Goal: Task Accomplishment & Management: Complete application form

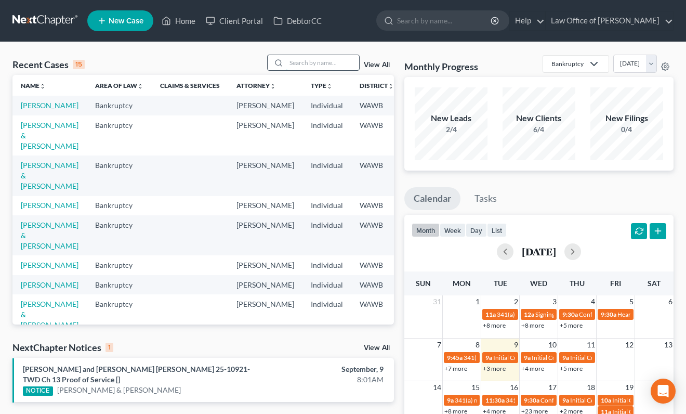
click at [303, 61] on input "search" at bounding box center [322, 62] width 73 height 15
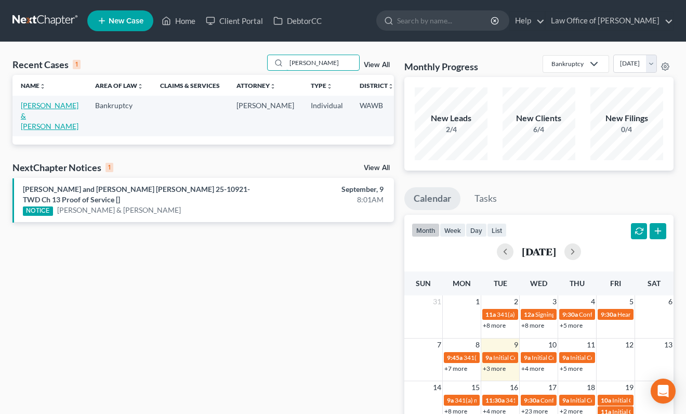
type input "kimball"
click at [36, 113] on link "[PERSON_NAME] & [PERSON_NAME]" at bounding box center [50, 116] width 58 height 30
select select "6"
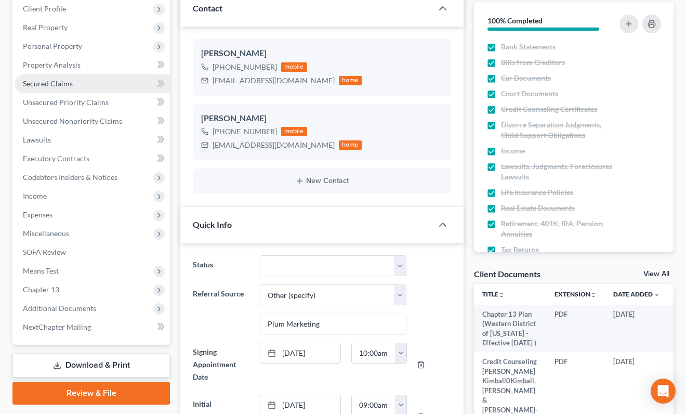
scroll to position [176, 0]
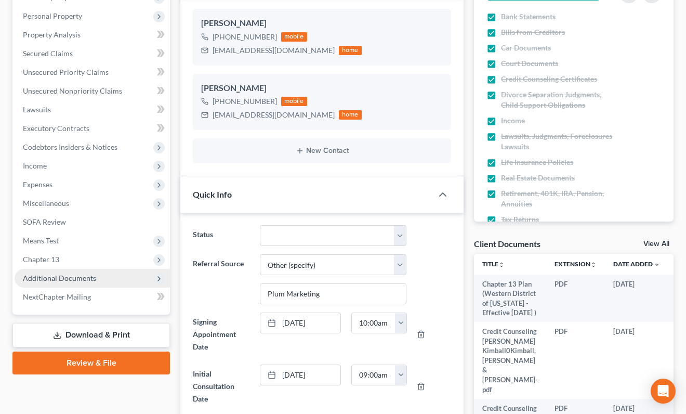
click at [106, 281] on span "Additional Documents" at bounding box center [92, 278] width 155 height 19
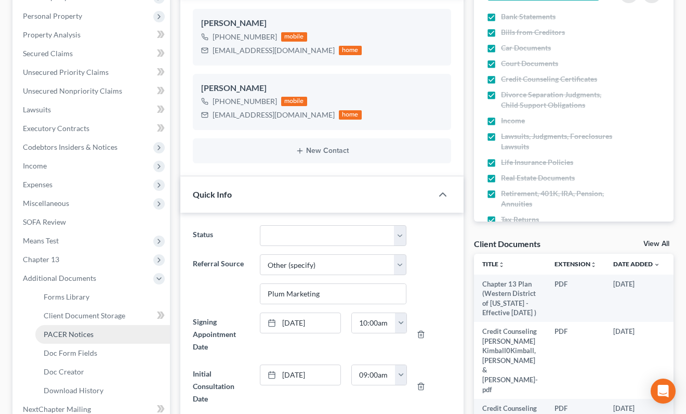
click at [107, 339] on link "PACER Notices" at bounding box center [102, 334] width 135 height 19
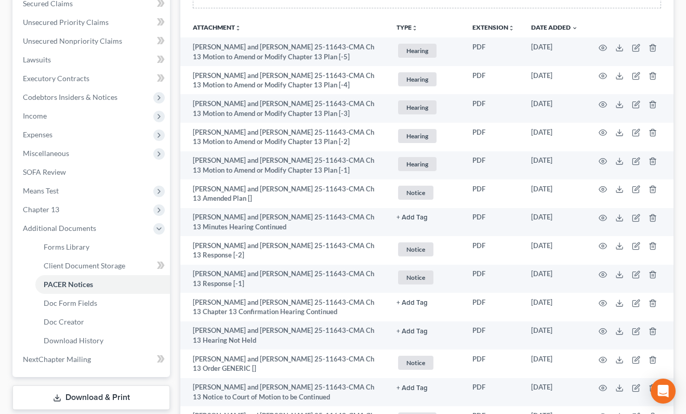
scroll to position [227, 0]
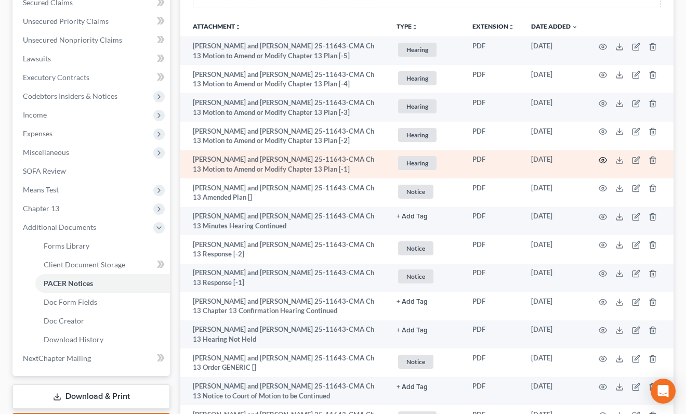
click at [602, 161] on icon "button" at bounding box center [603, 160] width 8 height 8
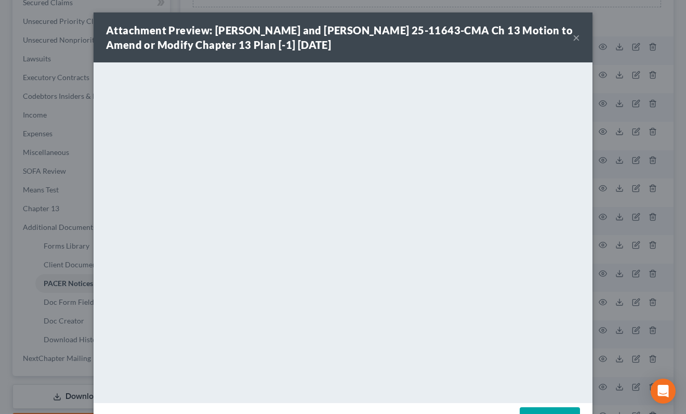
click at [624, 173] on div "Attachment Preview: David Anthony Kimball, Jr. and Marife Kimball 25-11643-CMA …" at bounding box center [343, 207] width 686 height 414
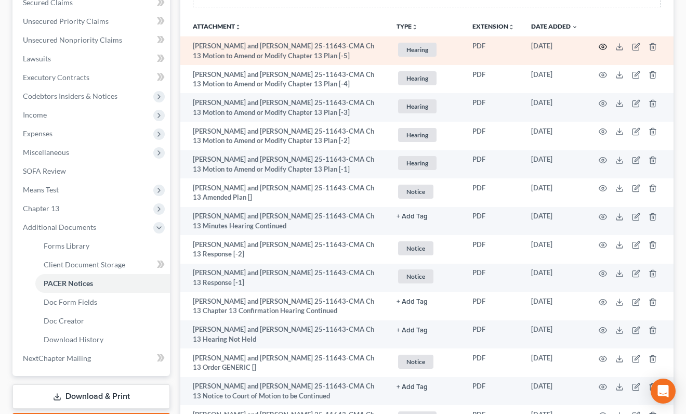
click at [604, 46] on circle "button" at bounding box center [603, 47] width 2 height 2
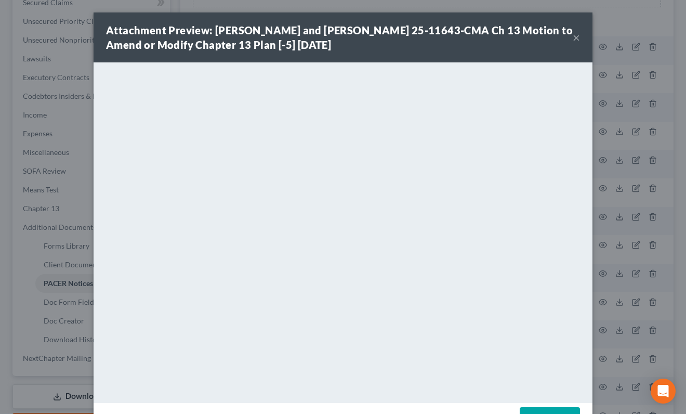
click at [615, 142] on div "Attachment Preview: David Anthony Kimball, Jr. and Marife Kimball 25-11643-CMA …" at bounding box center [343, 207] width 686 height 414
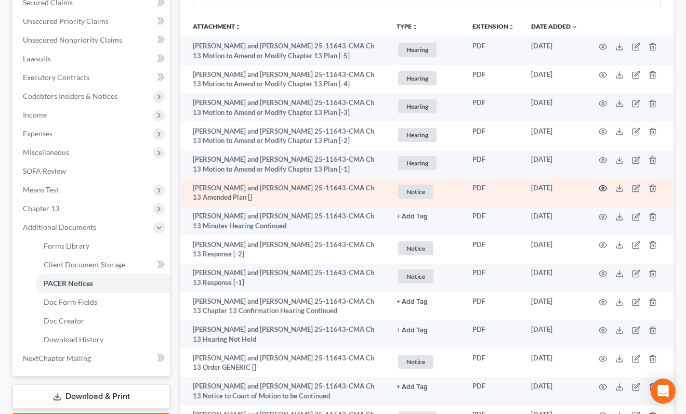
click at [602, 188] on circle "button" at bounding box center [603, 188] width 2 height 2
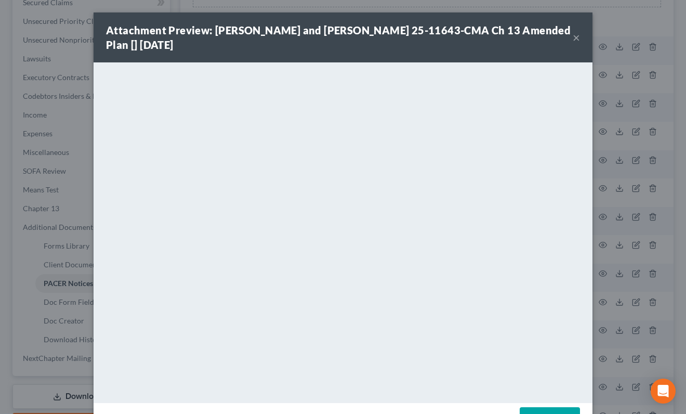
click at [601, 159] on div "Attachment Preview: David Anthony Kimball, Jr. and Marife Kimball 25-11643-CMA …" at bounding box center [343, 207] width 686 height 414
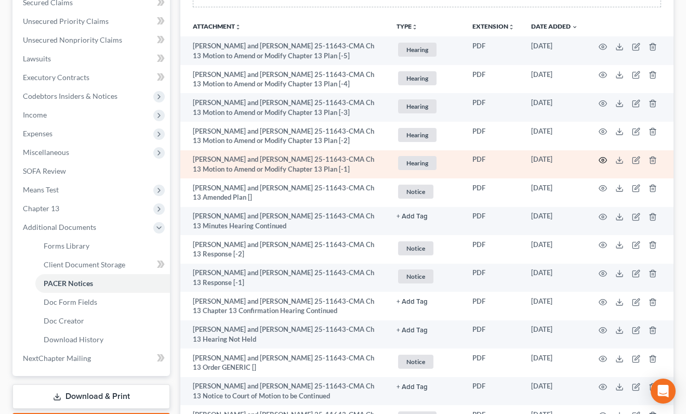
click at [602, 160] on circle "button" at bounding box center [603, 160] width 2 height 2
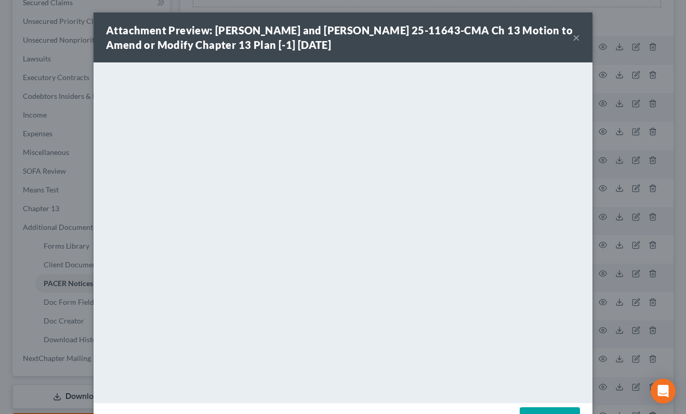
click at [601, 150] on div "Attachment Preview: David Anthony Kimball, Jr. and Marife Kimball 25-11643-CMA …" at bounding box center [343, 207] width 686 height 414
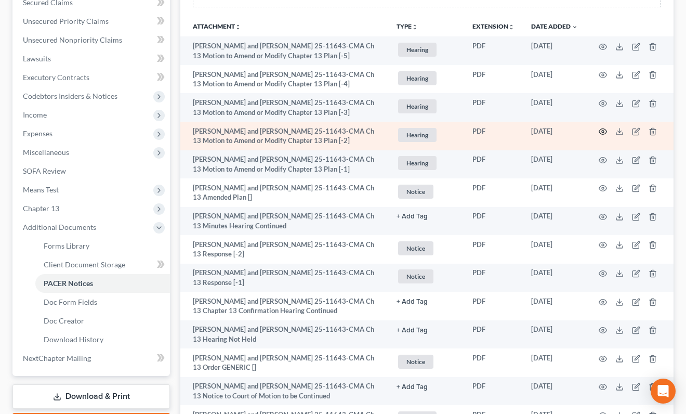
click at [601, 133] on icon "button" at bounding box center [603, 132] width 8 height 6
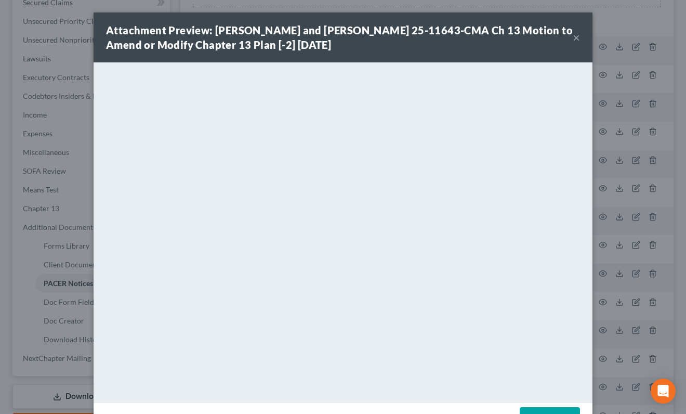
click at [602, 132] on div "Attachment Preview: David Anthony Kimball, Jr. and Marife Kimball 25-11643-CMA …" at bounding box center [343, 207] width 686 height 414
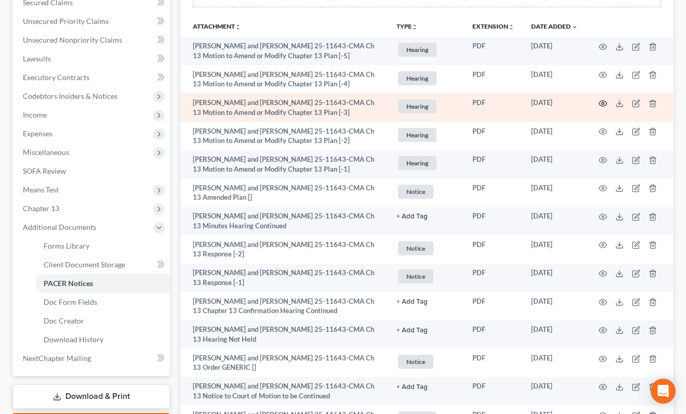
click at [600, 104] on icon "button" at bounding box center [603, 103] width 8 height 8
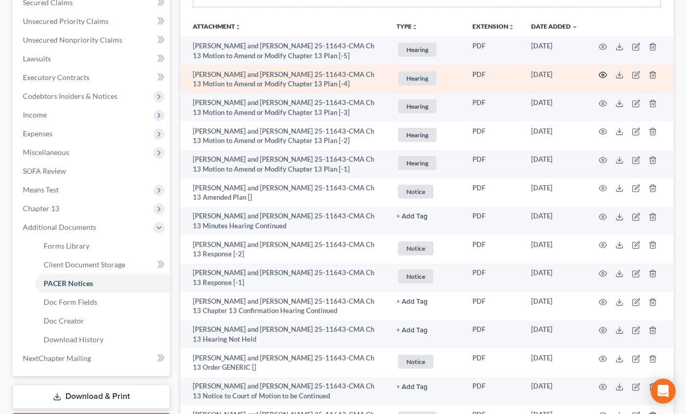
click at [601, 75] on icon "button" at bounding box center [603, 75] width 8 height 8
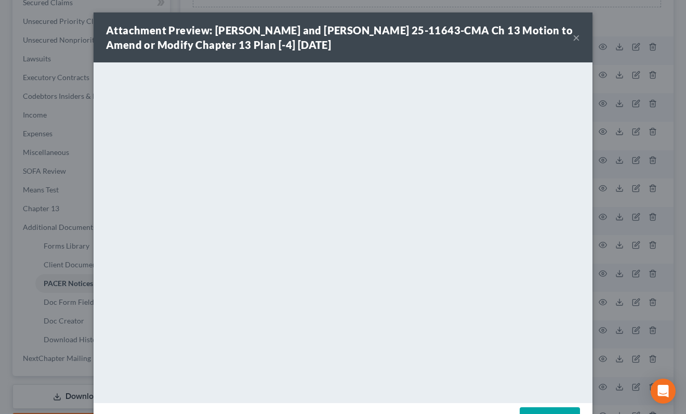
click at [602, 75] on div "Attachment Preview: David Anthony Kimball, Jr. and Marife Kimball 25-11643-CMA …" at bounding box center [343, 207] width 686 height 414
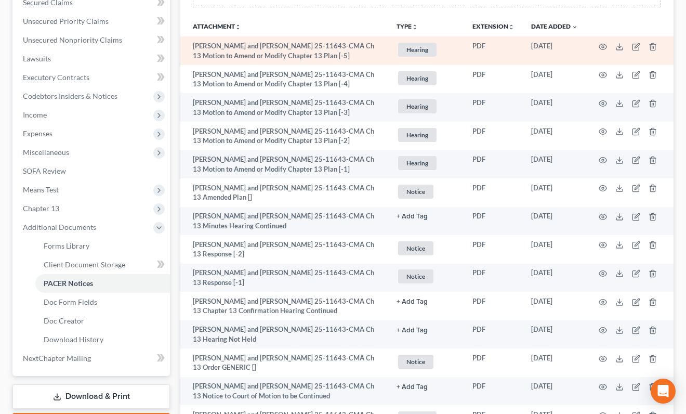
click at [601, 52] on td at bounding box center [629, 50] width 87 height 29
click at [601, 47] on icon "button" at bounding box center [603, 47] width 8 height 8
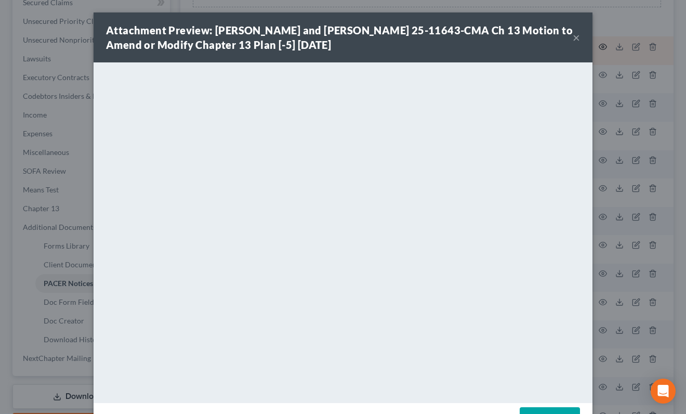
click at [601, 47] on div "Attachment Preview: David Anthony Kimball, Jr. and Marife Kimball 25-11643-CMA …" at bounding box center [343, 207] width 686 height 414
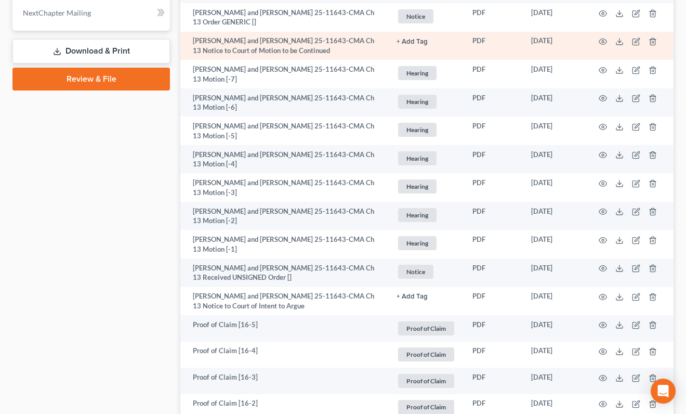
scroll to position [573, 0]
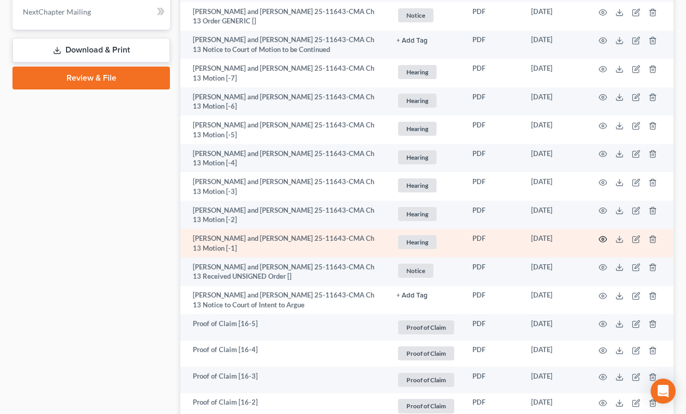
click at [602, 239] on icon "button" at bounding box center [603, 239] width 8 height 8
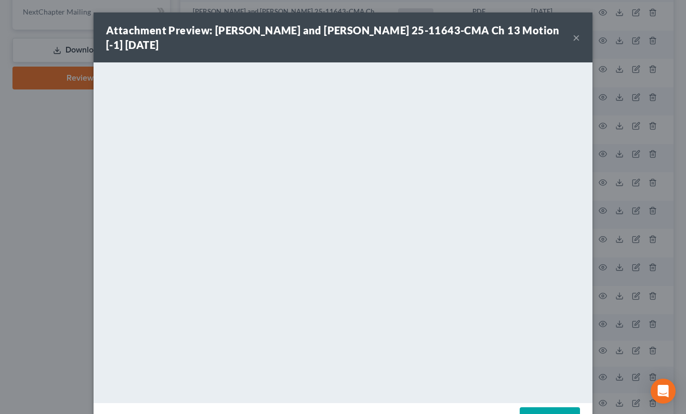
click at [580, 38] on button "×" at bounding box center [576, 37] width 7 height 12
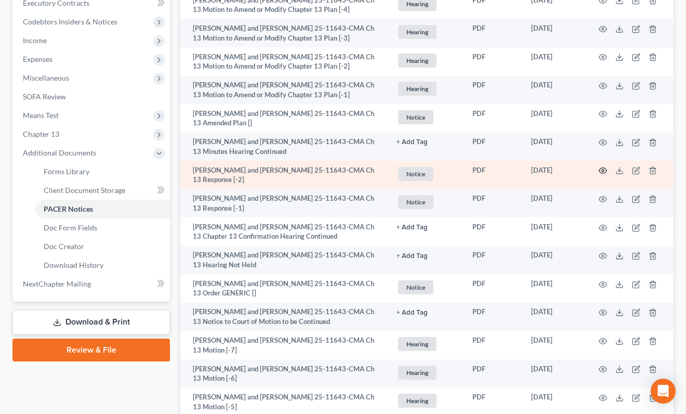
scroll to position [297, 0]
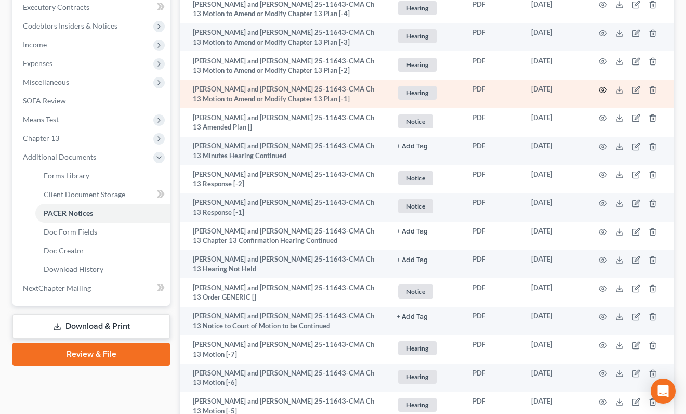
click at [602, 90] on circle "button" at bounding box center [603, 90] width 2 height 2
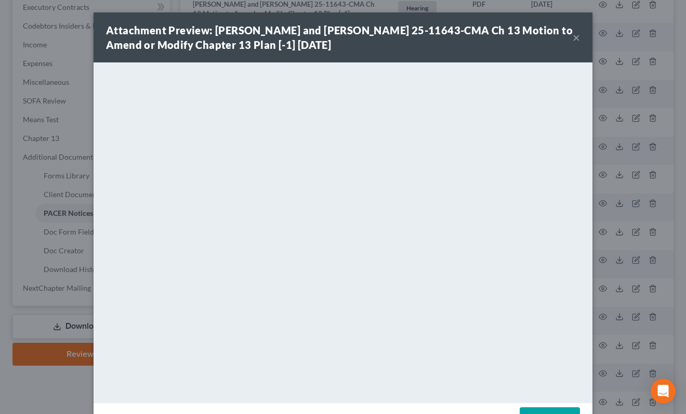
click at [574, 40] on button "×" at bounding box center [576, 37] width 7 height 12
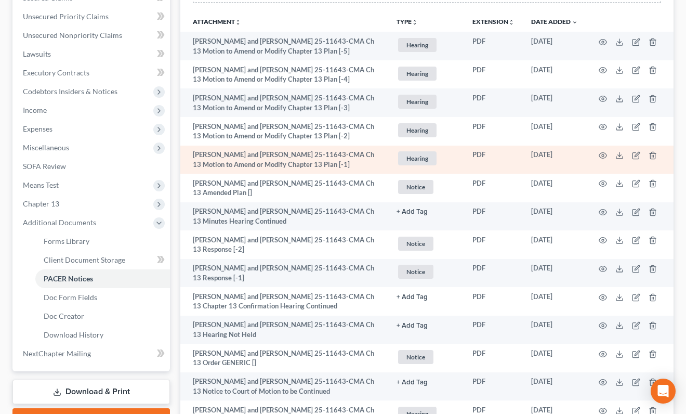
scroll to position [222, 0]
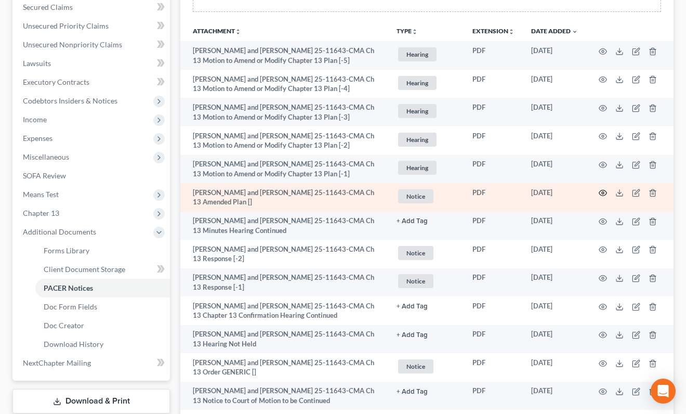
click at [602, 194] on icon "button" at bounding box center [603, 193] width 8 height 8
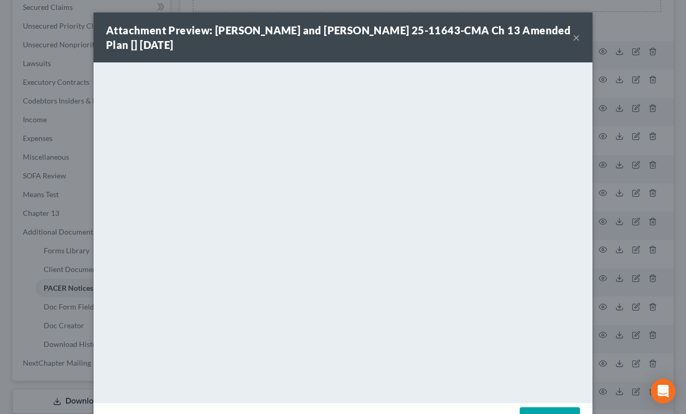
click at [576, 33] on button "×" at bounding box center [576, 37] width 7 height 12
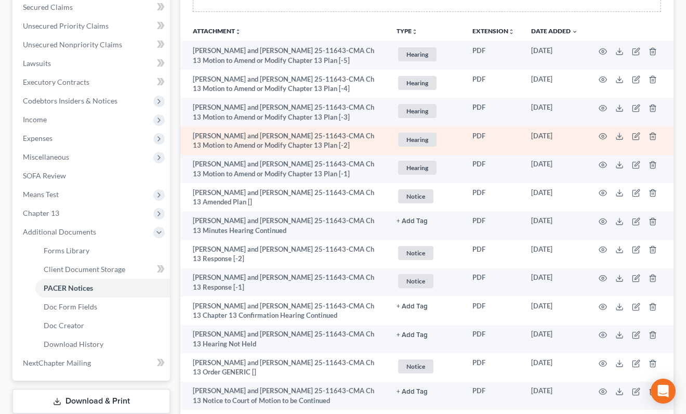
scroll to position [0, 0]
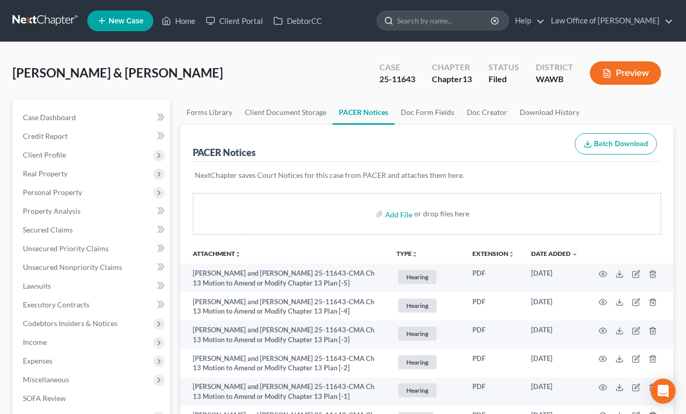
click at [478, 14] on input "search" at bounding box center [444, 20] width 95 height 19
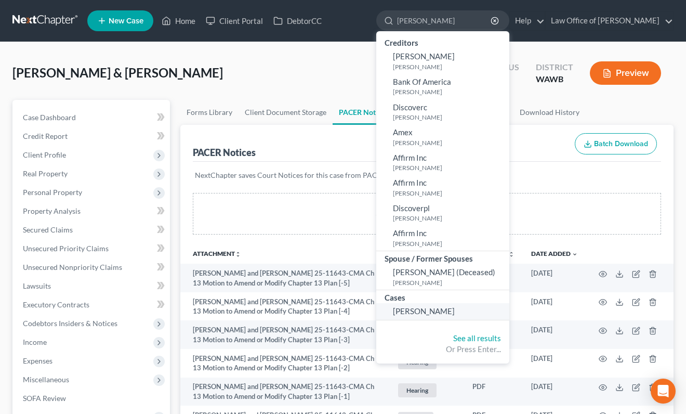
type input "jarvis"
click at [444, 307] on span "[PERSON_NAME]" at bounding box center [424, 310] width 62 height 9
select select "6"
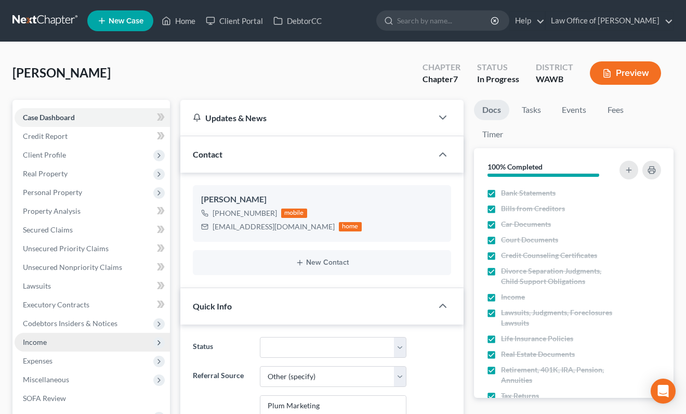
click at [103, 339] on span "Income" at bounding box center [92, 342] width 155 height 19
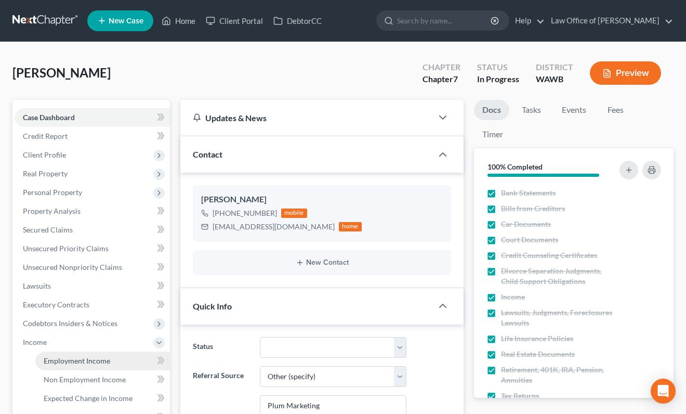
click at [105, 367] on link "Employment Income" at bounding box center [102, 360] width 135 height 19
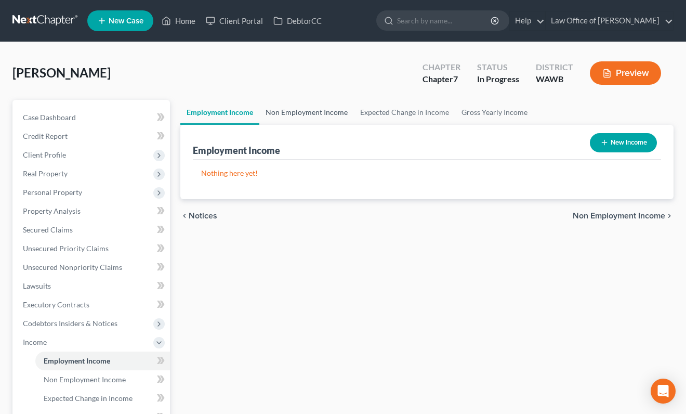
click at [298, 104] on link "Non Employment Income" at bounding box center [306, 112] width 95 height 25
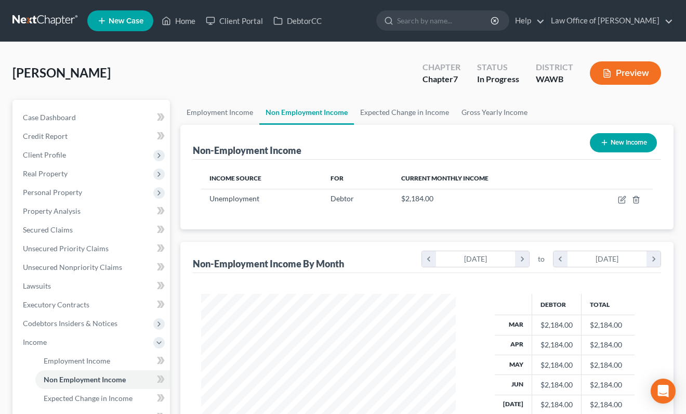
scroll to position [186, 275]
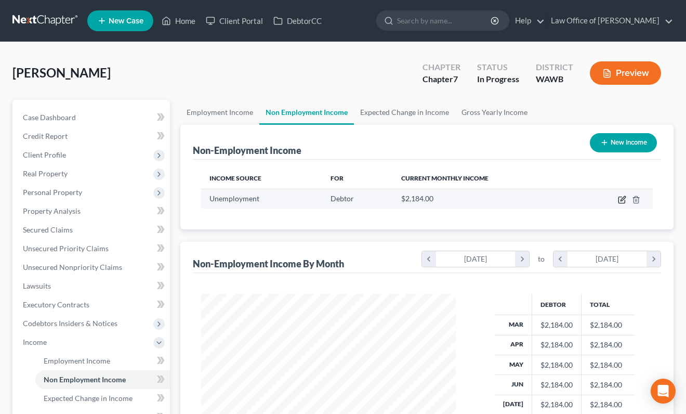
click at [621, 195] on icon "button" at bounding box center [622, 199] width 8 height 8
select select "0"
select select "3"
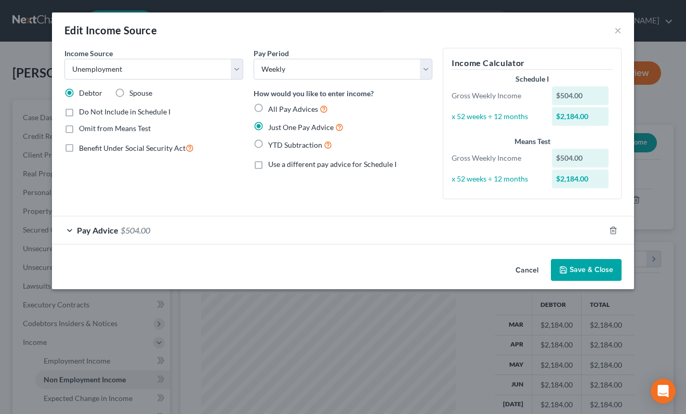
click at [79, 111] on label "Do Not Include in Schedule I" at bounding box center [124, 112] width 91 height 10
click at [83, 111] on input "Do Not Include in Schedule I" at bounding box center [86, 110] width 7 height 7
checkbox input "true"
click at [574, 268] on button "Save & Close" at bounding box center [586, 270] width 71 height 22
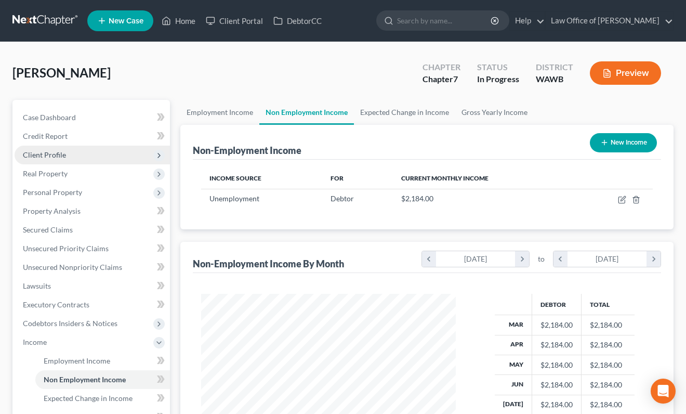
click at [63, 153] on span "Client Profile" at bounding box center [44, 154] width 43 height 9
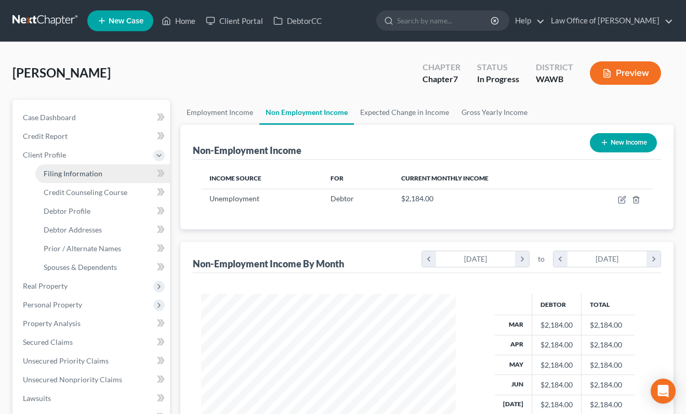
click at [76, 174] on span "Filing Information" at bounding box center [73, 173] width 59 height 9
select select "1"
select select "0"
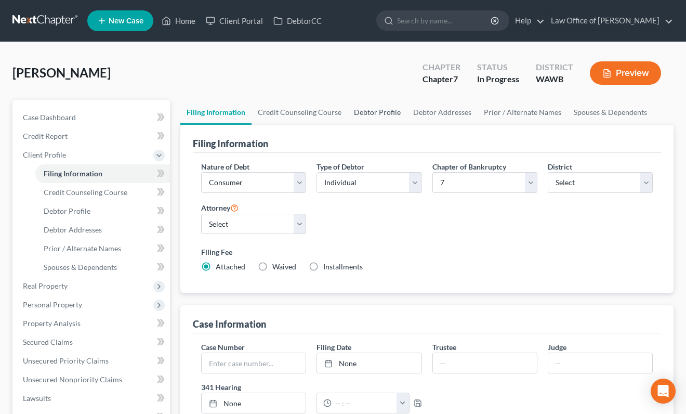
click at [382, 114] on link "Debtor Profile" at bounding box center [377, 112] width 59 height 25
select select "0"
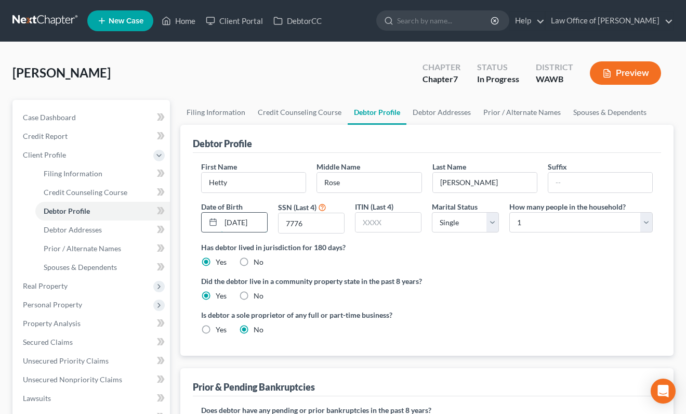
click at [266, 227] on input "07/20/1992" at bounding box center [244, 223] width 46 height 20
click at [261, 224] on input "07/20/1992" at bounding box center [244, 223] width 46 height 20
click at [258, 221] on input "07/20/1992" at bounding box center [244, 223] width 46 height 20
click at [507, 117] on link "Prior / Alternate Names" at bounding box center [522, 112] width 90 height 25
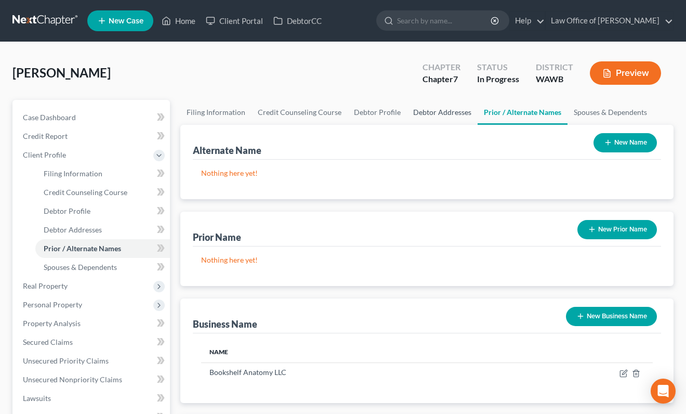
click at [440, 117] on link "Debtor Addresses" at bounding box center [442, 112] width 71 height 25
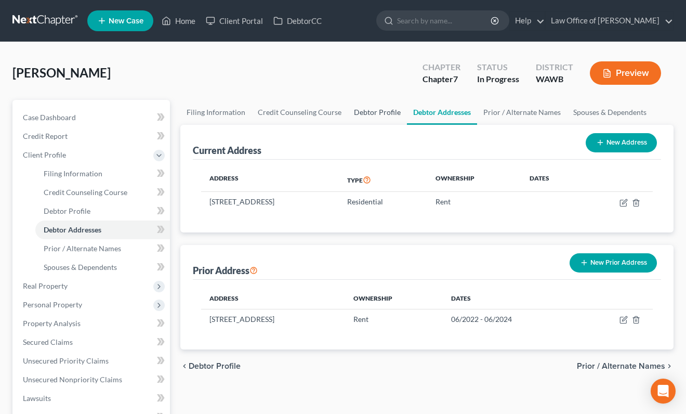
click at [375, 122] on link "Debtor Profile" at bounding box center [377, 112] width 59 height 25
select select "0"
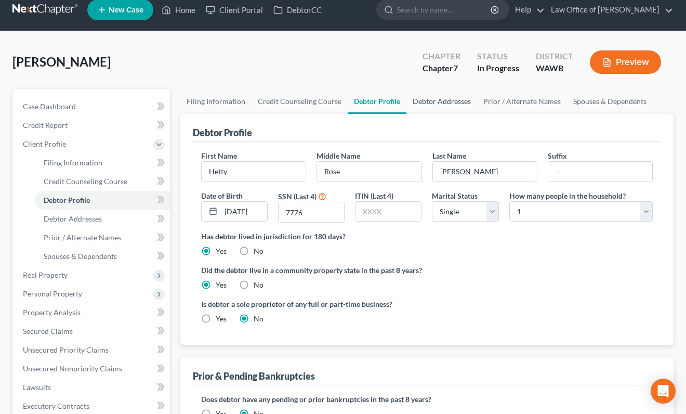
click at [437, 104] on link "Debtor Addresses" at bounding box center [441, 101] width 71 height 25
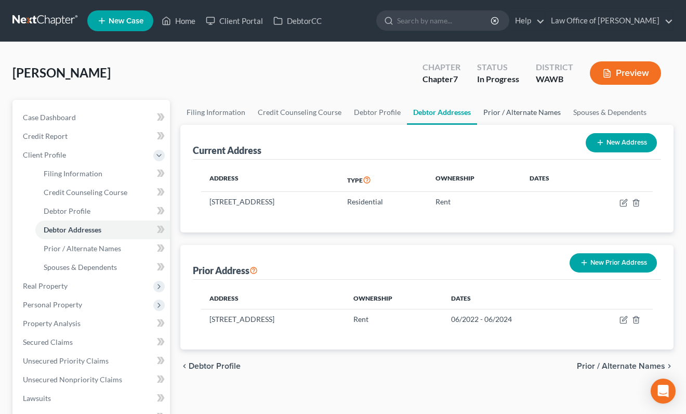
click at [527, 113] on link "Prior / Alternate Names" at bounding box center [522, 112] width 90 height 25
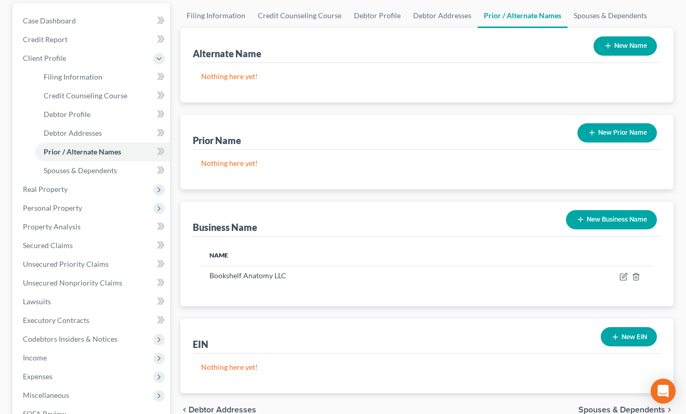
scroll to position [127, 0]
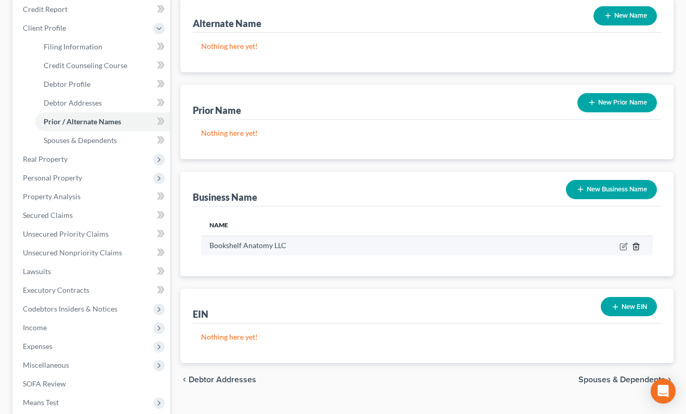
click at [636, 246] on icon "button" at bounding box center [636, 246] width 8 height 8
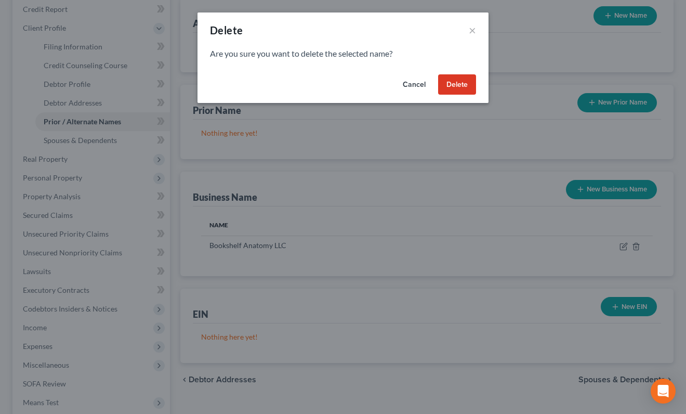
click at [463, 83] on button "Delete" at bounding box center [457, 84] width 38 height 21
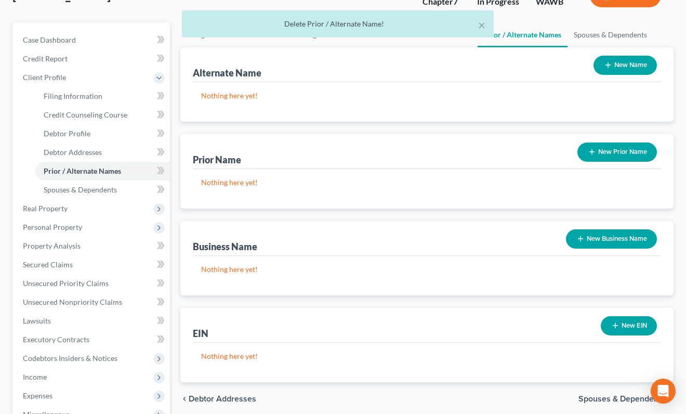
scroll to position [0, 0]
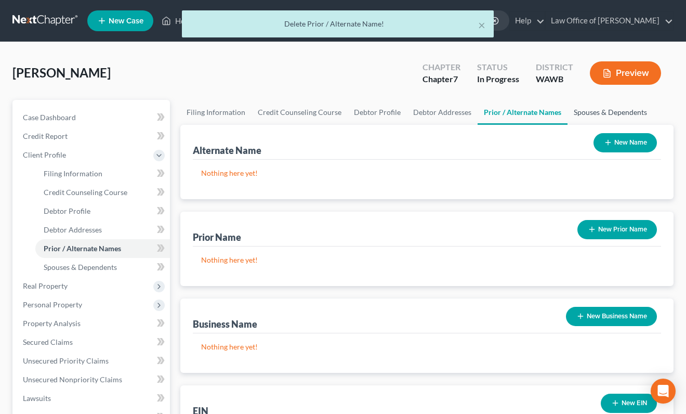
click at [606, 103] on link "Spouses & Dependents" at bounding box center [611, 112] width 86 height 25
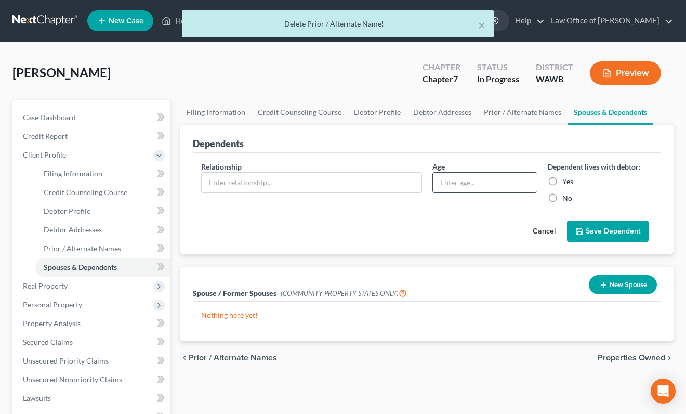
scroll to position [19, 0]
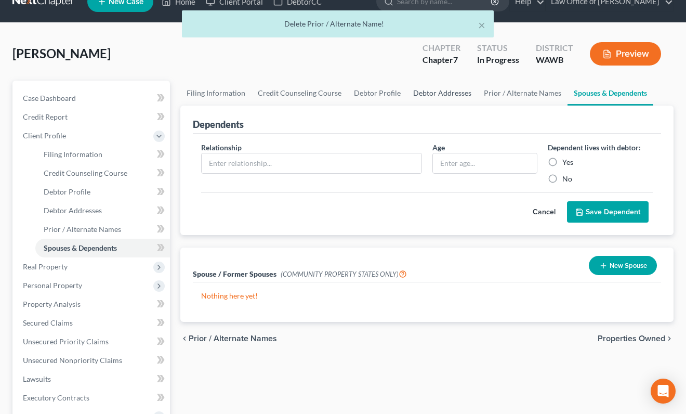
click at [444, 92] on link "Debtor Addresses" at bounding box center [442, 93] width 71 height 25
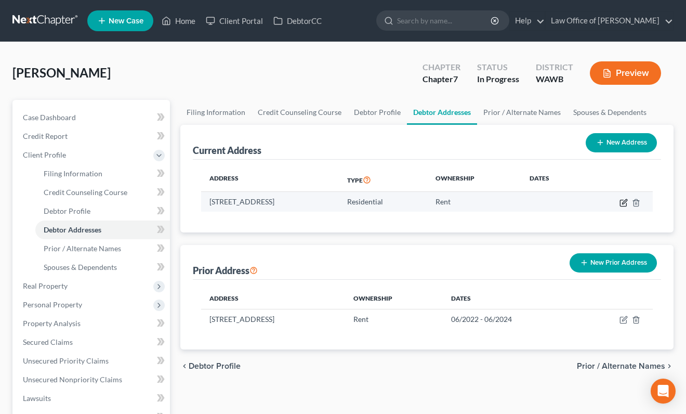
click at [623, 202] on icon "button" at bounding box center [624, 203] width 8 height 8
select select "50"
select select "0"
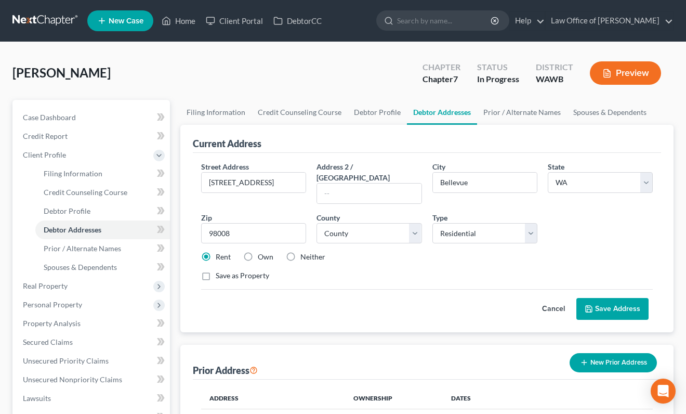
click at [614, 300] on button "Save Address" at bounding box center [612, 309] width 72 height 22
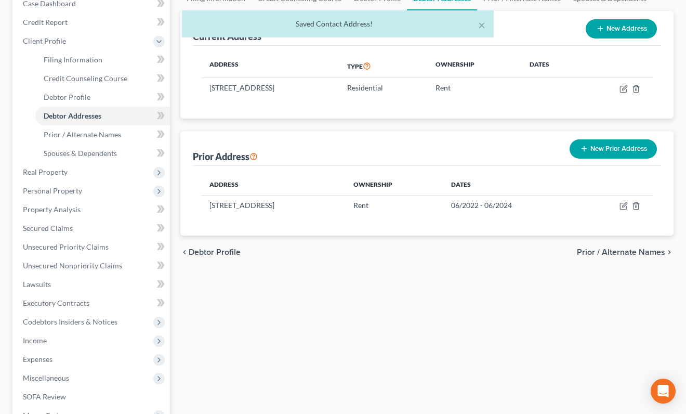
scroll to position [113, 0]
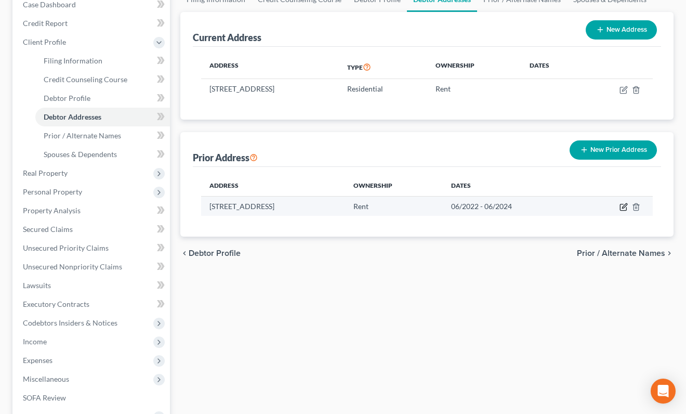
click at [624, 207] on icon "button" at bounding box center [624, 207] width 8 height 8
select select "35"
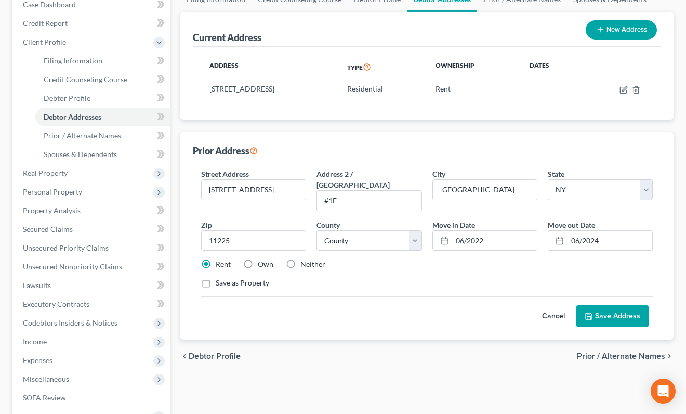
click at [620, 311] on button "Save Address" at bounding box center [612, 316] width 72 height 22
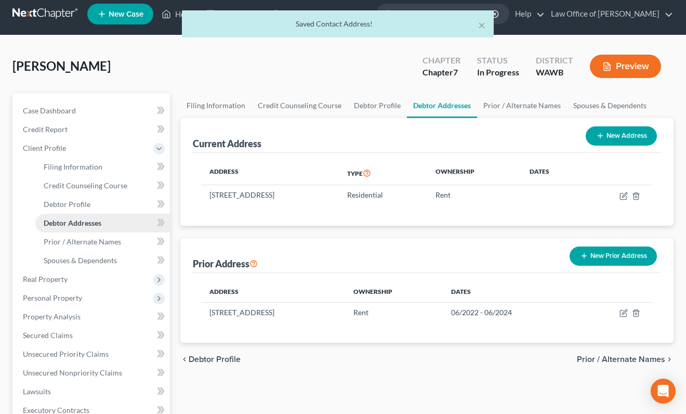
scroll to position [6, 0]
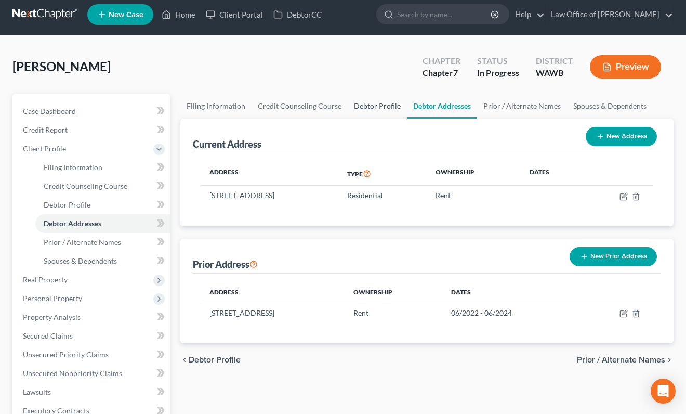
click at [370, 109] on link "Debtor Profile" at bounding box center [377, 106] width 59 height 25
select select "0"
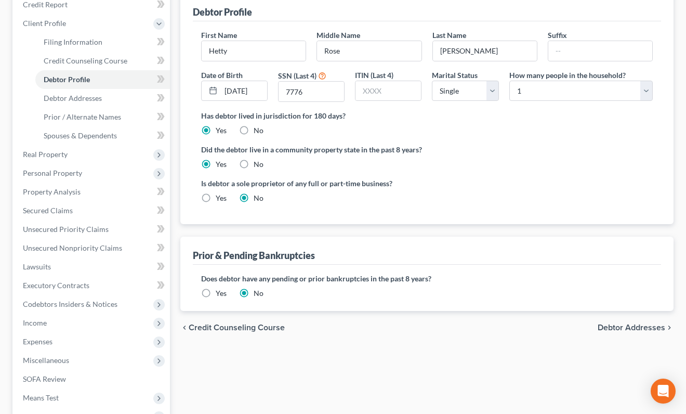
scroll to position [145, 0]
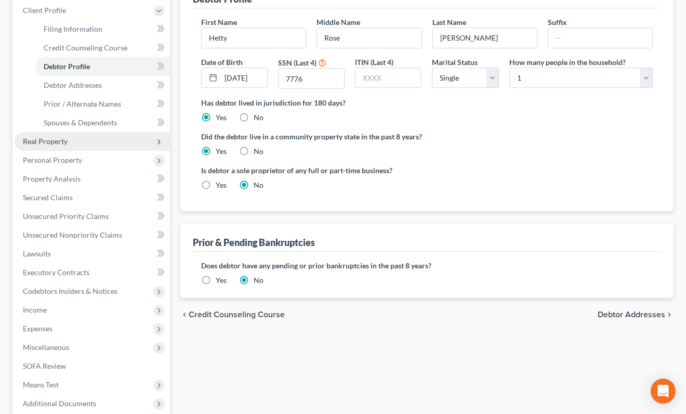
click at [85, 141] on span "Real Property" at bounding box center [92, 141] width 155 height 19
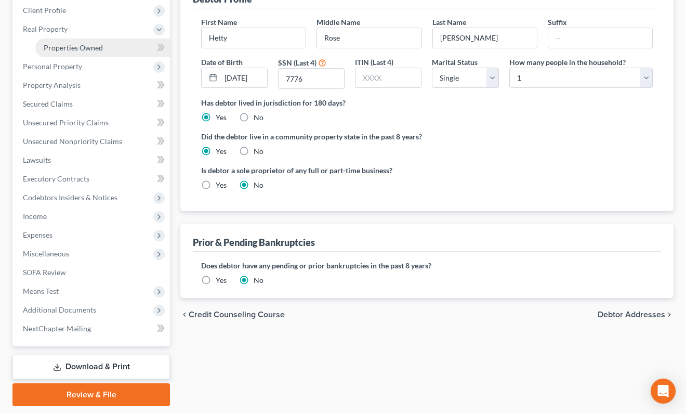
click at [83, 47] on span "Properties Owned" at bounding box center [73, 47] width 59 height 9
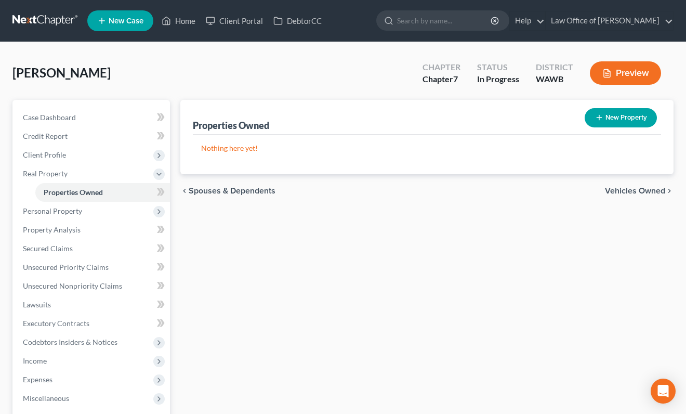
click at [636, 188] on span "Vehicles Owned" at bounding box center [635, 191] width 60 height 8
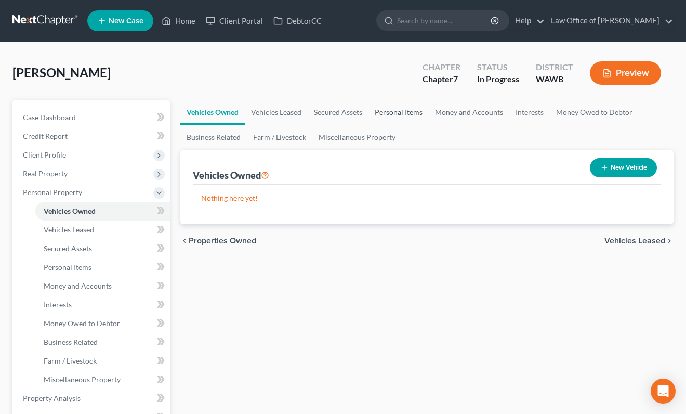
click at [397, 107] on link "Personal Items" at bounding box center [399, 112] width 60 height 25
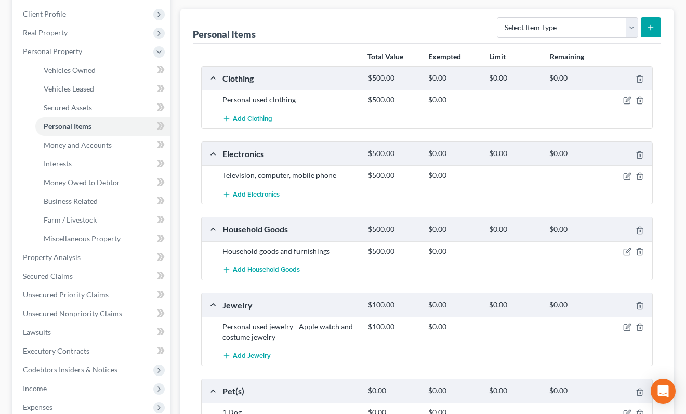
scroll to position [129, 0]
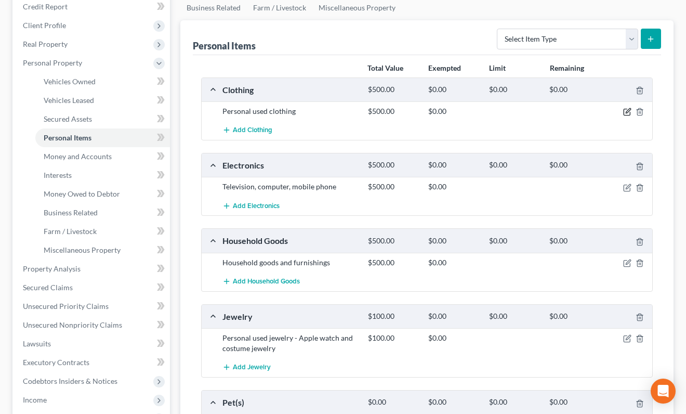
click at [628, 111] on icon "button" at bounding box center [628, 111] width 5 height 5
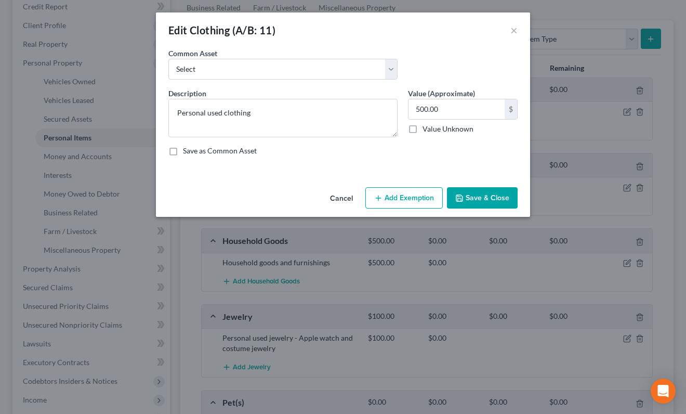
click at [399, 202] on button "Add Exemption" at bounding box center [403, 198] width 77 height 22
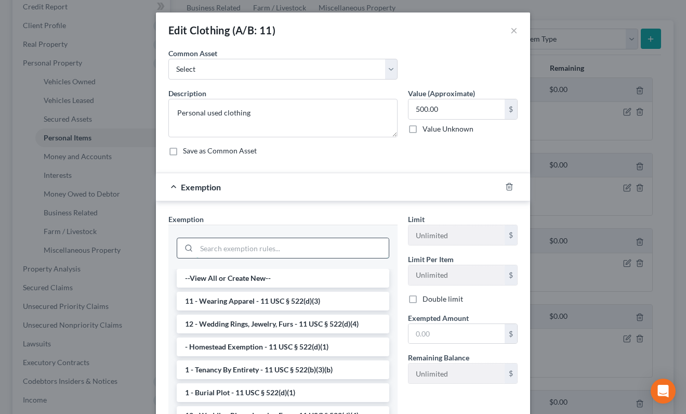
click at [282, 252] on input "search" at bounding box center [292, 248] width 192 height 20
click at [287, 314] on li "12 - Wedding Rings, Jewelry, Furs - 11 USC § 522(d)(4)" at bounding box center [283, 323] width 213 height 19
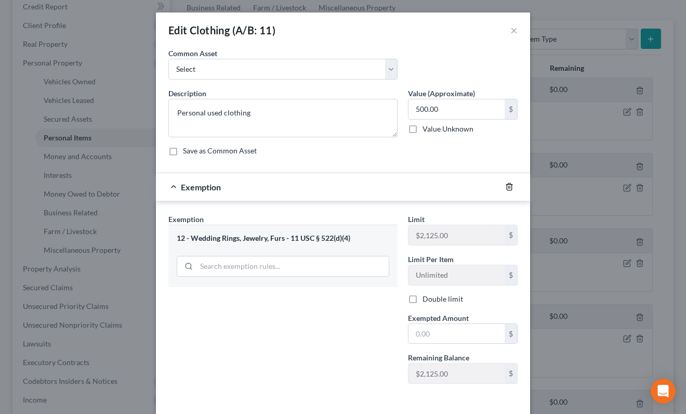
click at [507, 186] on icon "button" at bounding box center [509, 186] width 5 height 7
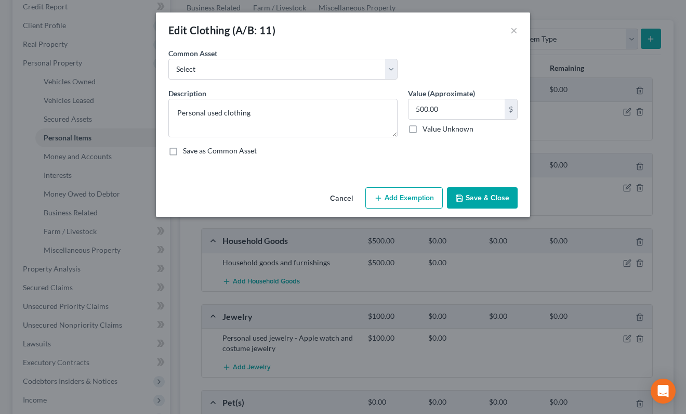
click at [415, 199] on button "Add Exemption" at bounding box center [403, 198] width 77 height 22
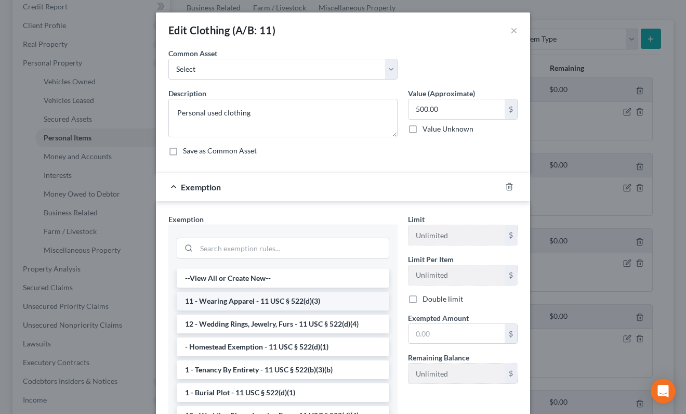
click at [301, 301] on li "11 - Wearing Apparel - 11 USC § 522(d)(3)" at bounding box center [283, 301] width 213 height 19
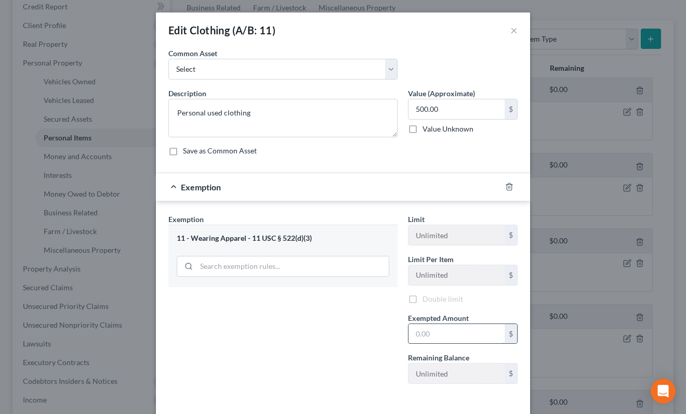
click at [431, 328] on input "text" at bounding box center [457, 334] width 96 height 20
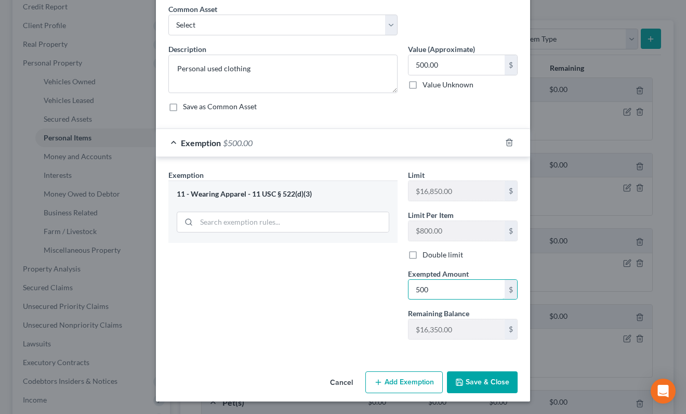
type input "500"
click at [393, 357] on div "An exemption set must first be selected from the Filing Information section. Co…" at bounding box center [343, 185] width 374 height 363
click at [461, 374] on button "Save & Close" at bounding box center [482, 382] width 71 height 22
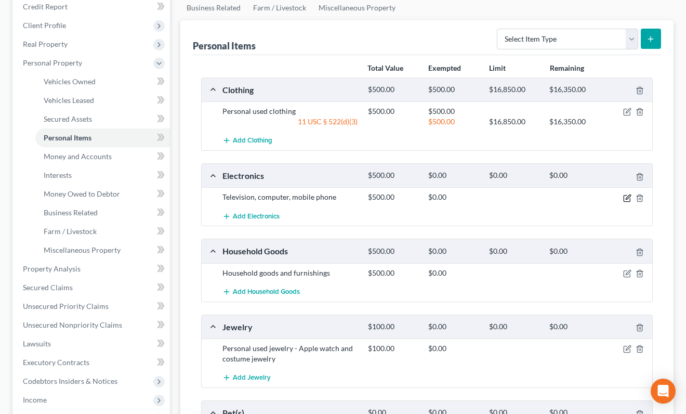
click at [626, 196] on icon "button" at bounding box center [627, 198] width 8 height 8
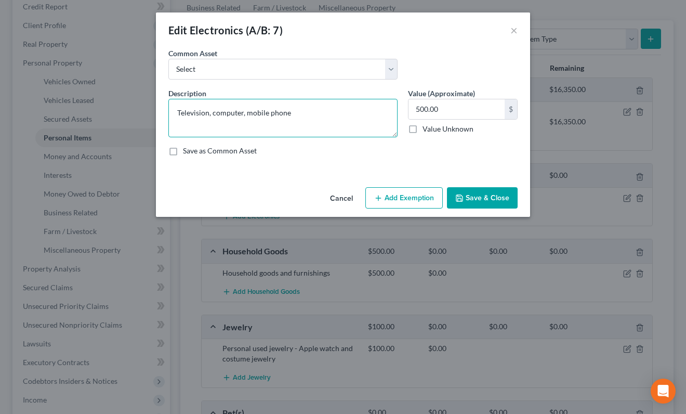
drag, startPoint x: 325, startPoint y: 118, endPoint x: 136, endPoint y: 111, distance: 188.8
click at [137, 111] on div "Edit Electronics (A/B: 7) × An exemption set must first be selected from the Fi…" at bounding box center [343, 207] width 686 height 414
paste textarea "Laptop, projector, phone"
type textarea "Laptop, projector, phone"
click at [410, 199] on button "Add Exemption" at bounding box center [403, 198] width 77 height 22
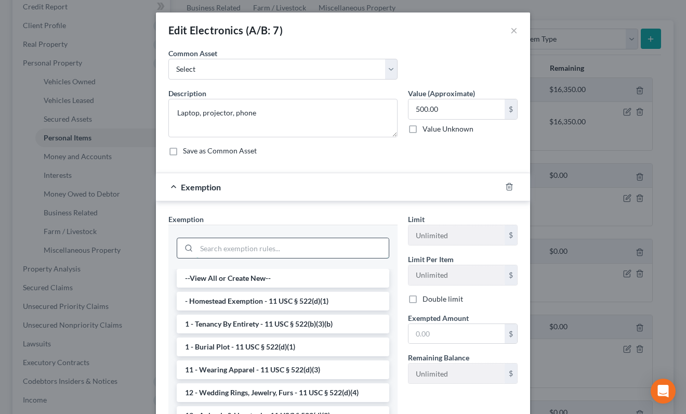
click at [298, 245] on input "search" at bounding box center [292, 248] width 192 height 20
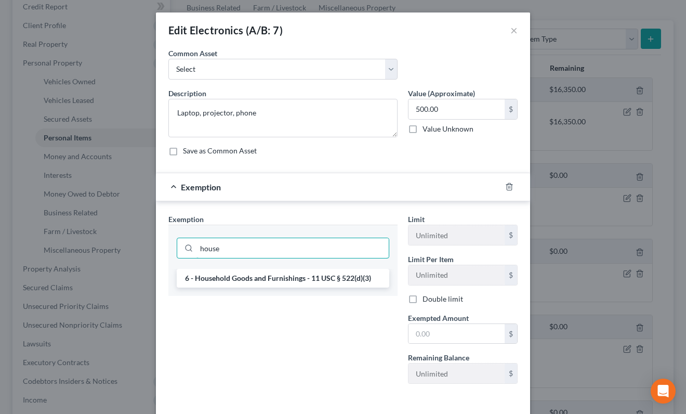
type input "house"
click at [302, 268] on div "house" at bounding box center [282, 247] width 229 height 44
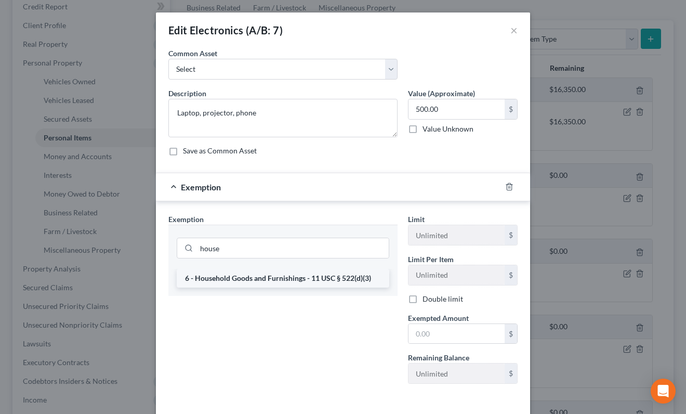
click at [302, 274] on li "6 - Household Goods and Furnishings - 11 USC § 522(d)(3)" at bounding box center [283, 278] width 213 height 19
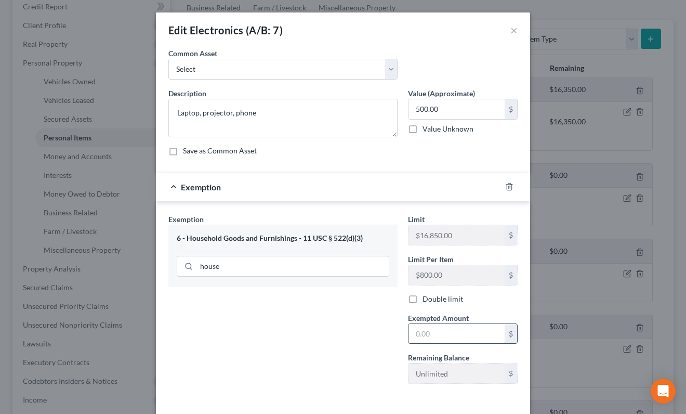
click at [432, 327] on input "text" at bounding box center [457, 334] width 96 height 20
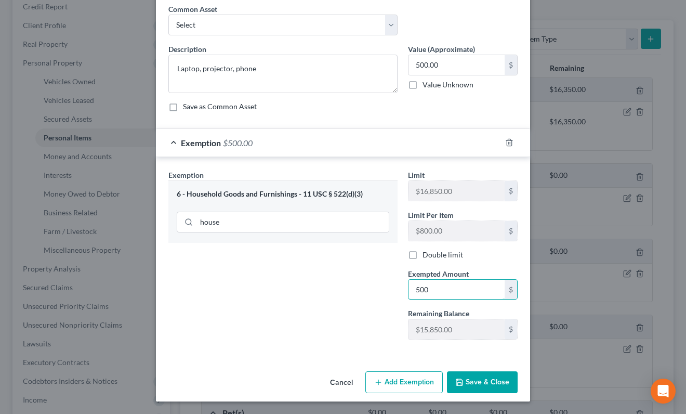
type input "500"
click at [361, 351] on div "Exemption Set must be selected for CA. Exemption * 6 - Household Goods and Furn…" at bounding box center [343, 257] width 374 height 200
click at [461, 374] on button "Save & Close" at bounding box center [482, 382] width 71 height 22
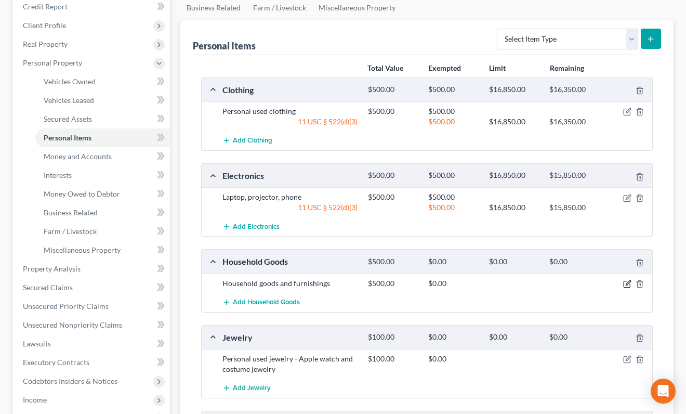
click at [629, 283] on icon "button" at bounding box center [628, 282] width 5 height 5
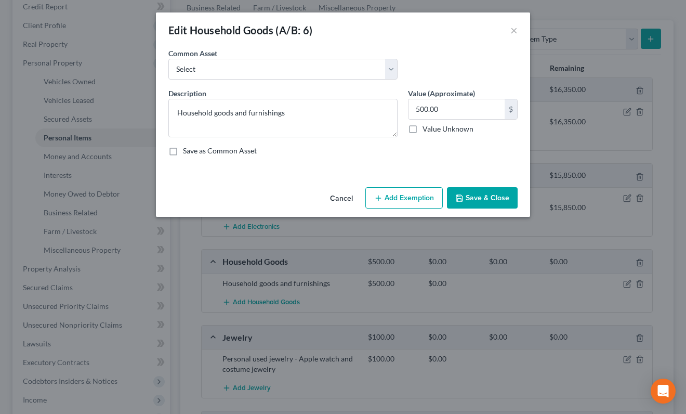
click at [408, 197] on button "Add Exemption" at bounding box center [403, 198] width 77 height 22
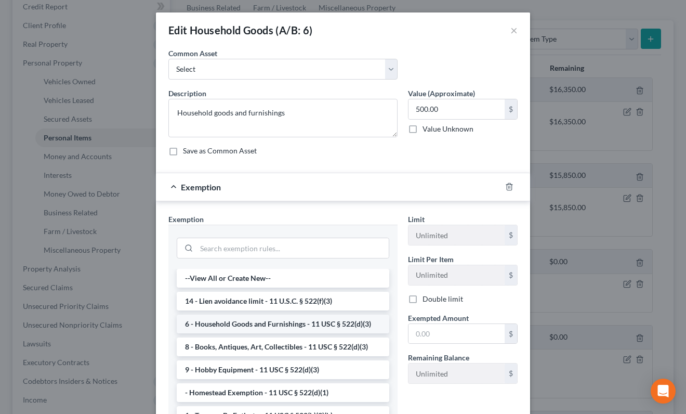
click at [299, 323] on li "6 - Household Goods and Furnishings - 11 USC § 522(d)(3)" at bounding box center [283, 323] width 213 height 19
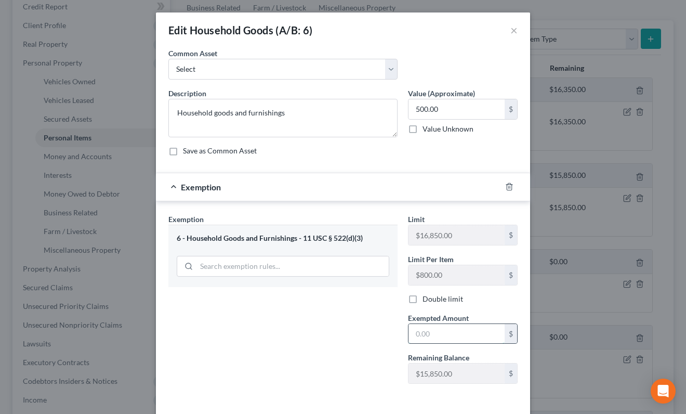
click at [441, 333] on input "text" at bounding box center [457, 334] width 96 height 20
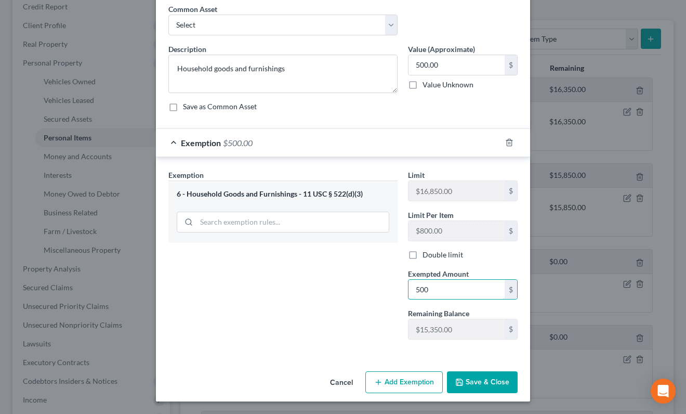
type input "500"
click at [394, 356] on div "Exemption Set must be selected for CA. Exemption * 6 - Household Goods and Furn…" at bounding box center [343, 257] width 374 height 200
click at [475, 376] on button "Save & Close" at bounding box center [482, 382] width 71 height 22
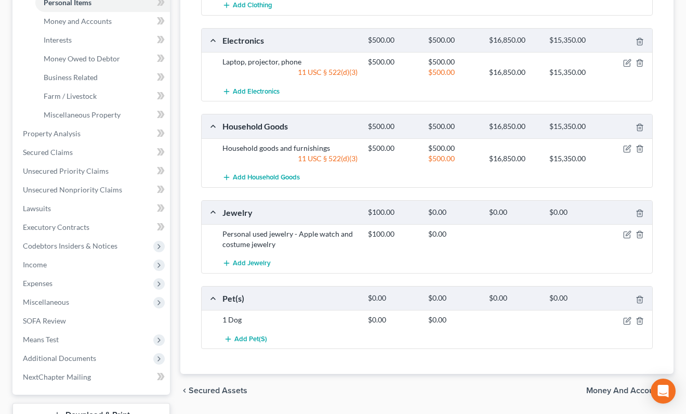
scroll to position [268, 0]
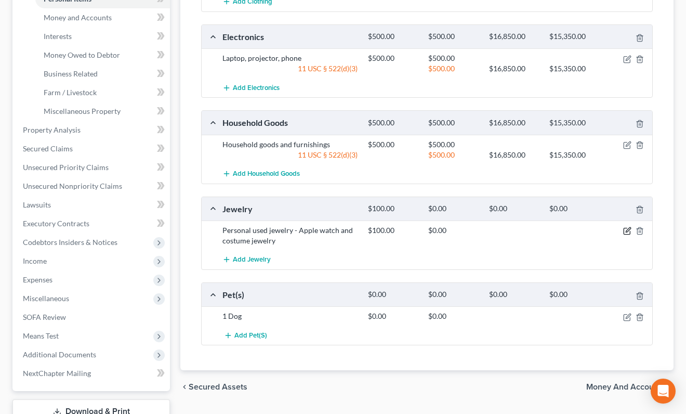
click at [628, 229] on icon "button" at bounding box center [628, 230] width 5 height 5
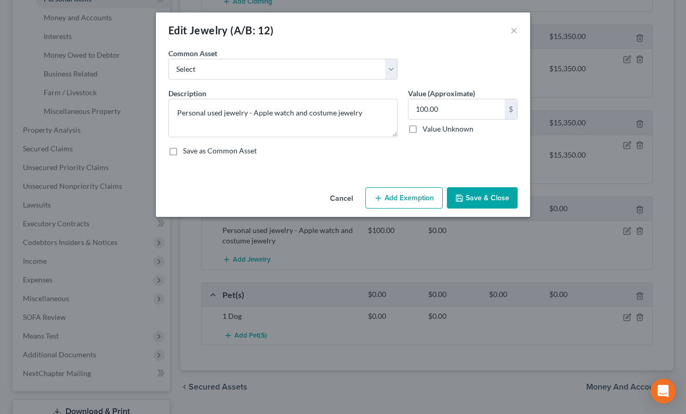
click at [402, 200] on button "Add Exemption" at bounding box center [403, 198] width 77 height 22
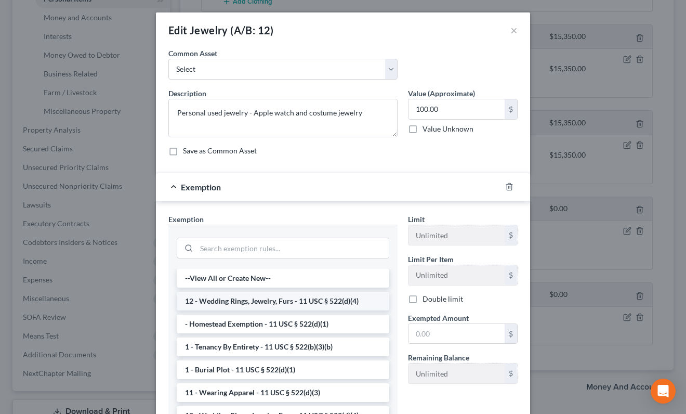
click at [268, 299] on li "12 - Wedding Rings, Jewelry, Furs - 11 USC § 522(d)(4)" at bounding box center [283, 301] width 213 height 19
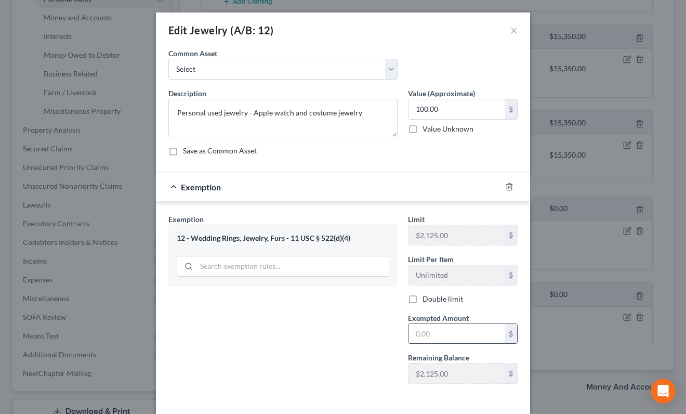
click at [466, 335] on input "text" at bounding box center [457, 334] width 96 height 20
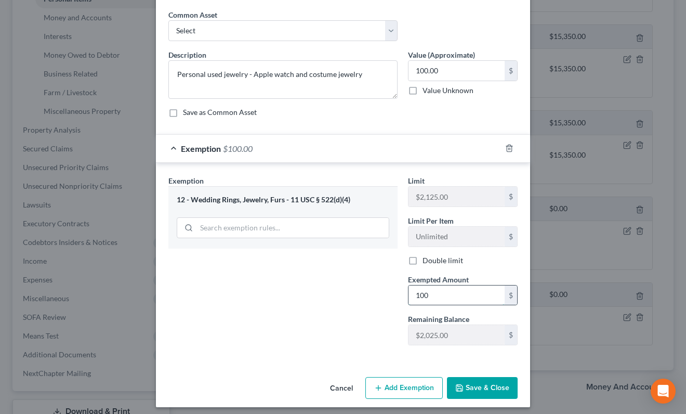
scroll to position [44, 0]
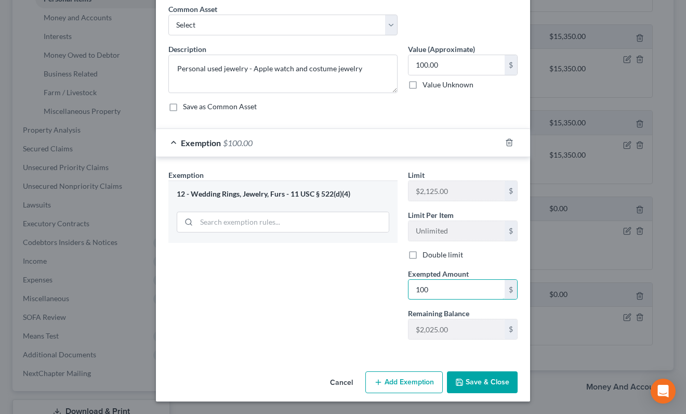
type input "100"
click at [493, 376] on button "Save & Close" at bounding box center [482, 382] width 71 height 22
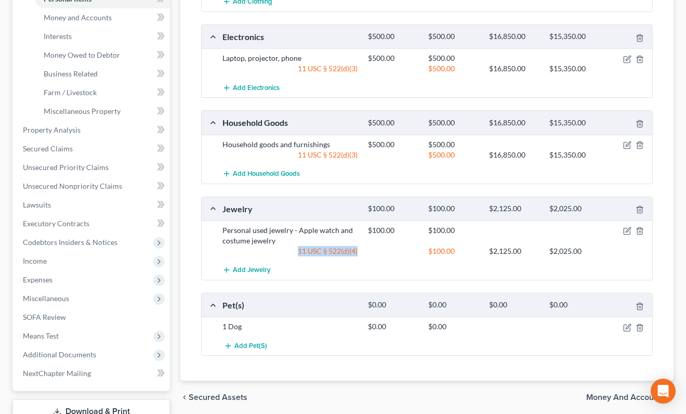
drag, startPoint x: 366, startPoint y: 254, endPoint x: 296, endPoint y: 254, distance: 70.2
click at [296, 254] on div "11 USC § 522(d)(4) $100.00 $2,125.00 $2,025.00" at bounding box center [435, 251] width 436 height 10
copy div "11 USC § 522(d)(4)"
click at [625, 329] on icon "button" at bounding box center [627, 327] width 8 height 8
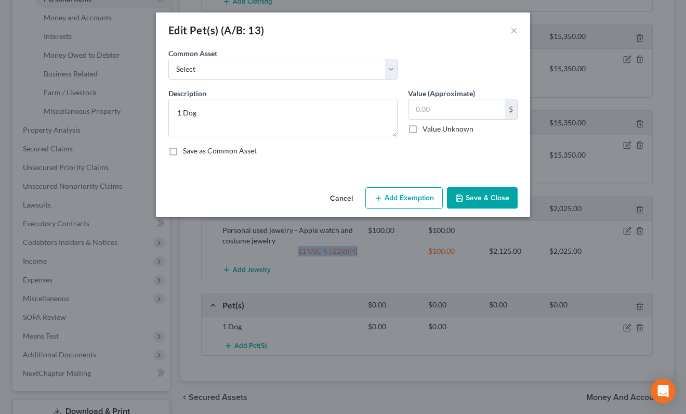
click at [416, 197] on button "Add Exemption" at bounding box center [403, 198] width 77 height 22
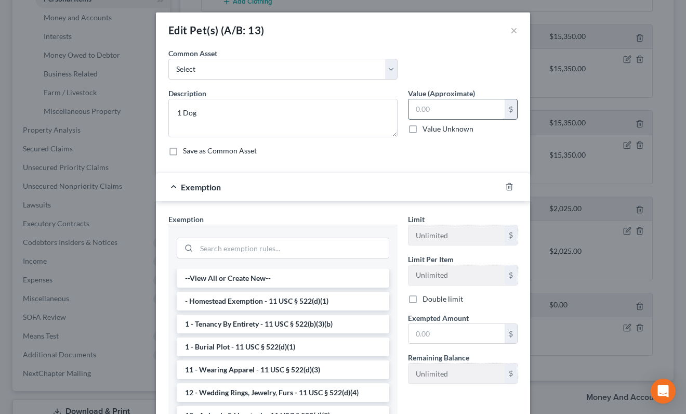
click at [431, 105] on input "text" at bounding box center [457, 109] width 96 height 20
type input "0"
click at [336, 246] on input "search" at bounding box center [292, 248] width 192 height 20
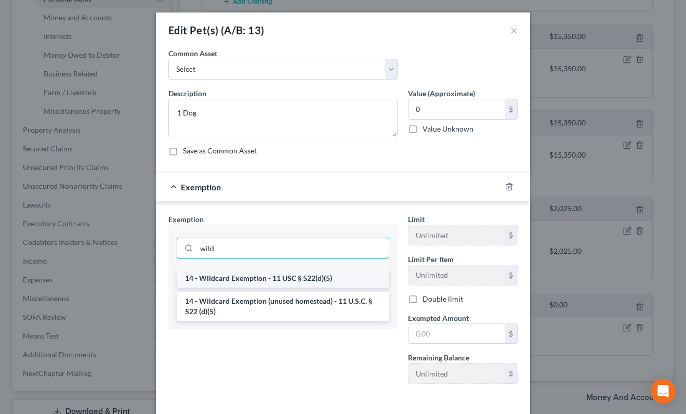
type input "wild"
click at [329, 279] on li "14 - Wildcard Exemption - 11 USC § 522(d)(5)" at bounding box center [283, 278] width 213 height 19
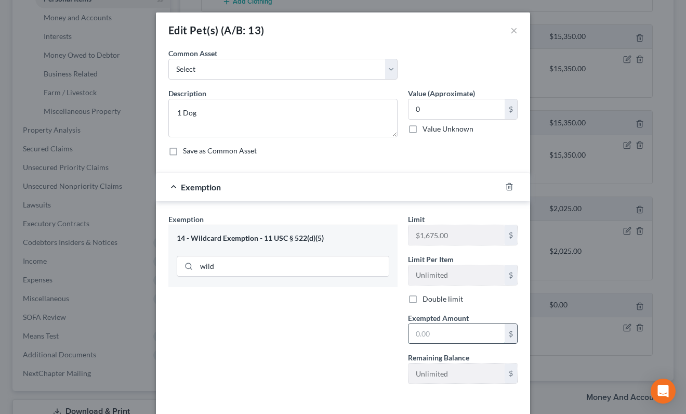
click at [442, 333] on input "text" at bounding box center [457, 334] width 96 height 20
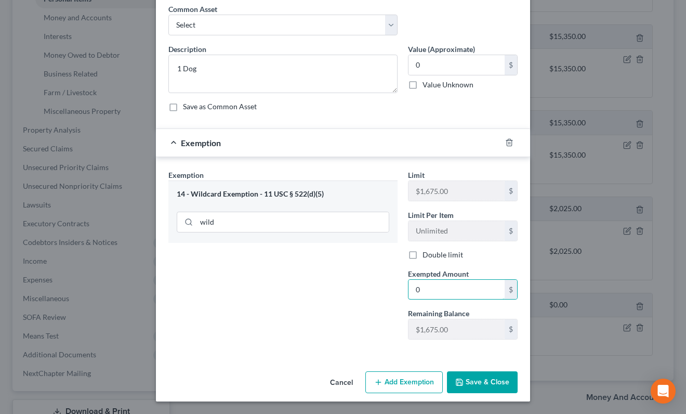
type input "0"
click at [483, 388] on button "Save & Close" at bounding box center [482, 382] width 71 height 22
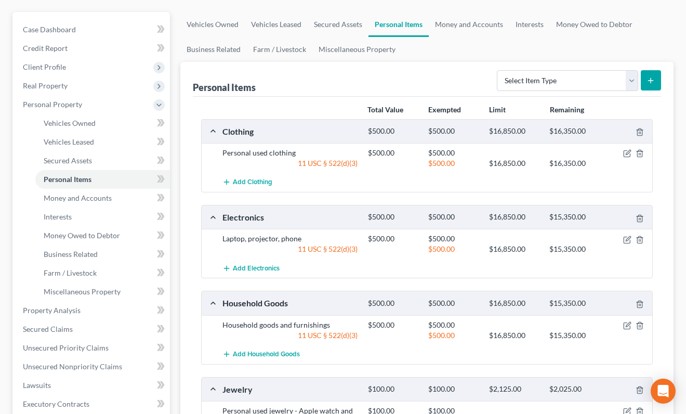
scroll to position [84, 0]
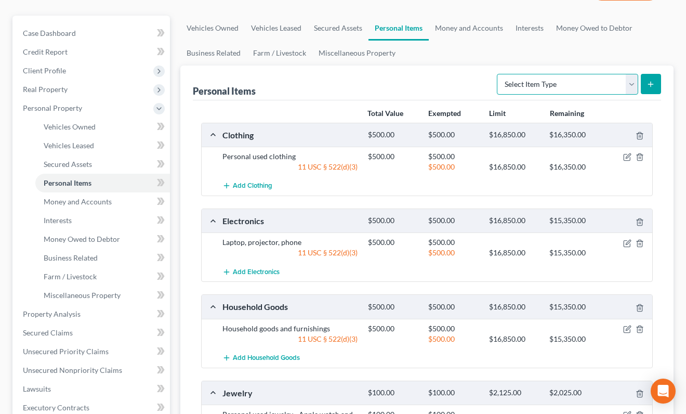
click at [560, 88] on select "Select Item Type Clothing (A/B: 11) Collectibles Of Value (A/B: 8) Electronics …" at bounding box center [567, 84] width 141 height 21
click at [462, 27] on link "Money and Accounts" at bounding box center [469, 28] width 81 height 25
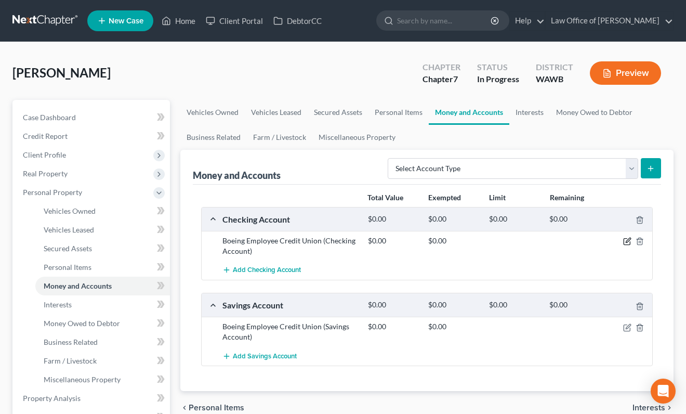
click at [624, 241] on icon "button" at bounding box center [627, 241] width 8 height 8
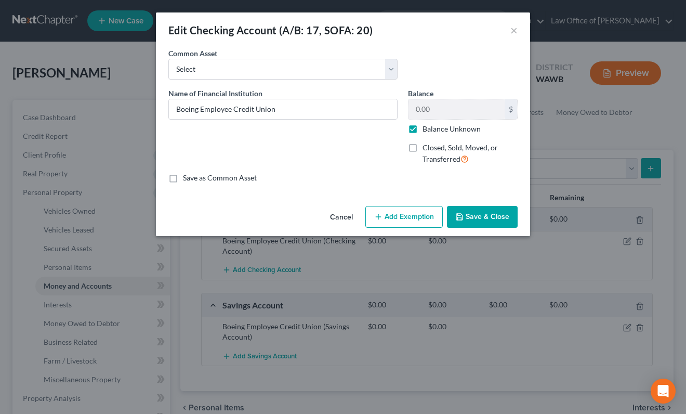
click at [423, 129] on label "Balance Unknown" at bounding box center [452, 129] width 58 height 10
click at [427, 129] on input "Balance Unknown" at bounding box center [430, 127] width 7 height 7
checkbox input "false"
click at [433, 111] on input "0.00" at bounding box center [457, 109] width 96 height 20
type input "5"
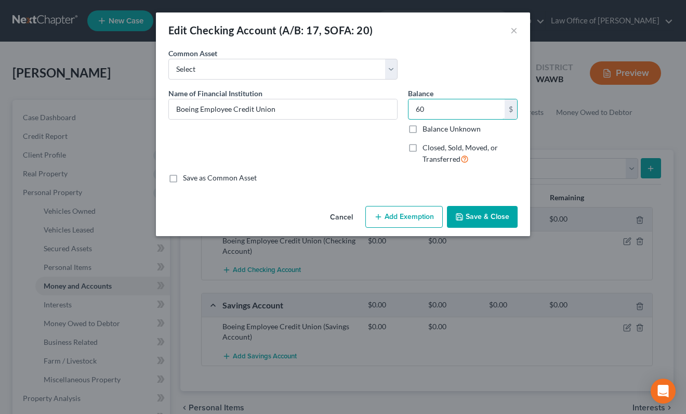
type input "60"
click at [413, 213] on button "Add Exemption" at bounding box center [403, 217] width 77 height 22
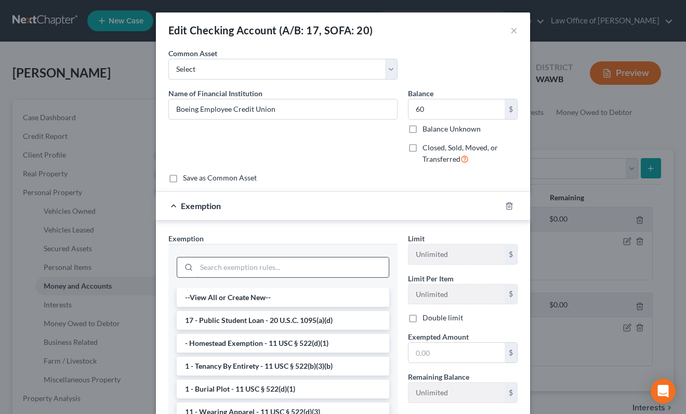
click at [299, 274] on input "search" at bounding box center [292, 267] width 192 height 20
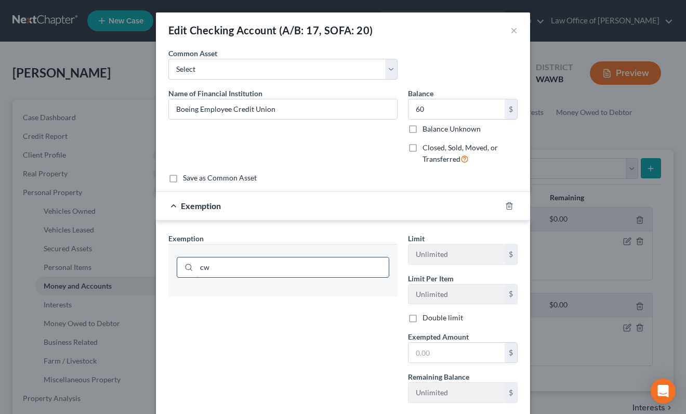
type input "c"
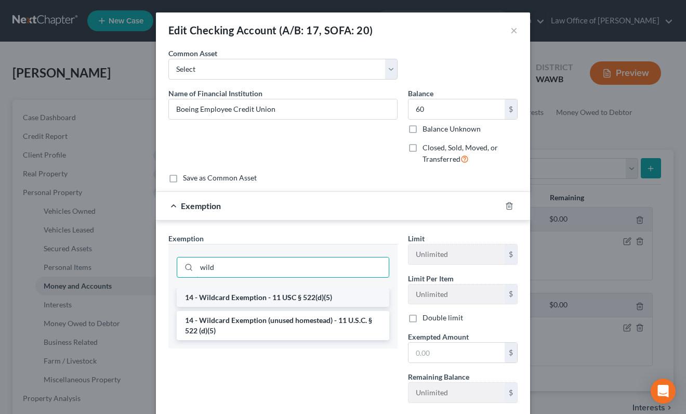
type input "wild"
click at [293, 293] on li "14 - Wildcard Exemption - 11 USC § 522(d)(5)" at bounding box center [283, 297] width 213 height 19
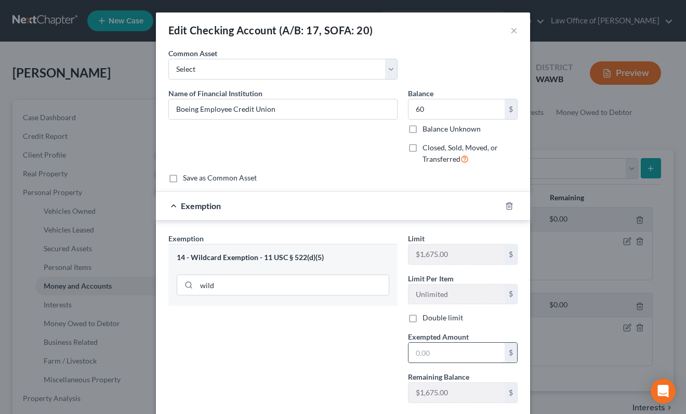
click at [429, 346] on input "text" at bounding box center [457, 353] width 96 height 20
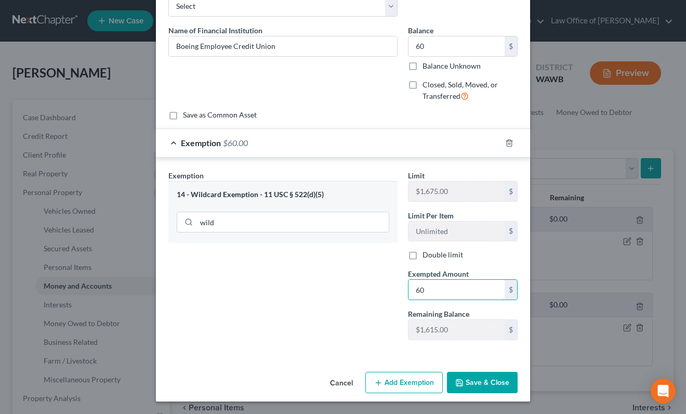
type input "60"
click at [470, 386] on button "Save & Close" at bounding box center [482, 383] width 71 height 22
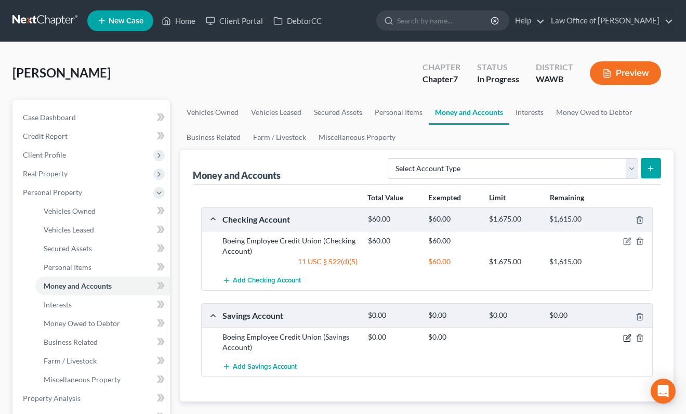
click at [626, 336] on icon "button" at bounding box center [627, 338] width 8 height 8
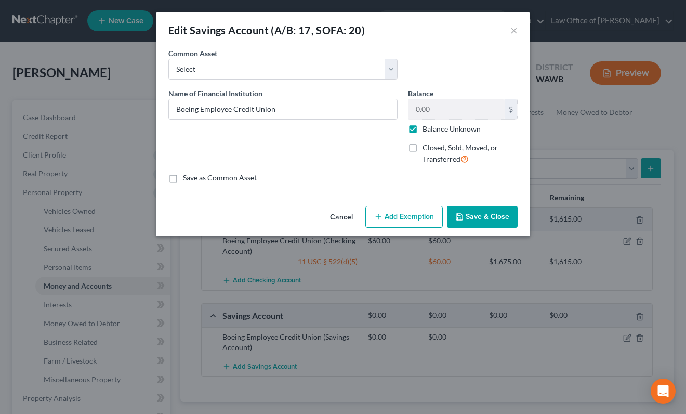
click at [423, 129] on label "Balance Unknown" at bounding box center [452, 129] width 58 height 10
click at [427, 129] on input "Balance Unknown" at bounding box center [430, 127] width 7 height 7
checkbox input "false"
click at [438, 112] on input "0.00" at bounding box center [457, 109] width 96 height 20
type input "59"
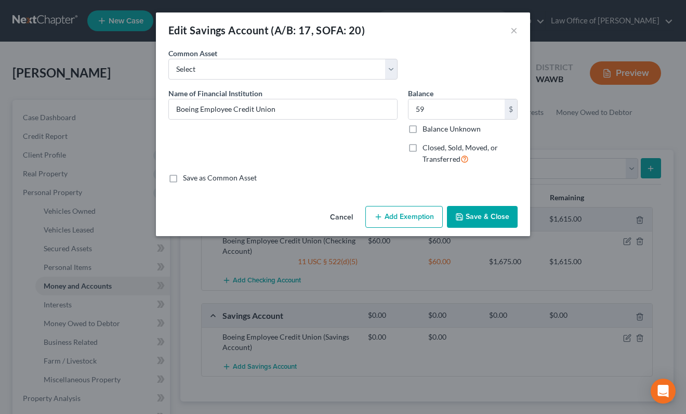
click at [412, 210] on button "Add Exemption" at bounding box center [403, 217] width 77 height 22
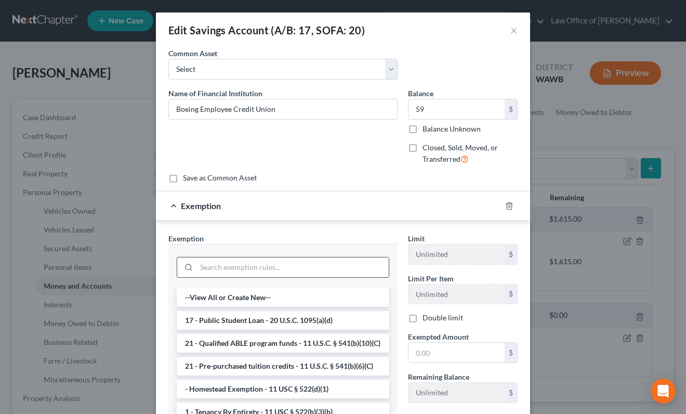
click at [325, 275] on input "search" at bounding box center [292, 267] width 192 height 20
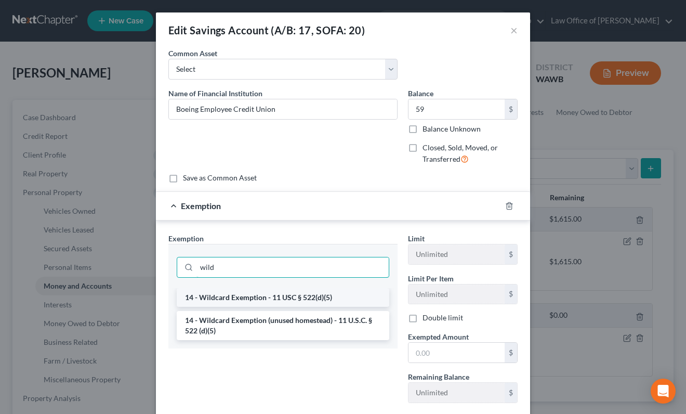
type input "wild"
click at [312, 299] on li "14 - Wildcard Exemption - 11 USC § 522(d)(5)" at bounding box center [283, 297] width 213 height 19
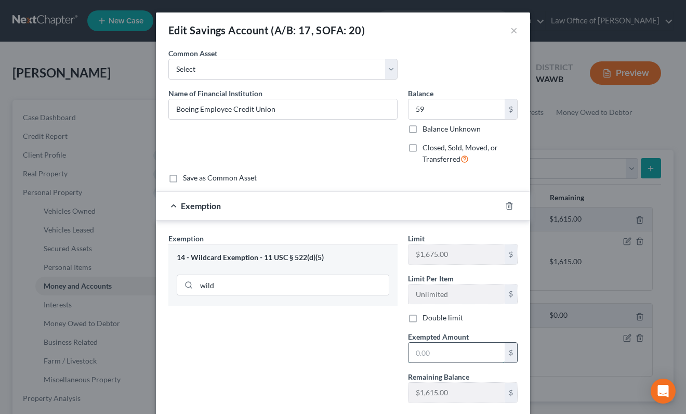
click at [427, 350] on input "text" at bounding box center [457, 353] width 96 height 20
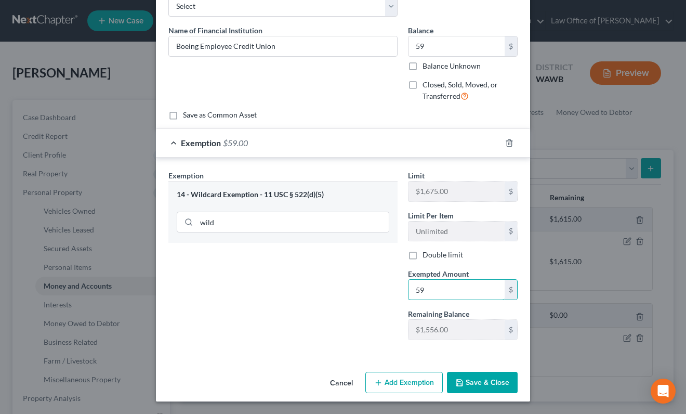
type input "59"
click at [489, 378] on button "Save & Close" at bounding box center [482, 383] width 71 height 22
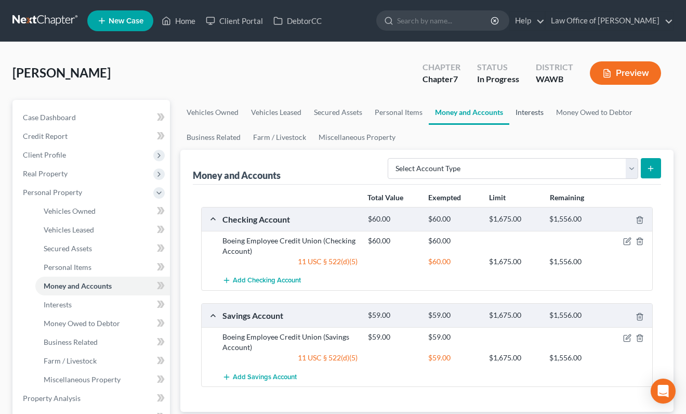
click at [537, 113] on link "Interests" at bounding box center [529, 112] width 41 height 25
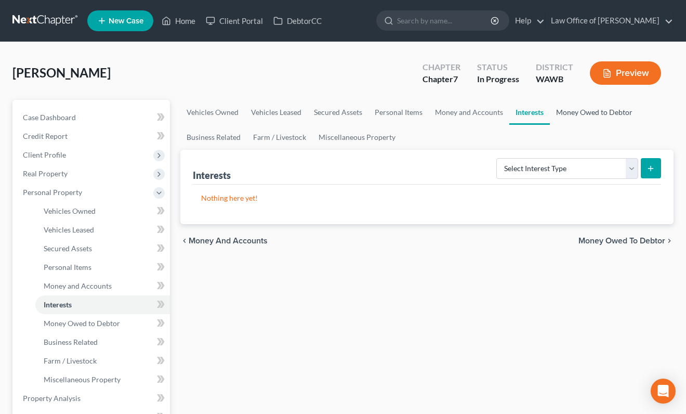
click at [598, 112] on link "Money Owed to Debtor" at bounding box center [594, 112] width 89 height 25
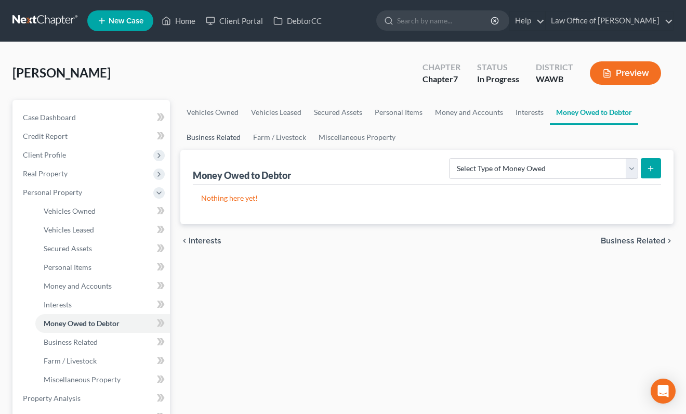
click at [219, 135] on link "Business Related" at bounding box center [213, 137] width 67 height 25
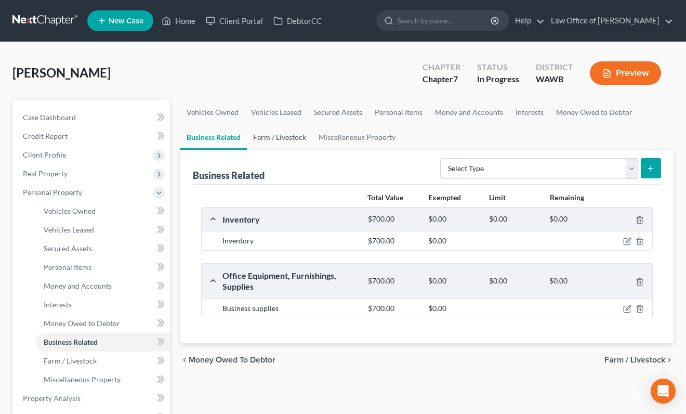
click at [259, 138] on link "Farm / Livestock" at bounding box center [279, 137] width 65 height 25
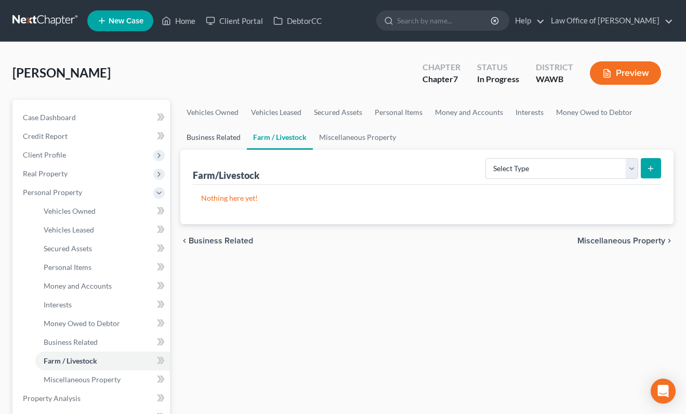
click at [211, 138] on link "Business Related" at bounding box center [213, 137] width 67 height 25
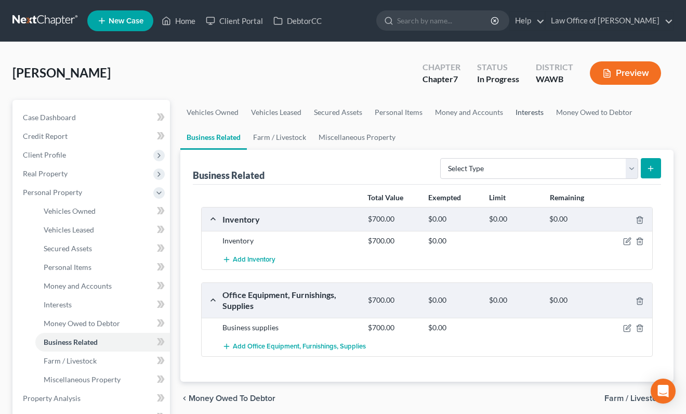
click at [533, 112] on link "Interests" at bounding box center [529, 112] width 41 height 25
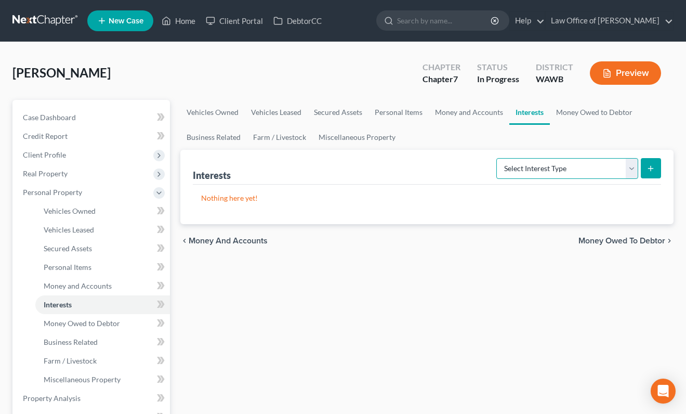
click at [545, 167] on select "Select Interest Type 401K (A/B: 21) Annuity (A/B: 23) Bond (A/B: 18) Education …" at bounding box center [567, 168] width 142 height 21
select select "incorporated_business"
click at [498, 158] on select "Select Interest Type 401K (A/B: 21) Annuity (A/B: 23) Bond (A/B: 18) Education …" at bounding box center [567, 168] width 142 height 21
click at [654, 174] on button "submit" at bounding box center [651, 168] width 20 height 20
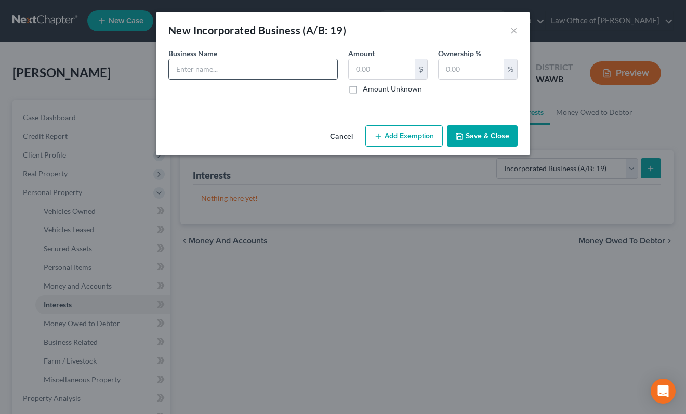
click at [269, 65] on input "text" at bounding box center [253, 69] width 168 height 20
paste input "11 USC § 522(d)(4)"
type input "11 USC § 522(d)(4)"
drag, startPoint x: 315, startPoint y: 72, endPoint x: 47, endPoint y: 66, distance: 267.8
click at [47, 66] on div "New Incorporated Business (A/B: 19) × An exemption set must first be selected f…" at bounding box center [343, 207] width 686 height 414
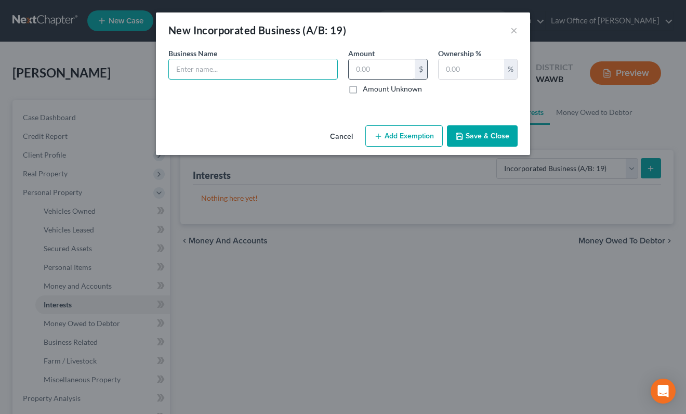
paste input "Bookshelf Anatomy LLC"
type input "Bookshelf Anatomy LLC"
click at [393, 65] on input "text" at bounding box center [382, 69] width 66 height 20
type input "0"
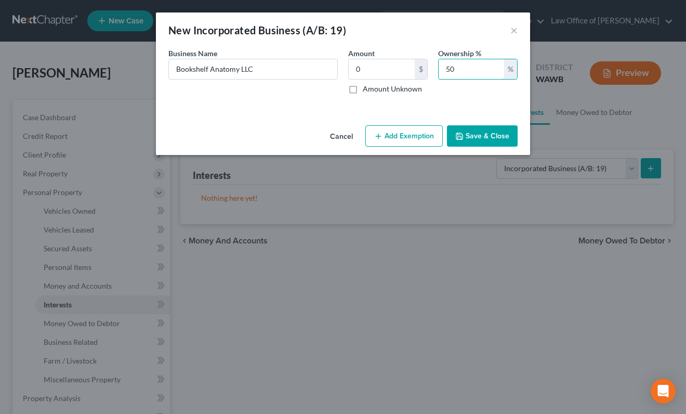
type input "50"
click at [419, 141] on button "Add Exemption" at bounding box center [403, 136] width 77 height 22
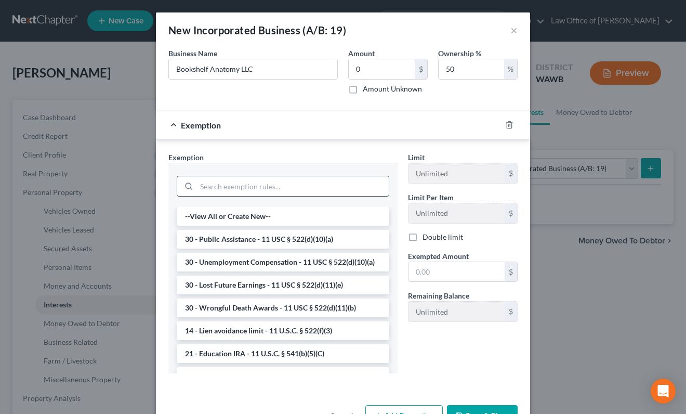
click at [334, 190] on input "search" at bounding box center [292, 186] width 192 height 20
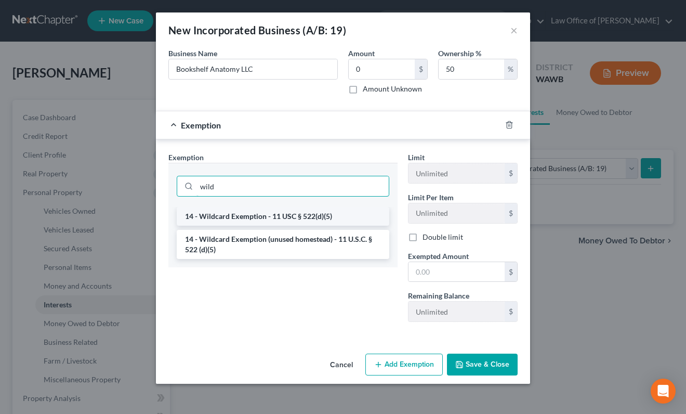
type input "wild"
click at [319, 221] on li "14 - Wildcard Exemption - 11 USC § 522(d)(5)" at bounding box center [283, 216] width 213 height 19
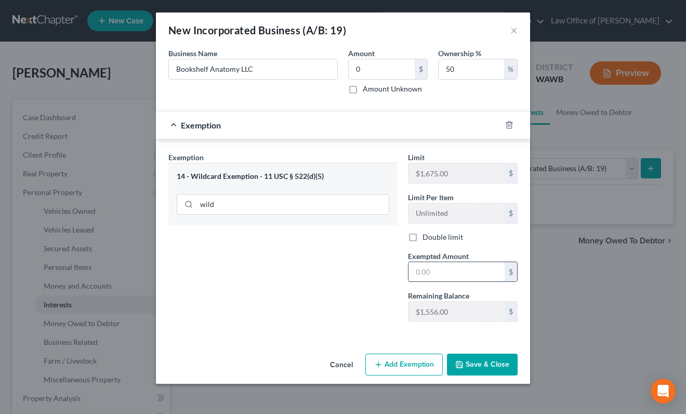
click at [449, 273] on input "text" at bounding box center [457, 272] width 96 height 20
type input "5"
type input "0"
click at [369, 325] on div "Exemption Set must be selected for CA. Exemption * 14 - Wildcard Exemption - 11…" at bounding box center [283, 241] width 240 height 178
click at [470, 360] on button "Save & Close" at bounding box center [482, 364] width 71 height 22
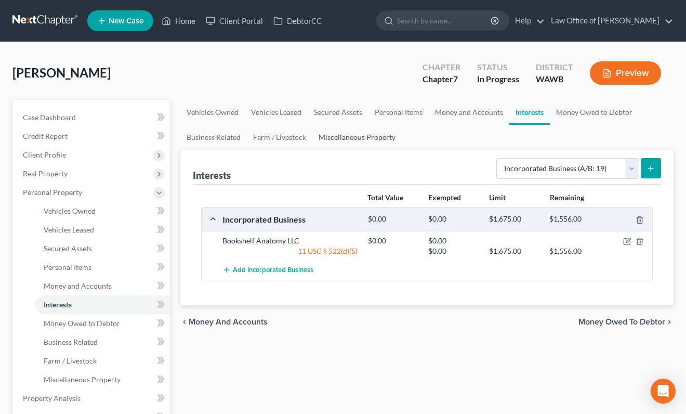
click at [367, 137] on link "Miscellaneous Property" at bounding box center [356, 137] width 89 height 25
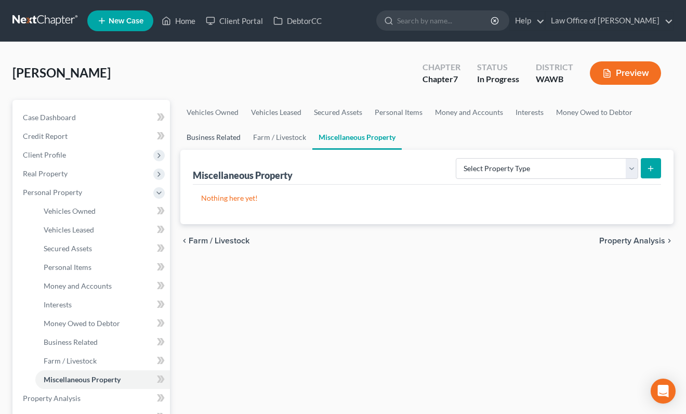
click at [231, 134] on link "Business Related" at bounding box center [213, 137] width 67 height 25
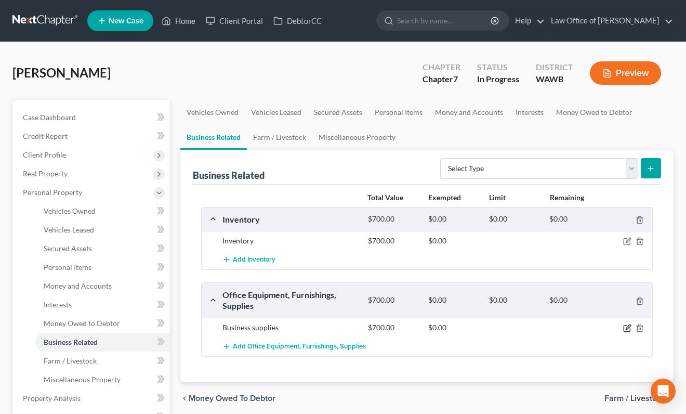
click at [627, 327] on icon "button" at bounding box center [627, 328] width 8 height 8
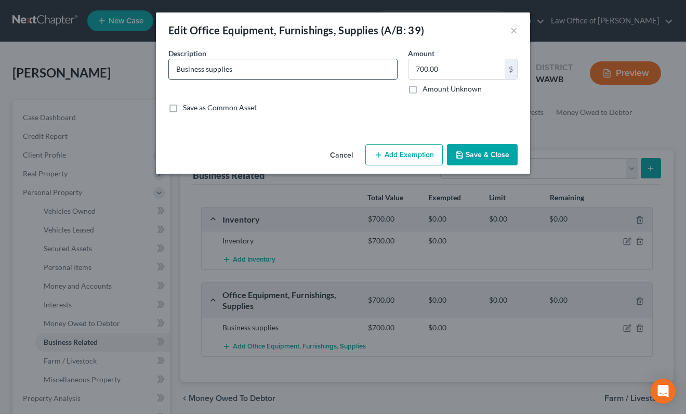
click at [245, 67] on input "Business supplies" at bounding box center [283, 69] width 228 height 20
click at [444, 70] on input "700.00" at bounding box center [457, 69] width 96 height 20
click at [253, 68] on input "Business supplies" at bounding box center [283, 69] width 228 height 20
drag, startPoint x: 237, startPoint y: 70, endPoint x: 116, endPoint y: 58, distance: 121.8
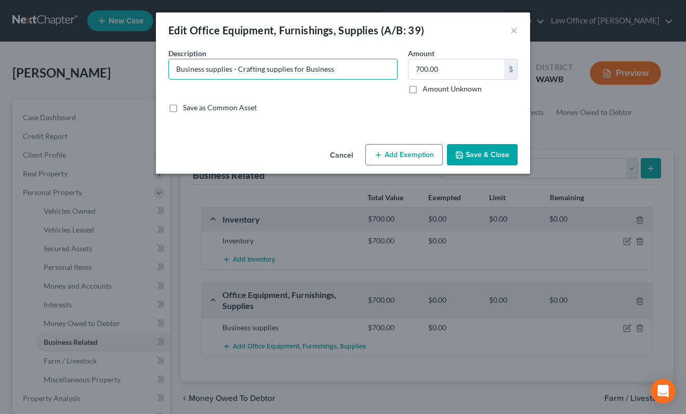
click at [116, 58] on div "Edit Office Equipment, Furnishings, Supplies (A/B: 39) × An exemption set must …" at bounding box center [343, 207] width 686 height 414
type input "Crafting supplies for Business"
click at [410, 161] on button "Add Exemption" at bounding box center [403, 155] width 77 height 22
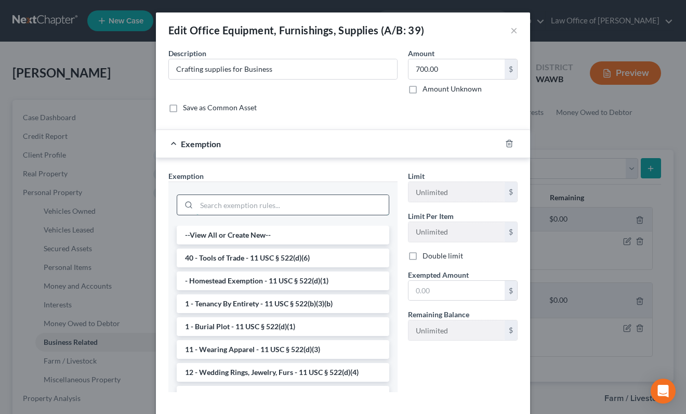
click at [252, 212] on input "search" at bounding box center [292, 205] width 192 height 20
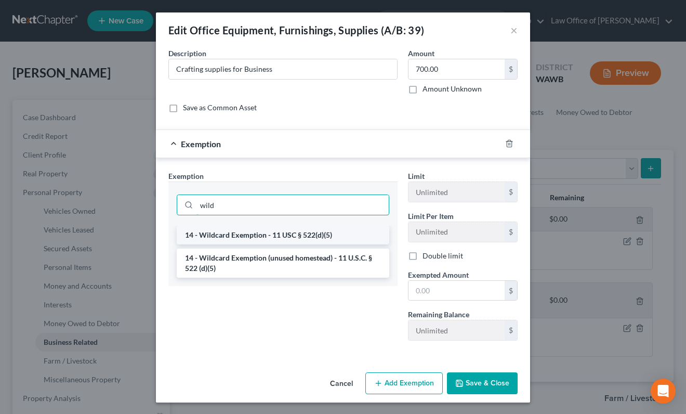
type input "wild"
click at [274, 233] on li "14 - Wildcard Exemption - 11 USC § 522(d)(5)" at bounding box center [283, 235] width 213 height 19
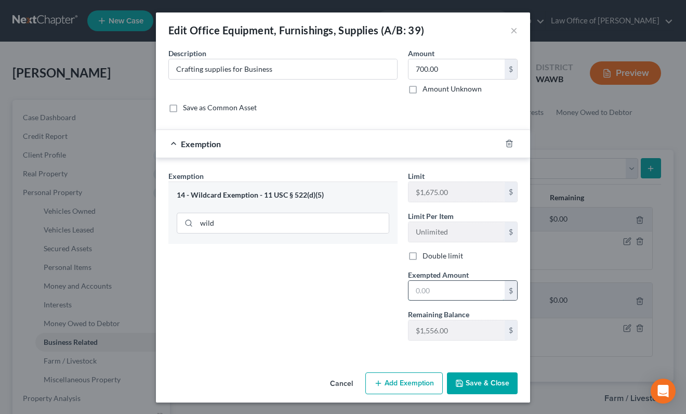
click at [464, 290] on input "text" at bounding box center [457, 291] width 96 height 20
type input "700"
click at [460, 388] on button "Save & Close" at bounding box center [482, 383] width 71 height 22
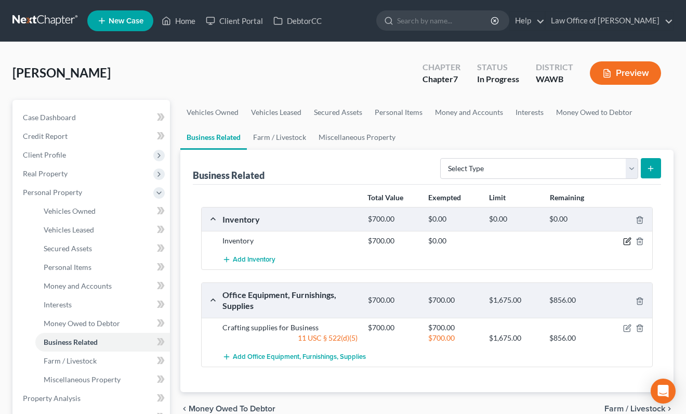
click at [628, 241] on icon "button" at bounding box center [628, 240] width 5 height 5
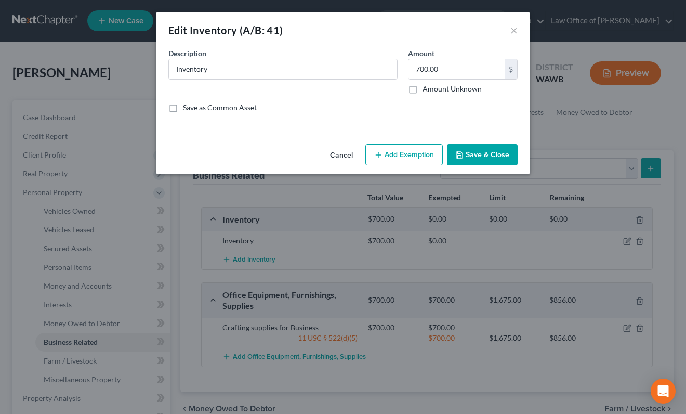
click at [401, 152] on button "Add Exemption" at bounding box center [403, 155] width 77 height 22
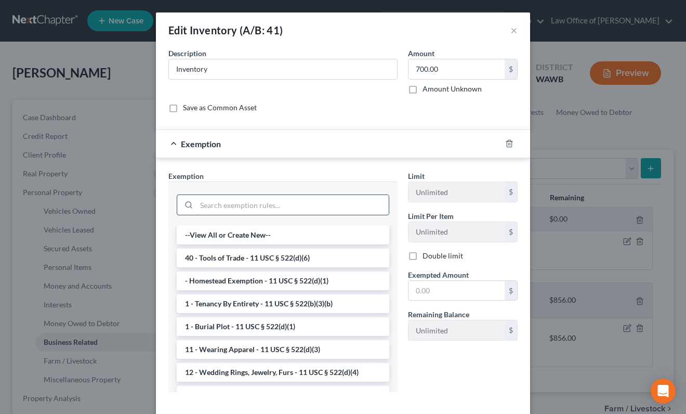
click at [285, 200] on input "search" at bounding box center [292, 205] width 192 height 20
click at [510, 29] on div "Edit Inventory (A/B: 41) ×" at bounding box center [343, 29] width 374 height 35
click at [514, 30] on button "×" at bounding box center [513, 30] width 7 height 12
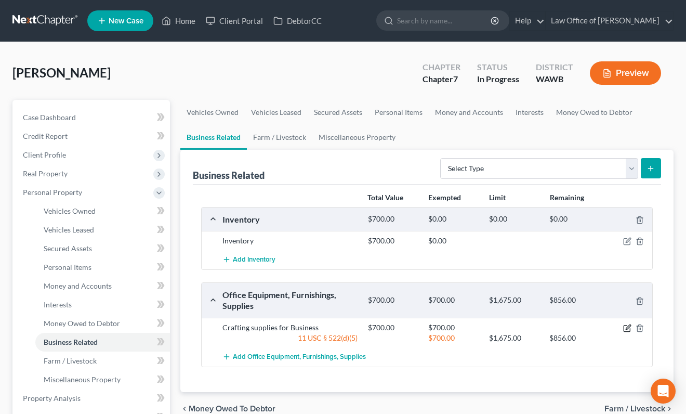
click at [628, 330] on icon "button" at bounding box center [627, 328] width 8 height 8
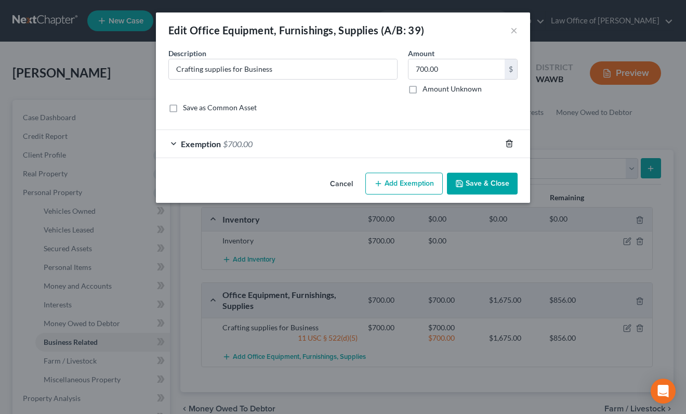
click at [507, 143] on icon "button" at bounding box center [509, 143] width 5 height 7
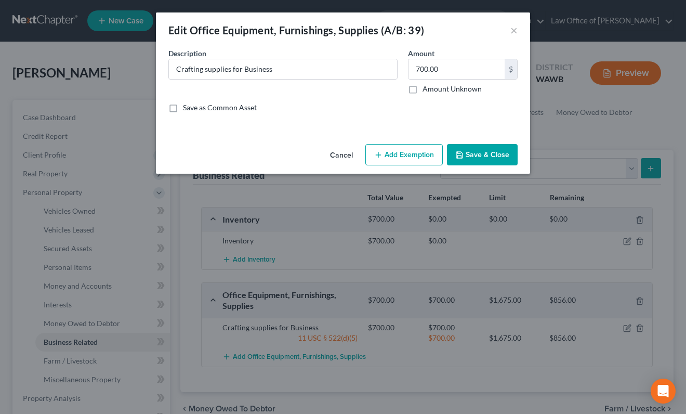
click at [410, 149] on button "Add Exemption" at bounding box center [403, 155] width 77 height 22
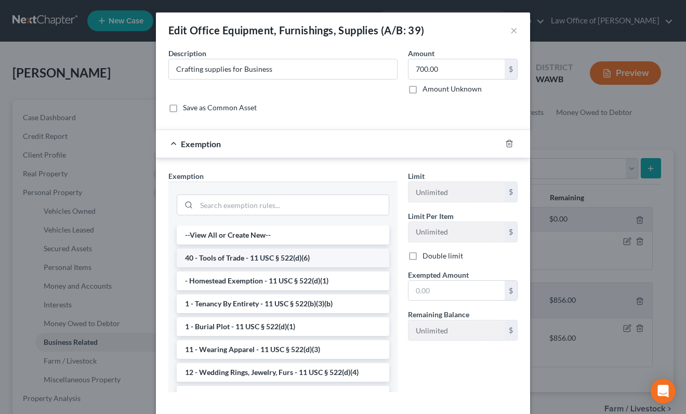
click at [305, 260] on li "40 - Tools of Trade - 11 USC § 522(d)(6)" at bounding box center [283, 257] width 213 height 19
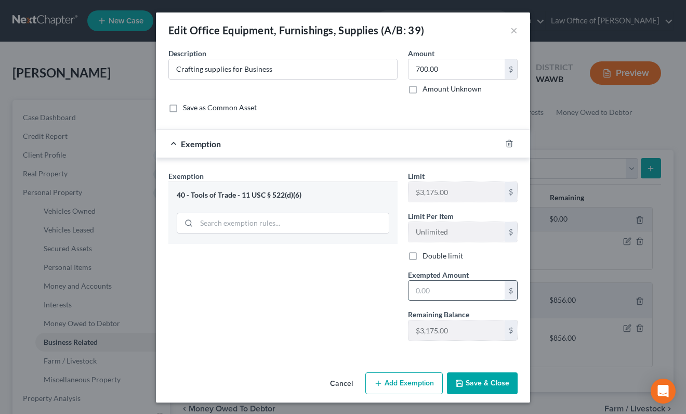
click at [437, 286] on input "text" at bounding box center [457, 291] width 96 height 20
type input "700"
click at [378, 349] on div at bounding box center [343, 349] width 360 height 1
click at [486, 376] on button "Save & Close" at bounding box center [482, 383] width 71 height 22
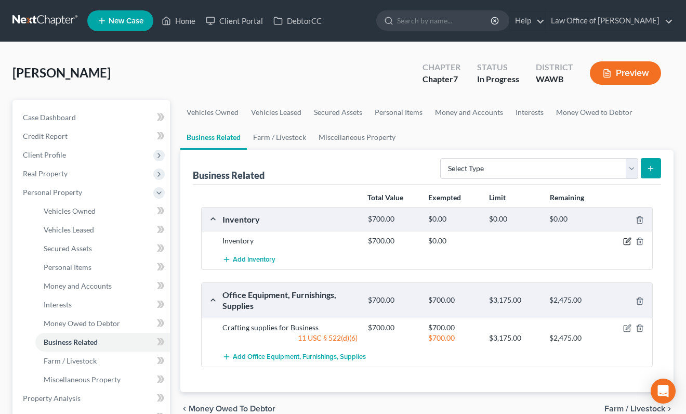
click at [629, 240] on icon "button" at bounding box center [627, 241] width 8 height 8
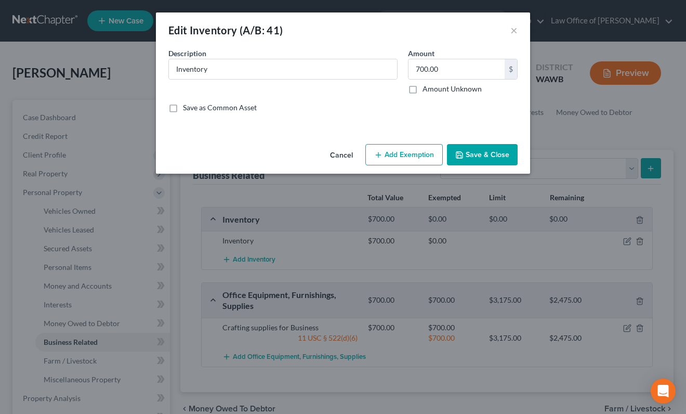
click at [413, 153] on button "Add Exemption" at bounding box center [403, 155] width 77 height 22
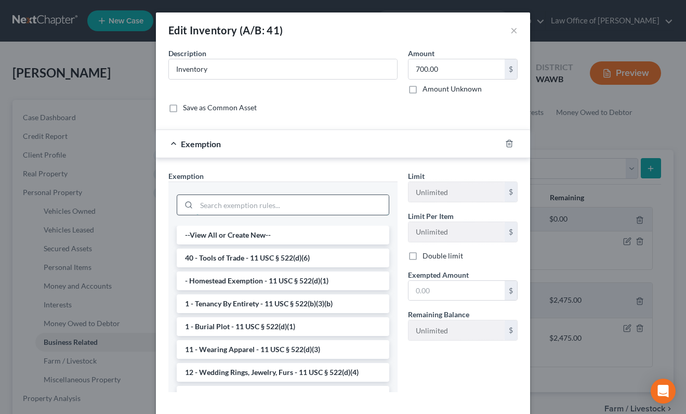
click at [256, 207] on input "search" at bounding box center [292, 205] width 192 height 20
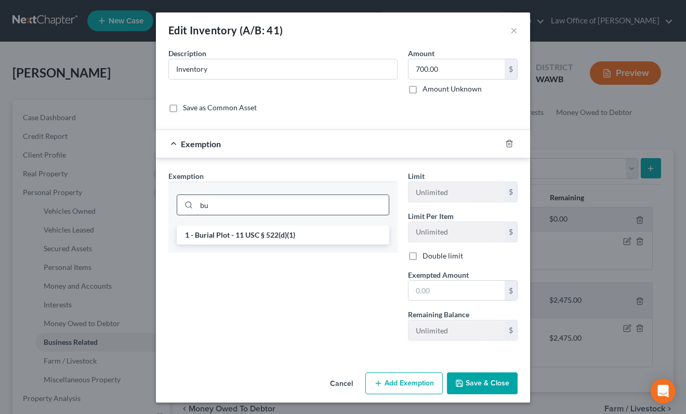
type input "b"
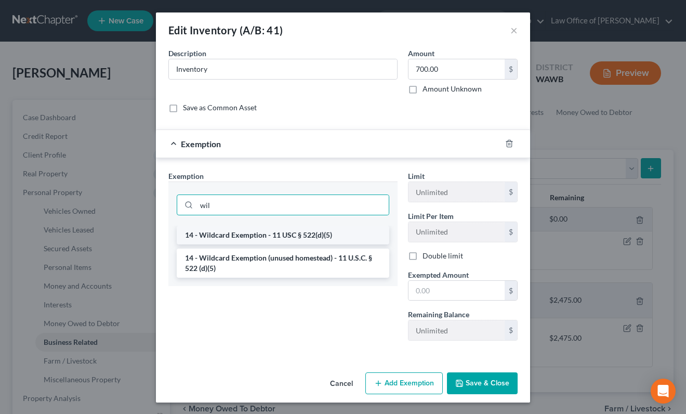
click at [277, 241] on li "14 - Wildcard Exemption - 11 USC § 522(d)(5)" at bounding box center [283, 235] width 213 height 19
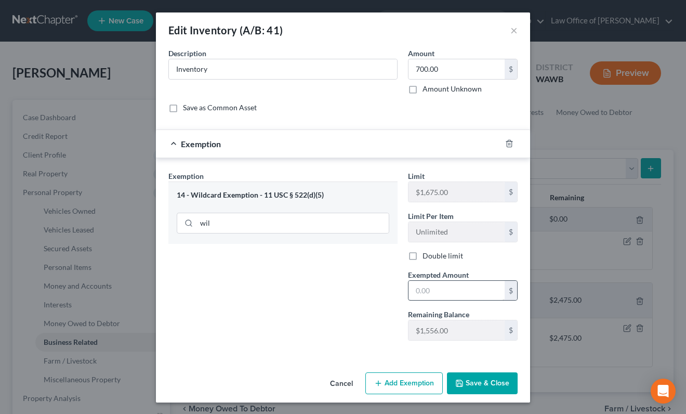
click at [443, 280] on div "$" at bounding box center [463, 290] width 110 height 21
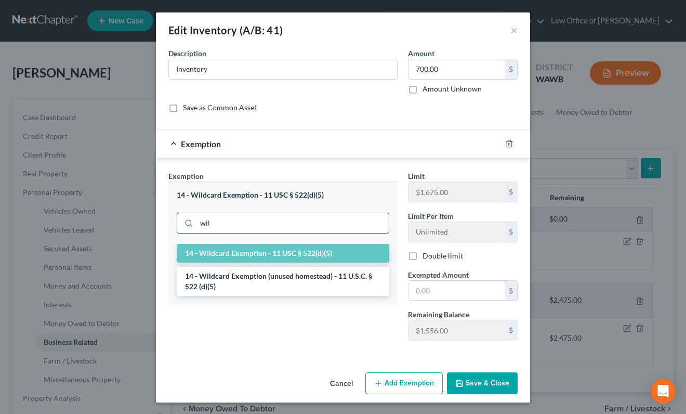
click at [335, 223] on input "wil" at bounding box center [292, 223] width 192 height 20
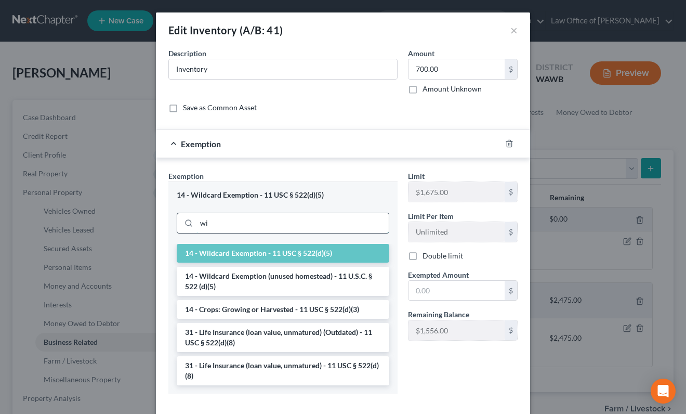
type input "w"
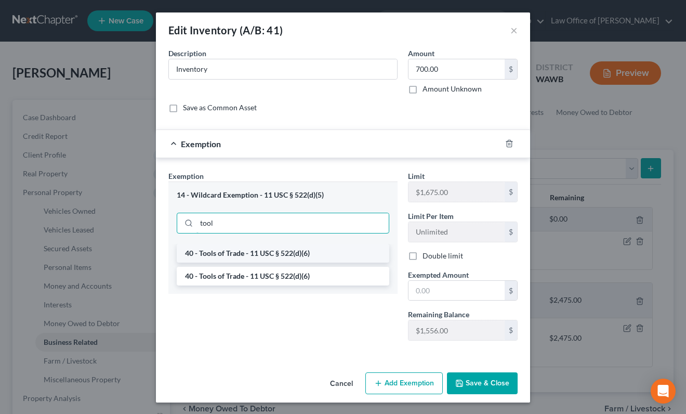
type input "tool"
click at [313, 249] on li "40 - Tools of Trade - 11 USC § 522(d)(6)" at bounding box center [283, 253] width 213 height 19
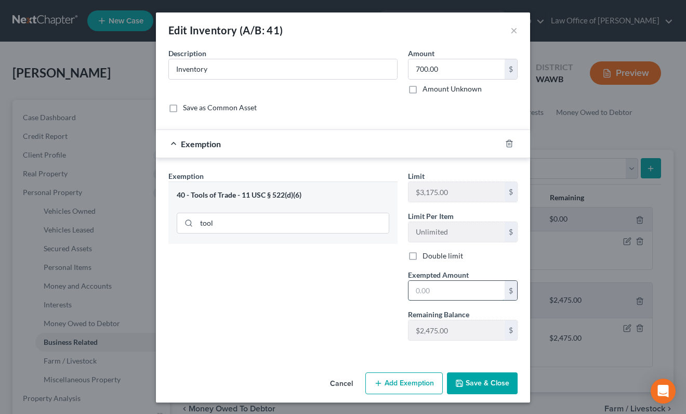
click at [445, 281] on input "text" at bounding box center [457, 291] width 96 height 20
type input "700"
click at [373, 345] on div "Exemption Set must be selected for CA. Exemption * 40 - Tools of Trade - 11 USC…" at bounding box center [283, 259] width 240 height 178
click at [473, 381] on button "Save & Close" at bounding box center [482, 383] width 71 height 22
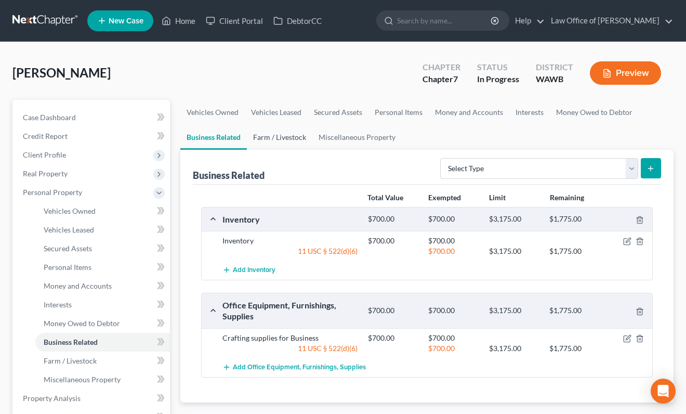
click at [280, 140] on link "Farm / Livestock" at bounding box center [279, 137] width 65 height 25
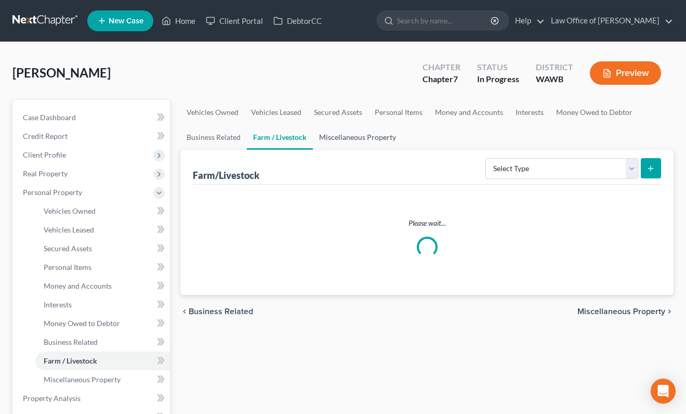
click at [336, 137] on link "Miscellaneous Property" at bounding box center [357, 137] width 89 height 25
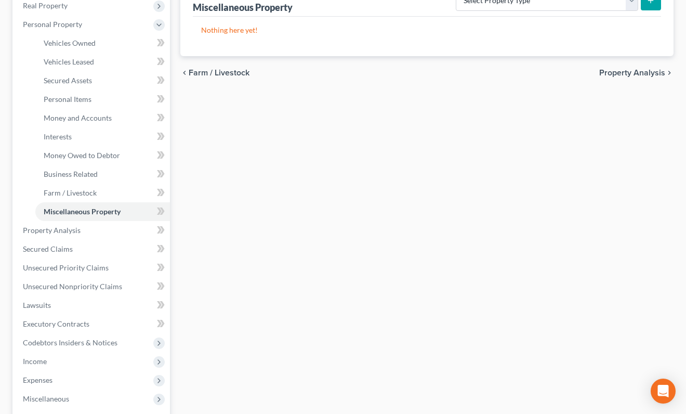
scroll to position [174, 0]
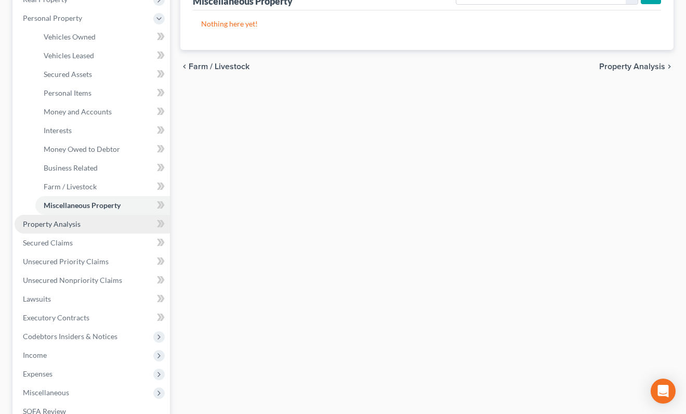
click at [104, 224] on link "Property Analysis" at bounding box center [92, 224] width 155 height 19
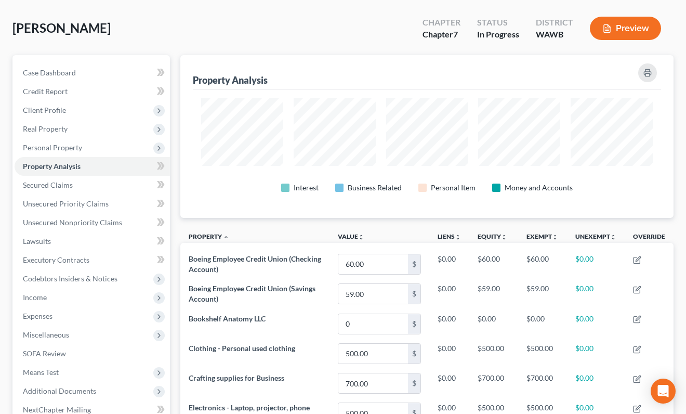
scroll to position [2, 0]
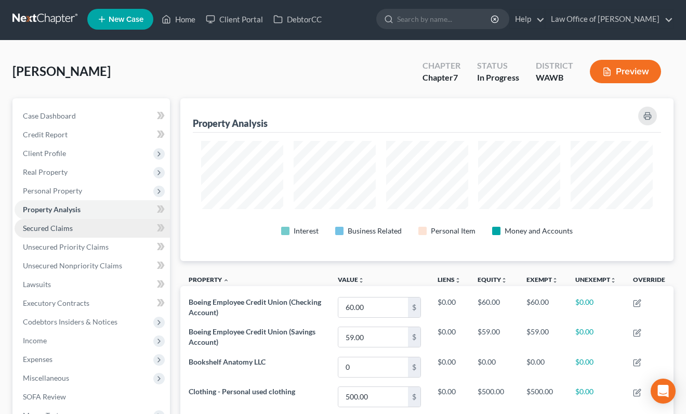
click at [110, 228] on link "Secured Claims" at bounding box center [92, 228] width 155 height 19
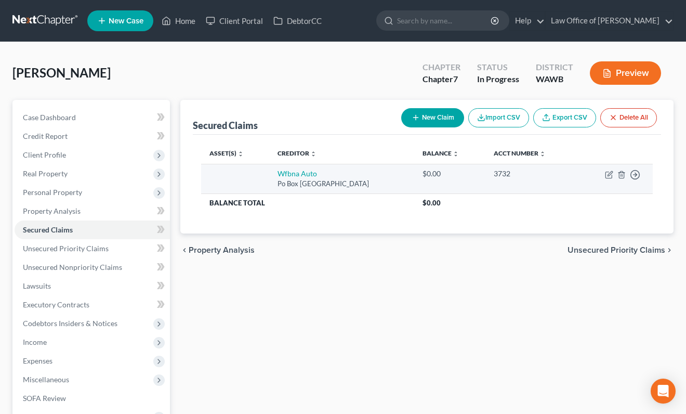
click at [594, 183] on td "Move to E Move to F Move to G Move to Notice Only" at bounding box center [614, 179] width 75 height 30
click at [607, 173] on icon "button" at bounding box center [609, 174] width 8 height 8
select select "28"
select select "0"
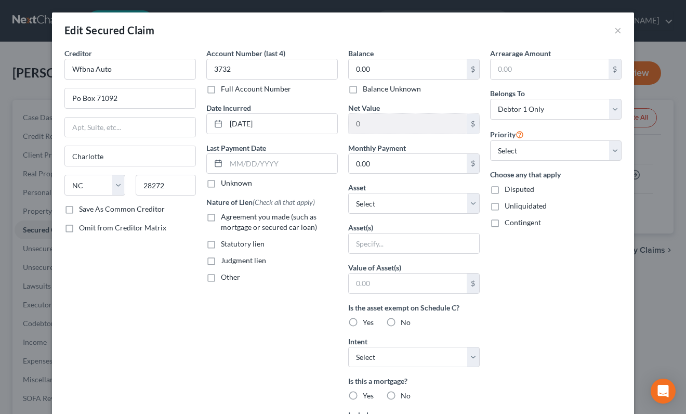
click at [665, 230] on div "Edit Secured Claim × Creditor * Wfbna Auto Po Box 71092 Charlotte State AL AK A…" at bounding box center [343, 207] width 686 height 414
click at [640, 182] on div "Edit Secured Claim × Creditor * Wfbna Auto Po Box 71092 Charlotte State AL AK A…" at bounding box center [343, 207] width 686 height 414
click at [635, 174] on div "Edit Secured Claim × Creditor * Wfbna Auto Po Box 71092 Charlotte State AL AK A…" at bounding box center [343, 207] width 686 height 414
click at [659, 161] on div "Edit Secured Claim × Creditor * Wfbna Auto Po Box 71092 Charlotte State AL AK A…" at bounding box center [343, 207] width 686 height 414
click at [619, 28] on button "×" at bounding box center [617, 30] width 7 height 12
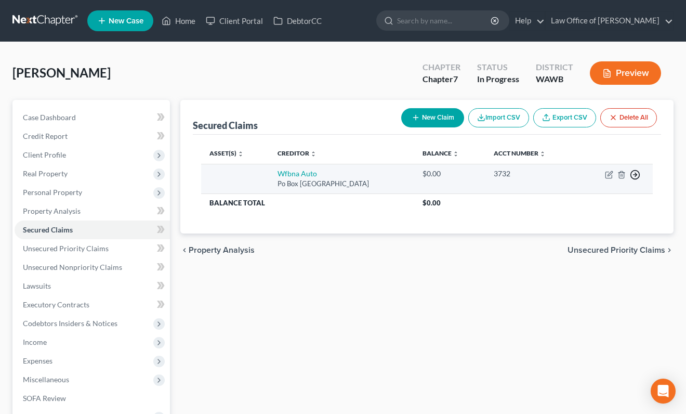
click at [634, 175] on icon "button" at bounding box center [635, 174] width 10 height 10
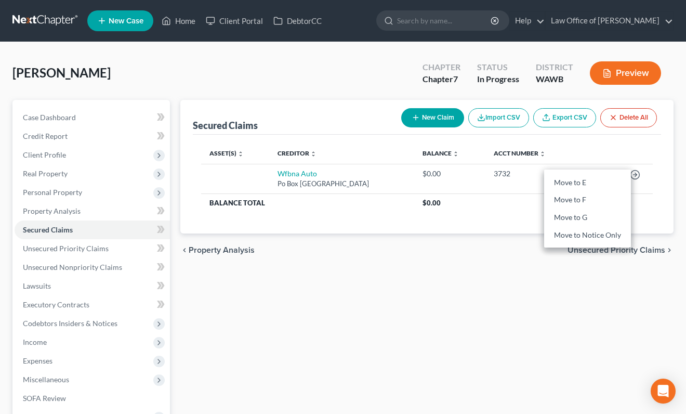
click at [494, 224] on div "Asset(s) expand_more expand_less unfold_more Creditor expand_more expand_less u…" at bounding box center [427, 184] width 468 height 99
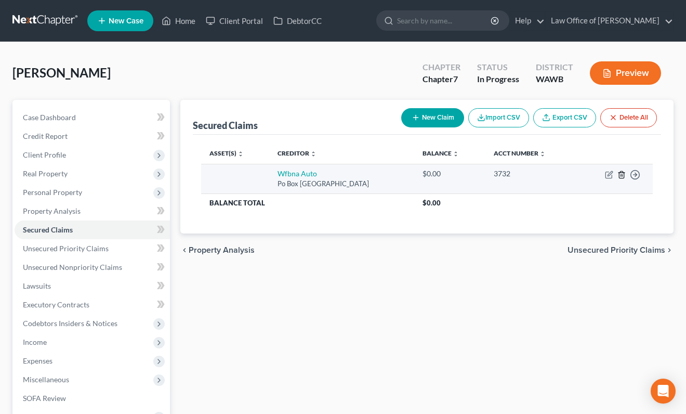
click at [620, 173] on icon "button" at bounding box center [622, 174] width 8 height 8
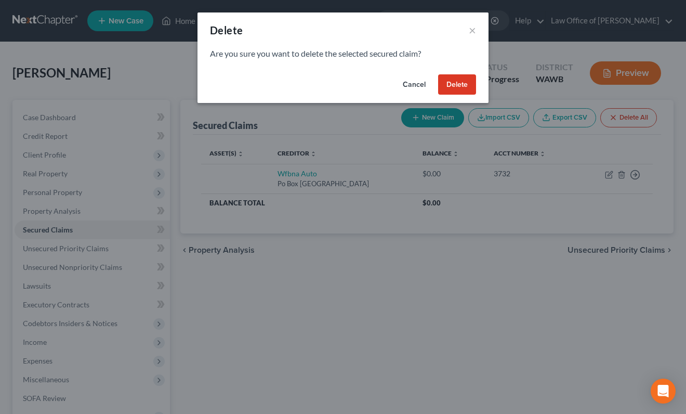
click at [466, 82] on button "Delete" at bounding box center [457, 84] width 38 height 21
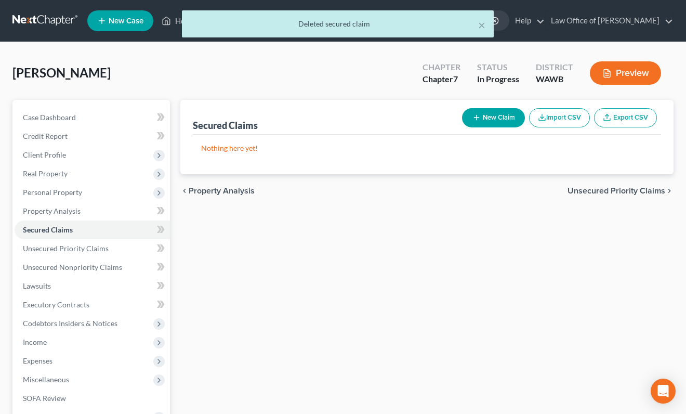
click at [610, 187] on span "Unsecured Priority Claims" at bounding box center [617, 191] width 98 height 8
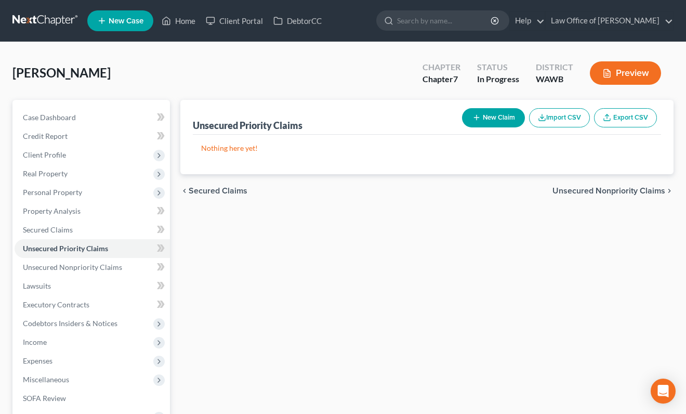
click at [620, 190] on span "Unsecured Nonpriority Claims" at bounding box center [609, 191] width 113 height 8
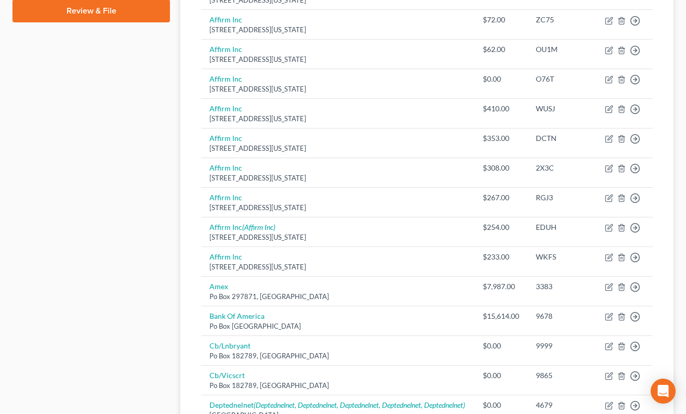
scroll to position [508, 0]
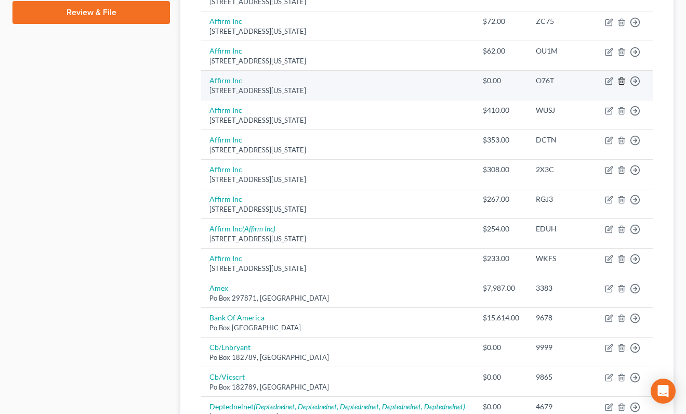
click at [620, 85] on icon "button" at bounding box center [622, 81] width 8 height 8
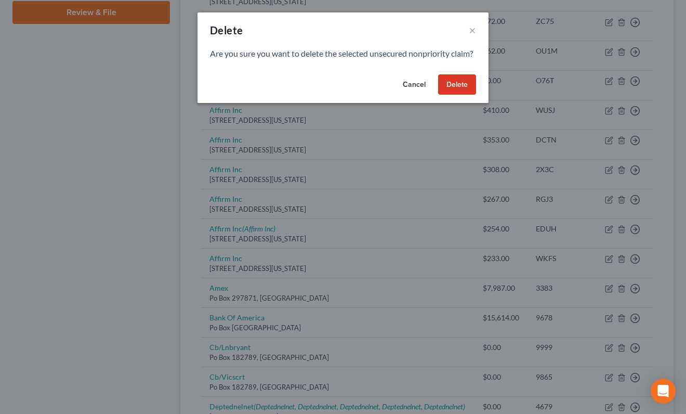
click at [456, 84] on div "Cancel Delete" at bounding box center [343, 86] width 291 height 33
click at [456, 94] on button "Delete" at bounding box center [457, 84] width 38 height 21
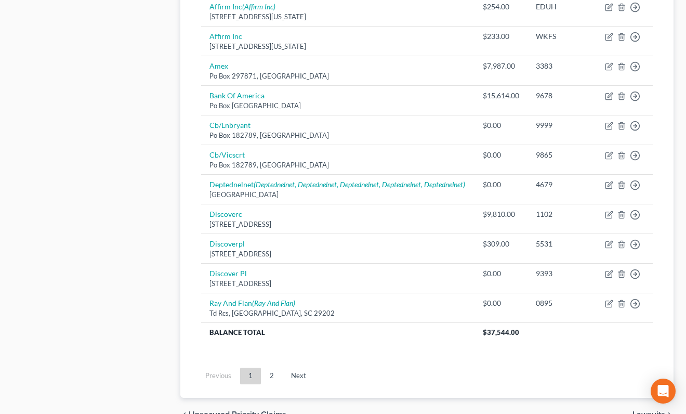
scroll to position [715, 0]
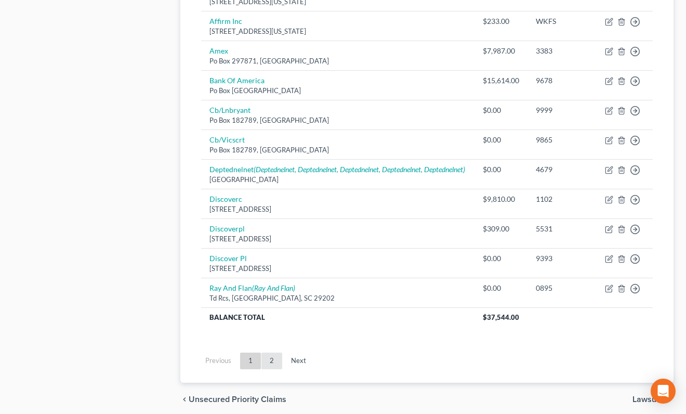
click at [270, 369] on link "2" at bounding box center [271, 360] width 21 height 17
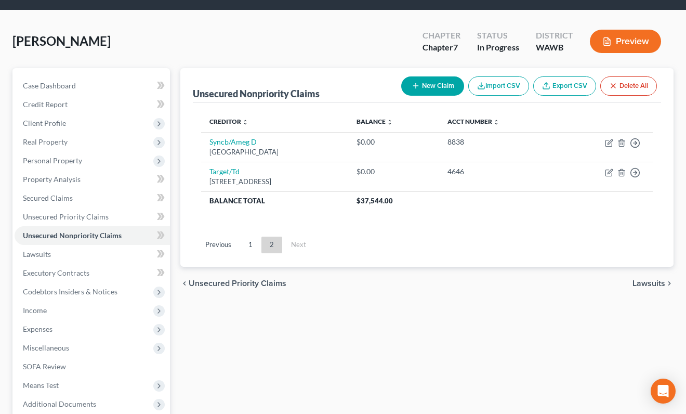
scroll to position [0, 0]
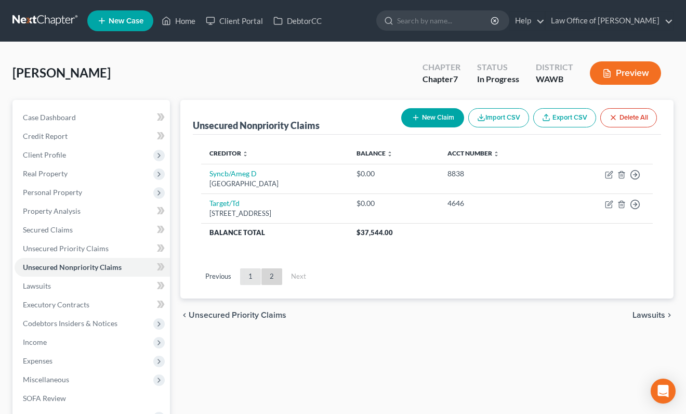
click at [251, 276] on link "1" at bounding box center [250, 276] width 21 height 17
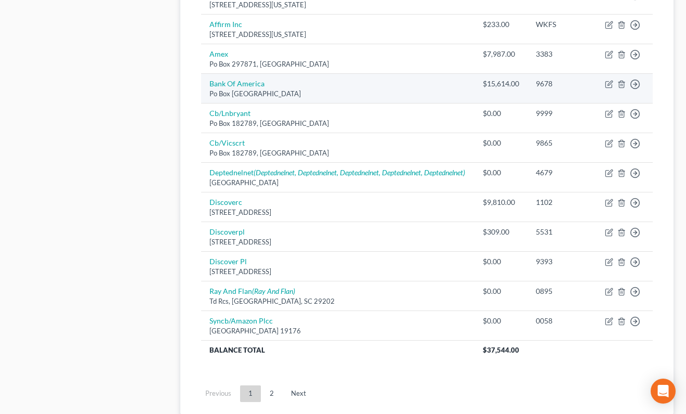
scroll to position [719, 0]
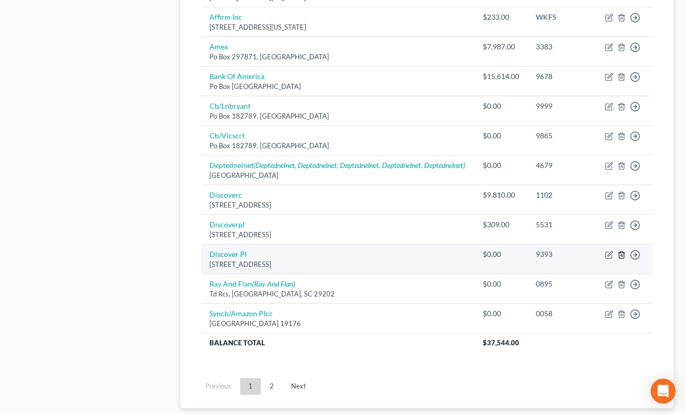
click at [621, 256] on line "button" at bounding box center [621, 255] width 0 height 2
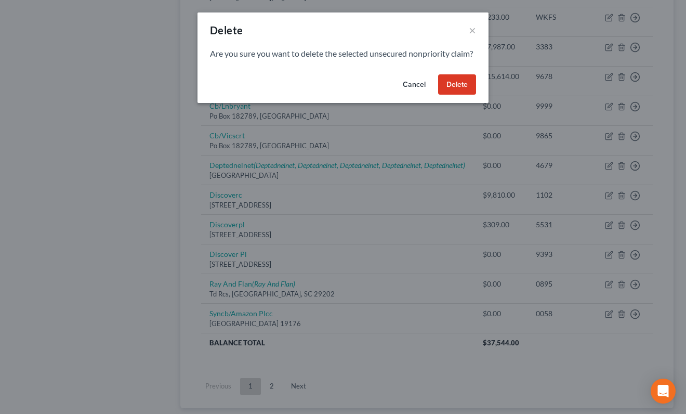
click at [464, 89] on button "Delete" at bounding box center [457, 84] width 38 height 21
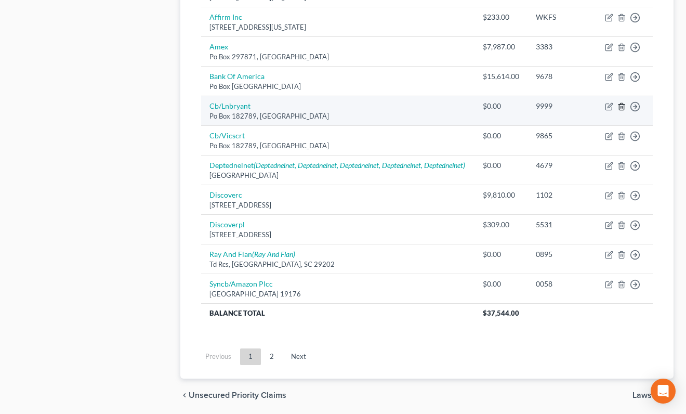
click at [619, 110] on icon "button" at bounding box center [621, 106] width 5 height 7
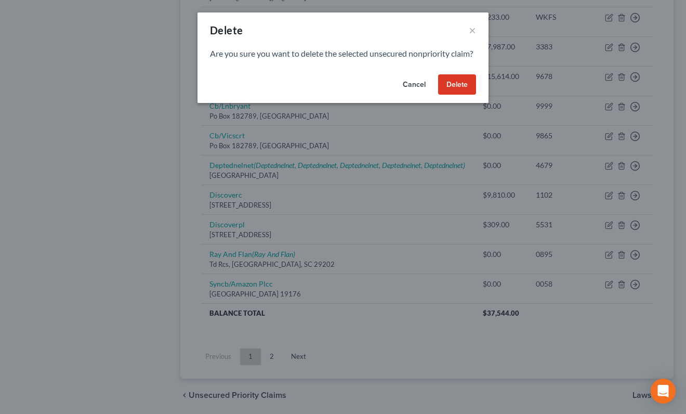
click at [453, 95] on button "Delete" at bounding box center [457, 84] width 38 height 21
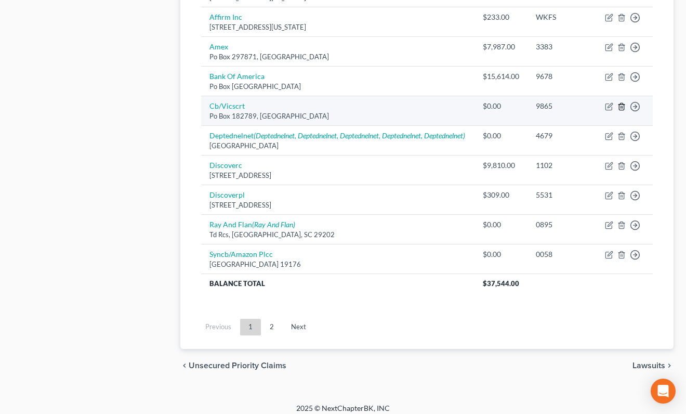
click at [619, 110] on icon "button" at bounding box center [621, 106] width 5 height 7
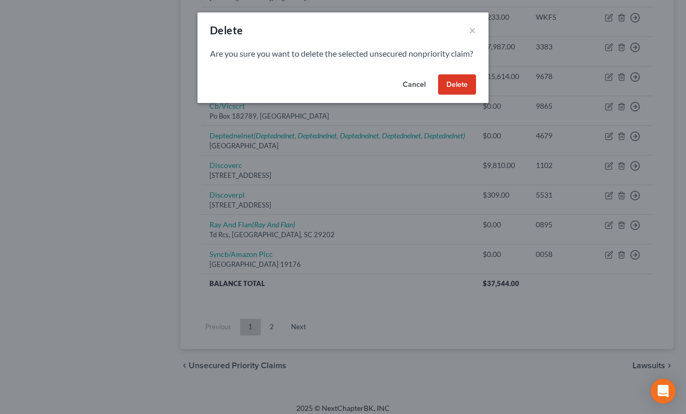
click at [463, 95] on button "Delete" at bounding box center [457, 84] width 38 height 21
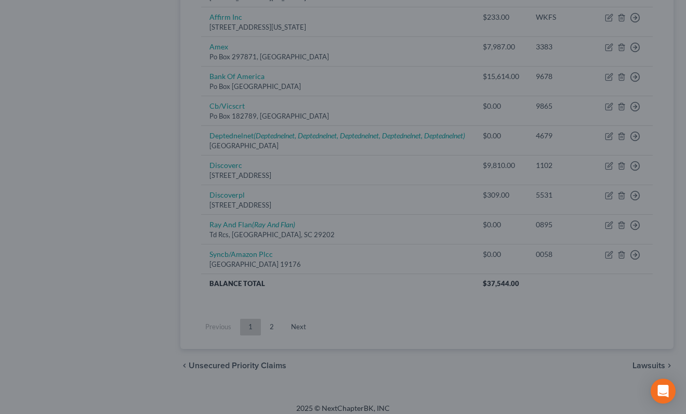
scroll to position [716, 0]
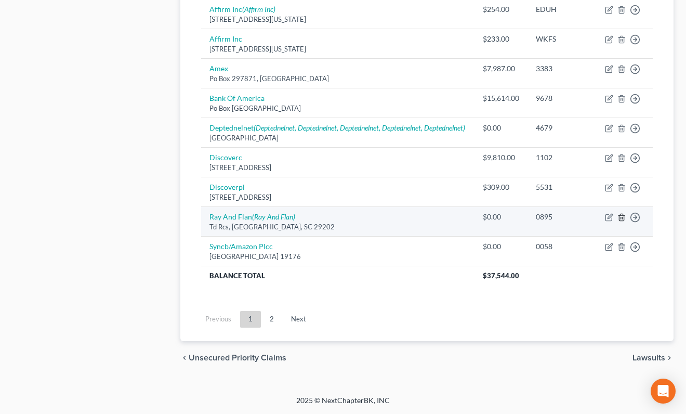
click at [620, 220] on icon "button" at bounding box center [622, 217] width 8 height 8
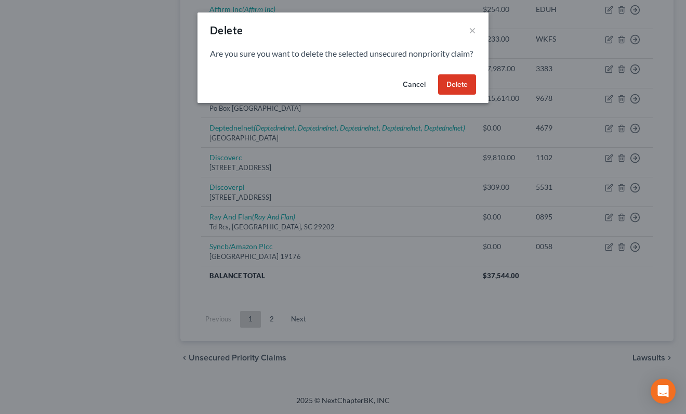
click at [466, 95] on button "Delete" at bounding box center [457, 84] width 38 height 21
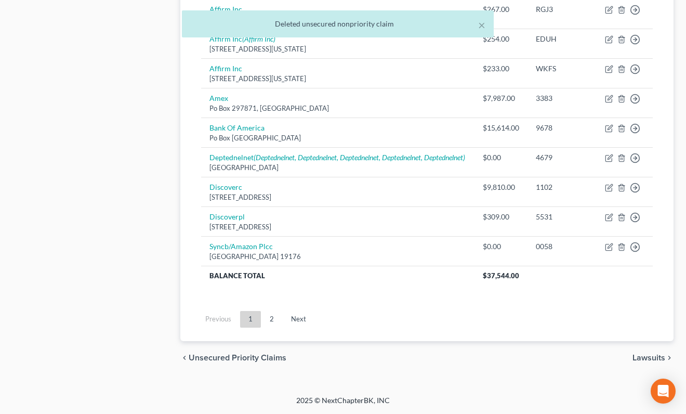
scroll to position [687, 0]
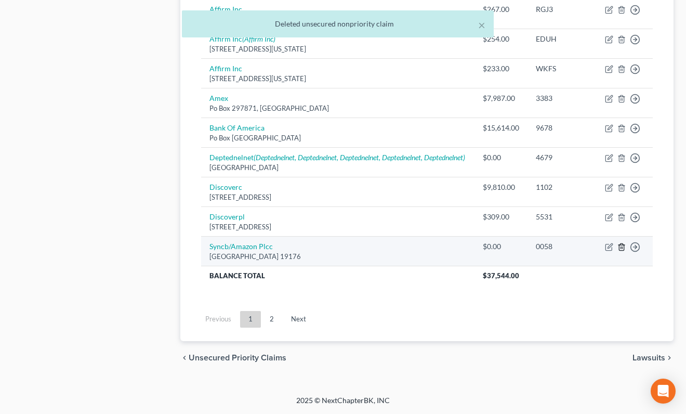
click at [623, 247] on icon "button" at bounding box center [622, 247] width 8 height 8
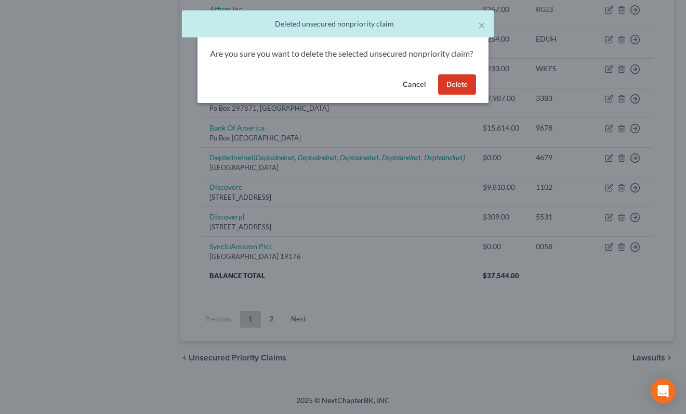
click at [451, 88] on button "Delete" at bounding box center [457, 84] width 38 height 21
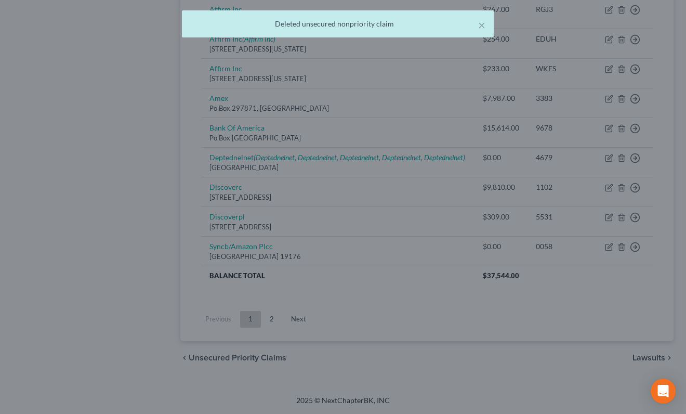
scroll to position [657, 0]
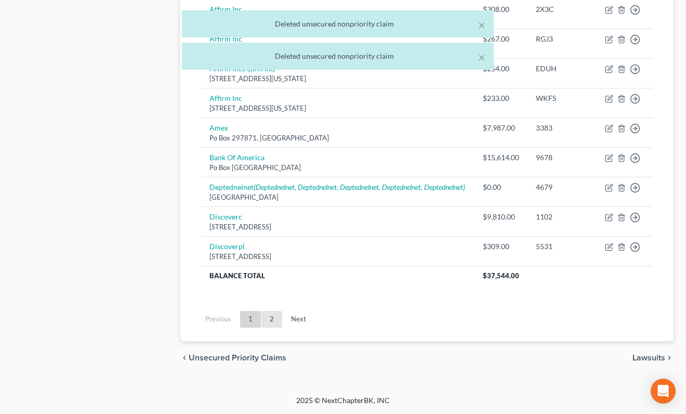
click at [269, 321] on link "2" at bounding box center [271, 319] width 21 height 17
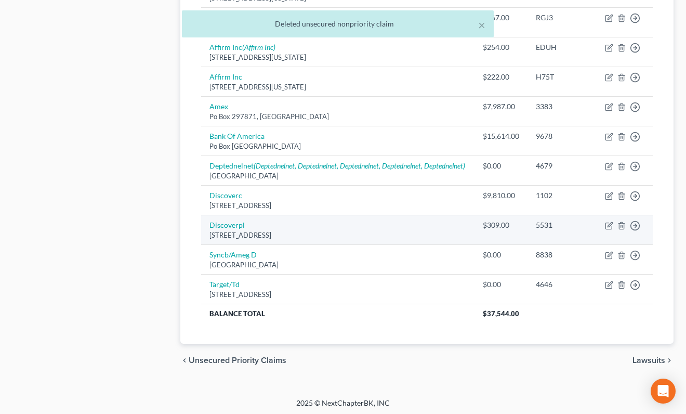
scroll to position [660, 0]
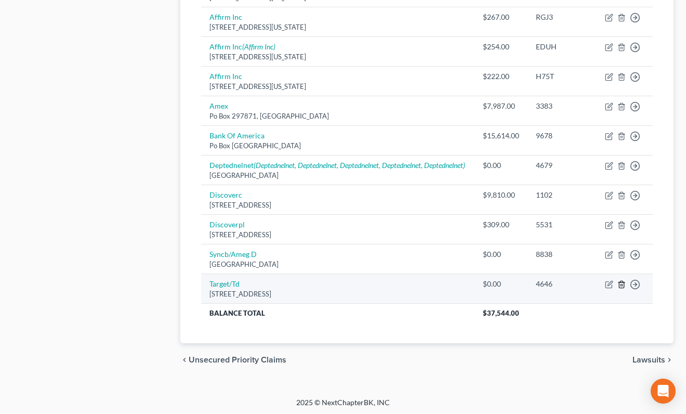
click at [622, 286] on line "button" at bounding box center [622, 285] width 0 height 2
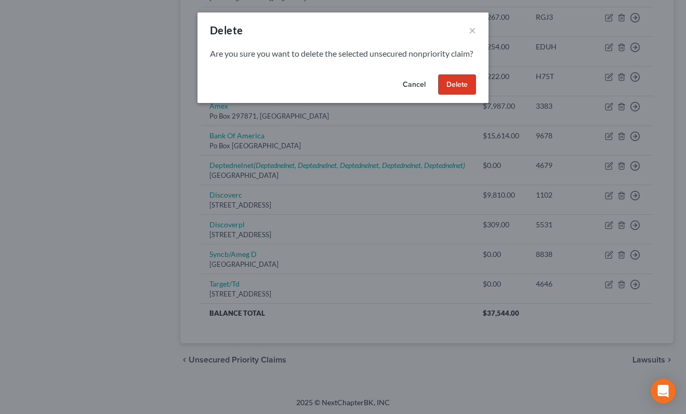
click at [459, 89] on button "Delete" at bounding box center [457, 84] width 38 height 21
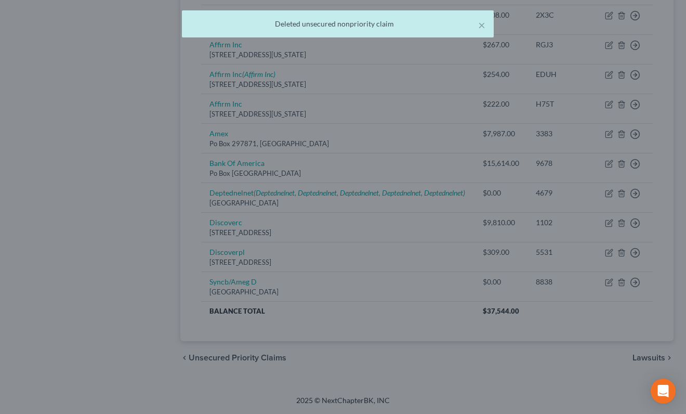
scroll to position [651, 0]
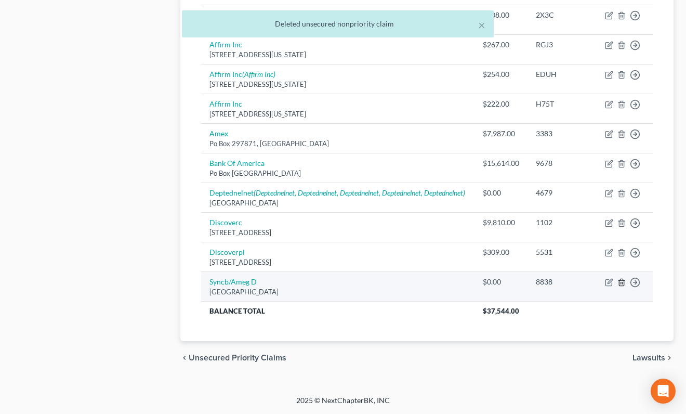
click at [625, 283] on icon "button" at bounding box center [622, 282] width 8 height 8
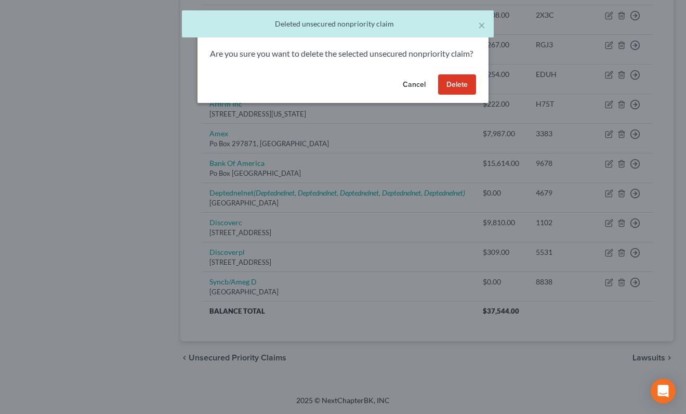
click at [460, 94] on button "Delete" at bounding box center [457, 84] width 38 height 21
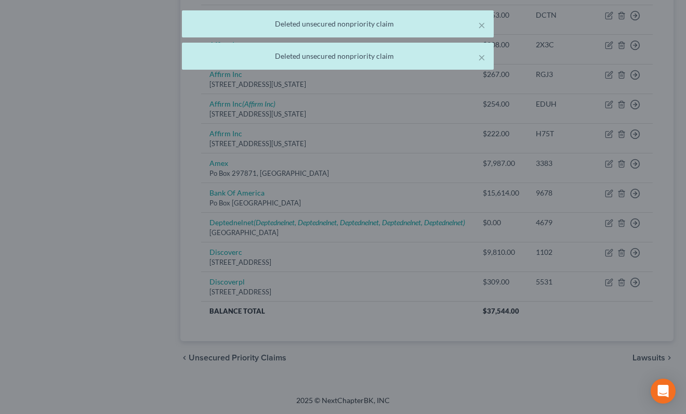
scroll to position [622, 0]
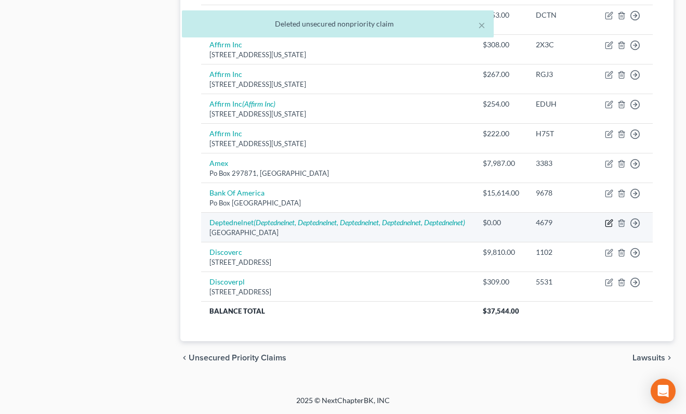
click at [610, 219] on icon "button" at bounding box center [609, 223] width 8 height 8
select select "30"
select select "17"
select select "0"
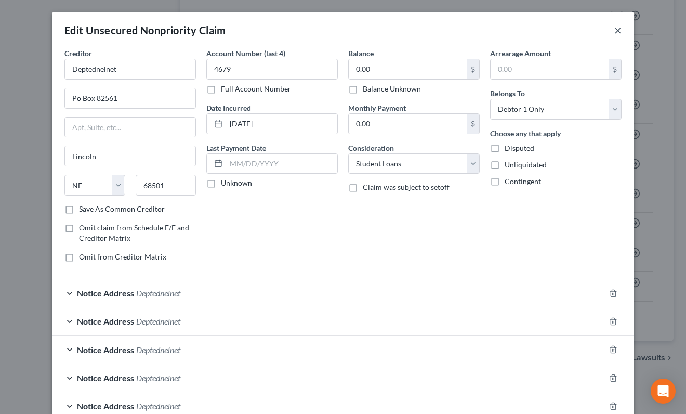
click at [620, 28] on button "×" at bounding box center [617, 30] width 7 height 12
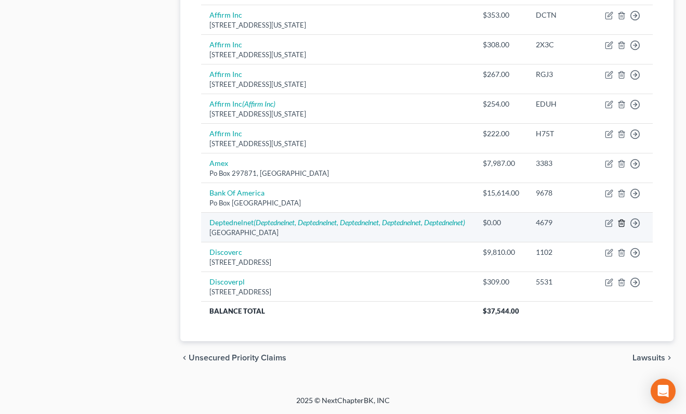
click at [621, 223] on line "button" at bounding box center [621, 224] width 0 height 2
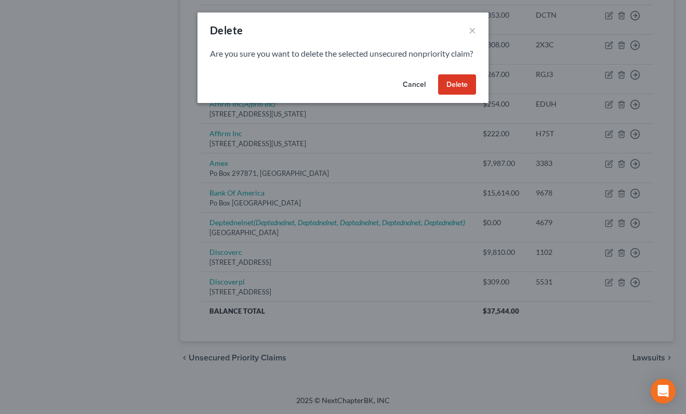
click at [462, 95] on button "Delete" at bounding box center [457, 84] width 38 height 21
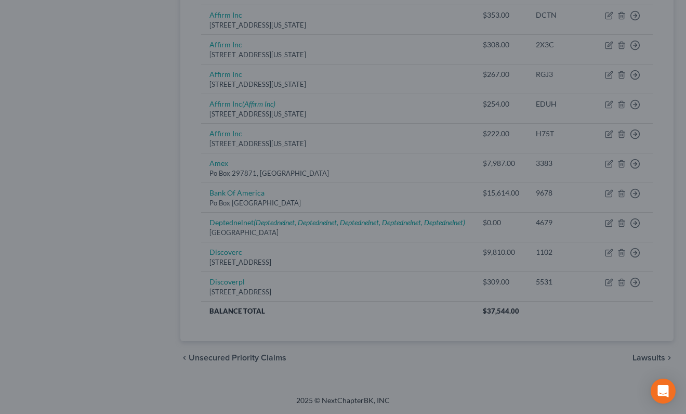
scroll to position [573, 0]
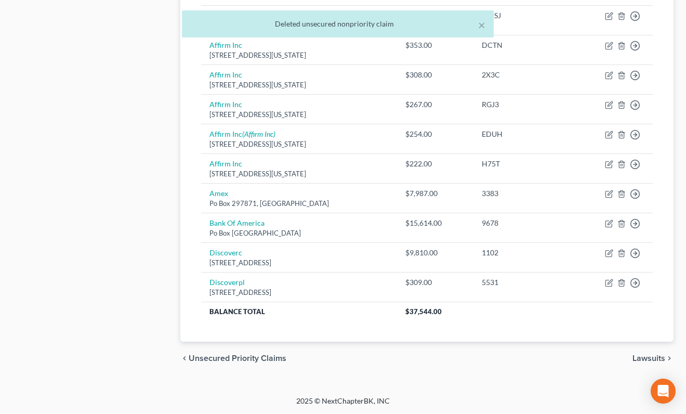
click at [648, 357] on span "Lawsuits" at bounding box center [649, 358] width 33 height 8
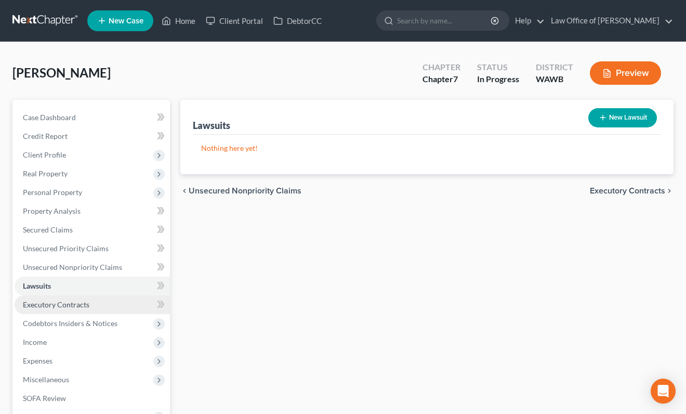
click at [115, 305] on link "Executory Contracts" at bounding box center [92, 304] width 155 height 19
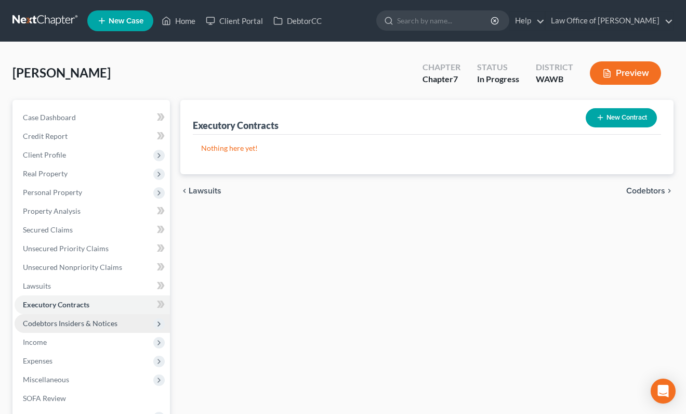
click at [102, 322] on span "Codebtors Insiders & Notices" at bounding box center [70, 323] width 95 height 9
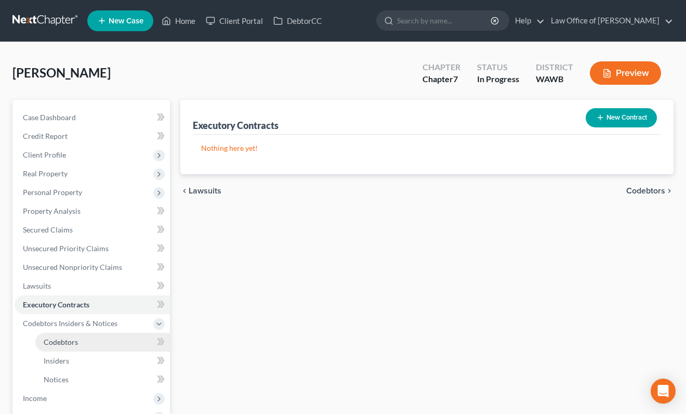
click at [96, 345] on link "Codebtors" at bounding box center [102, 342] width 135 height 19
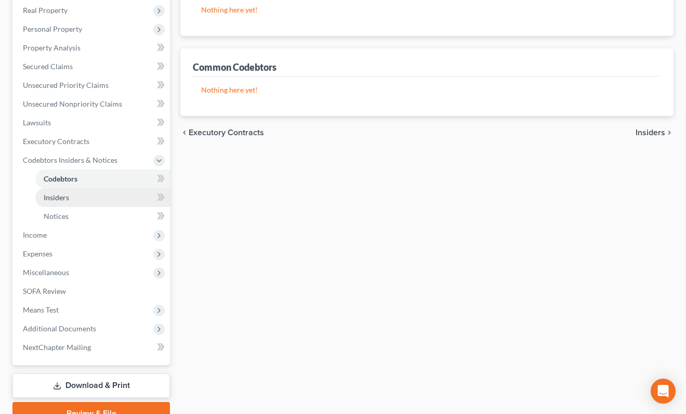
click at [117, 204] on link "Insiders" at bounding box center [102, 197] width 135 height 19
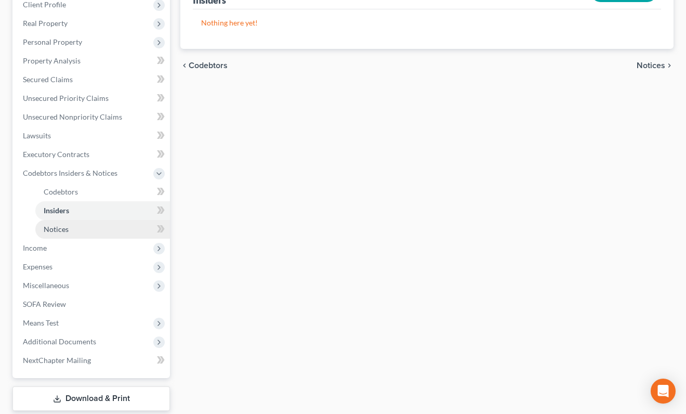
click at [115, 233] on link "Notices" at bounding box center [102, 229] width 135 height 19
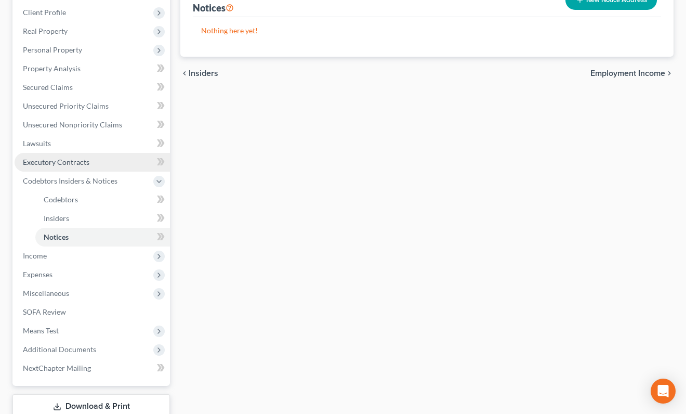
scroll to position [209, 0]
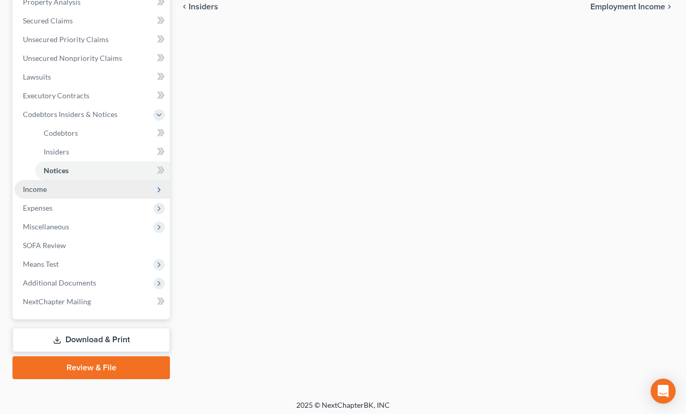
click at [114, 182] on span "Income" at bounding box center [92, 189] width 155 height 19
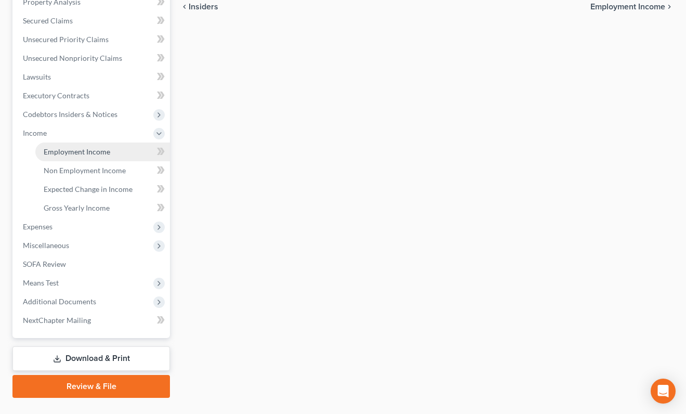
click at [119, 158] on link "Employment Income" at bounding box center [102, 151] width 135 height 19
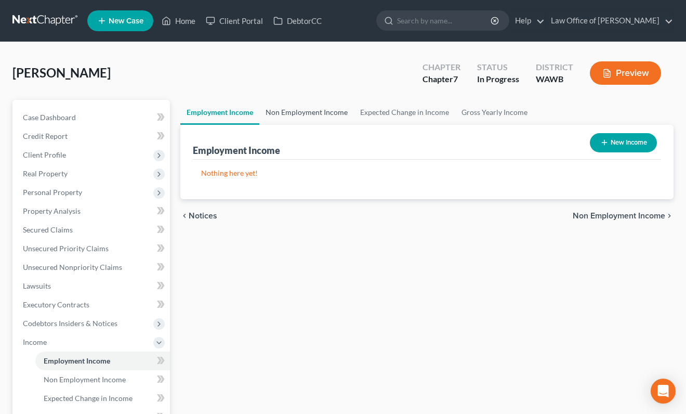
click at [273, 121] on link "Non Employment Income" at bounding box center [306, 112] width 95 height 25
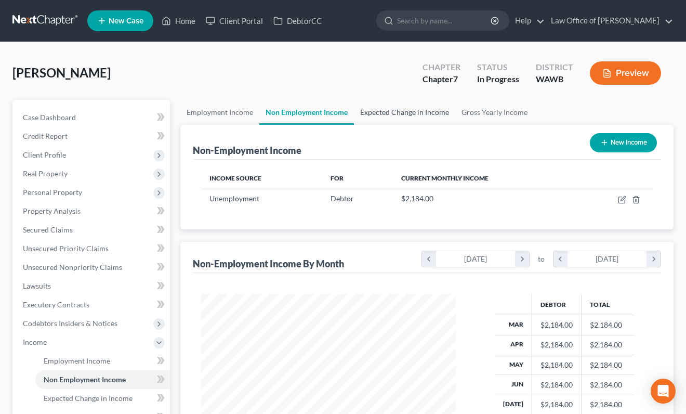
scroll to position [186, 275]
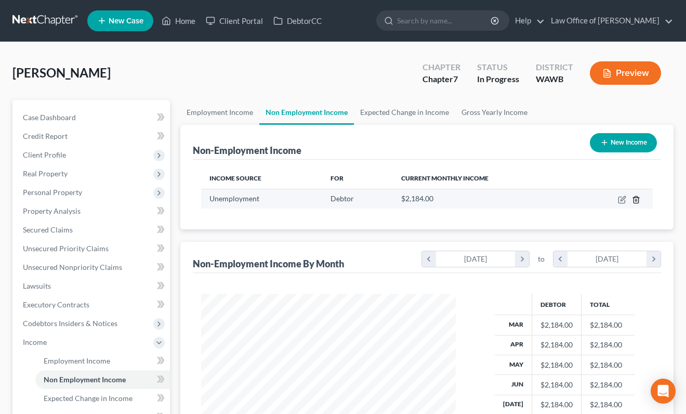
click at [636, 198] on icon "button" at bounding box center [636, 199] width 8 height 8
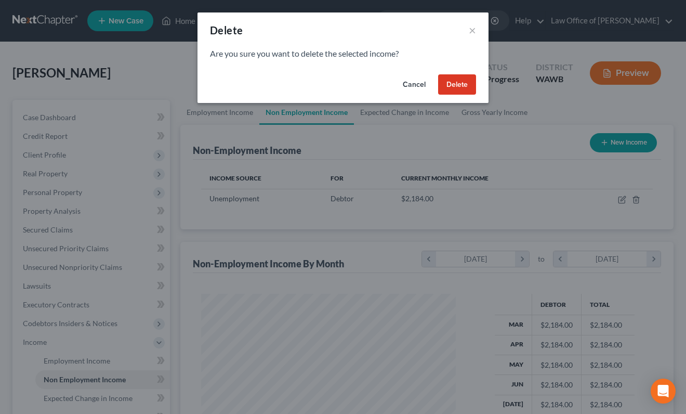
click at [465, 84] on button "Delete" at bounding box center [457, 84] width 38 height 21
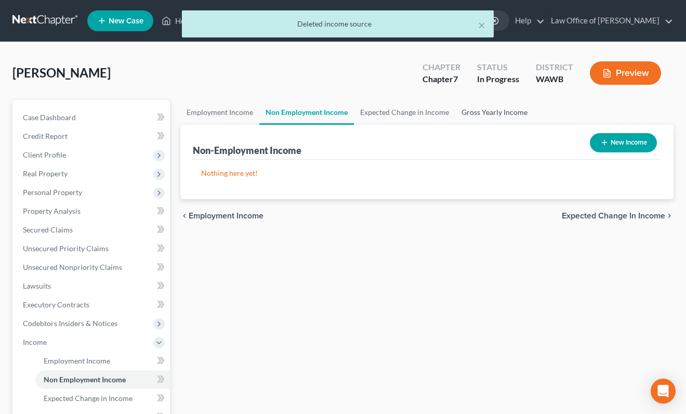
click at [489, 112] on link "Gross Yearly Income" at bounding box center [494, 112] width 78 height 25
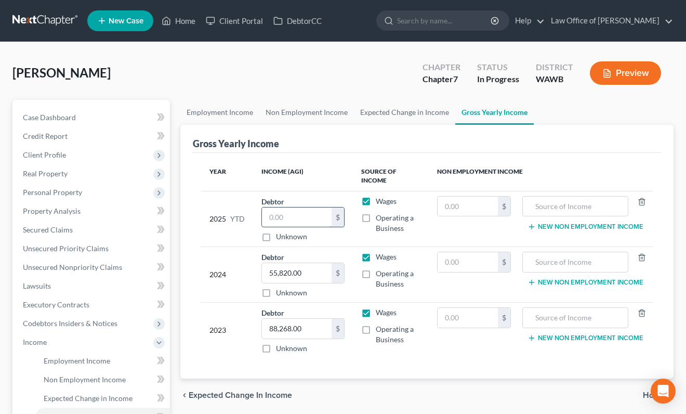
click at [314, 219] on input "text" at bounding box center [297, 217] width 70 height 20
click at [461, 196] on input "text" at bounding box center [468, 206] width 60 height 20
type input "4,536"
click at [553, 199] on input "text" at bounding box center [575, 206] width 95 height 20
type input "Unemployment Income"
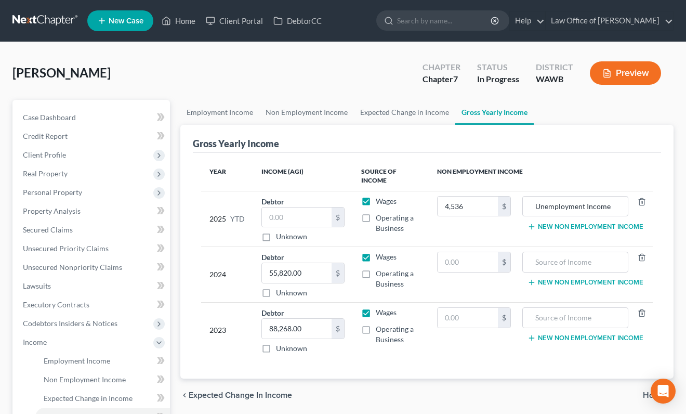
click at [376, 198] on label "Wages" at bounding box center [386, 201] width 21 height 10
click at [380, 198] on input "Wages" at bounding box center [383, 199] width 7 height 7
checkbox input "false"
click at [481, 259] on input "text" at bounding box center [468, 262] width 60 height 20
type input "2,520"
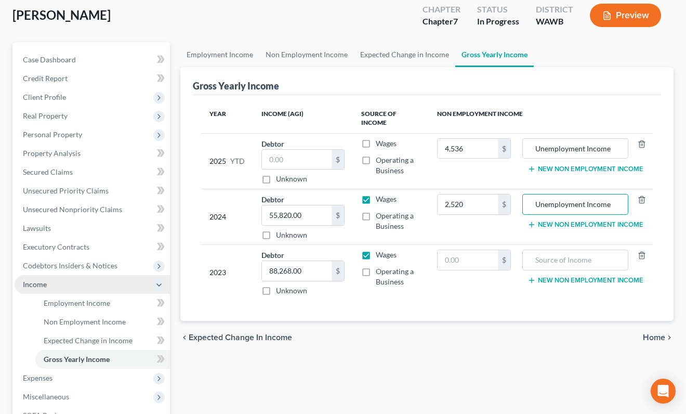
scroll to position [70, 0]
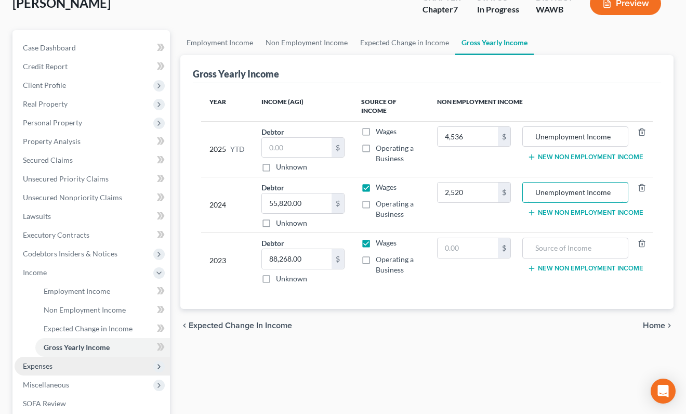
type input "Unemployment Income"
click at [111, 363] on span "Expenses" at bounding box center [92, 366] width 155 height 19
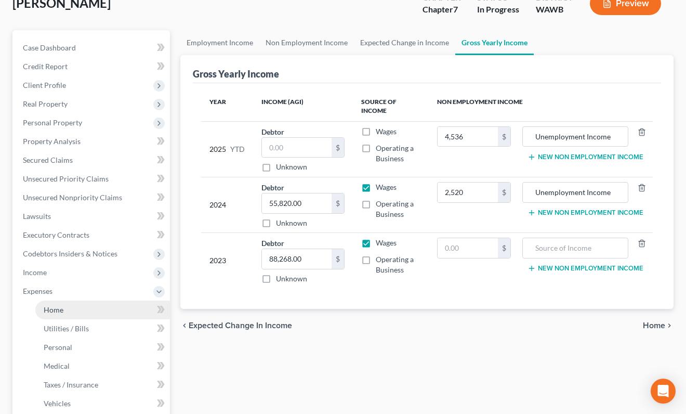
click at [112, 308] on link "Home" at bounding box center [102, 309] width 135 height 19
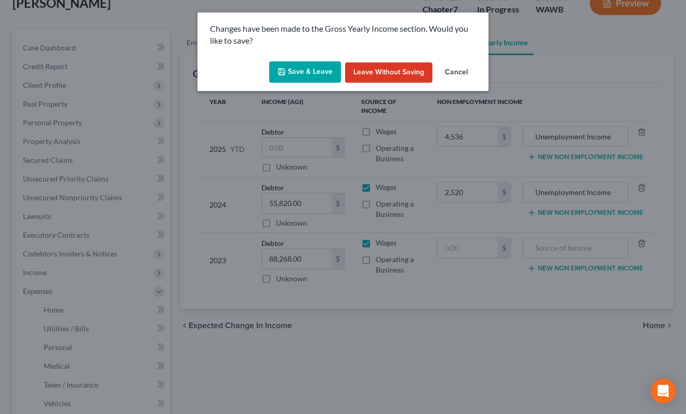
click at [308, 67] on button "Save & Leave" at bounding box center [305, 72] width 72 height 22
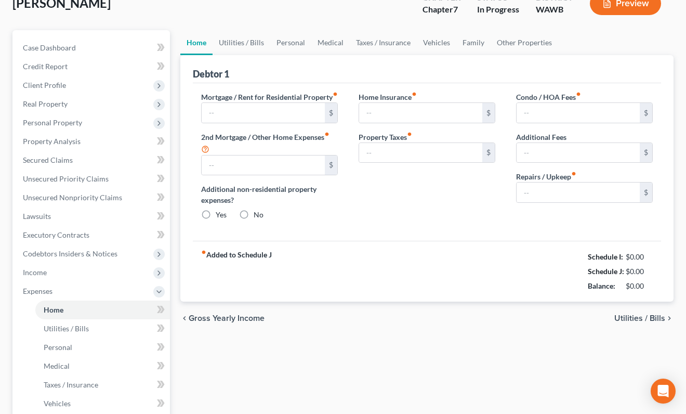
scroll to position [25, 0]
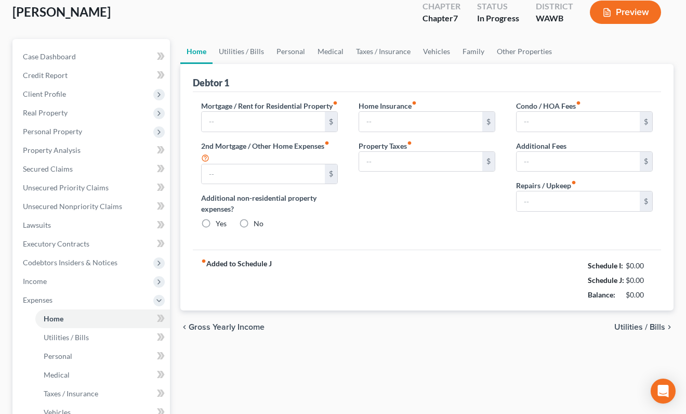
type input "0.00"
radio input "true"
type input "0.00"
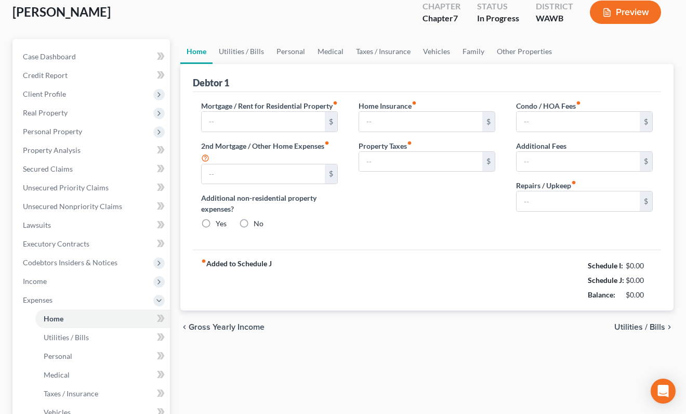
type input "0.00"
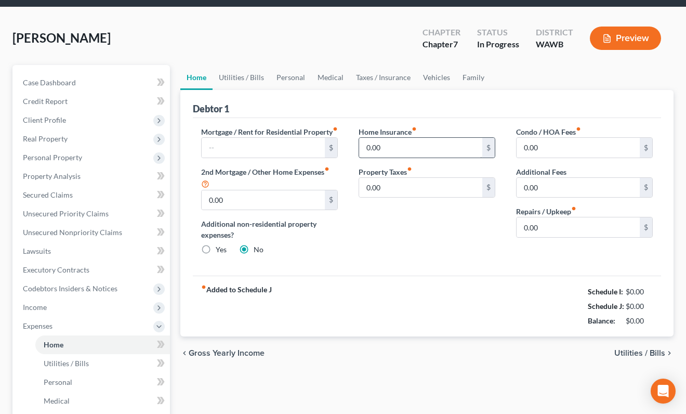
scroll to position [36, 0]
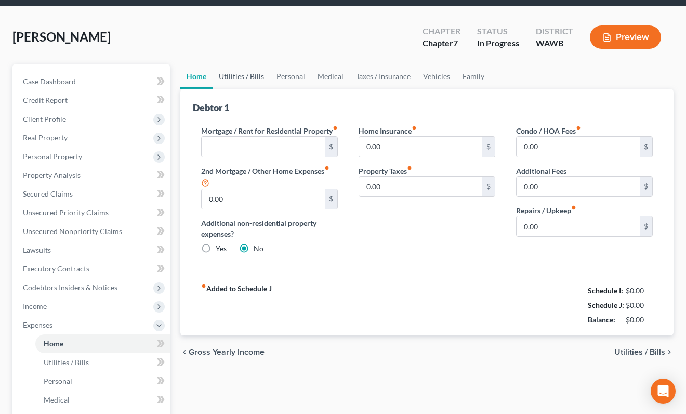
click at [246, 80] on link "Utilities / Bills" at bounding box center [242, 76] width 58 height 25
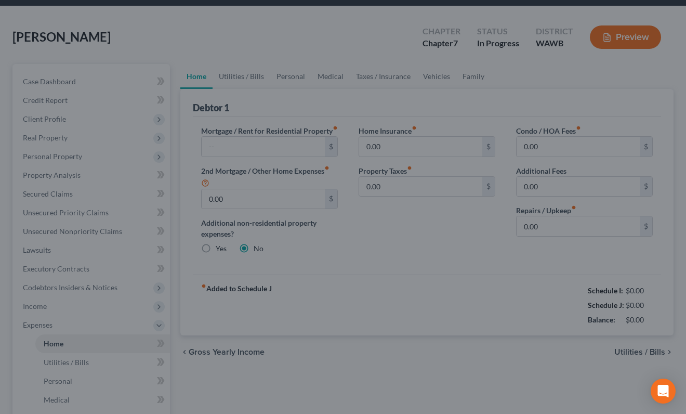
click at [382, 240] on div at bounding box center [343, 207] width 686 height 414
click at [290, 106] on div at bounding box center [343, 207] width 686 height 414
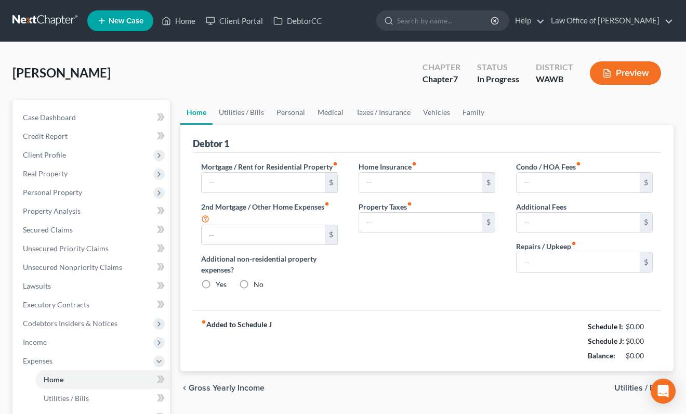
type input "0.00"
radio input "true"
type input "0.00"
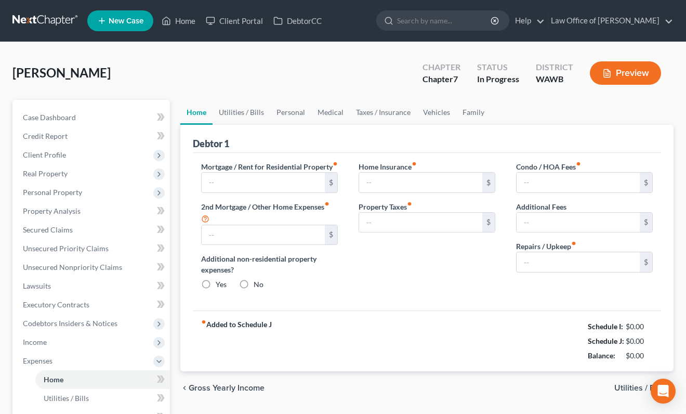
type input "0.00"
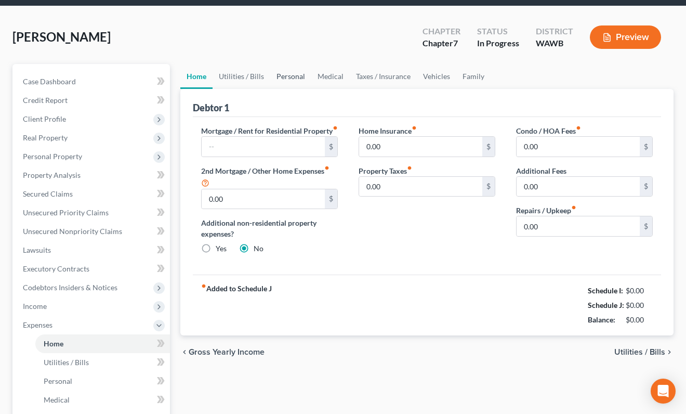
click at [293, 75] on link "Personal" at bounding box center [290, 76] width 41 height 25
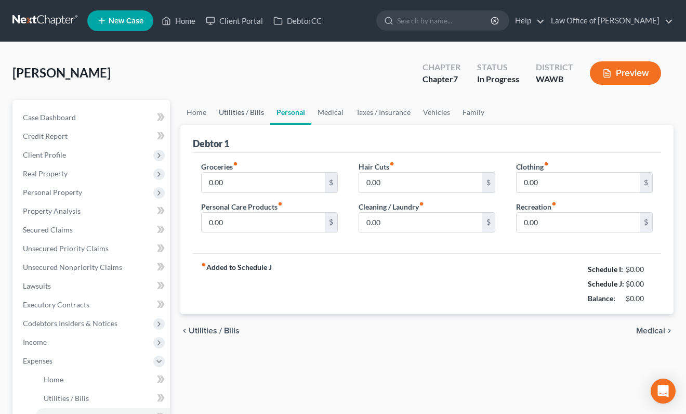
click at [248, 105] on link "Utilities / Bills" at bounding box center [242, 112] width 58 height 25
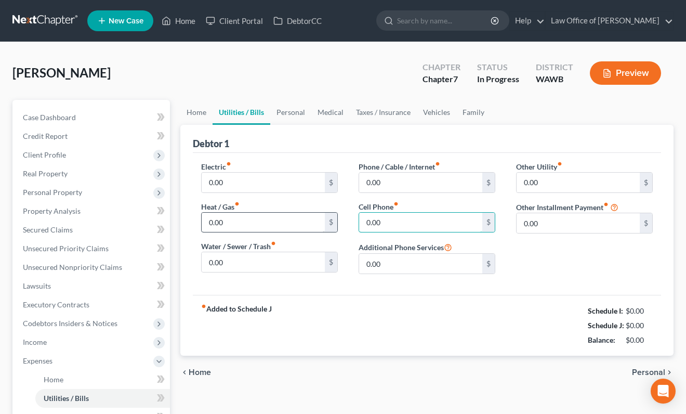
drag, startPoint x: 391, startPoint y: 216, endPoint x: 296, endPoint y: 216, distance: 95.6
click at [296, 216] on div "Electric fiber_manual_record 0.00 $ Heat / Gas fiber_manual_record 0.00 $ Water…" at bounding box center [427, 221] width 472 height 121
drag, startPoint x: 406, startPoint y: 222, endPoint x: 265, endPoint y: 213, distance: 142.2
click at [265, 213] on div "Electric fiber_manual_record 0.00 $ Heat / Gas fiber_manual_record 0.00 $ Water…" at bounding box center [427, 221] width 472 height 121
type input "45"
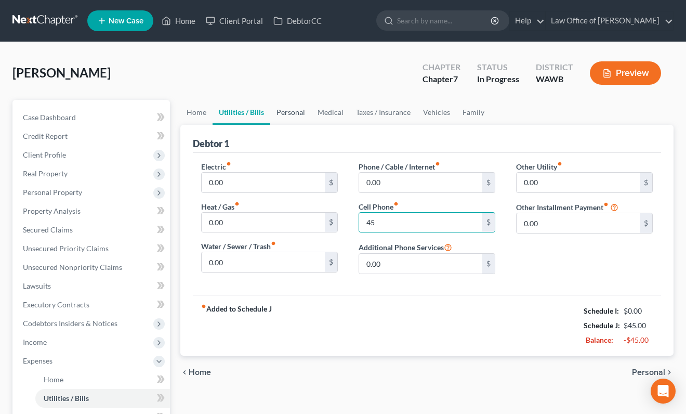
click at [290, 113] on link "Personal" at bounding box center [290, 112] width 41 height 25
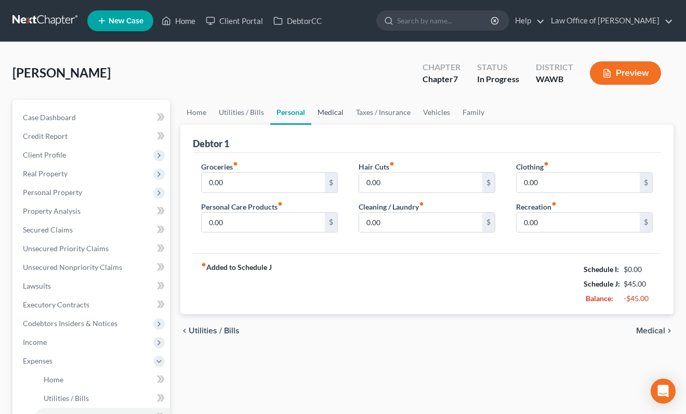
click at [330, 113] on link "Medical" at bounding box center [330, 112] width 38 height 25
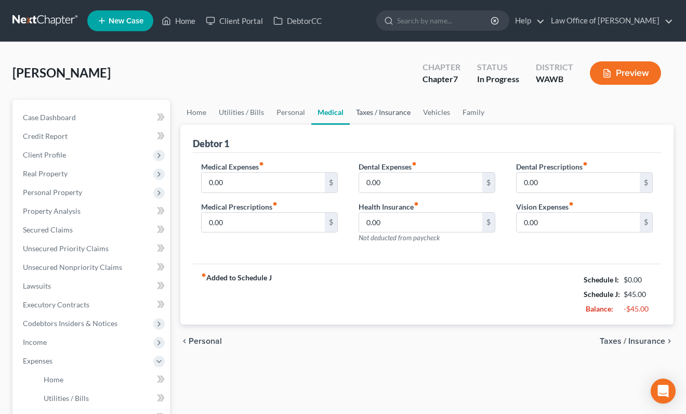
click at [377, 116] on link "Taxes / Insurance" at bounding box center [383, 112] width 67 height 25
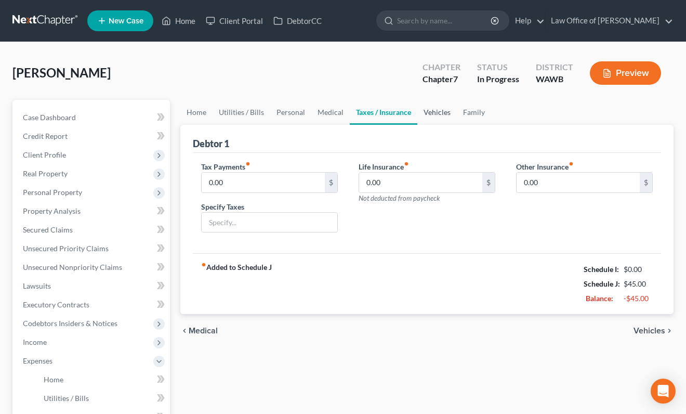
click at [421, 115] on link "Vehicles" at bounding box center [437, 112] width 40 height 25
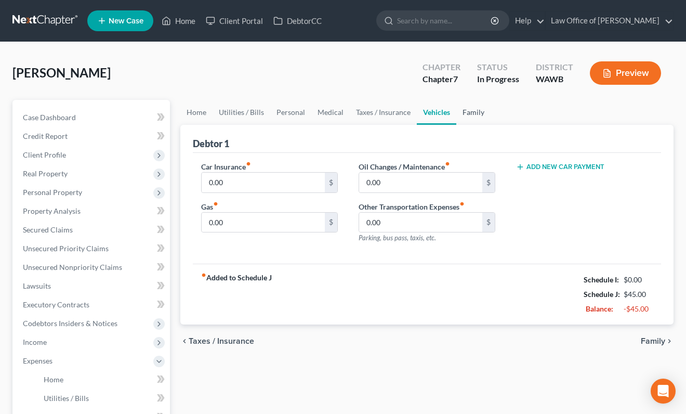
click at [475, 113] on link "Family" at bounding box center [473, 112] width 34 height 25
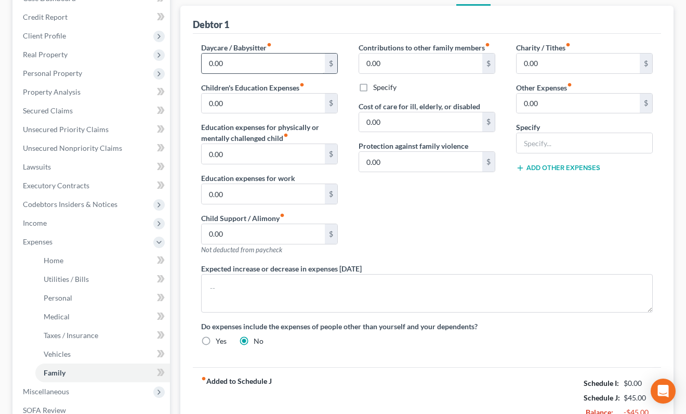
scroll to position [149, 0]
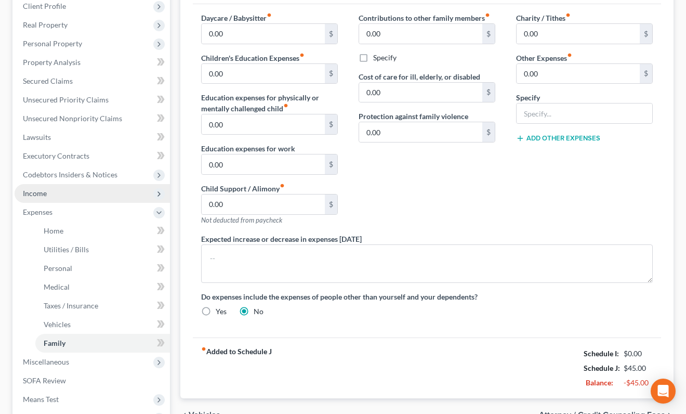
click at [103, 197] on span "Income" at bounding box center [92, 193] width 155 height 19
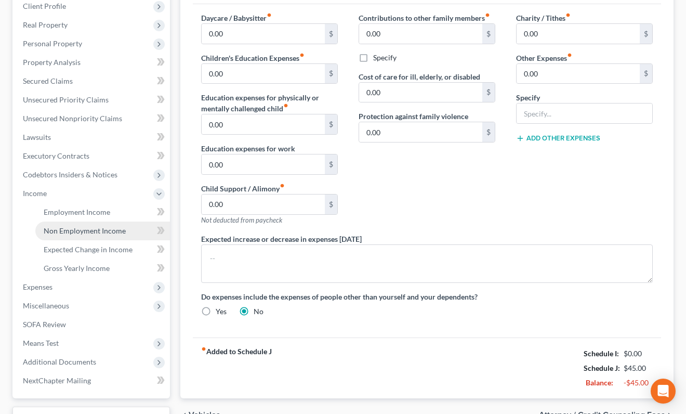
click at [98, 233] on span "Non Employment Income" at bounding box center [85, 230] width 82 height 9
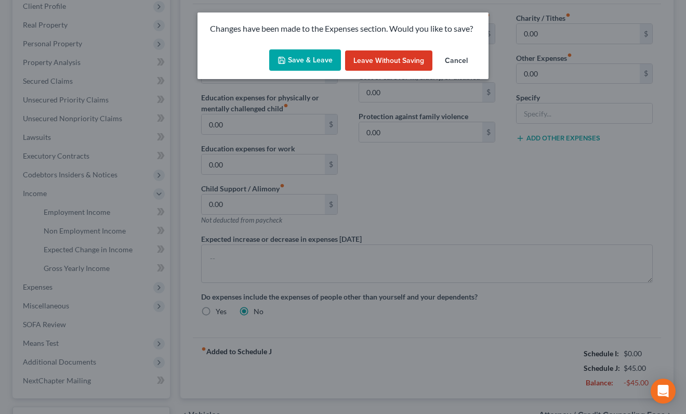
click at [320, 72] on div "Save & Leave Leave without Saving Cancel" at bounding box center [343, 62] width 291 height 34
click at [319, 61] on button "Save & Leave" at bounding box center [305, 60] width 72 height 22
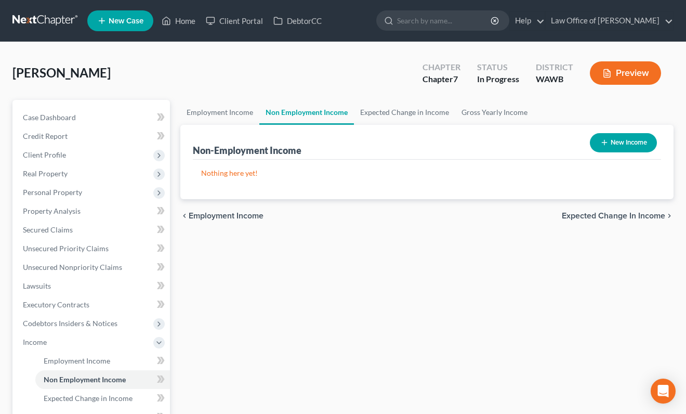
click at [619, 144] on button "New Income" at bounding box center [623, 142] width 67 height 19
select select "0"
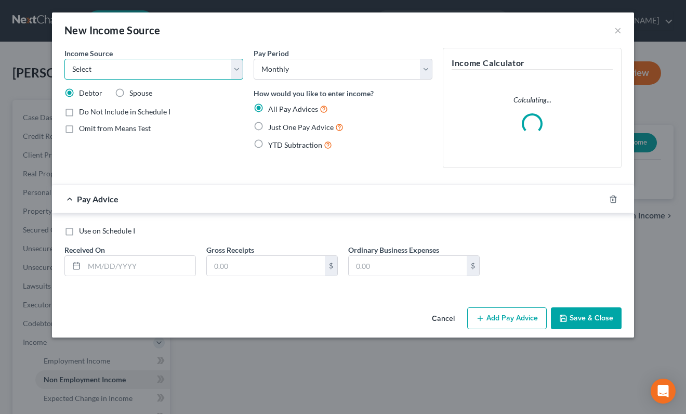
click at [189, 64] on select "Select Unemployment Disability (from employer) Pension Retirement Social Securi…" at bounding box center [153, 69] width 179 height 21
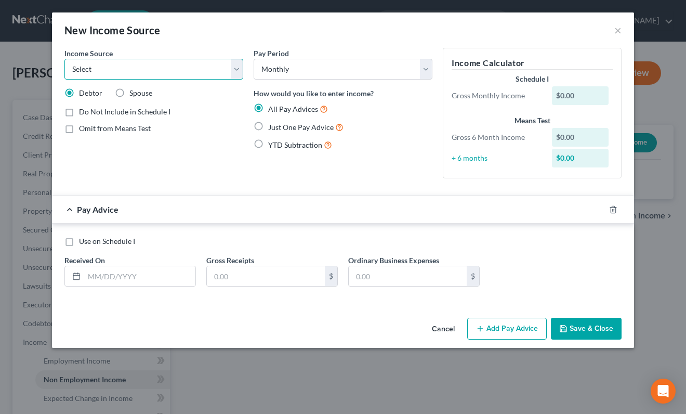
select select "8"
click at [64, 59] on select "Select Unemployment Disability (from employer) Pension Retirement Social Securi…" at bounding box center [153, 69] width 179 height 21
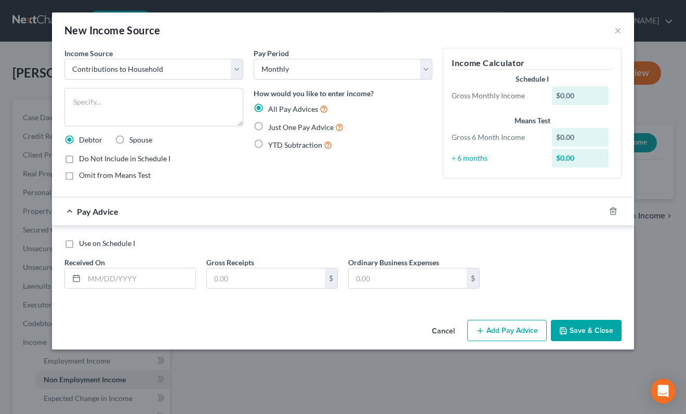
click at [269, 121] on label "Just One Pay Advice" at bounding box center [305, 127] width 75 height 12
click at [272, 121] on input "Just One Pay Advice" at bounding box center [275, 124] width 7 height 7
radio input "true"
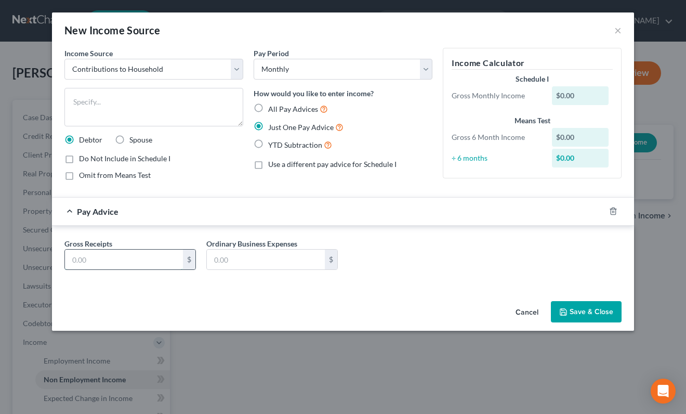
click at [145, 260] on input "text" at bounding box center [124, 260] width 118 height 20
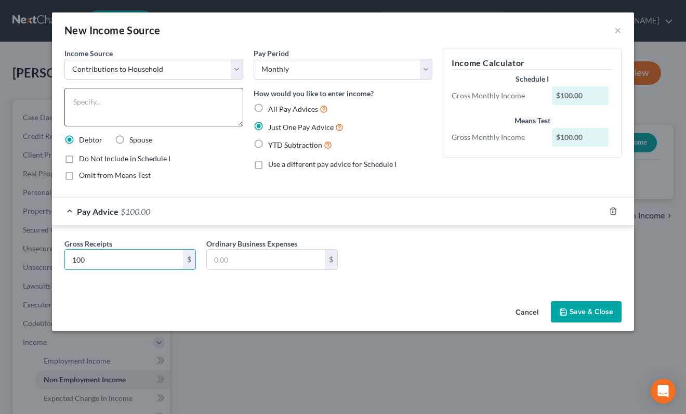
type input "100"
click at [168, 94] on textarea at bounding box center [153, 107] width 179 height 38
drag, startPoint x: 145, startPoint y: 101, endPoint x: -48, endPoint y: 65, distance: 196.8
click at [0, 65] on html "Home New Case Client Portal DebtorCC Law Office of Lisa S. Tse lisa@lisatselaw.…" at bounding box center [343, 323] width 686 height 646
type textarea "From parents"
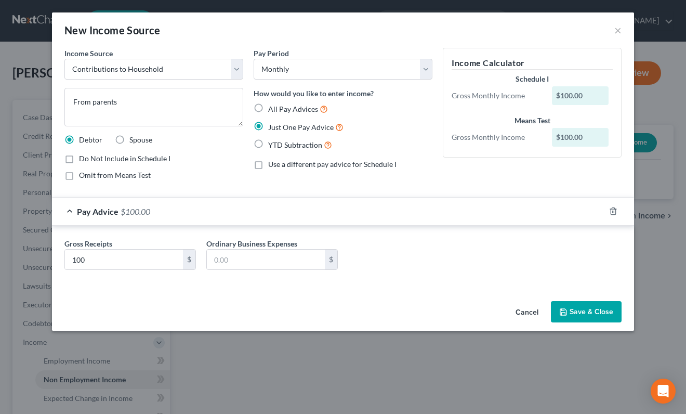
click at [577, 306] on button "Save & Close" at bounding box center [586, 312] width 71 height 22
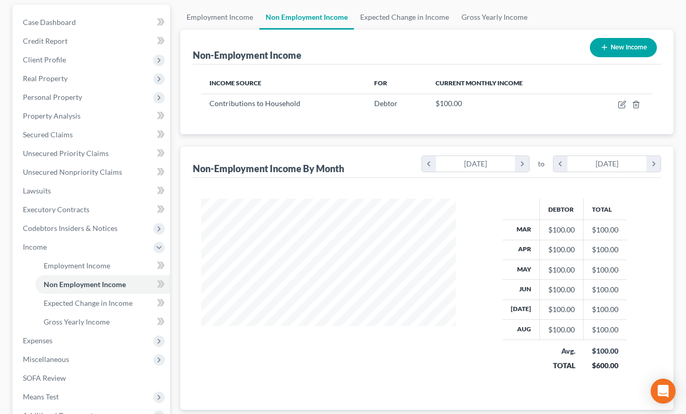
scroll to position [99, 0]
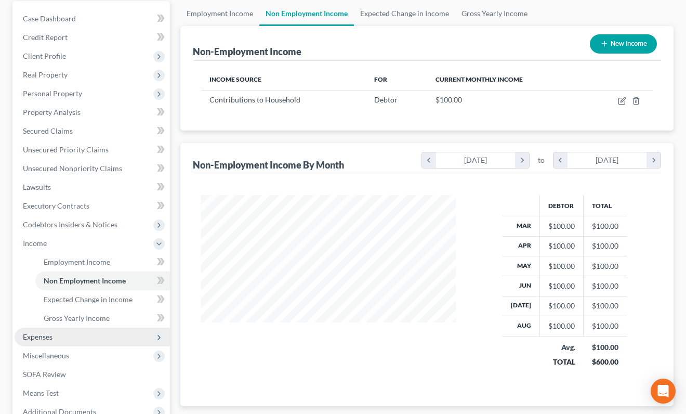
click at [86, 338] on span "Expenses" at bounding box center [92, 336] width 155 height 19
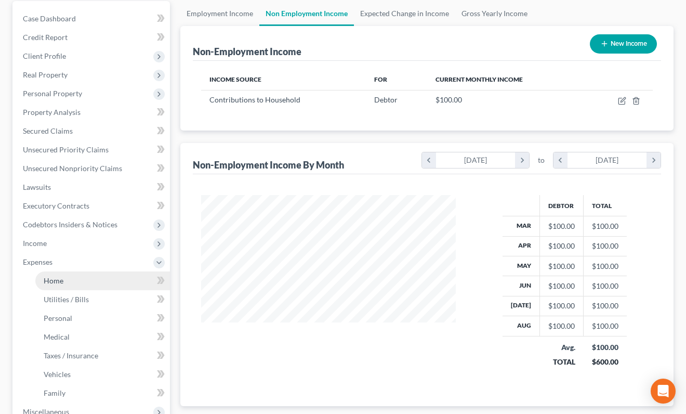
click at [94, 278] on link "Home" at bounding box center [102, 280] width 135 height 19
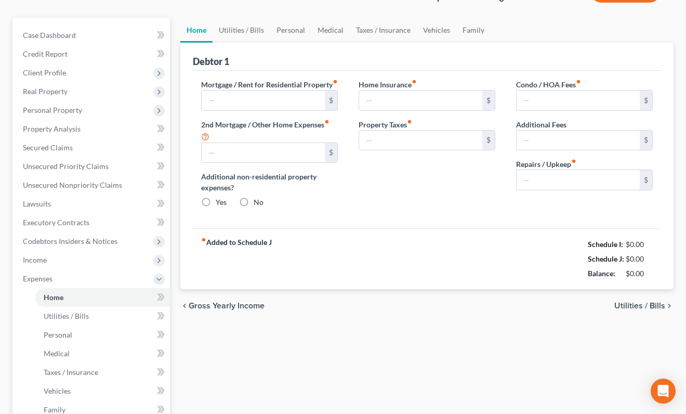
type input "0.00"
radio input "true"
type input "0.00"
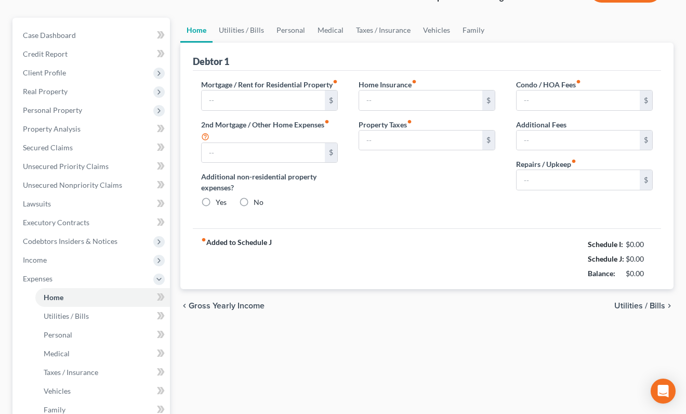
type input "0.00"
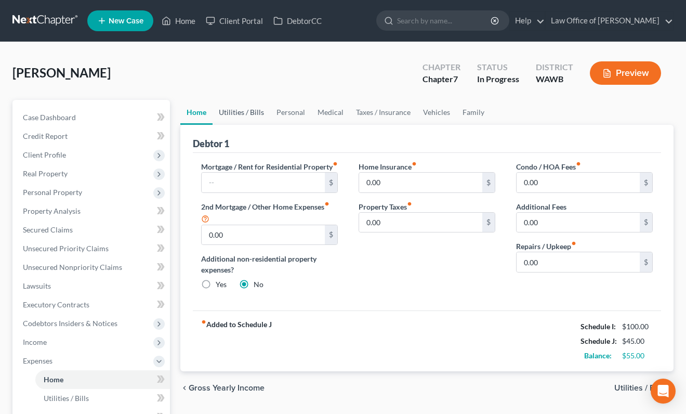
click at [253, 114] on link "Utilities / Bills" at bounding box center [242, 112] width 58 height 25
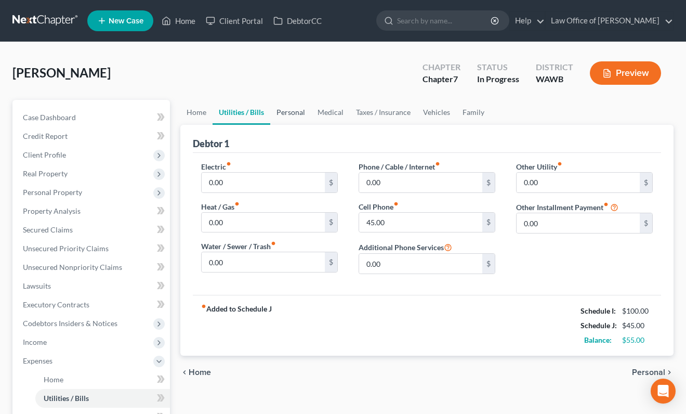
click at [296, 110] on link "Personal" at bounding box center [290, 112] width 41 height 25
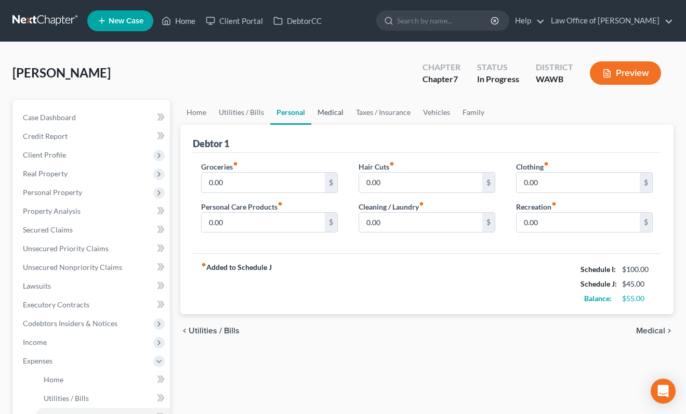
click at [332, 115] on link "Medical" at bounding box center [330, 112] width 38 height 25
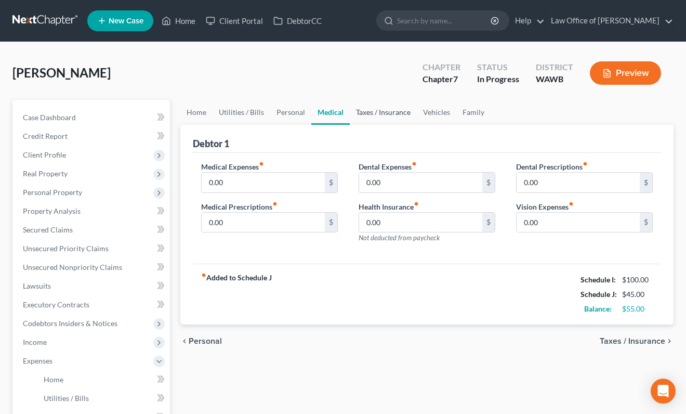
click at [364, 117] on link "Taxes / Insurance" at bounding box center [383, 112] width 67 height 25
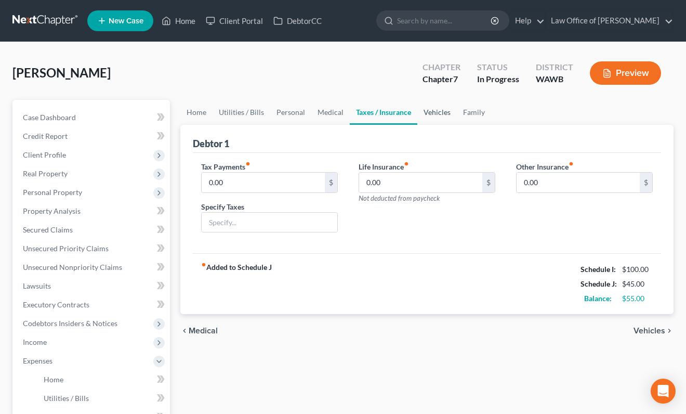
click at [429, 117] on link "Vehicles" at bounding box center [437, 112] width 40 height 25
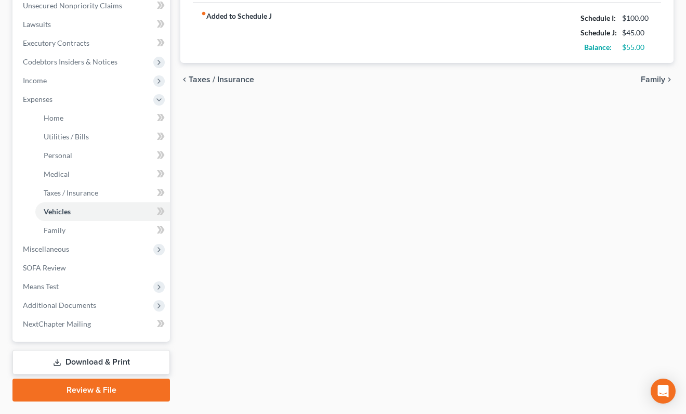
scroll to position [286, 0]
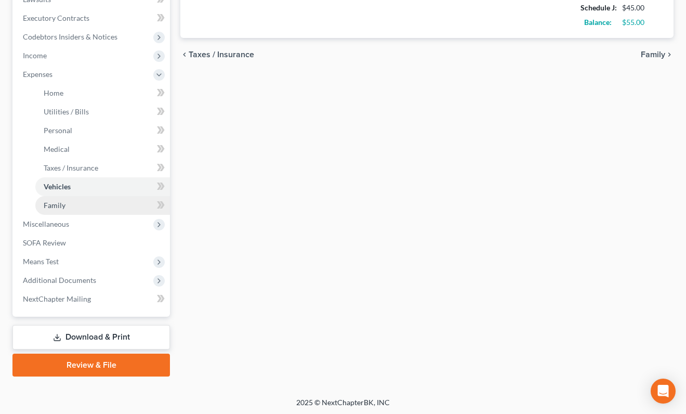
click at [88, 208] on link "Family" at bounding box center [102, 205] width 135 height 19
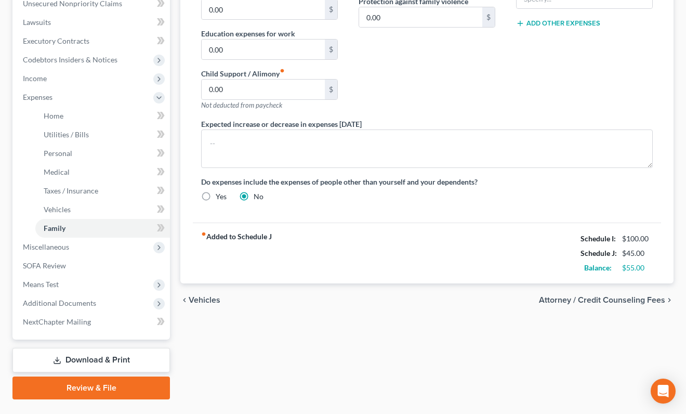
scroll to position [265, 0]
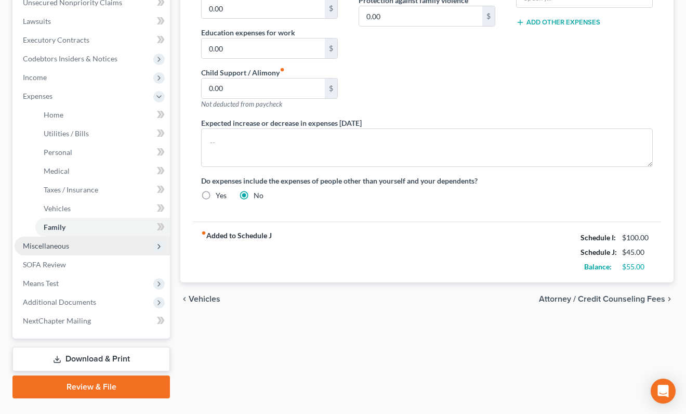
click at [117, 243] on span "Miscellaneous" at bounding box center [92, 246] width 155 height 19
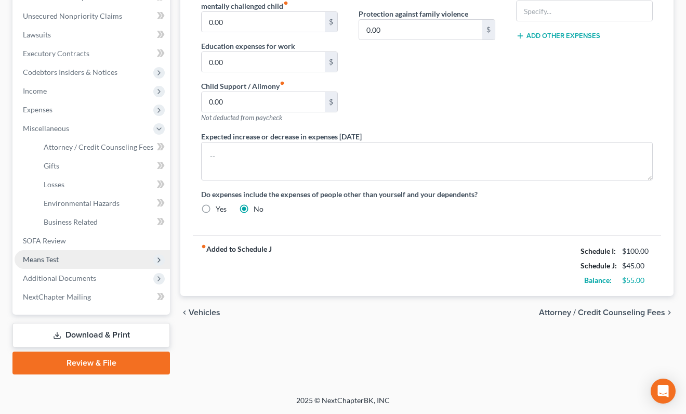
scroll to position [250, 0]
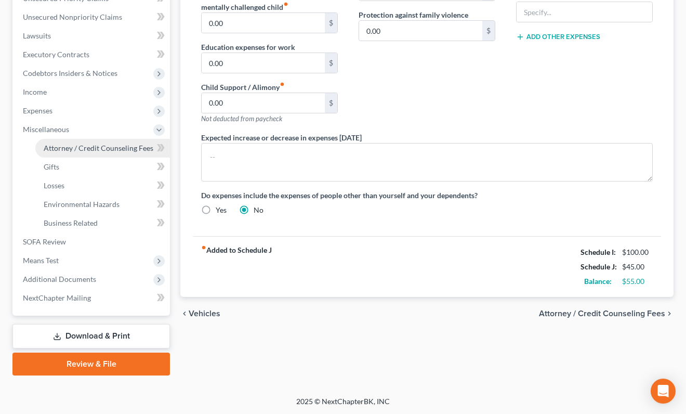
click at [112, 143] on span "Attorney / Credit Counseling Fees" at bounding box center [99, 147] width 110 height 9
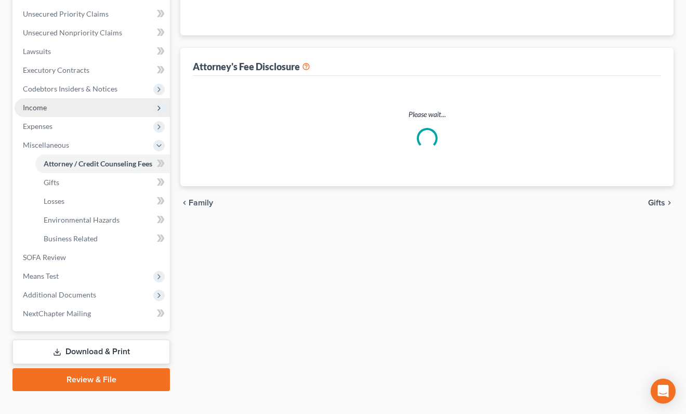
select select "0"
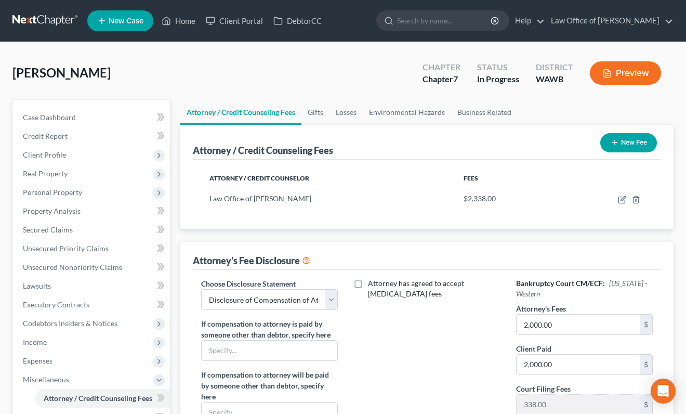
scroll to position [23, 0]
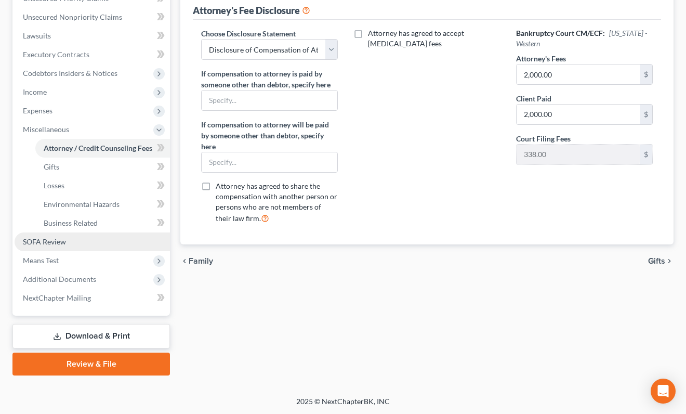
click at [76, 239] on link "SOFA Review" at bounding box center [92, 241] width 155 height 19
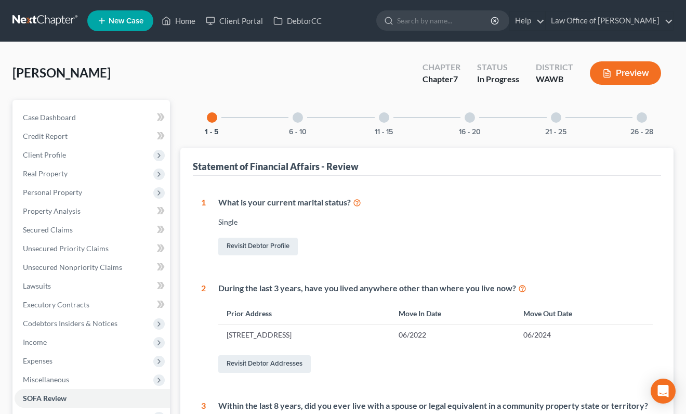
click at [299, 121] on div at bounding box center [298, 117] width 10 height 10
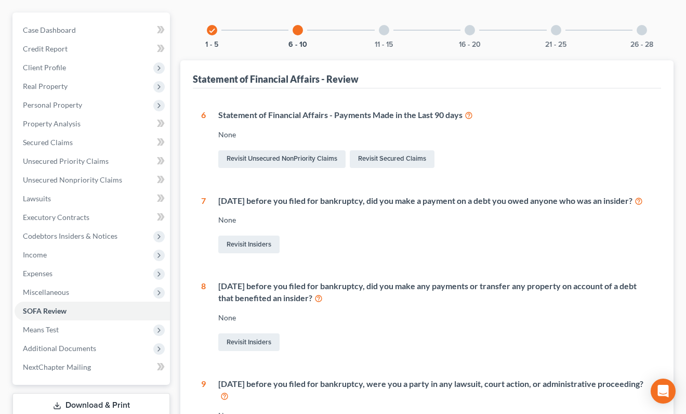
scroll to position [7, 0]
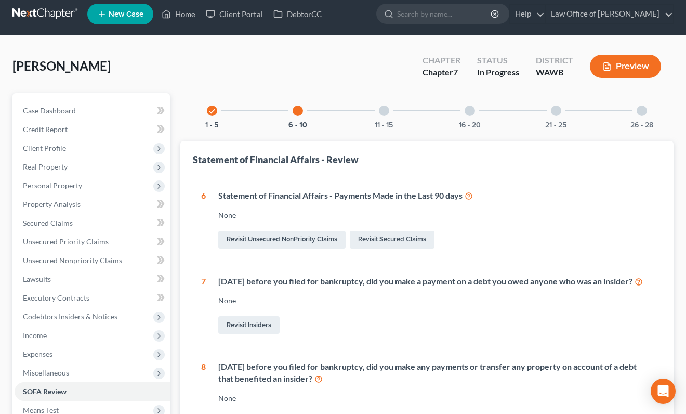
click at [396, 113] on div "11 - 15" at bounding box center [383, 110] width 35 height 35
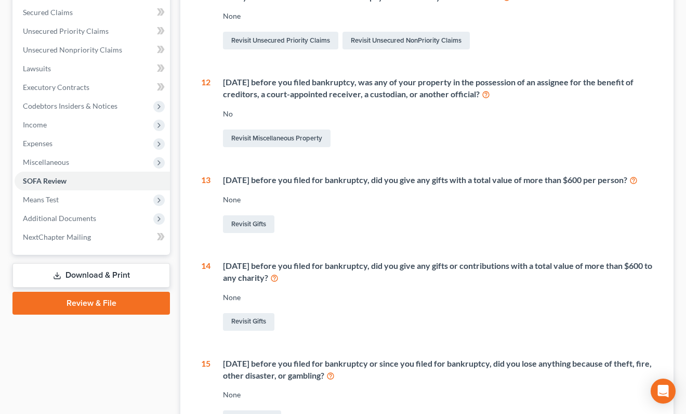
scroll to position [47, 0]
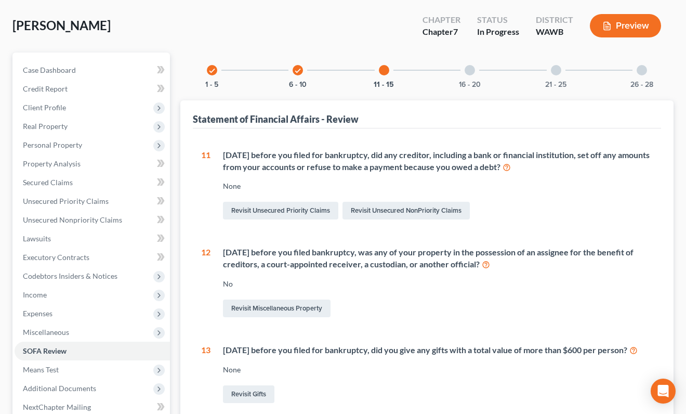
click at [472, 76] on div "16 - 20" at bounding box center [469, 69] width 35 height 35
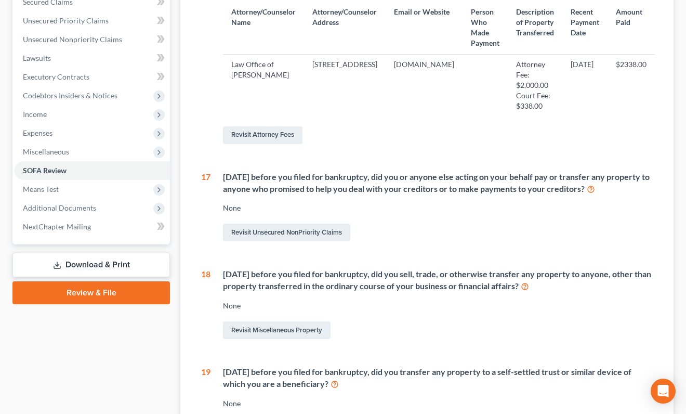
scroll to position [111, 0]
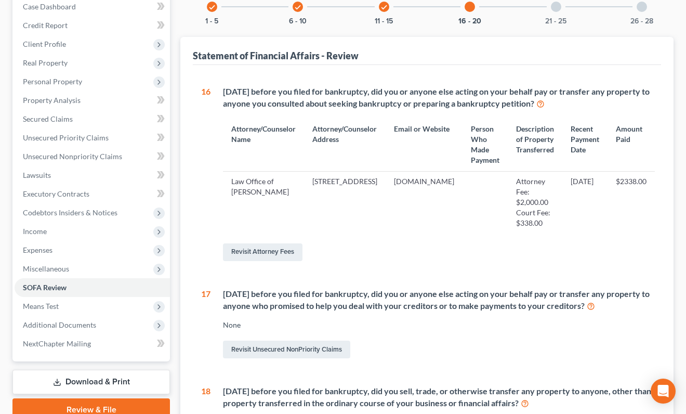
click at [562, 11] on div "21 - 25" at bounding box center [556, 6] width 35 height 35
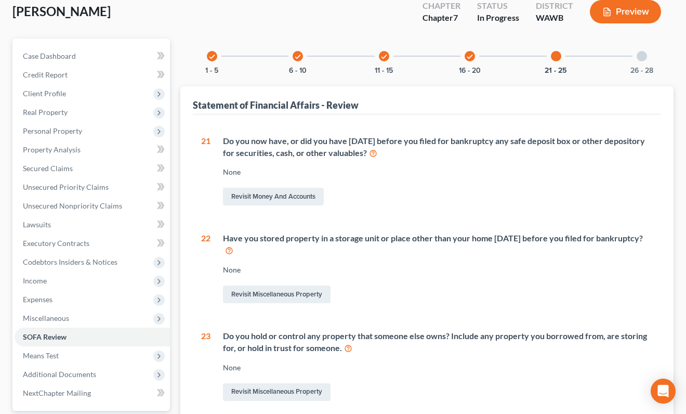
scroll to position [0, 0]
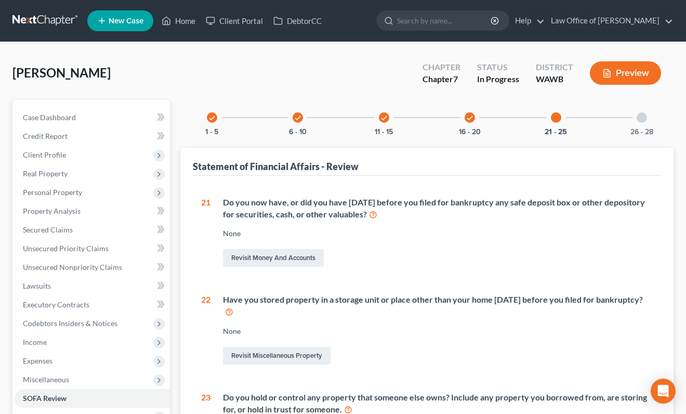
click at [639, 120] on div at bounding box center [642, 117] width 10 height 10
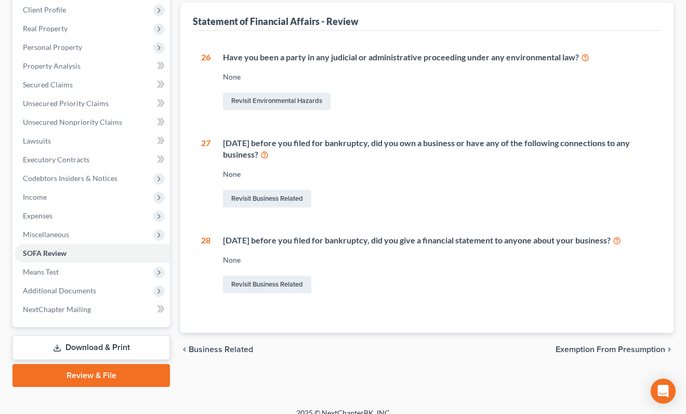
scroll to position [156, 0]
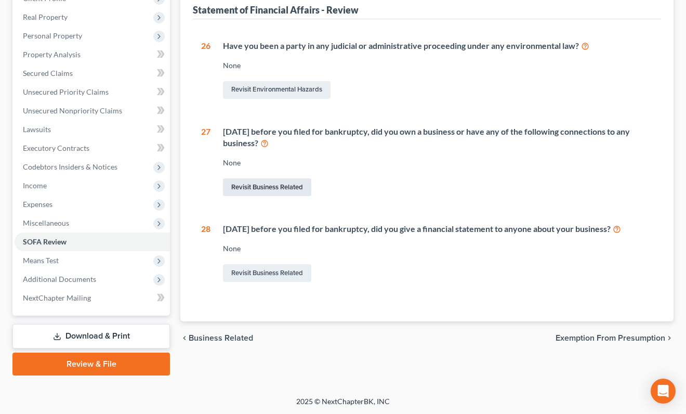
click at [277, 184] on link "Revisit Business Related" at bounding box center [267, 187] width 88 height 18
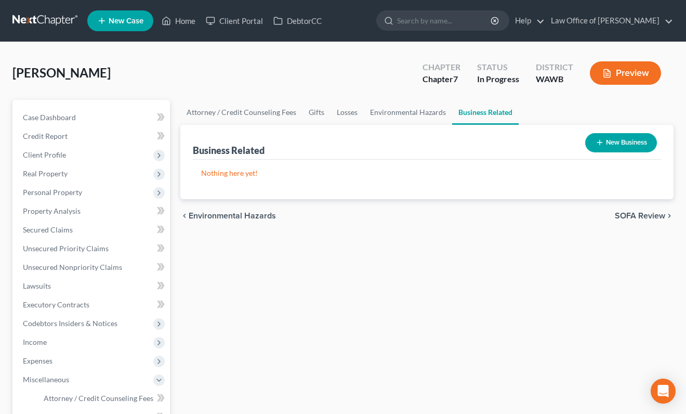
click at [625, 143] on button "New Business" at bounding box center [621, 142] width 72 height 19
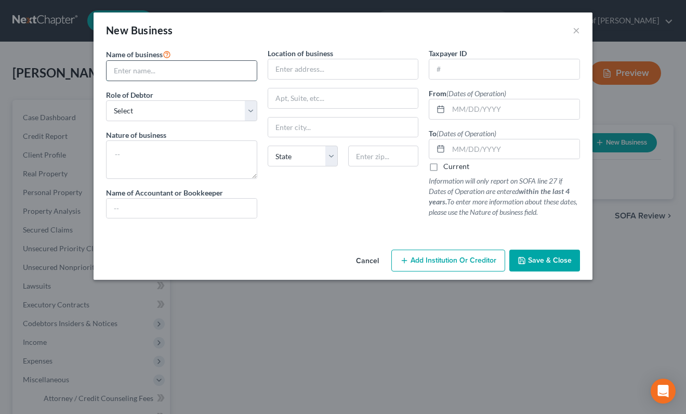
click at [179, 73] on input "text" at bounding box center [182, 71] width 150 height 20
paste input "Bookshelf Anatomy LLC"
type input "Bookshelf Anatomy LLC"
click at [460, 108] on input "text" at bounding box center [514, 109] width 131 height 20
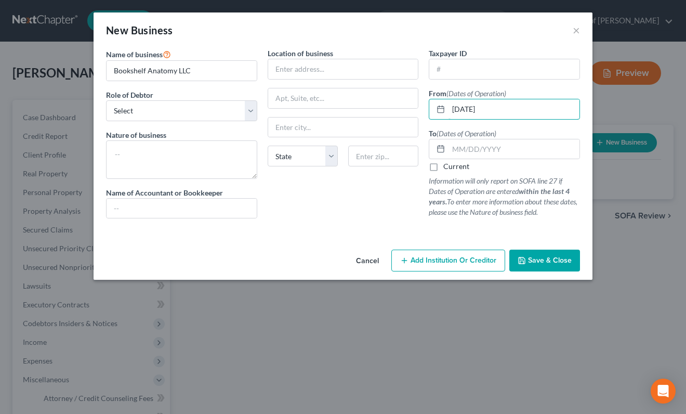
type input "02/01/2025"
click at [443, 165] on label "Current" at bounding box center [456, 166] width 26 height 10
click at [448, 165] on input "Current" at bounding box center [451, 164] width 7 height 7
checkbox input "true"
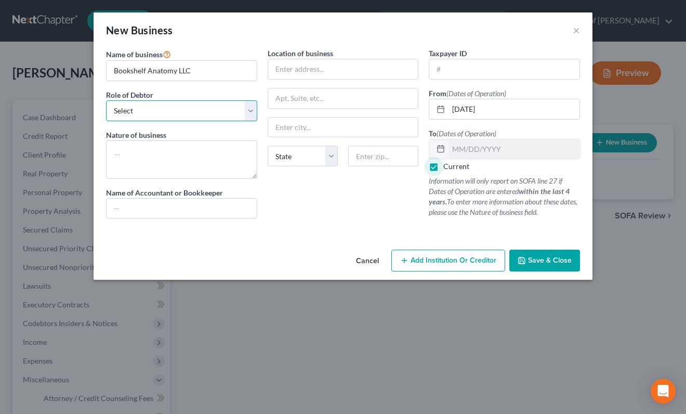
click at [156, 115] on select "Select A member of a limited liability company (LLC) or limited liability partn…" at bounding box center [181, 110] width 151 height 21
select select "member"
click at [106, 100] on select "Select A member of a limited liability company (LLC) or limited liability partn…" at bounding box center [181, 110] width 151 height 21
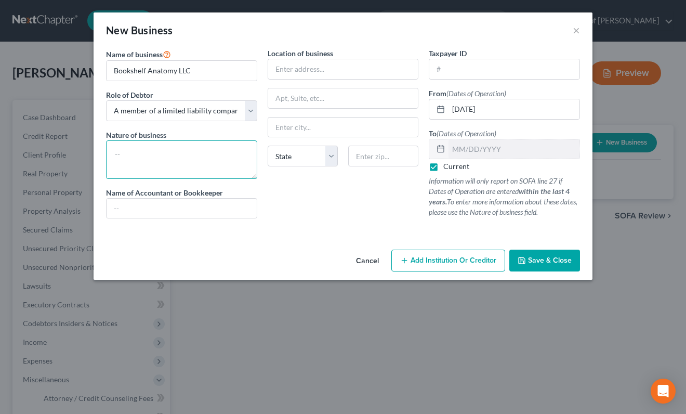
click at [172, 148] on textarea at bounding box center [181, 159] width 151 height 38
type textarea "Arts & Craft Retailer"
click at [550, 269] on button "Save & Close" at bounding box center [544, 261] width 71 height 22
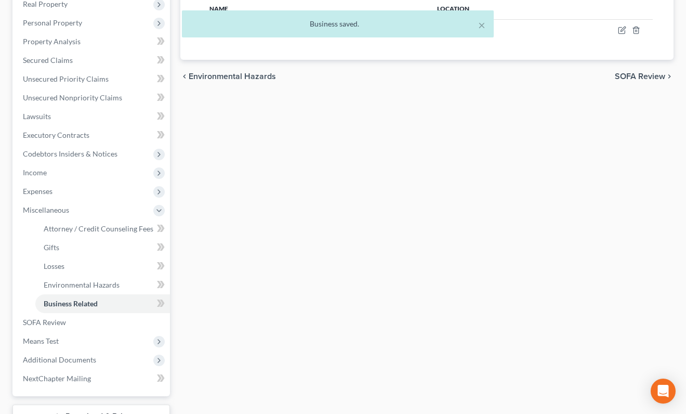
scroll to position [250, 0]
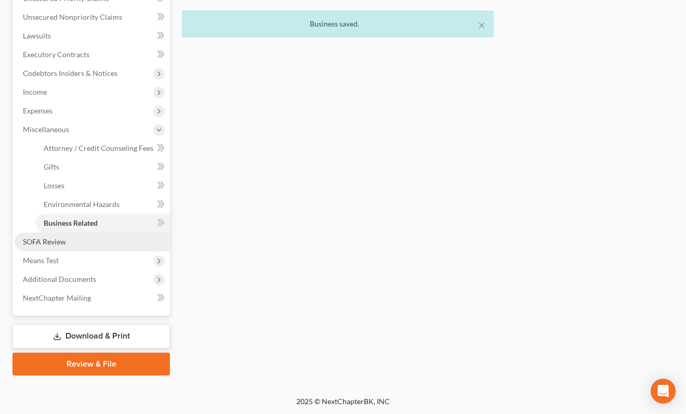
click at [76, 247] on link "SOFA Review" at bounding box center [92, 241] width 155 height 19
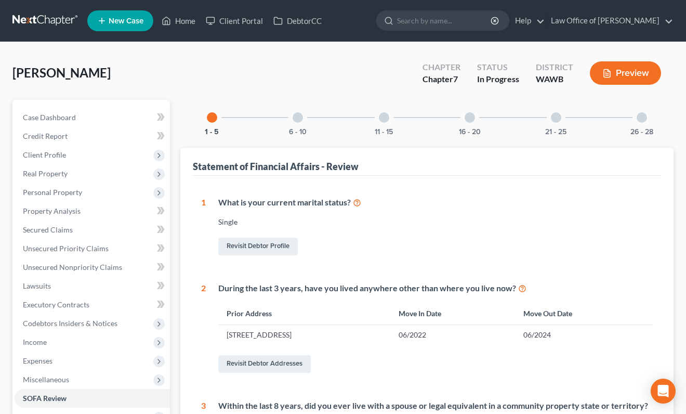
click at [561, 121] on div "21 - 25" at bounding box center [556, 117] width 35 height 35
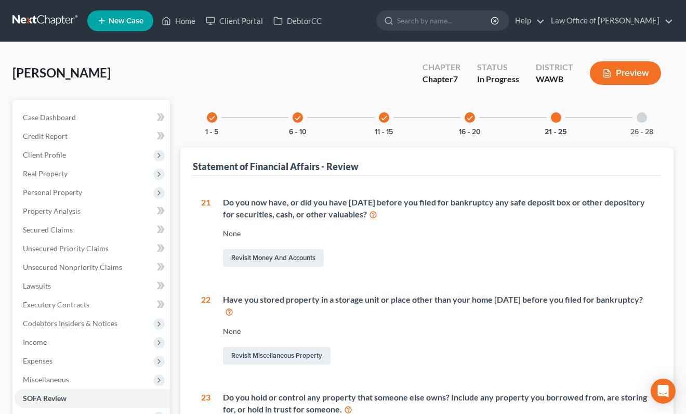
click at [644, 120] on div at bounding box center [642, 117] width 10 height 10
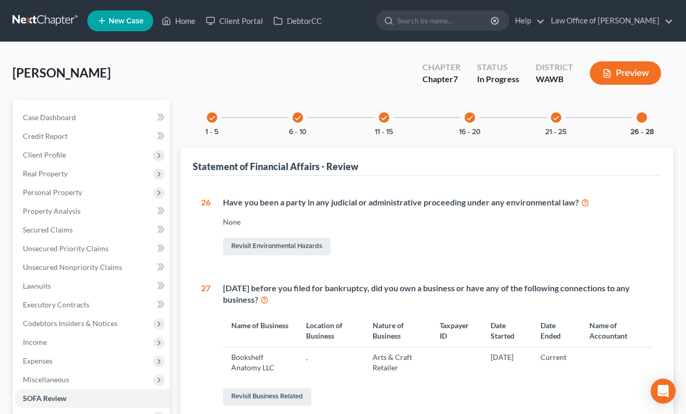
click at [551, 113] on div "check 21 - 25" at bounding box center [556, 117] width 35 height 35
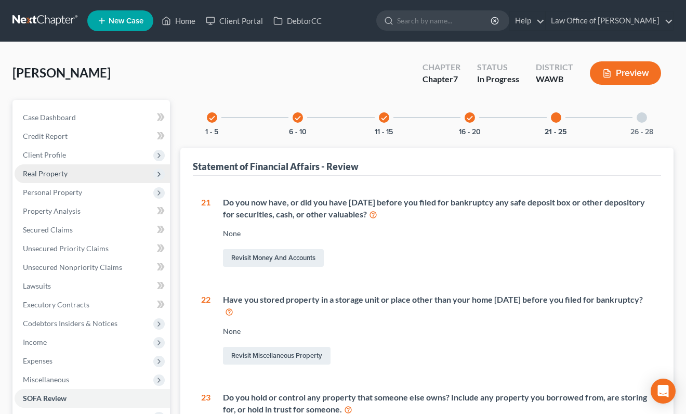
click at [88, 177] on span "Real Property" at bounding box center [92, 173] width 155 height 19
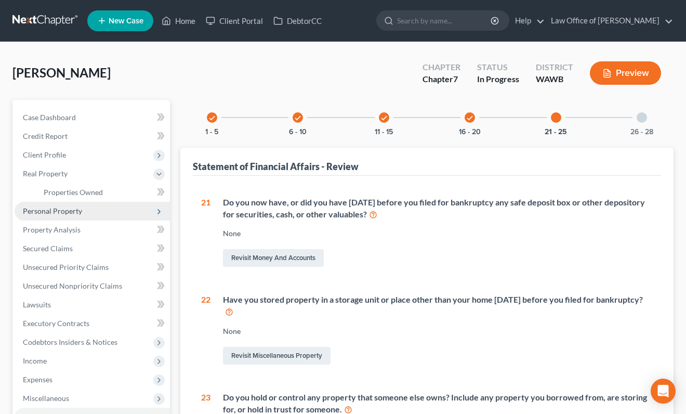
click at [87, 214] on span "Personal Property" at bounding box center [92, 211] width 155 height 19
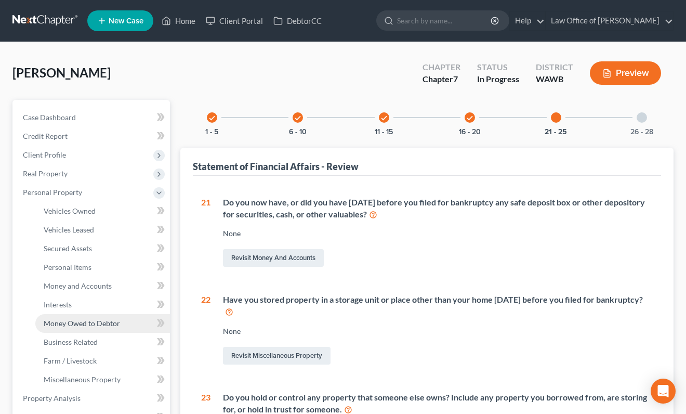
click at [99, 329] on link "Money Owed to Debtor" at bounding box center [102, 323] width 135 height 19
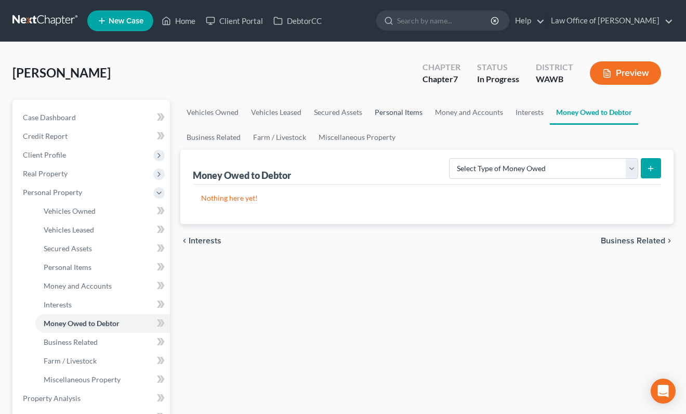
click at [411, 106] on link "Personal Items" at bounding box center [399, 112] width 60 height 25
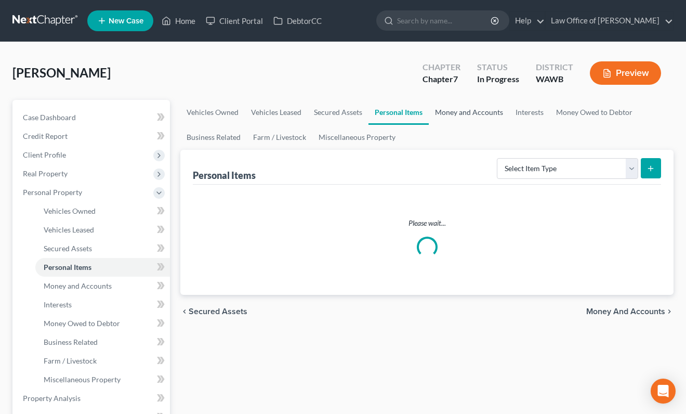
click at [465, 104] on link "Money and Accounts" at bounding box center [469, 112] width 81 height 25
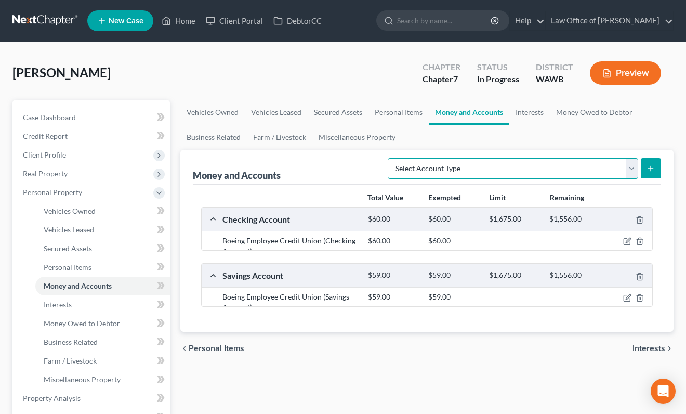
click at [514, 172] on select "Select Account Type Brokerage (A/B: 18, SOFA: 20) Cash on Hand (A/B: 16) Certif…" at bounding box center [513, 168] width 251 height 21
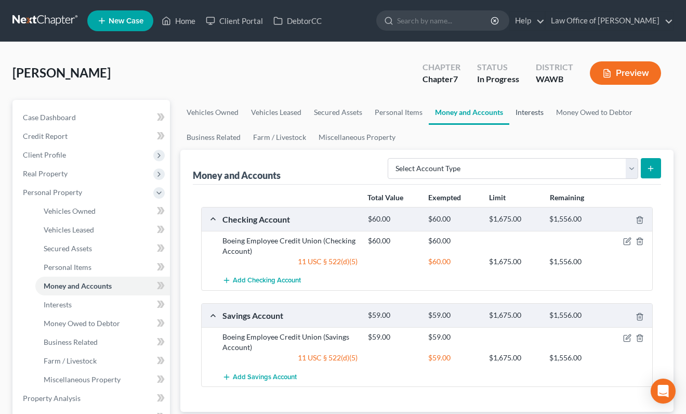
click at [531, 111] on link "Interests" at bounding box center [529, 112] width 41 height 25
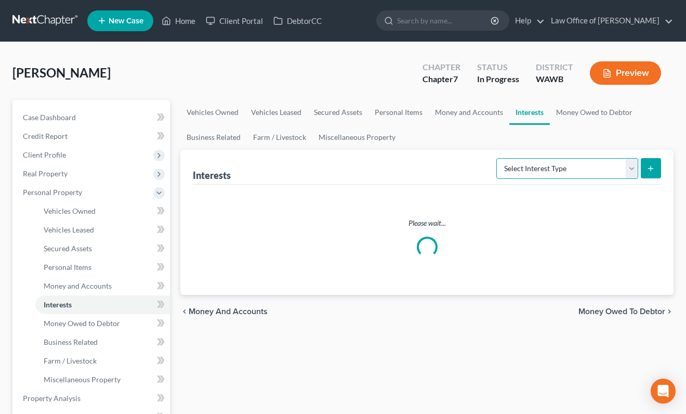
click at [524, 162] on select "Select Interest Type 401K (A/B: 21) Annuity (A/B: 23) Bond (A/B: 18) Education …" at bounding box center [567, 168] width 142 height 21
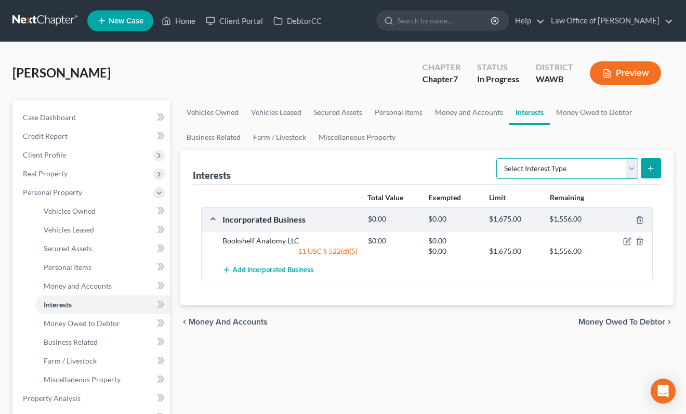
select select "401k"
click at [498, 158] on select "Select Interest Type 401K (A/B: 21) Annuity (A/B: 23) Bond (A/B: 18) Education …" at bounding box center [567, 168] width 142 height 21
click at [654, 167] on icon "submit" at bounding box center [651, 168] width 8 height 8
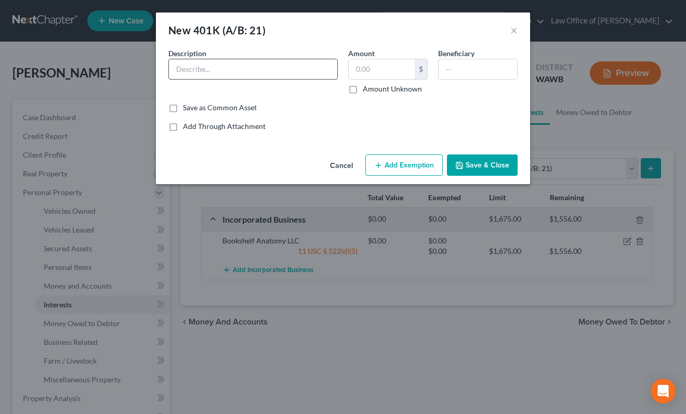
click at [291, 64] on input "text" at bounding box center [253, 69] width 168 height 20
type input "403K with LIncoln Financial"
click at [513, 28] on button "×" at bounding box center [513, 30] width 7 height 12
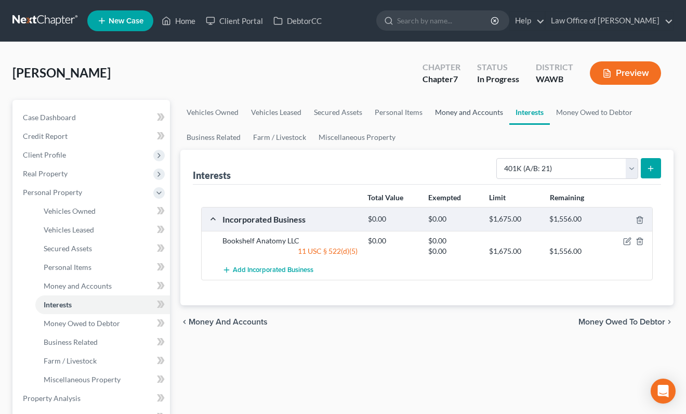
click at [460, 115] on link "Money and Accounts" at bounding box center [469, 112] width 81 height 25
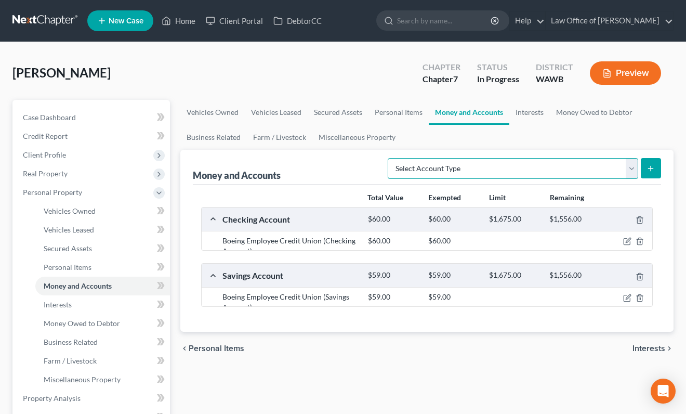
click at [518, 164] on select "Select Account Type Brokerage (A/B: 18, SOFA: 20) Cash on Hand (A/B: 16) Certif…" at bounding box center [513, 168] width 251 height 21
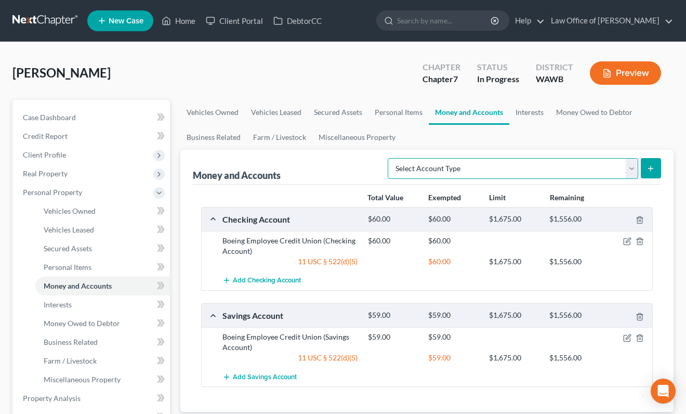
select select "other"
click at [391, 158] on select "Select Account Type Brokerage (A/B: 18, SOFA: 20) Cash on Hand (A/B: 16) Certif…" at bounding box center [513, 168] width 251 height 21
click at [652, 164] on icon "submit" at bounding box center [651, 168] width 8 height 8
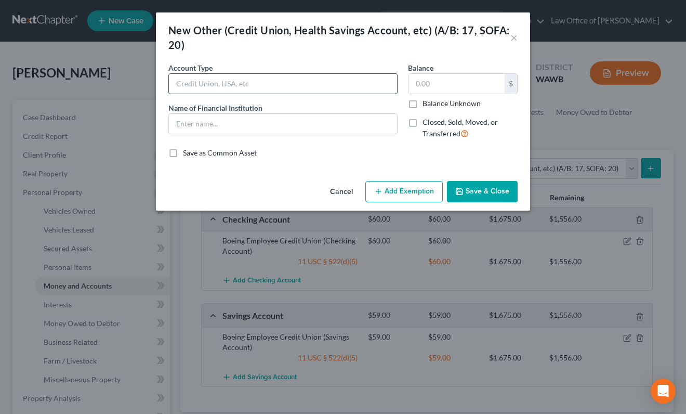
click at [237, 82] on input "text" at bounding box center [283, 84] width 228 height 20
type input "403B"
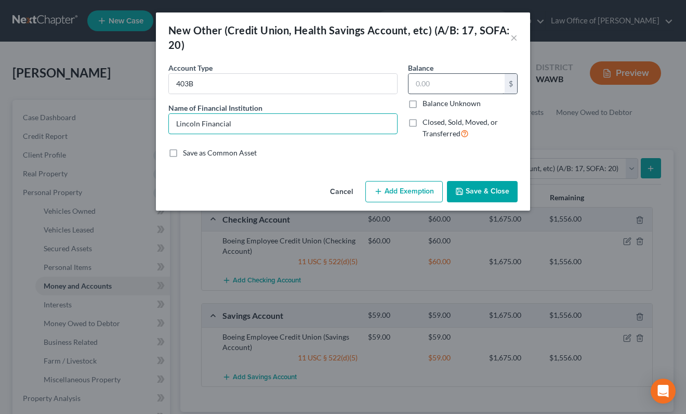
type input "Lincoln Financial"
click at [429, 76] on input "text" at bounding box center [457, 84] width 96 height 20
type input "0"
click at [423, 124] on label "Closed, Sold, Moved, or Transferred" at bounding box center [470, 128] width 95 height 22
click at [427, 124] on input "Closed, Sold, Moved, or Transferred" at bounding box center [430, 120] width 7 height 7
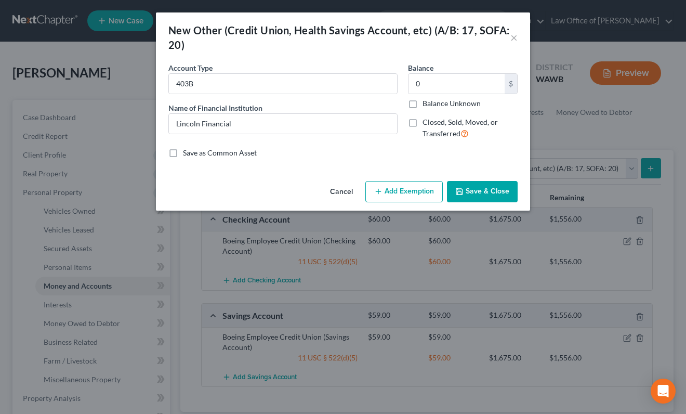
checkbox input "true"
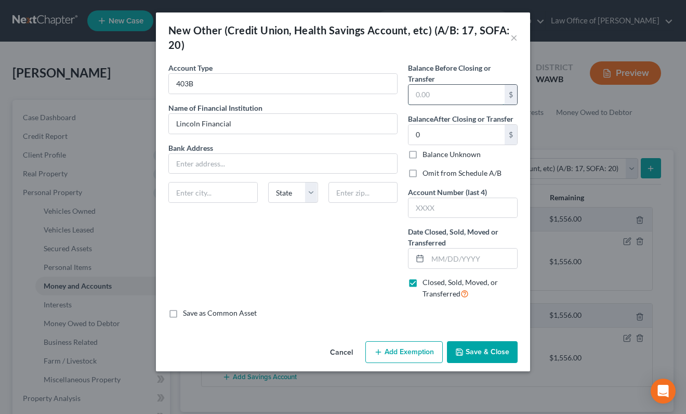
click at [441, 95] on input "text" at bounding box center [457, 95] width 96 height 20
type input "4,366.00"
click at [423, 172] on label "Omit from Schedule A/B" at bounding box center [462, 173] width 79 height 10
click at [427, 172] on input "Omit from Schedule A/B" at bounding box center [430, 171] width 7 height 7
checkbox input "true"
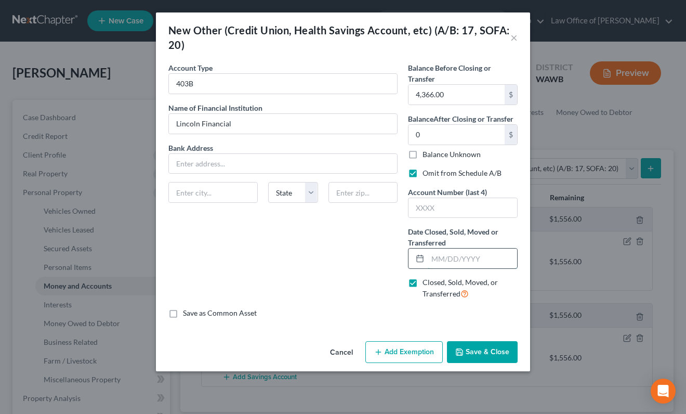
click at [451, 255] on input "text" at bounding box center [472, 258] width 89 height 20
type input "03/01/2025"
click at [479, 354] on button "Save & Close" at bounding box center [482, 352] width 71 height 22
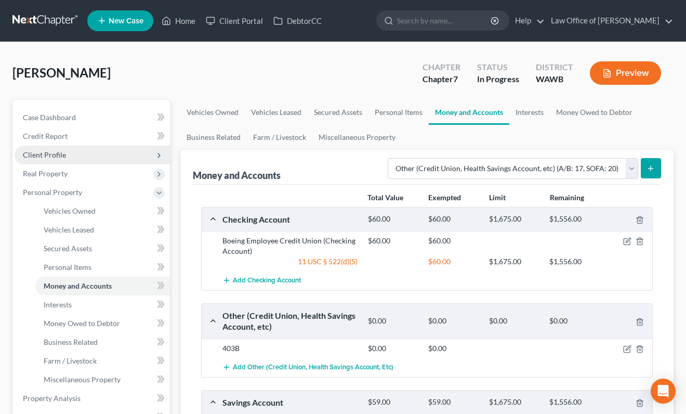
click at [88, 155] on span "Client Profile" at bounding box center [92, 155] width 155 height 19
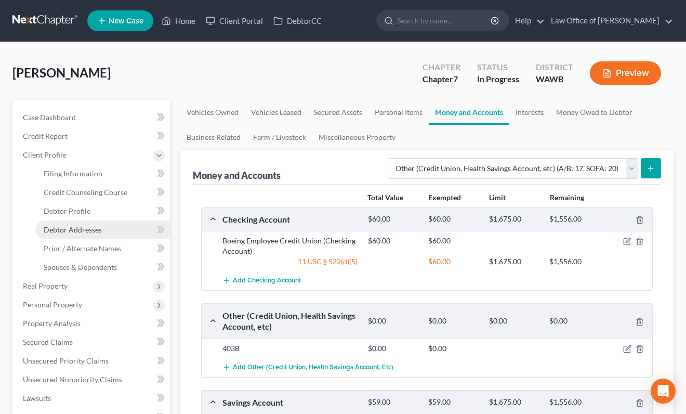
click at [93, 226] on span "Debtor Addresses" at bounding box center [73, 229] width 58 height 9
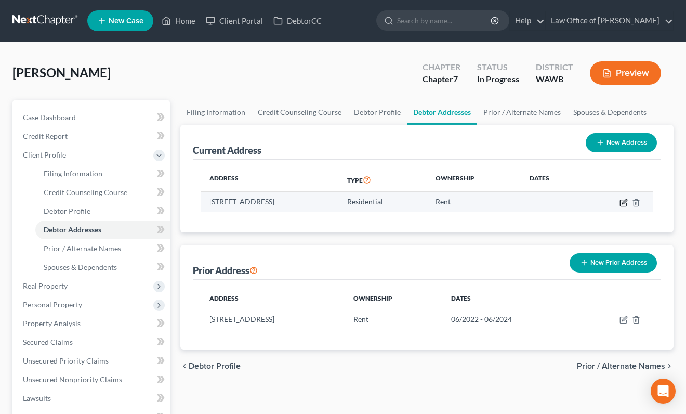
click at [625, 202] on icon "button" at bounding box center [624, 201] width 5 height 5
select select "50"
select select "0"
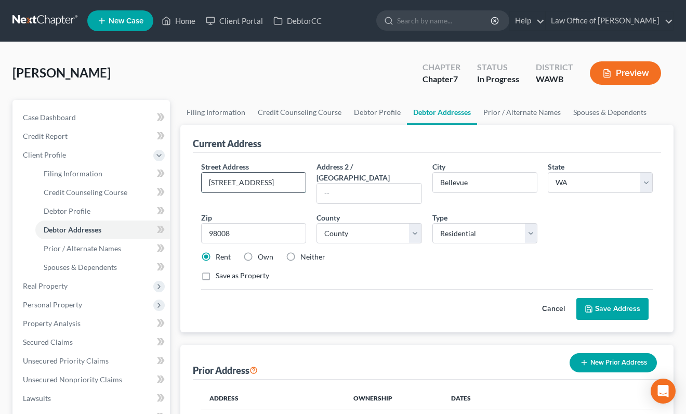
click at [301, 181] on input "15820 Northeast 6th Street" at bounding box center [254, 183] width 104 height 20
drag, startPoint x: 300, startPoint y: 183, endPoint x: 175, endPoint y: 183, distance: 125.8
click at [175, 183] on div "Filing Information Credit Counseling Course Debtor Profile Debtor Addresses Pri…" at bounding box center [427, 372] width 504 height 544
type input "15820 Northeast 6th Street"
click at [624, 298] on button "Save Address" at bounding box center [612, 309] width 72 height 22
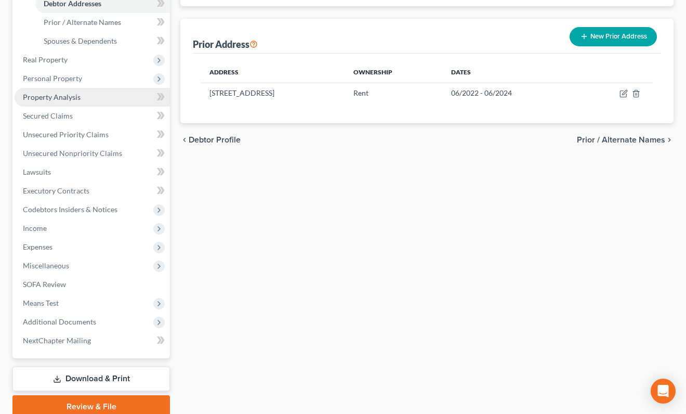
scroll to position [269, 0]
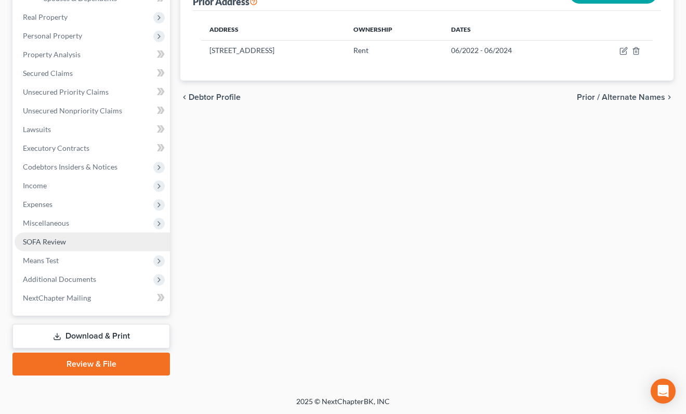
click at [77, 242] on link "SOFA Review" at bounding box center [92, 241] width 155 height 19
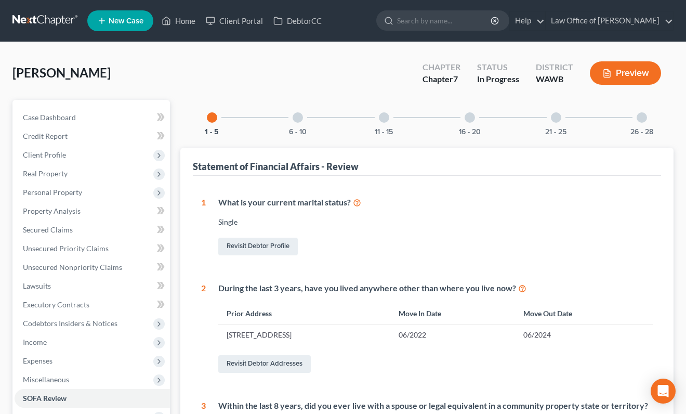
click at [298, 125] on div "6 - 10" at bounding box center [297, 117] width 35 height 35
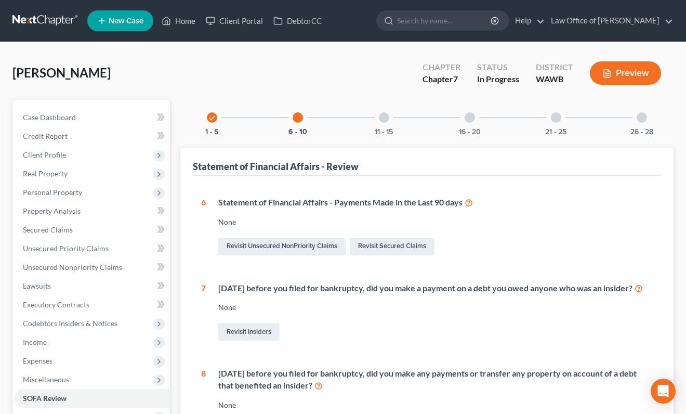
click at [384, 119] on div at bounding box center [384, 117] width 10 height 10
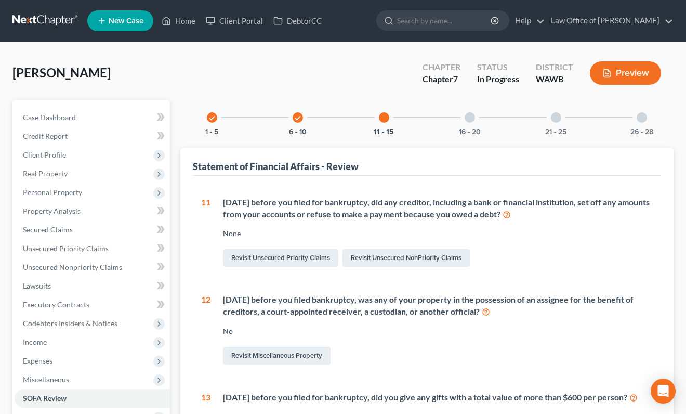
click at [475, 136] on div "check 1 - 5 check 6 - 10 11 - 15 16 - 20 21 - 25 26 - 28 Statement of Financial…" at bounding box center [426, 392] width 493 height 585
click at [573, 137] on div "check 1 - 5 check 6 - 10 11 - 15 16 - 20 21 - 25 26 - 28 Statement of Financial…" at bounding box center [426, 392] width 493 height 585
click at [76, 193] on span "Personal Property" at bounding box center [52, 192] width 59 height 9
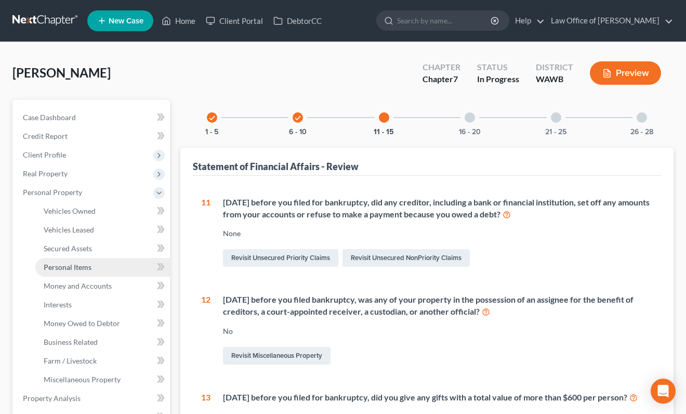
click at [86, 265] on span "Personal Items" at bounding box center [68, 266] width 48 height 9
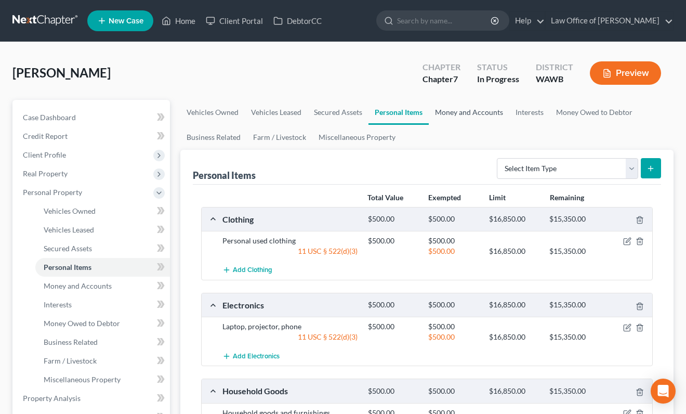
click at [470, 117] on link "Money and Accounts" at bounding box center [469, 112] width 81 height 25
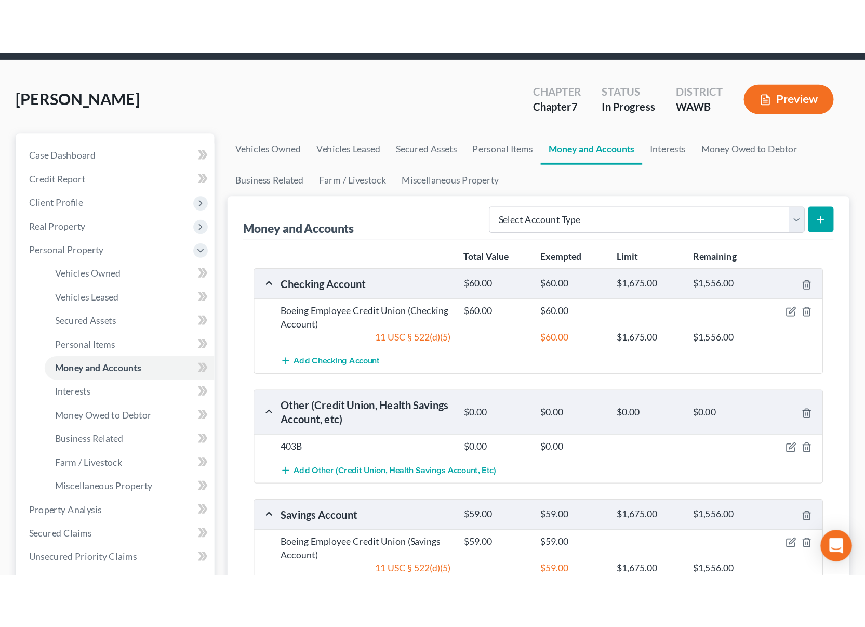
scroll to position [54, 0]
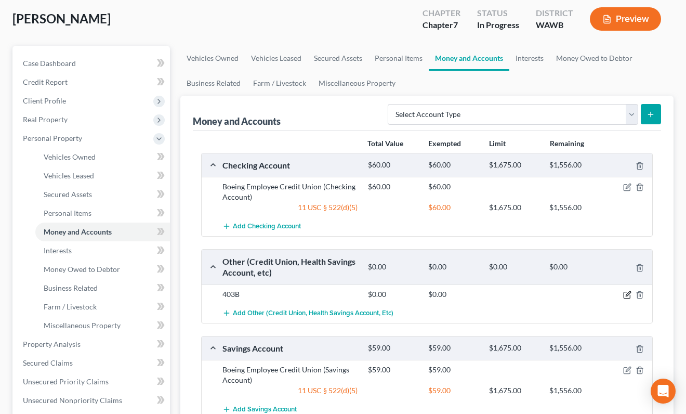
click at [630, 296] on icon "button" at bounding box center [627, 295] width 6 height 6
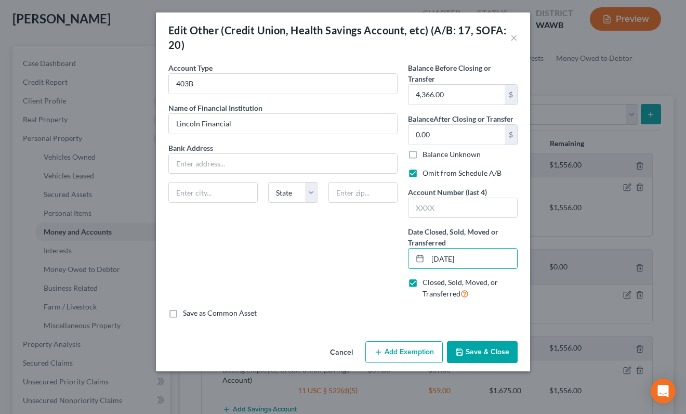
drag, startPoint x: 482, startPoint y: 260, endPoint x: 372, endPoint y: 244, distance: 111.4
click at [376, 248] on div "Account Type 403B Name of Financial Institution * Lincoln Financial Bank Addres…" at bounding box center [343, 184] width 360 height 245
type input "-"
type input "01/17/2025"
click at [485, 348] on button "Save & Close" at bounding box center [482, 352] width 71 height 22
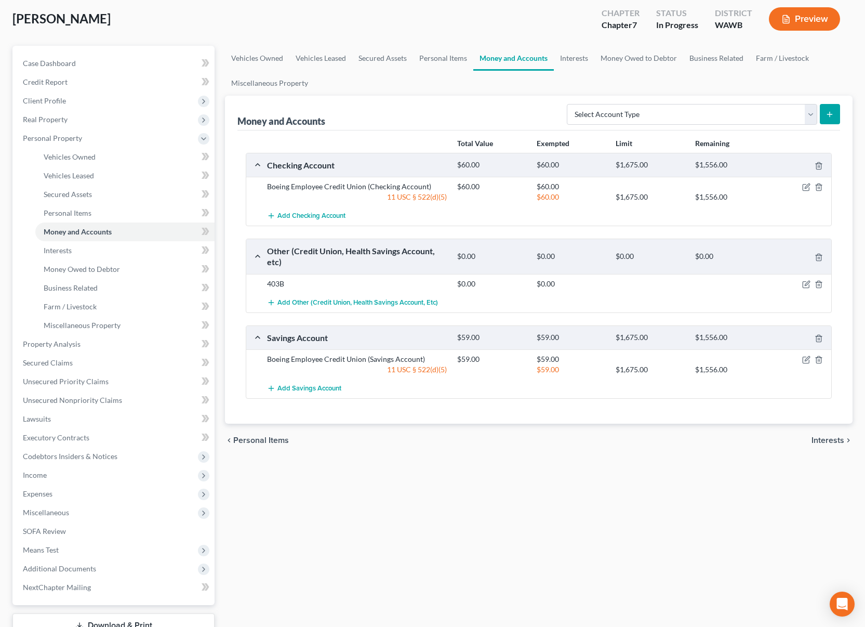
scroll to position [0, 0]
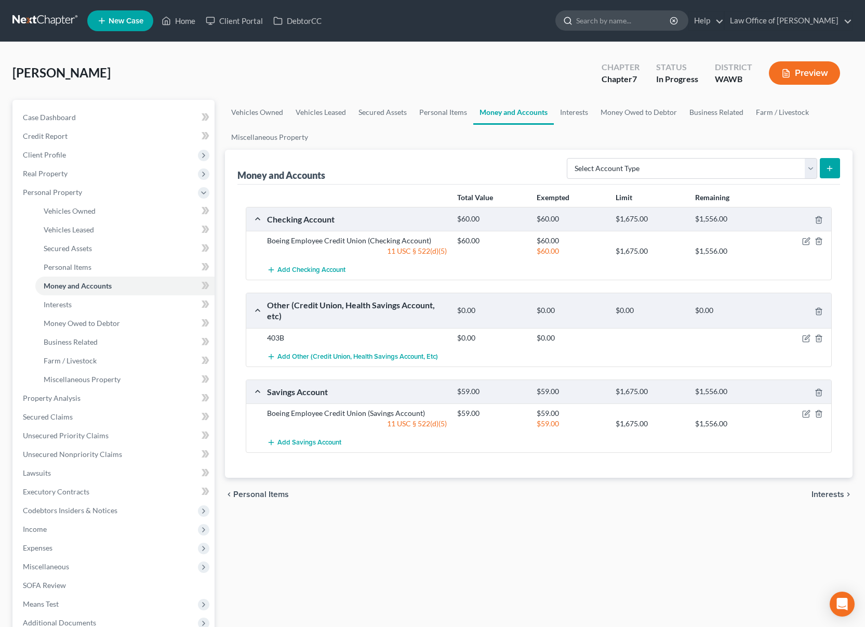
click at [619, 25] on input "search" at bounding box center [623, 20] width 95 height 19
type input "baybay"
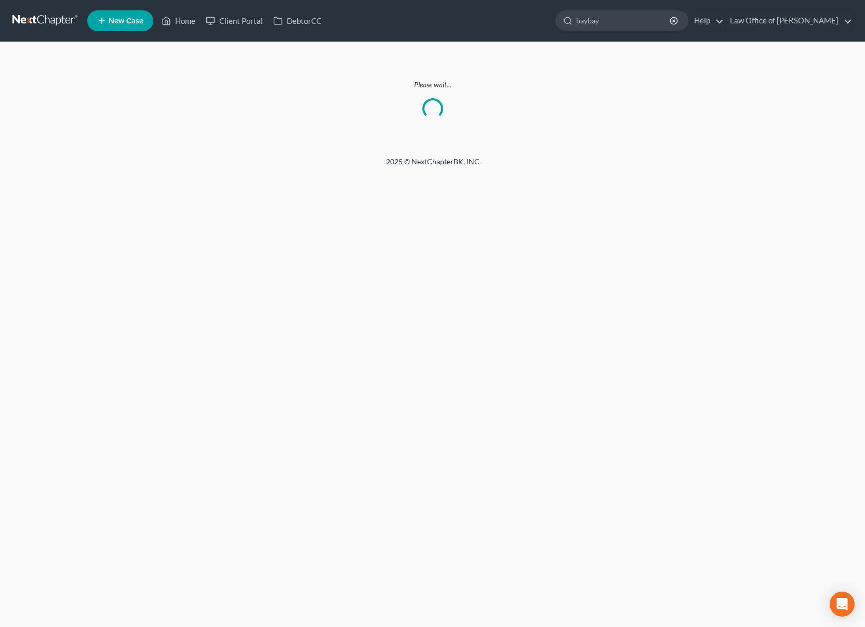
click at [58, 26] on link at bounding box center [45, 20] width 67 height 19
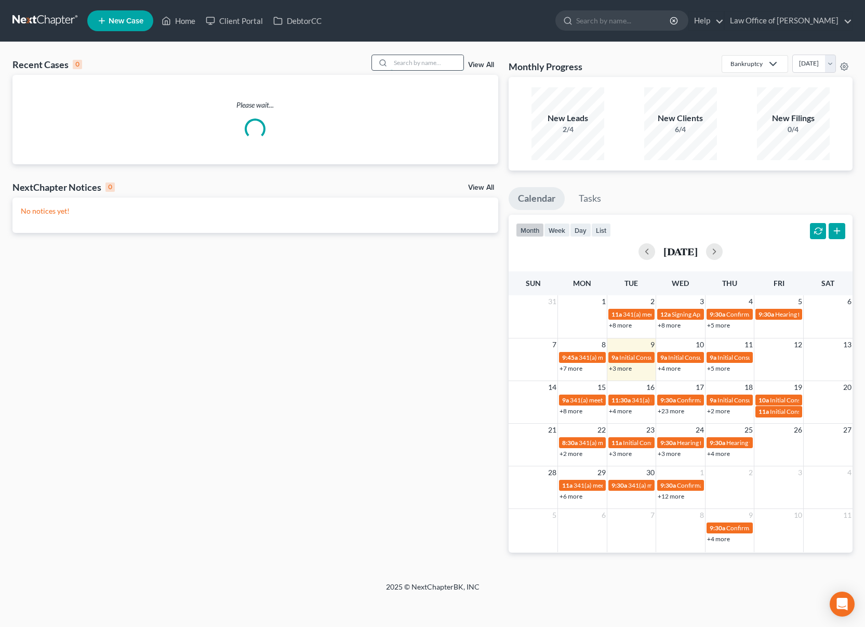
click at [419, 59] on input "search" at bounding box center [427, 62] width 73 height 15
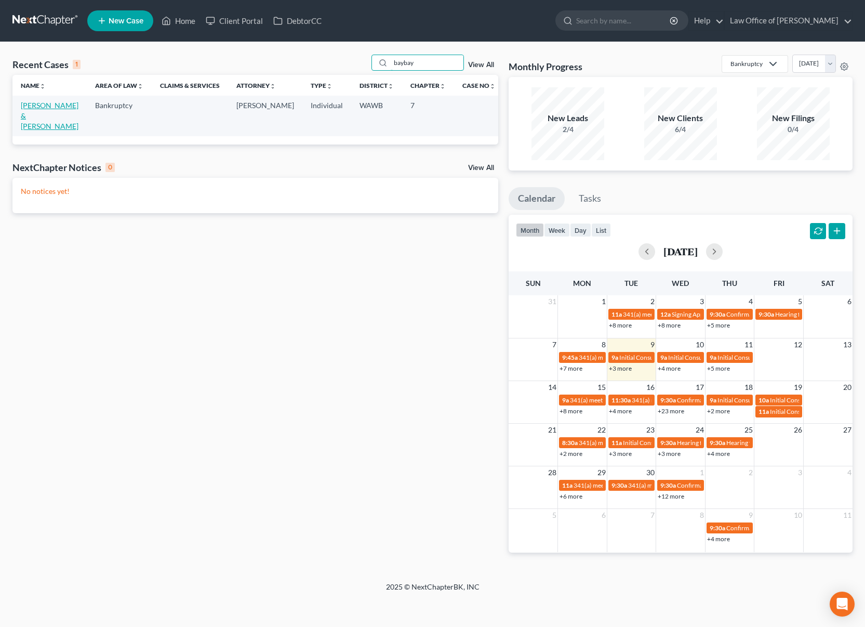
type input "baybay"
click at [60, 101] on link "[PERSON_NAME] & [PERSON_NAME]" at bounding box center [50, 116] width 58 height 30
select select "6"
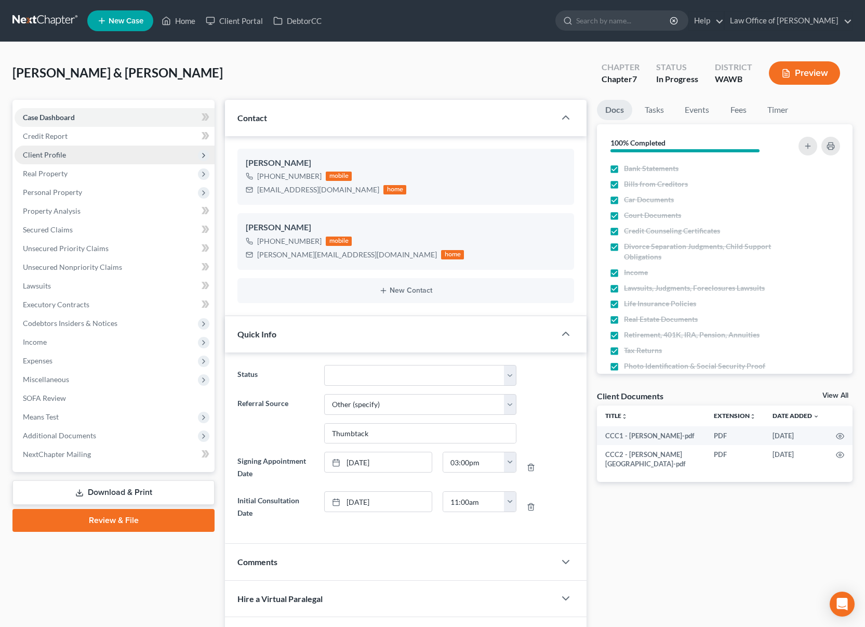
click at [67, 156] on span "Client Profile" at bounding box center [115, 155] width 200 height 19
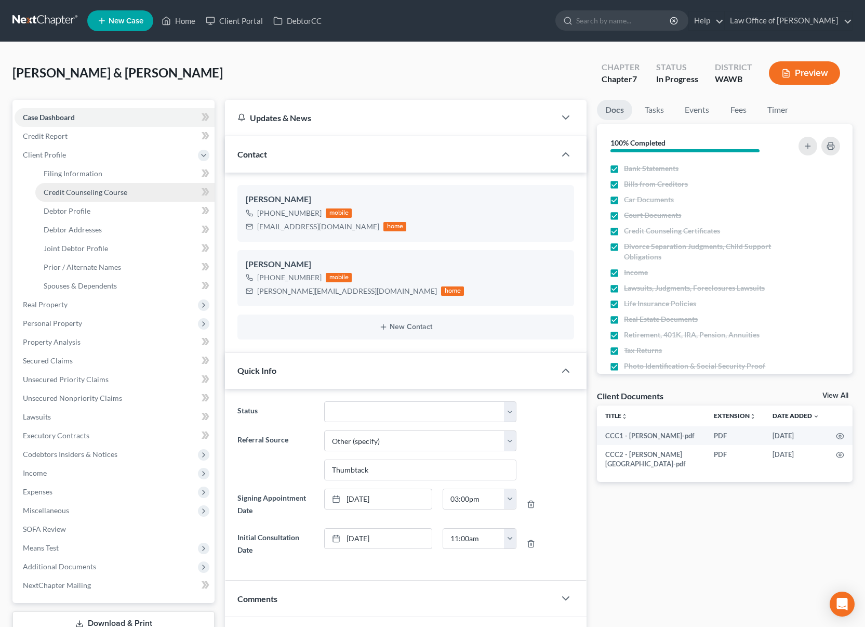
click at [71, 198] on link "Credit Counseling Course" at bounding box center [124, 192] width 179 height 19
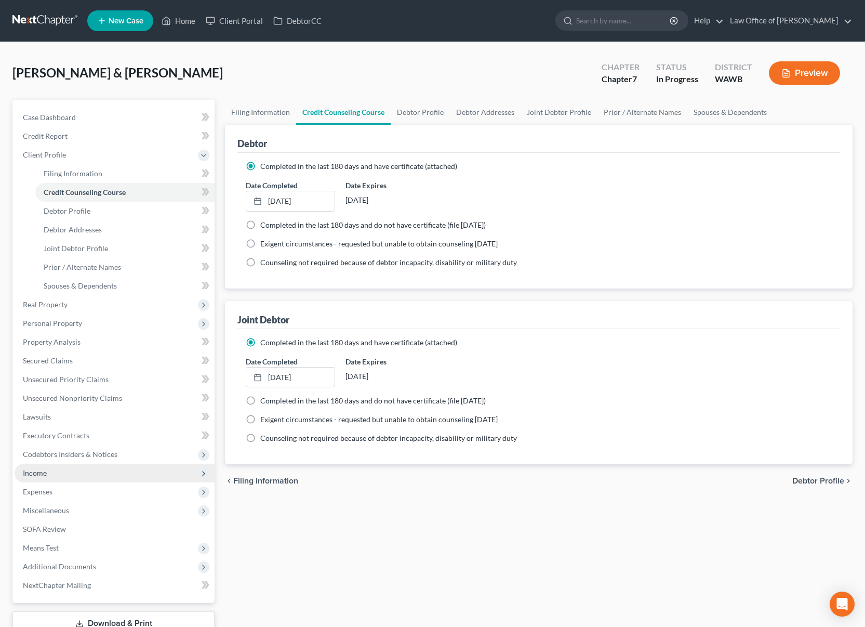
click at [62, 470] on span "Income" at bounding box center [115, 473] width 200 height 19
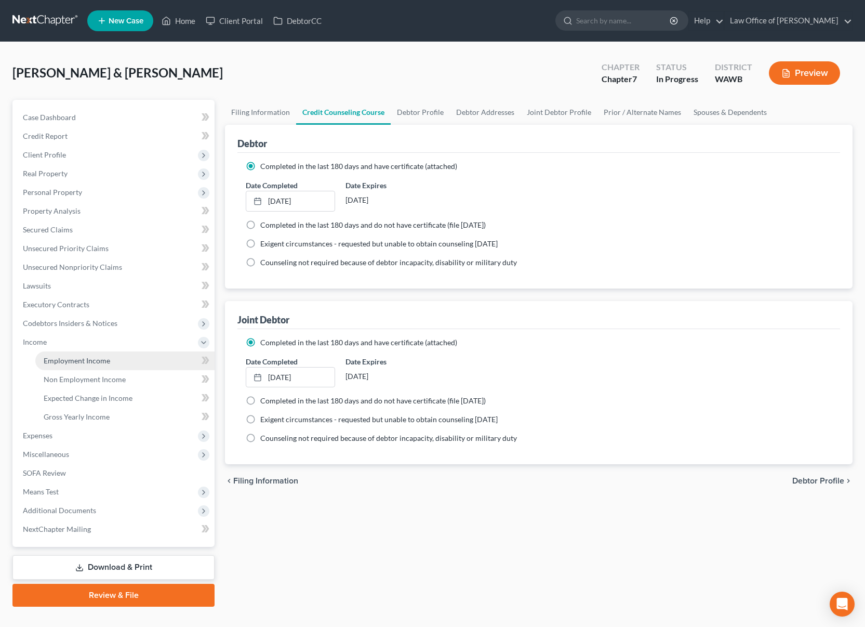
click at [75, 361] on span "Employment Income" at bounding box center [77, 360] width 67 height 9
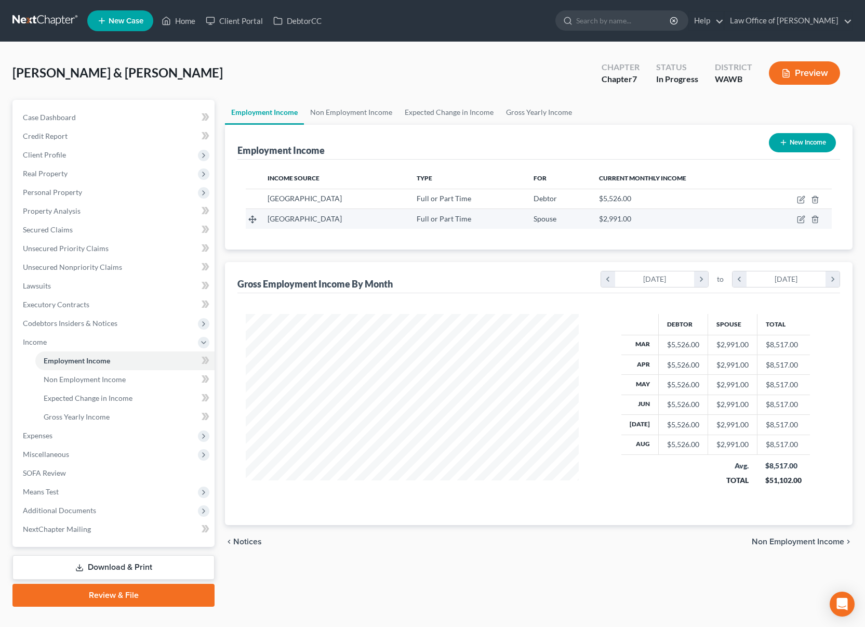
scroll to position [187, 354]
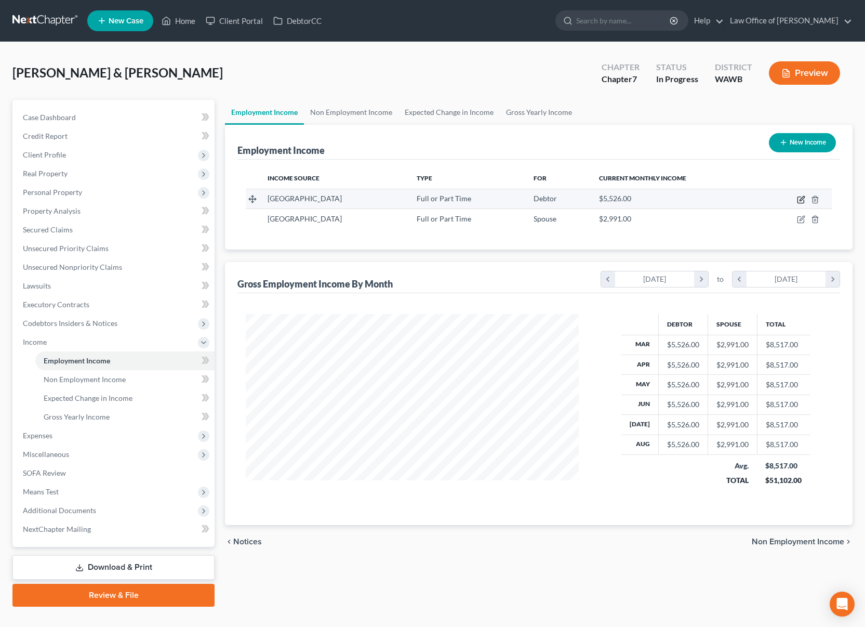
click at [802, 197] on icon "button" at bounding box center [801, 200] width 6 height 6
select select "0"
select select "50"
select select "0"
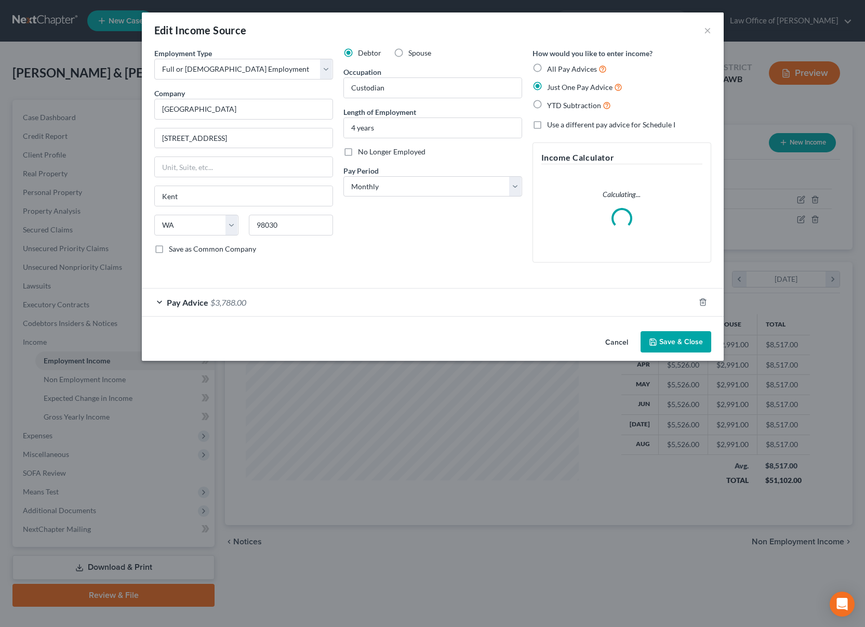
click at [224, 311] on div "Pay Advice $3,788.00" at bounding box center [418, 302] width 553 height 28
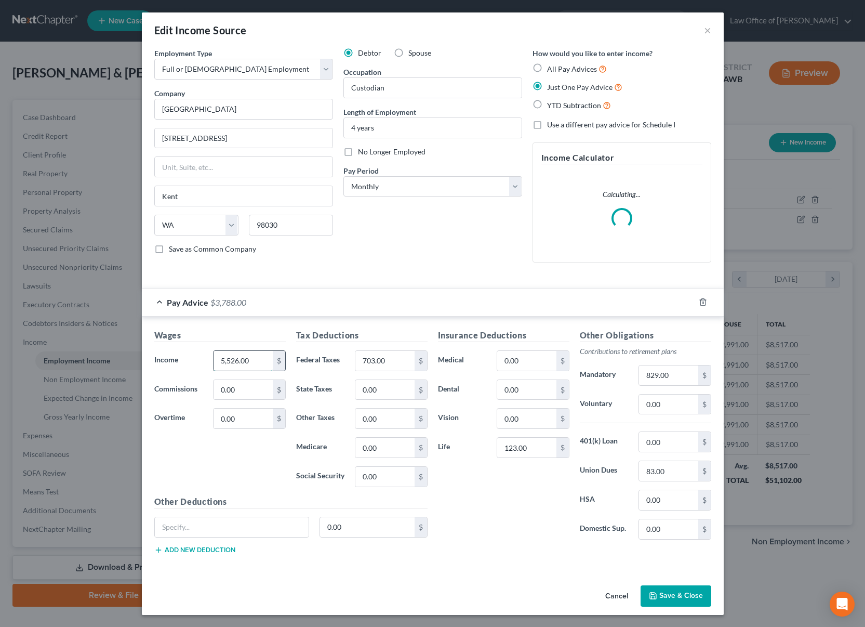
click at [252, 361] on input "5,526.00" at bounding box center [243, 361] width 59 height 20
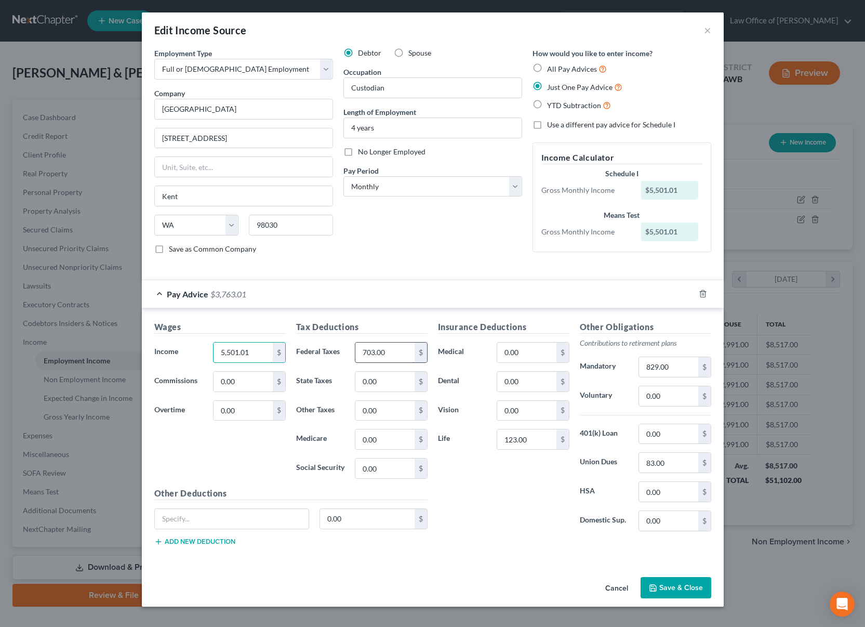
type input "5,501.01"
click at [392, 353] on input "703.00" at bounding box center [385, 353] width 59 height 20
type input "360.00"
click at [674, 367] on input "829.00" at bounding box center [668, 367] width 59 height 20
type input "825"
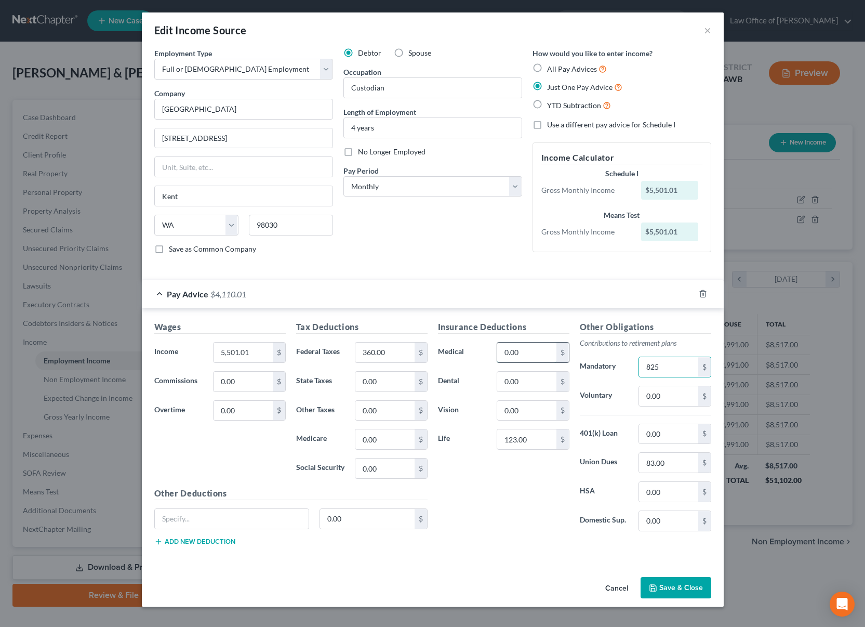
click at [539, 352] on input "0.00" at bounding box center [526, 353] width 59 height 20
type input "79"
click at [490, 464] on div "Insurance Deductions Medical 79 $ Dental 0.00 $ Vision 0.00 $ Life 123.00 $" at bounding box center [504, 430] width 142 height 219
click at [532, 442] on input "123.00" at bounding box center [526, 439] width 59 height 20
type input "33"
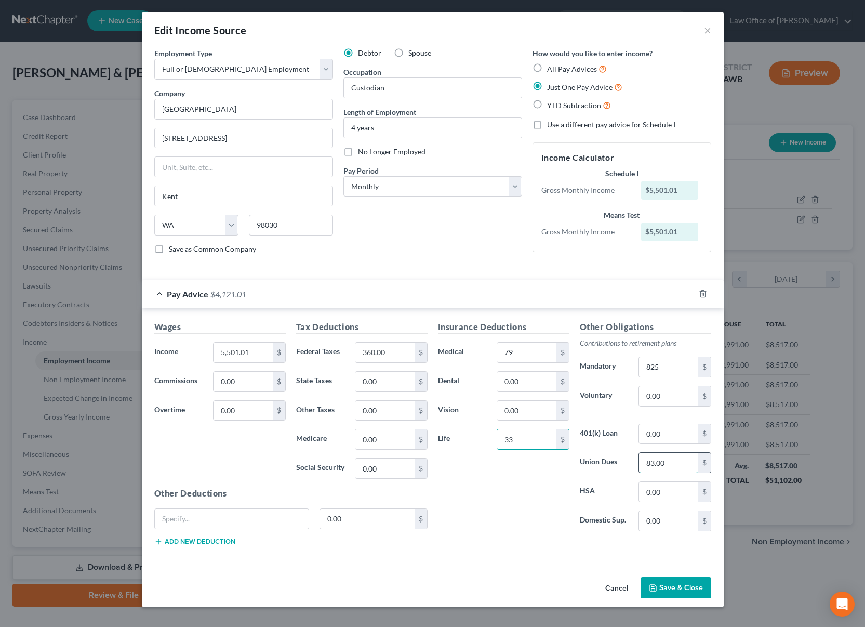
click at [662, 456] on input "83.00" at bounding box center [668, 463] width 59 height 20
drag, startPoint x: 668, startPoint y: 461, endPoint x: 618, endPoint y: 440, distance: 54.8
click at [618, 440] on div "Other Obligations Contributions to retirement plans Mandatory 825 $ Voluntary 0…" at bounding box center [646, 430] width 142 height 219
type input "86"
click at [664, 584] on button "Save & Close" at bounding box center [676, 588] width 71 height 22
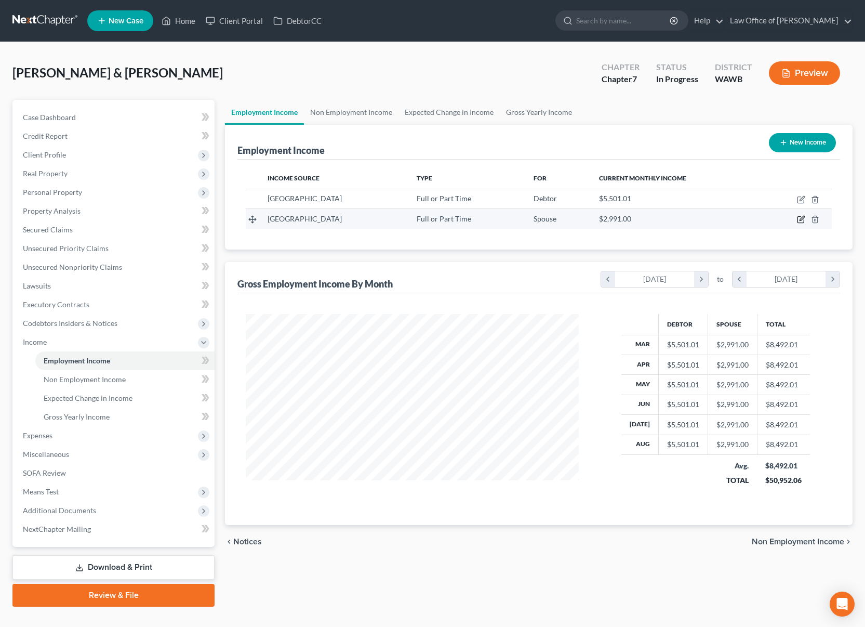
click at [802, 220] on icon "button" at bounding box center [802, 218] width 5 height 5
select select "0"
select select "50"
select select "0"
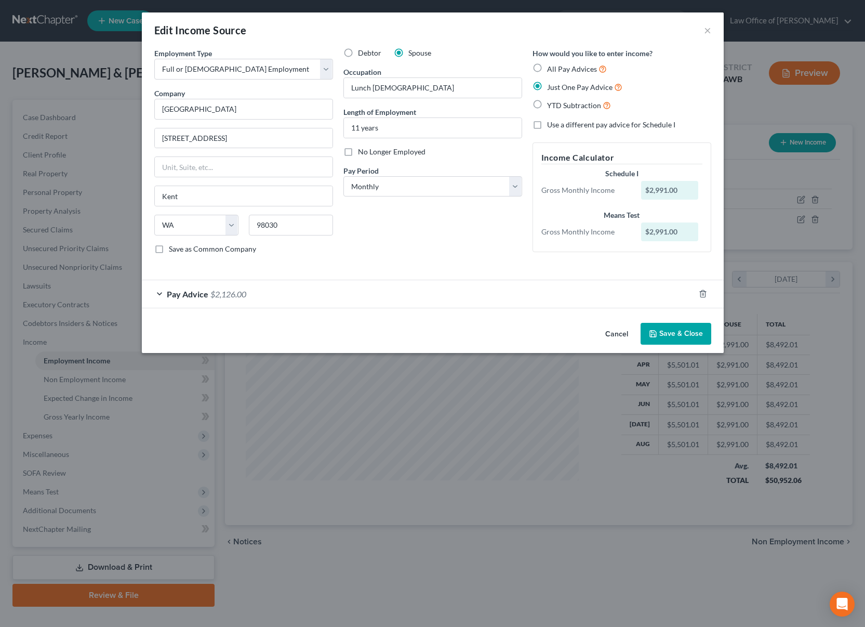
click at [233, 287] on div "Pay Advice $2,126.00" at bounding box center [418, 294] width 553 height 28
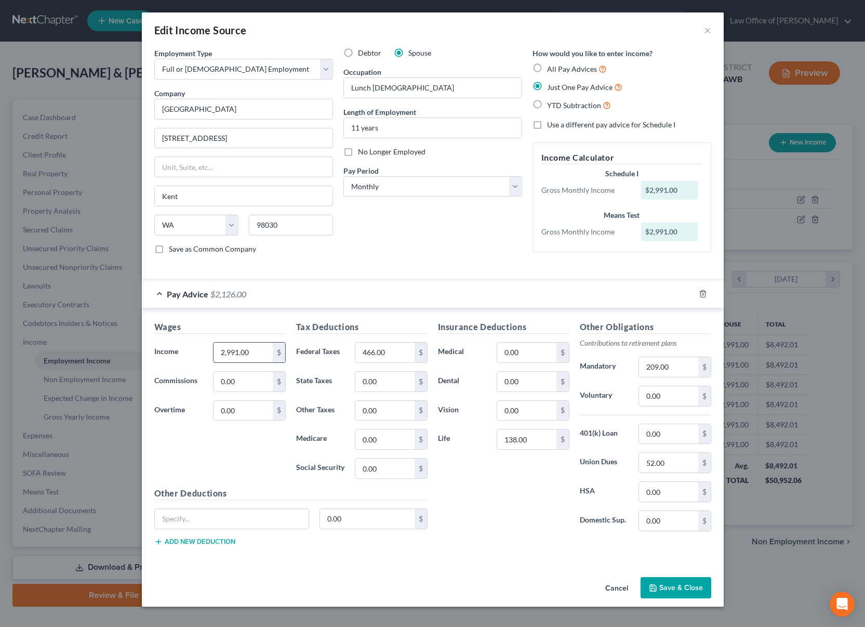
click at [259, 357] on input "2,991.00" at bounding box center [243, 353] width 59 height 20
type input "1,769"
click at [681, 365] on input "209.00" at bounding box center [668, 367] width 59 height 20
type input "124"
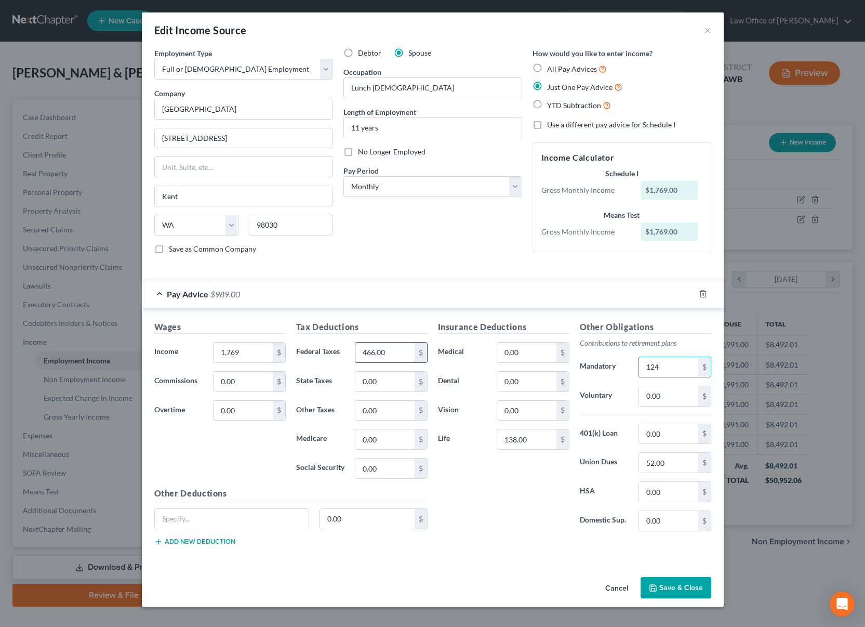
click at [403, 353] on input "466.00" at bounding box center [385, 353] width 59 height 20
type input "249"
click at [525, 350] on input "0.00" at bounding box center [526, 353] width 59 height 20
type input "87"
click at [529, 446] on input "138.00" at bounding box center [526, 439] width 59 height 20
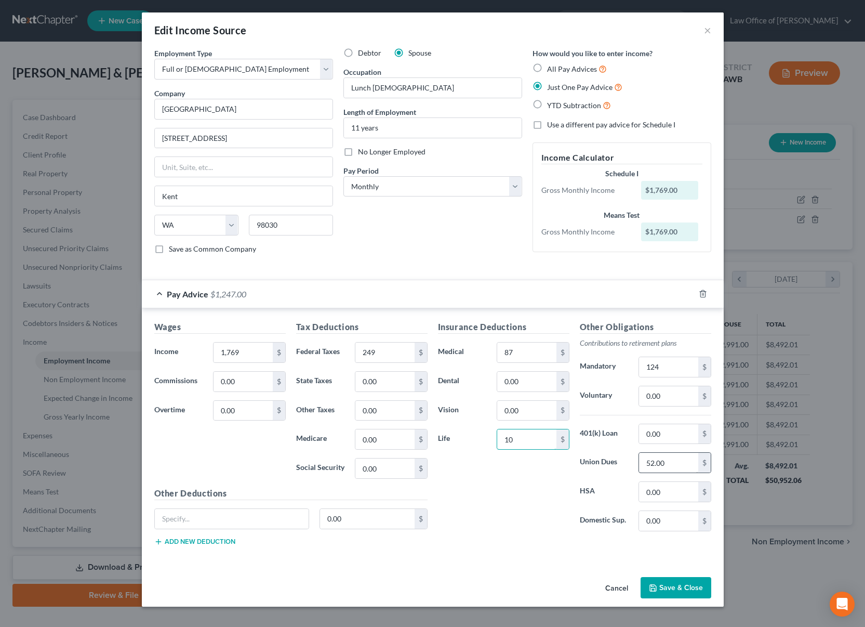
type input "10"
click at [669, 463] on input "52.00" at bounding box center [668, 463] width 59 height 20
type input "31"
click at [687, 590] on button "Save & Close" at bounding box center [676, 588] width 71 height 22
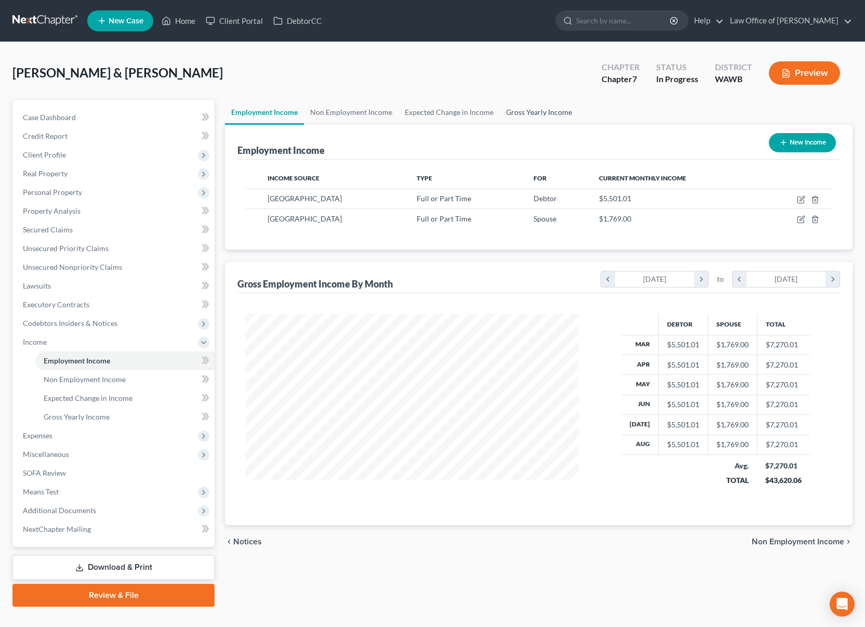
click at [540, 120] on link "Gross Yearly Income" at bounding box center [539, 112] width 78 height 25
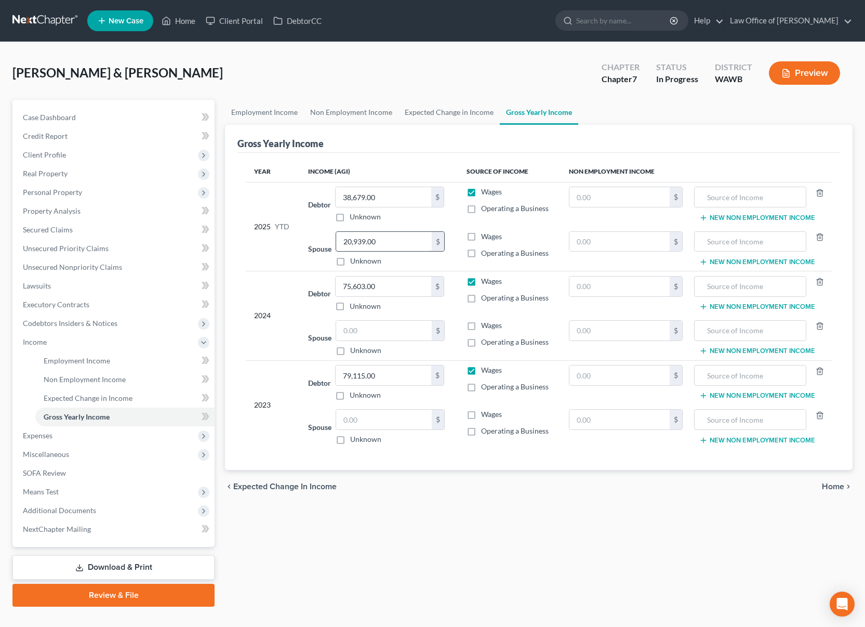
click at [393, 246] on input "20,939.00" at bounding box center [384, 242] width 96 height 20
click at [385, 240] on input "14,151." at bounding box center [384, 242] width 96 height 20
type input "14,151.00"
click at [392, 196] on input "38,679.00" at bounding box center [384, 197] width 96 height 20
type input "44,008.00"
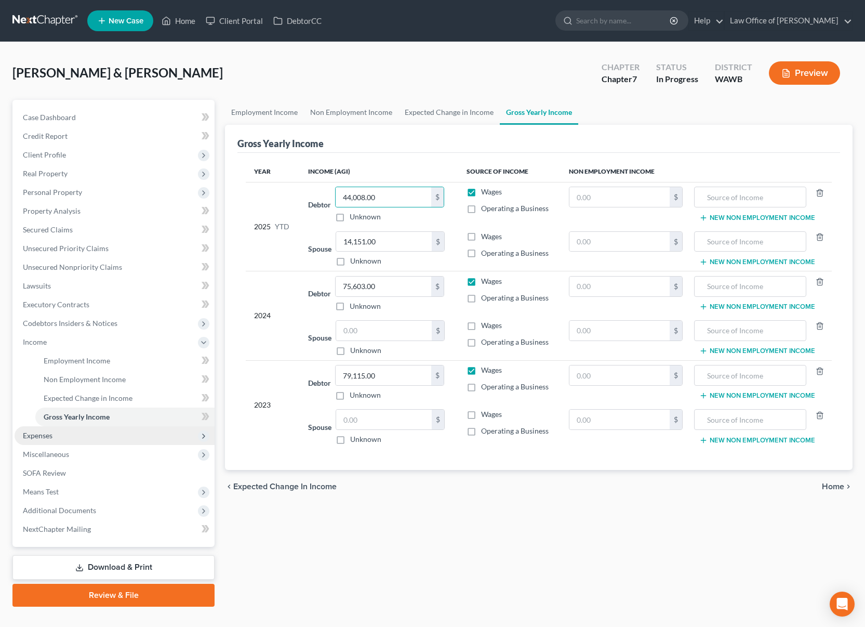
click at [34, 435] on span "Expenses" at bounding box center [38, 435] width 30 height 9
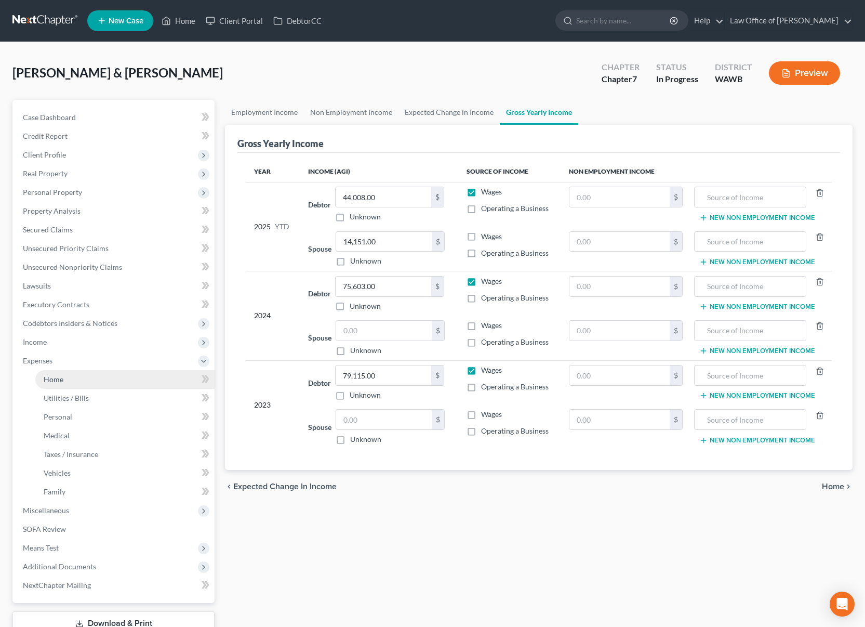
click at [70, 378] on link "Home" at bounding box center [124, 379] width 179 height 19
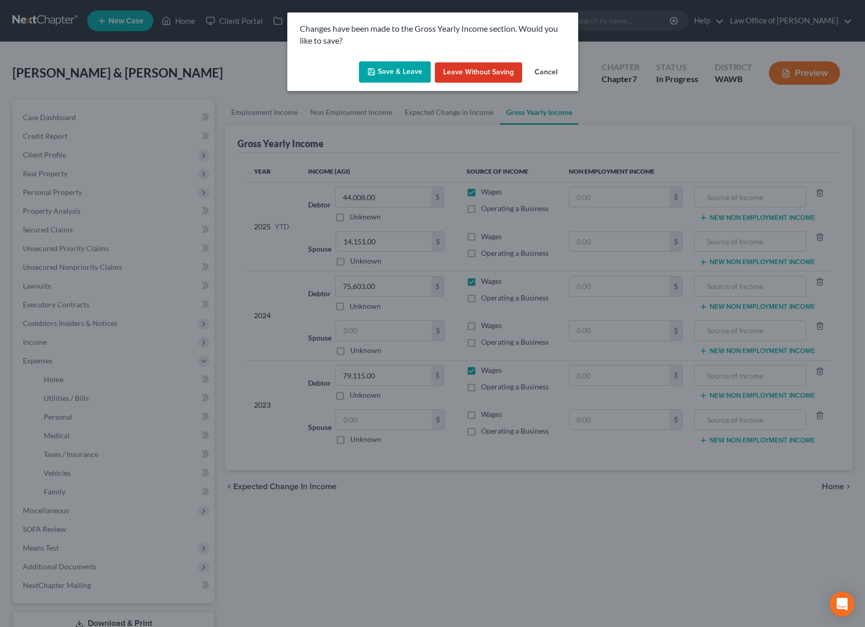
click at [392, 71] on button "Save & Leave" at bounding box center [395, 72] width 72 height 22
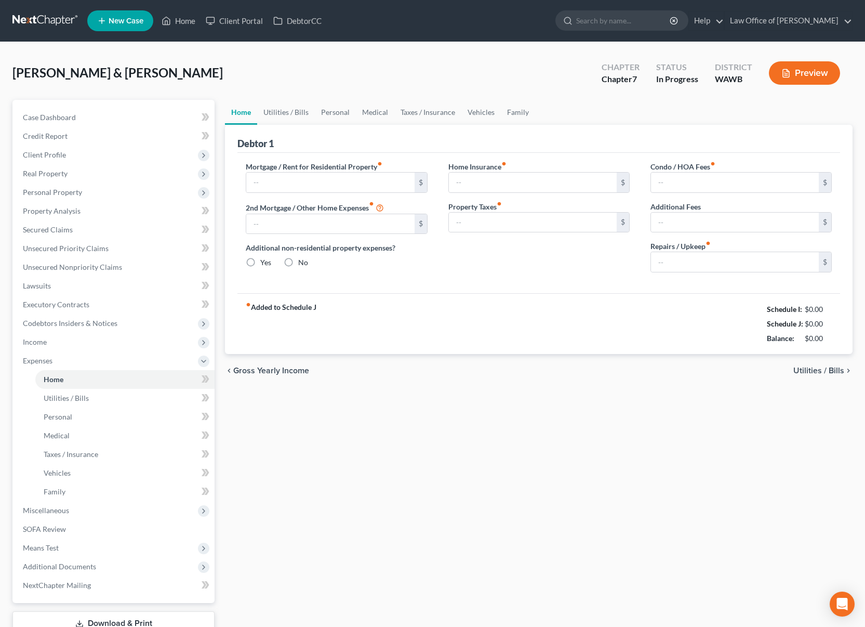
type input "2,850.00"
type input "1,400.00"
radio input "true"
type input "0.00"
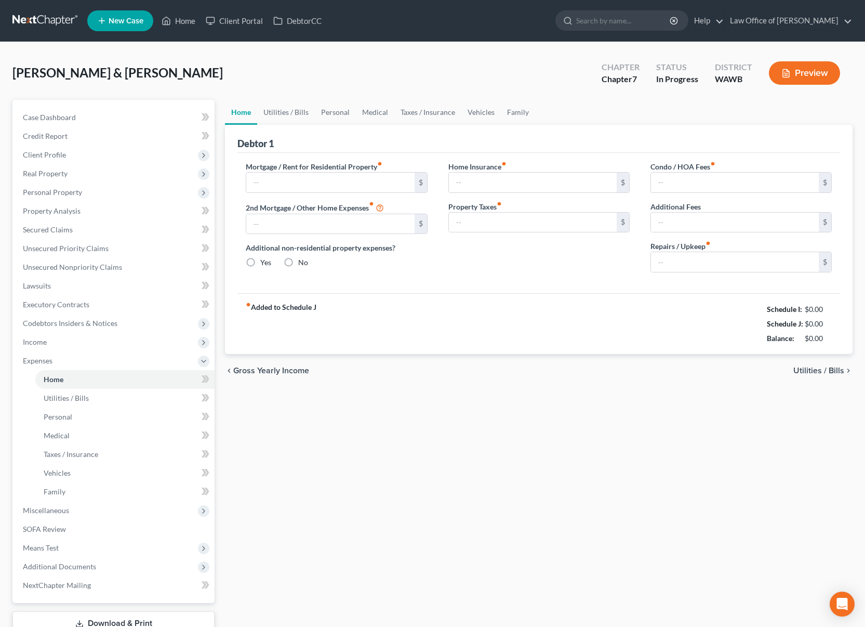
type input "120.00"
type input "0.00"
click at [272, 112] on link "Utilities / Bills" at bounding box center [286, 112] width 58 height 25
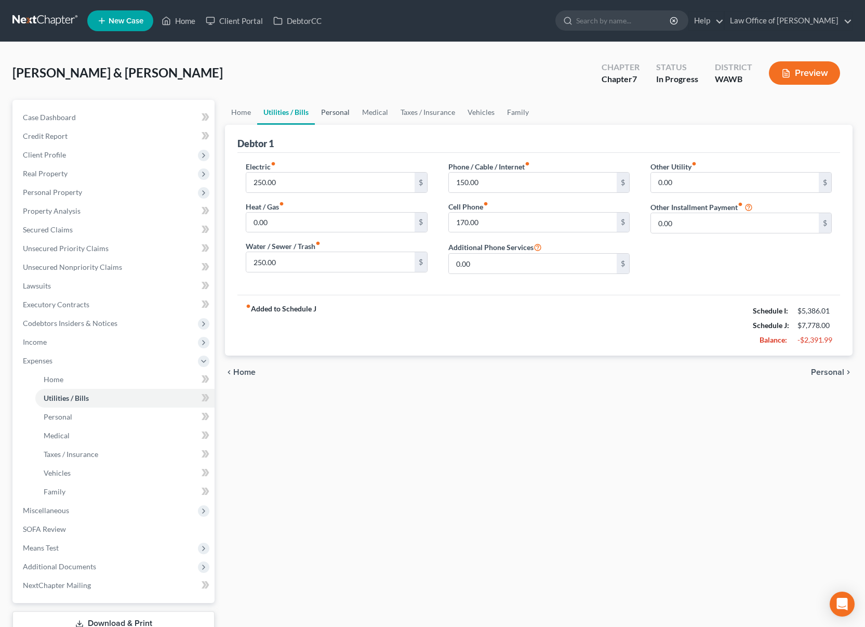
click at [329, 112] on link "Personal" at bounding box center [335, 112] width 41 height 25
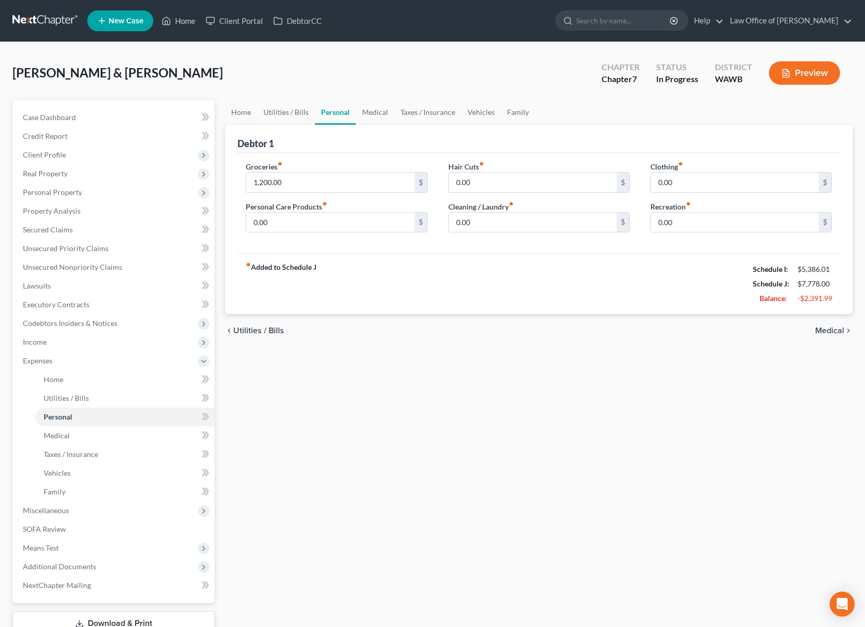
click at [820, 76] on button "Preview" at bounding box center [804, 72] width 71 height 23
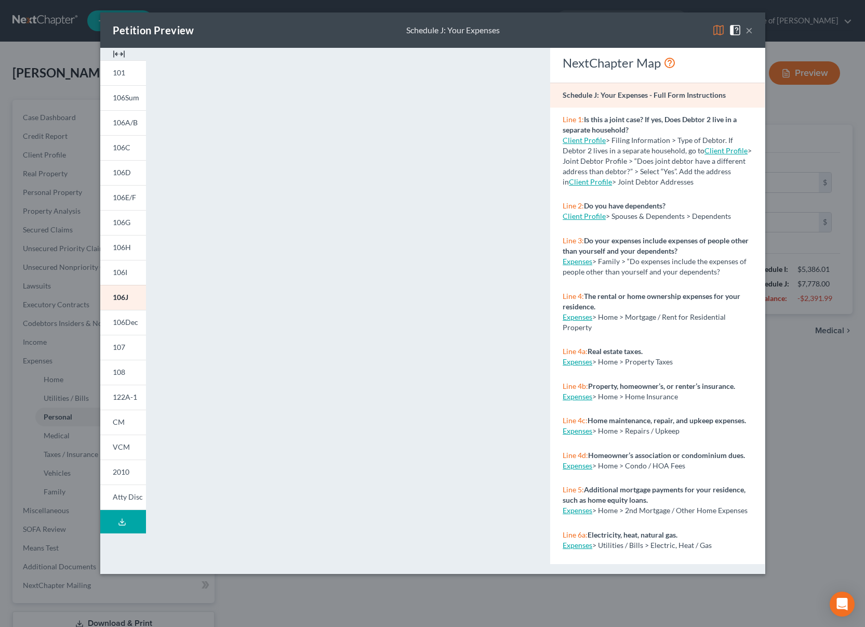
click at [750, 28] on button "×" at bounding box center [749, 30] width 7 height 12
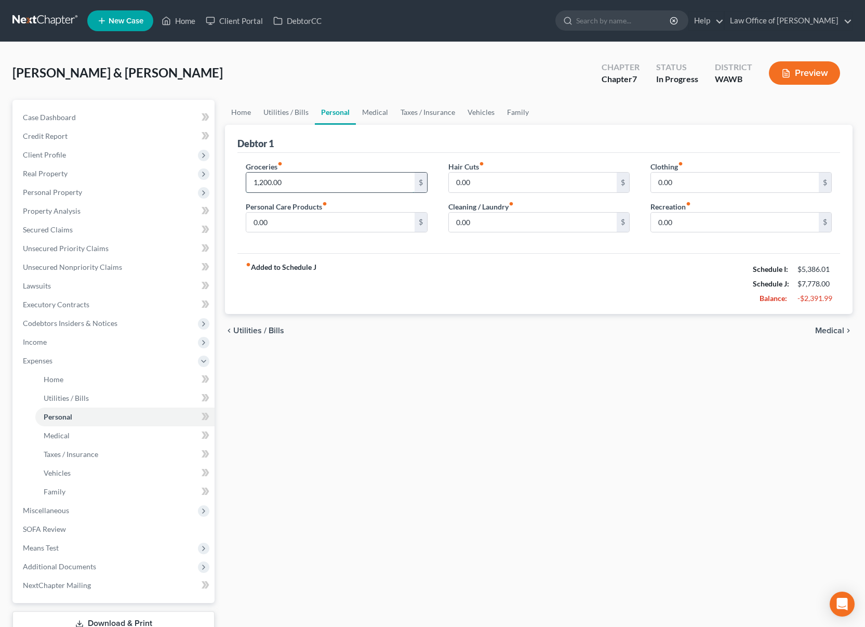
click at [297, 186] on input "1,200.00" at bounding box center [330, 183] width 168 height 20
drag, startPoint x: 278, startPoint y: 186, endPoint x: 177, endPoint y: 179, distance: 100.5
click at [190, 181] on div "Petition Navigation Case Dashboard Payments Invoices Payments Payments Credit R…" at bounding box center [432, 381] width 851 height 563
type input "900.00"
click at [356, 111] on link "Medical" at bounding box center [375, 112] width 38 height 25
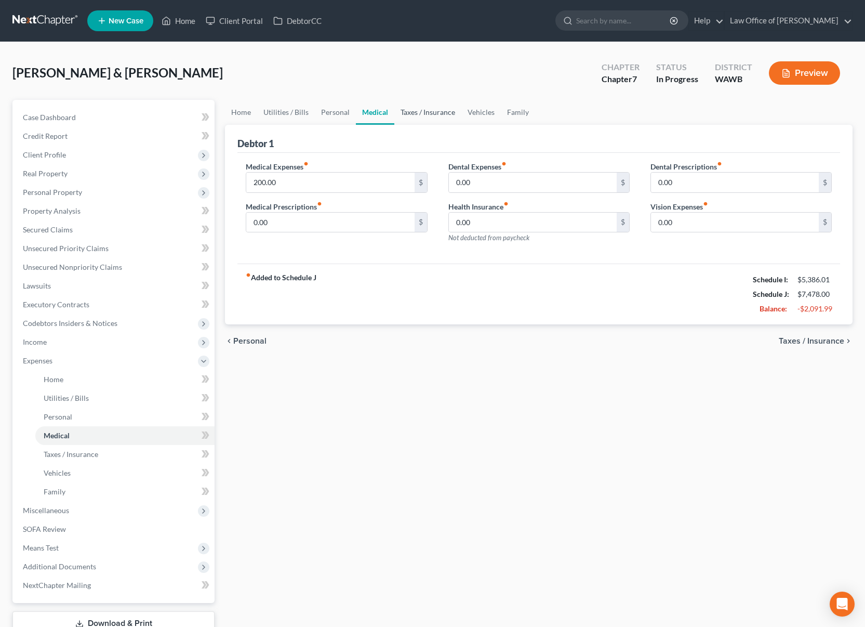
click at [409, 115] on link "Taxes / Insurance" at bounding box center [428, 112] width 67 height 25
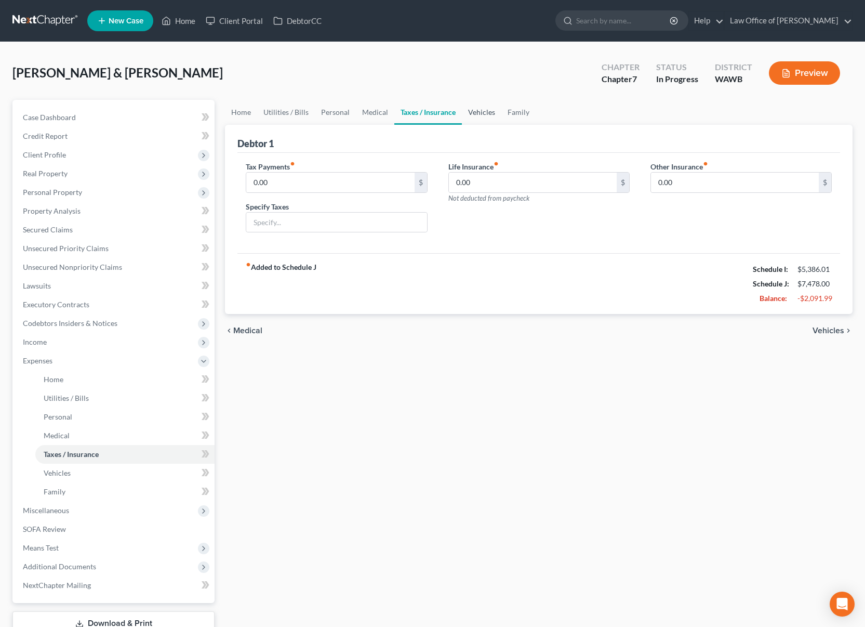
click at [470, 116] on link "Vehicles" at bounding box center [482, 112] width 40 height 25
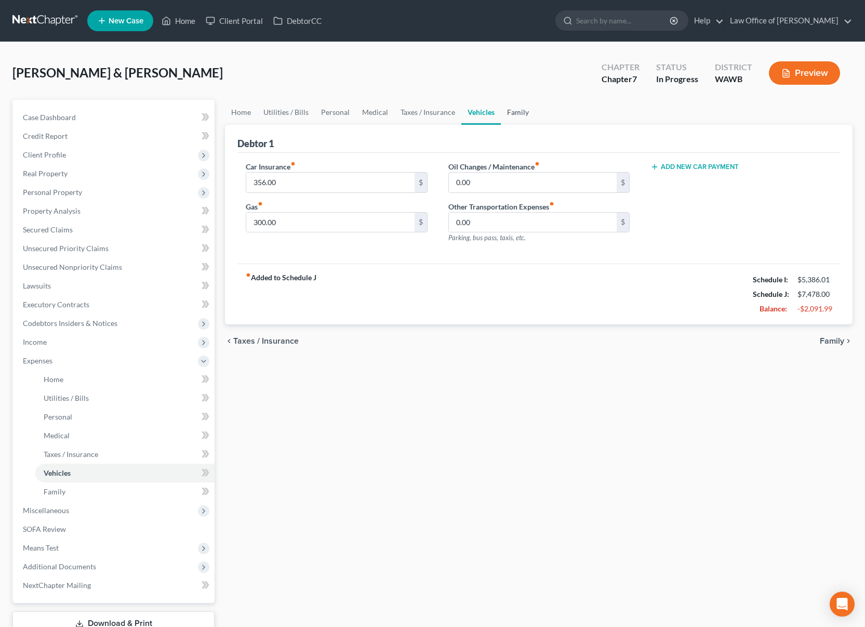
click at [514, 113] on link "Family" at bounding box center [518, 112] width 34 height 25
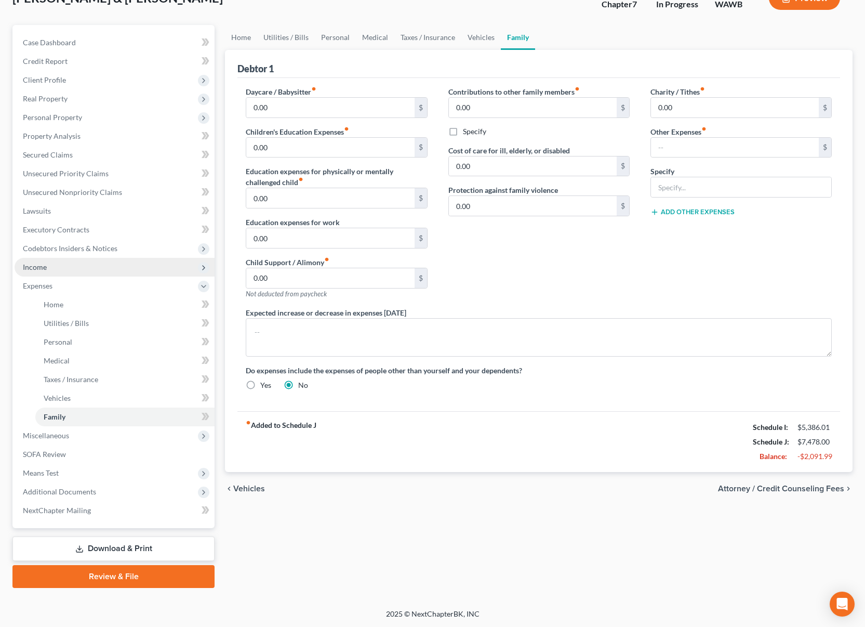
scroll to position [75, 0]
click at [94, 262] on span "Income" at bounding box center [115, 266] width 200 height 19
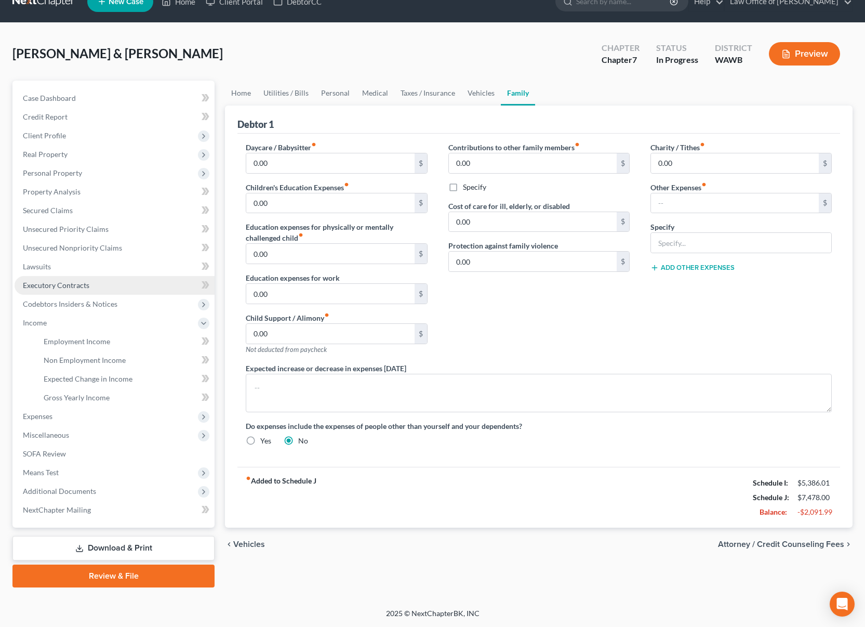
scroll to position [19, 0]
click at [98, 363] on span "Non Employment Income" at bounding box center [85, 360] width 82 height 9
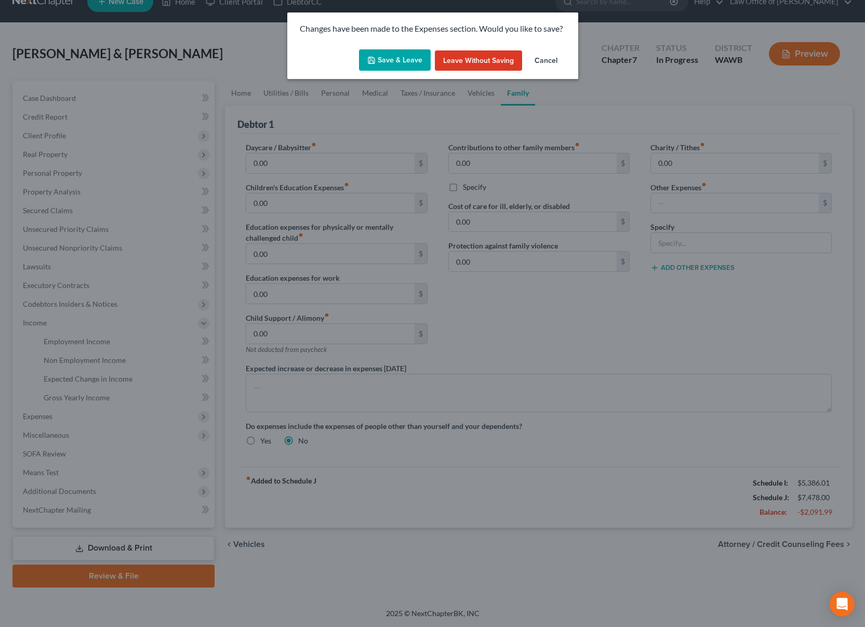
click at [394, 61] on button "Save & Leave" at bounding box center [395, 60] width 72 height 22
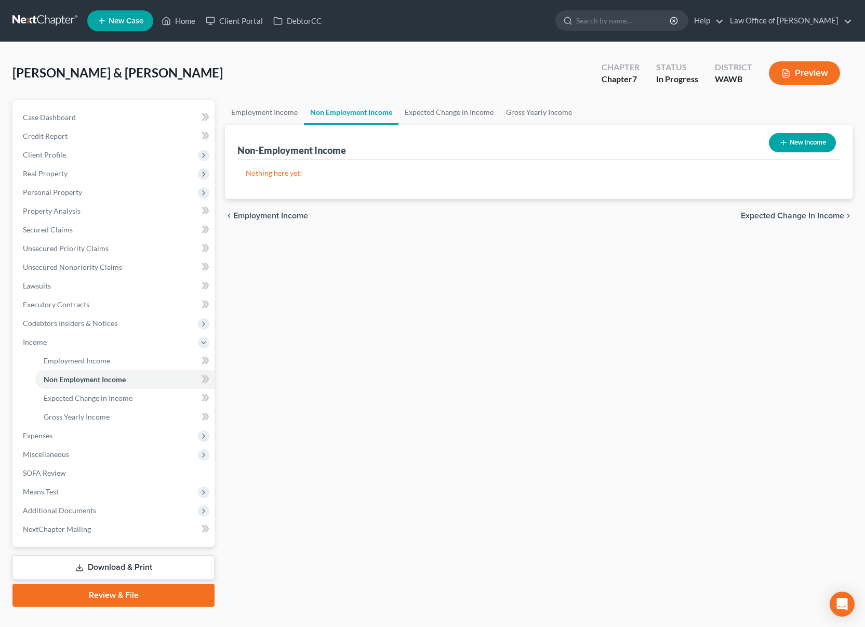
click at [799, 142] on button "New Income" at bounding box center [802, 142] width 67 height 19
select select "0"
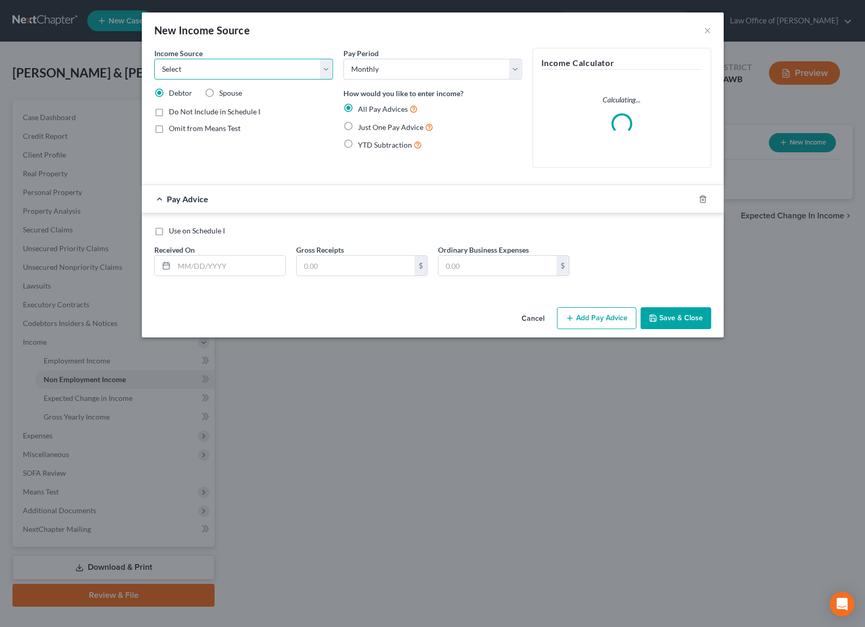
click at [273, 74] on select "Select Unemployment Disability (from employer) Pension Retirement Social Securi…" at bounding box center [243, 69] width 179 height 21
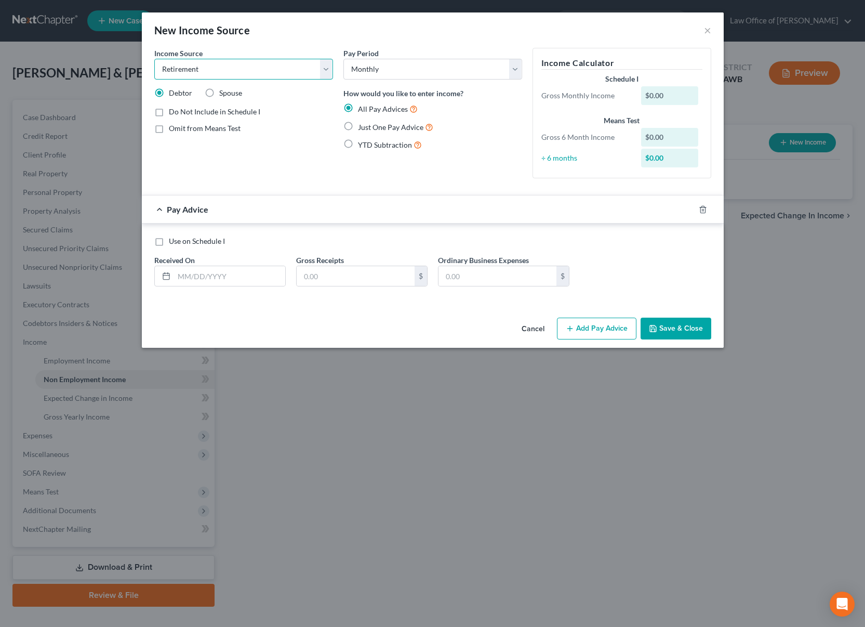
click at [154, 59] on select "Select Unemployment Disability (from employer) Pension Retirement Social Securi…" at bounding box center [243, 69] width 179 height 21
click at [252, 69] on select "Select Unemployment Disability (from employer) Pension Retirement Social Securi…" at bounding box center [243, 69] width 179 height 21
select select "2"
click at [154, 59] on select "Select Unemployment Disability (from employer) Pension Retirement Social Securi…" at bounding box center [243, 69] width 179 height 21
click at [370, 130] on label "Just One Pay Advice" at bounding box center [395, 127] width 75 height 12
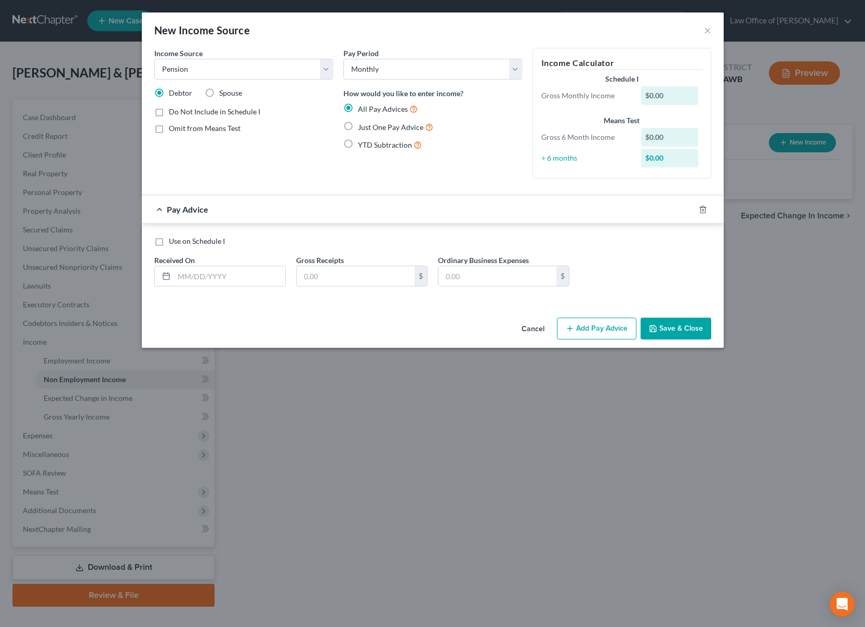
click at [369, 128] on input "Just One Pay Advice" at bounding box center [365, 124] width 7 height 7
radio input "true"
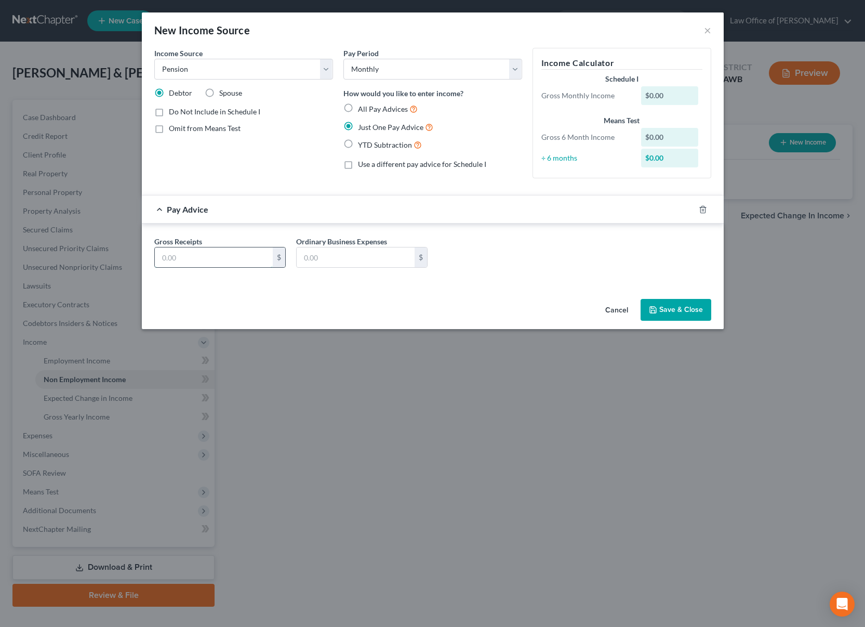
click at [243, 254] on input "text" at bounding box center [214, 257] width 118 height 20
type input "1,785"
click at [685, 307] on button "Save & Close" at bounding box center [676, 310] width 71 height 22
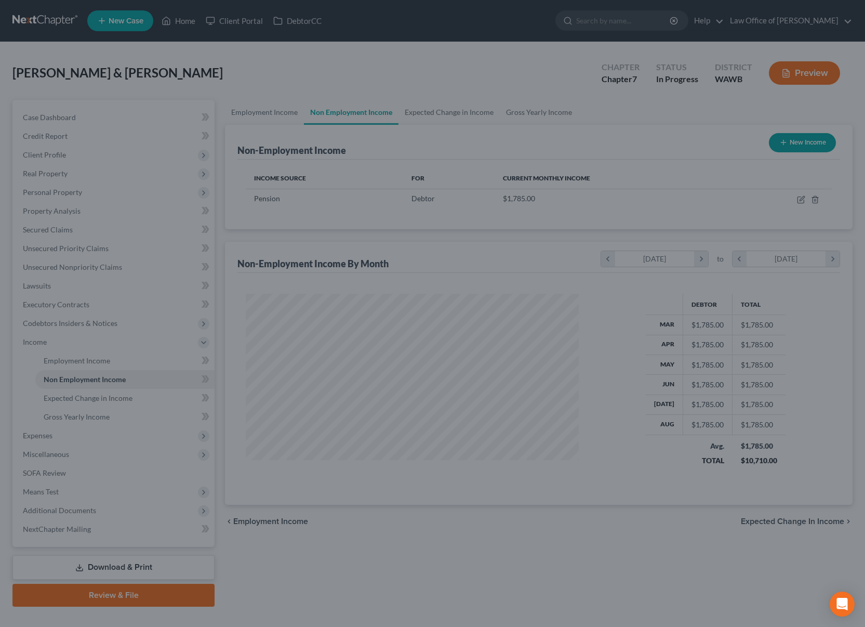
scroll to position [187, 354]
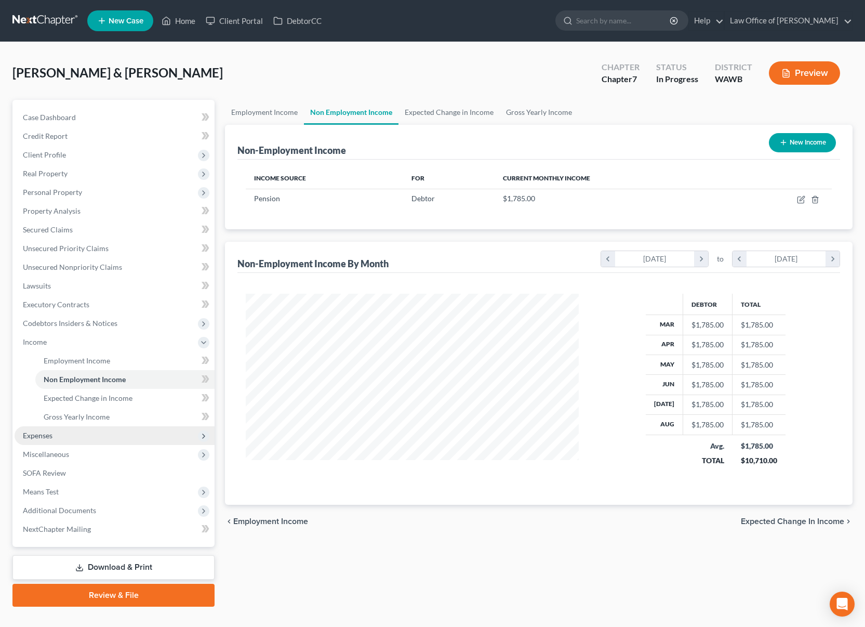
click at [155, 434] on span "Expenses" at bounding box center [115, 435] width 200 height 19
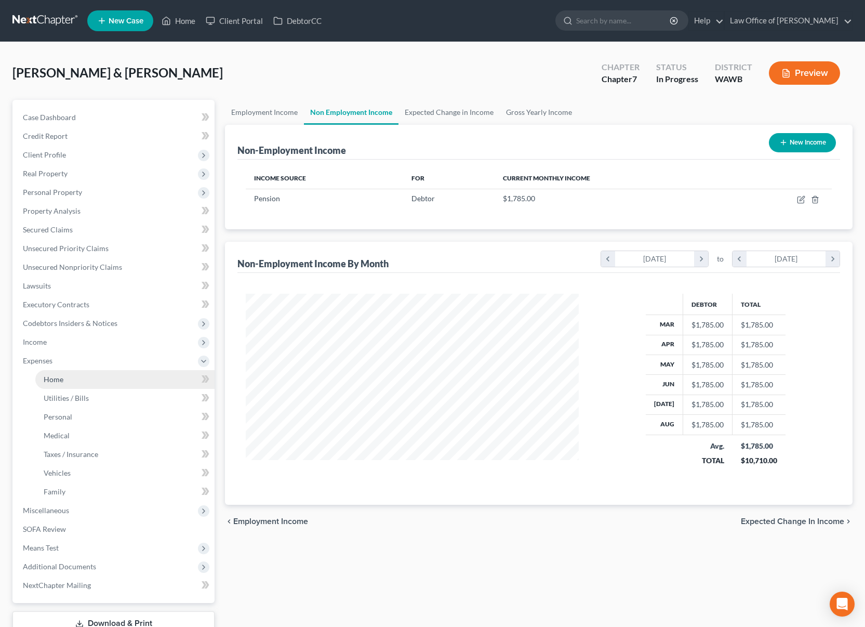
click at [139, 380] on link "Home" at bounding box center [124, 379] width 179 height 19
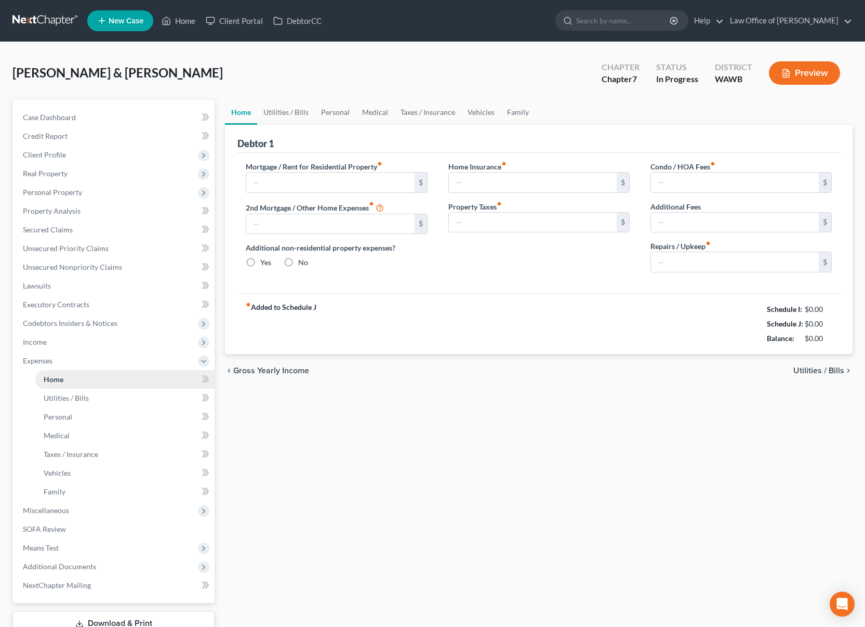
type input "2,850.00"
type input "1,400.00"
radio input "true"
type input "0.00"
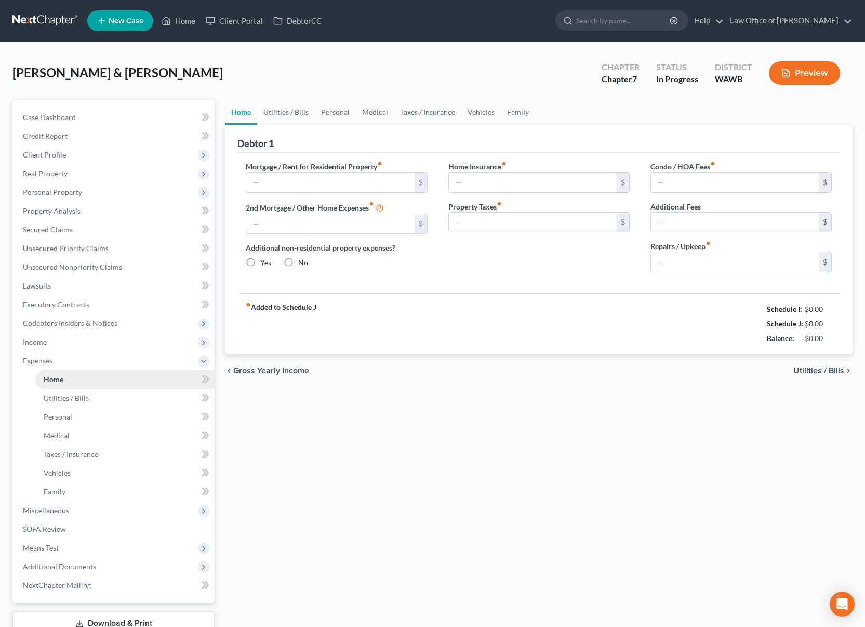
type input "120.00"
type input "0.00"
click at [280, 116] on link "Utilities / Bills" at bounding box center [286, 112] width 58 height 25
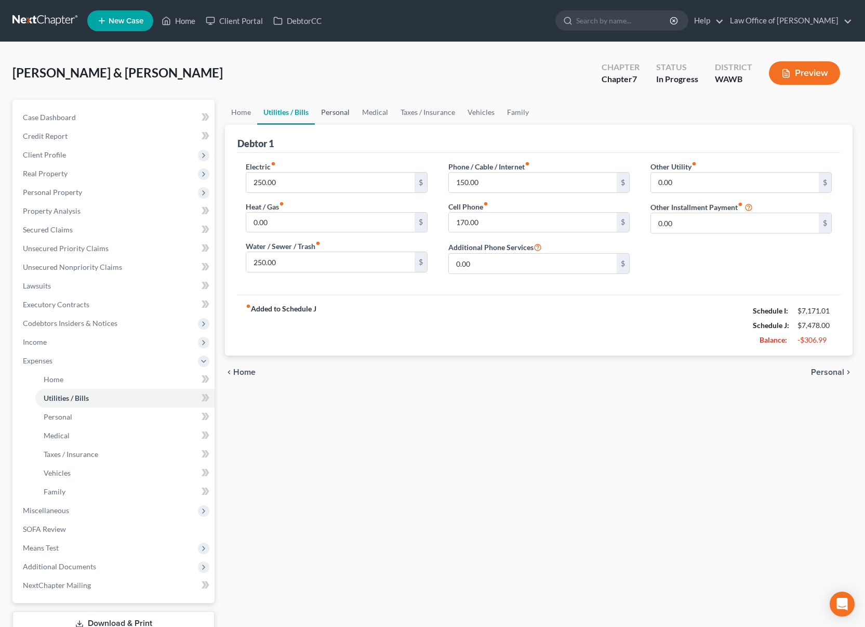
click at [327, 113] on link "Personal" at bounding box center [335, 112] width 41 height 25
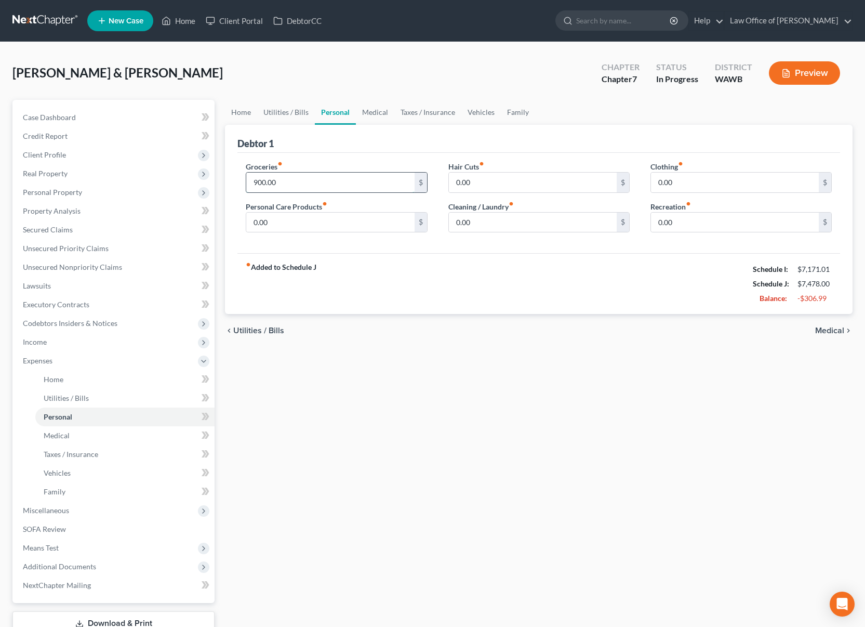
click at [327, 178] on input "900.00" at bounding box center [330, 183] width 168 height 20
type input "600.00"
click at [383, 113] on link "Medical" at bounding box center [375, 112] width 38 height 25
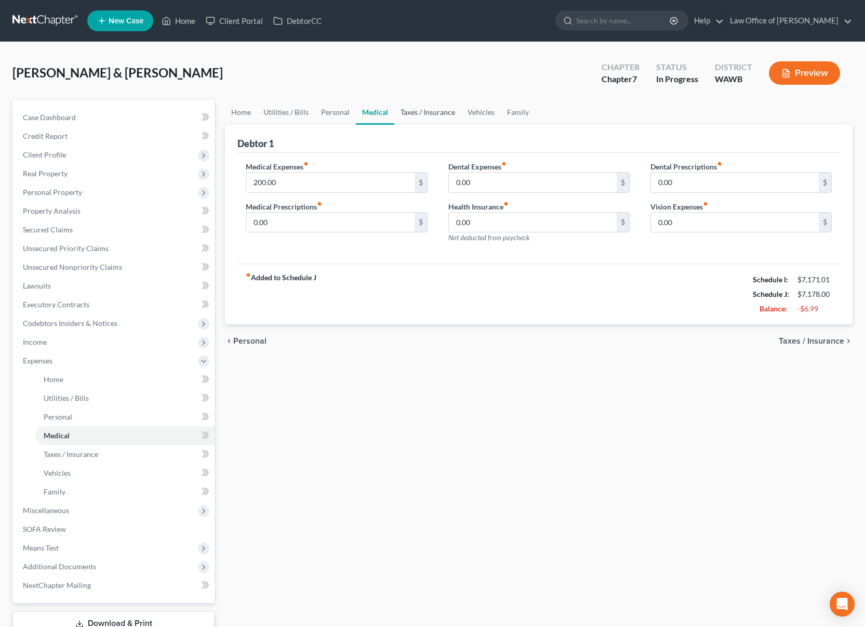
click at [416, 111] on link "Taxes / Insurance" at bounding box center [428, 112] width 67 height 25
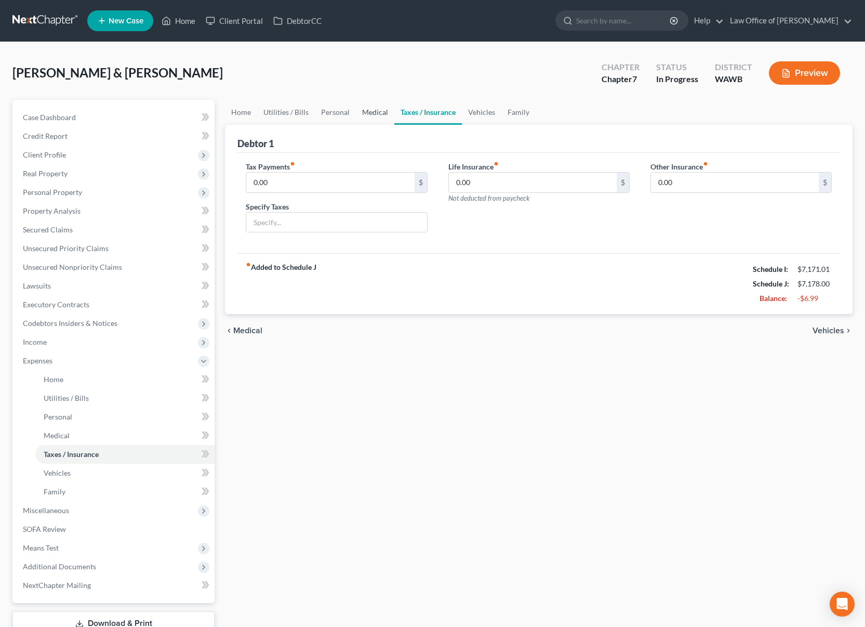
click at [377, 111] on link "Medical" at bounding box center [375, 112] width 38 height 25
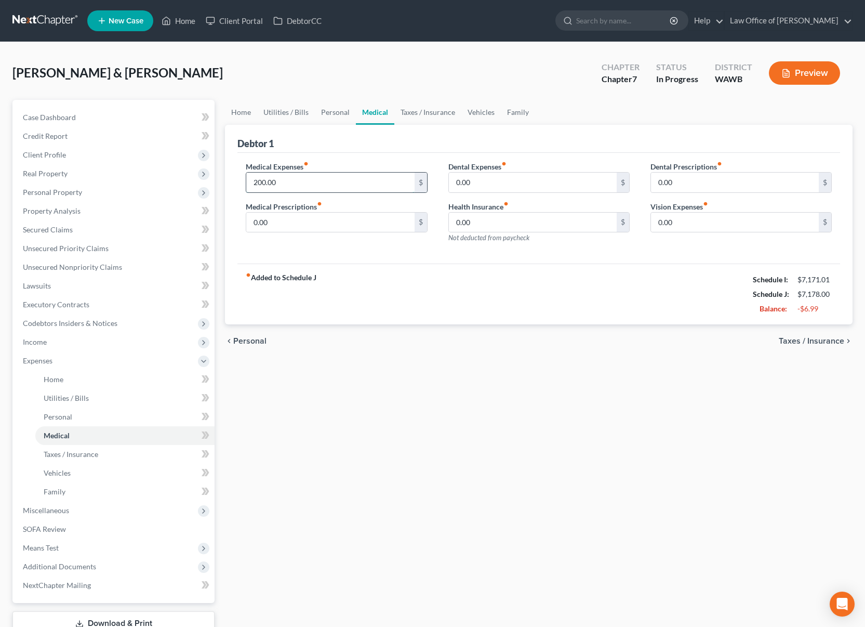
click at [298, 180] on input "200.00" at bounding box center [330, 183] width 168 height 20
type input "150.00"
click at [422, 116] on link "Taxes / Insurance" at bounding box center [428, 112] width 67 height 25
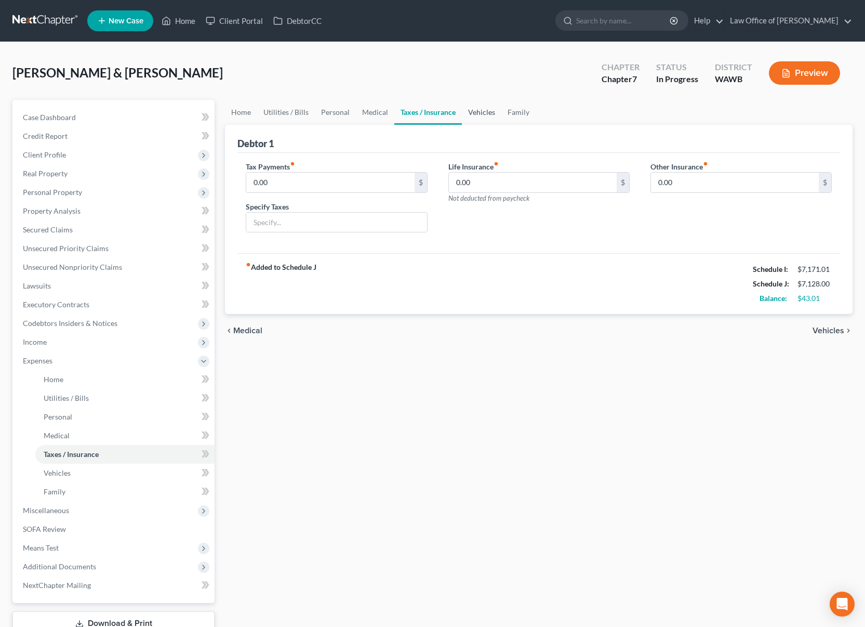
click at [467, 107] on link "Vehicles" at bounding box center [482, 112] width 40 height 25
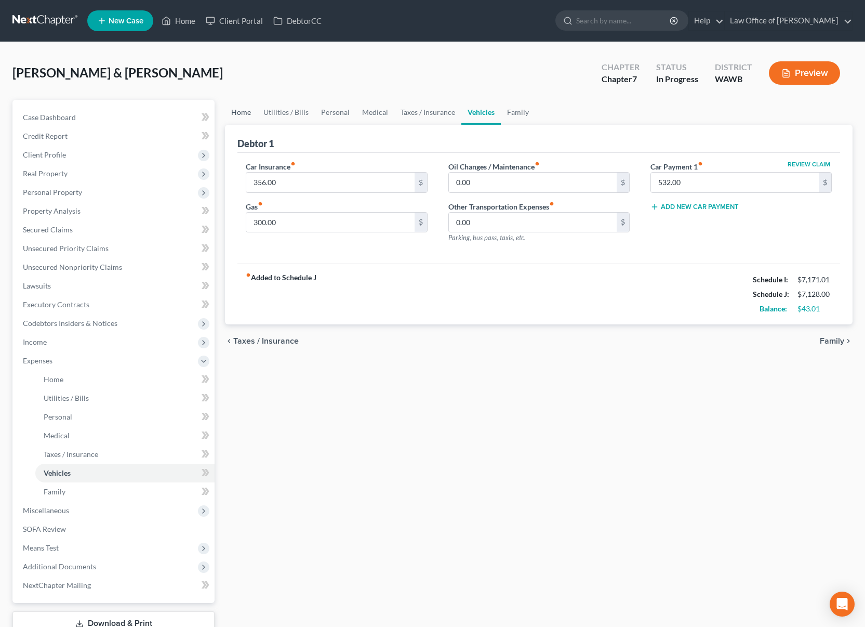
click at [240, 113] on link "Home" at bounding box center [241, 112] width 32 height 25
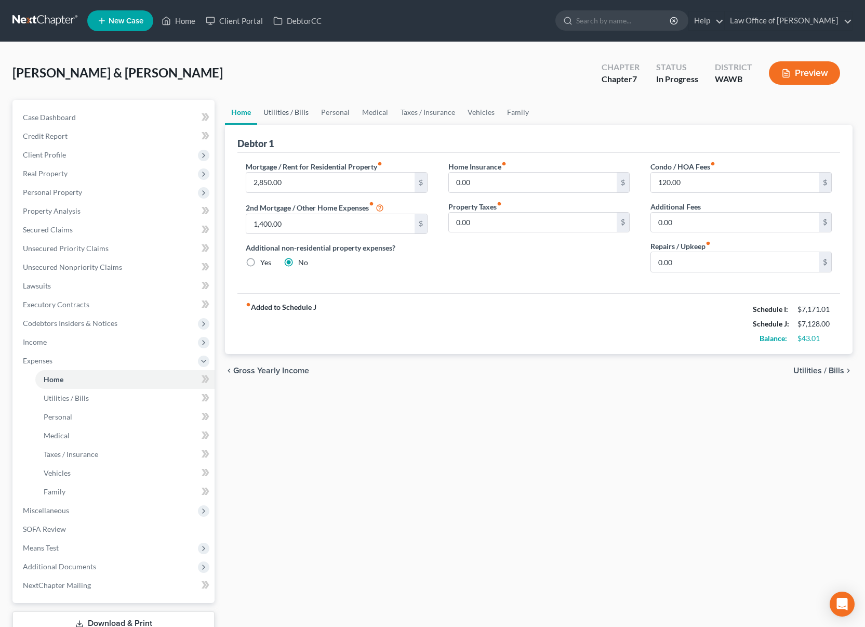
click at [279, 108] on link "Utilities / Bills" at bounding box center [286, 112] width 58 height 25
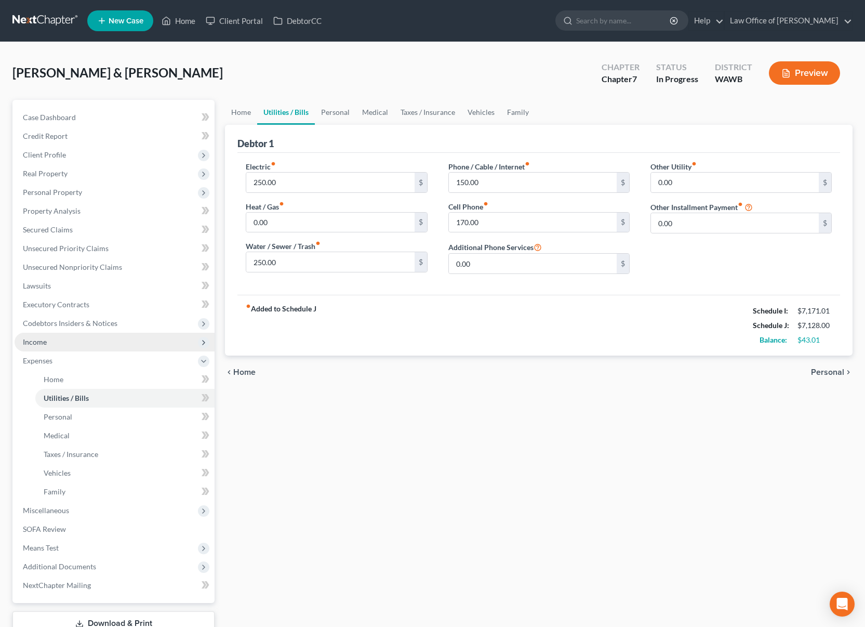
click at [102, 342] on span "Income" at bounding box center [115, 342] width 200 height 19
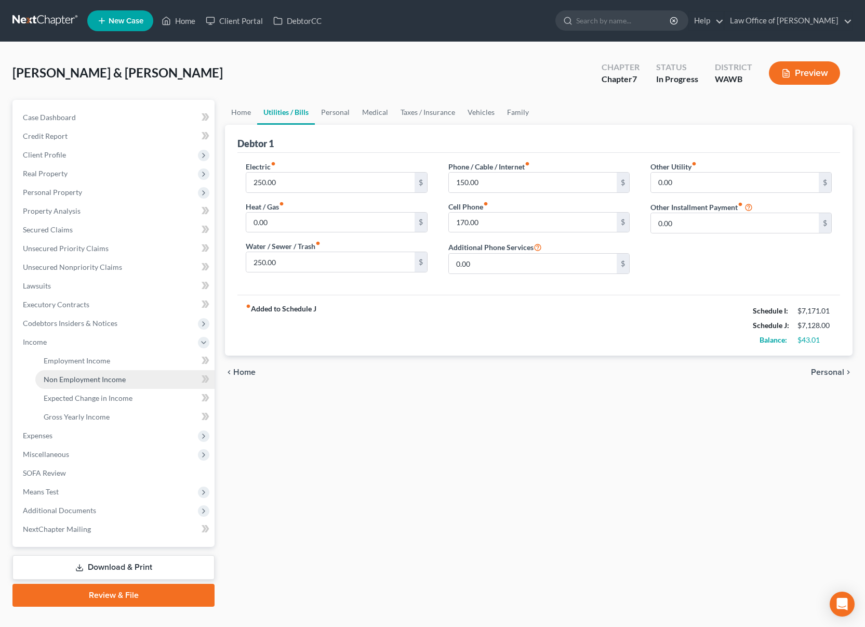
click at [106, 373] on link "Non Employment Income" at bounding box center [124, 379] width 179 height 19
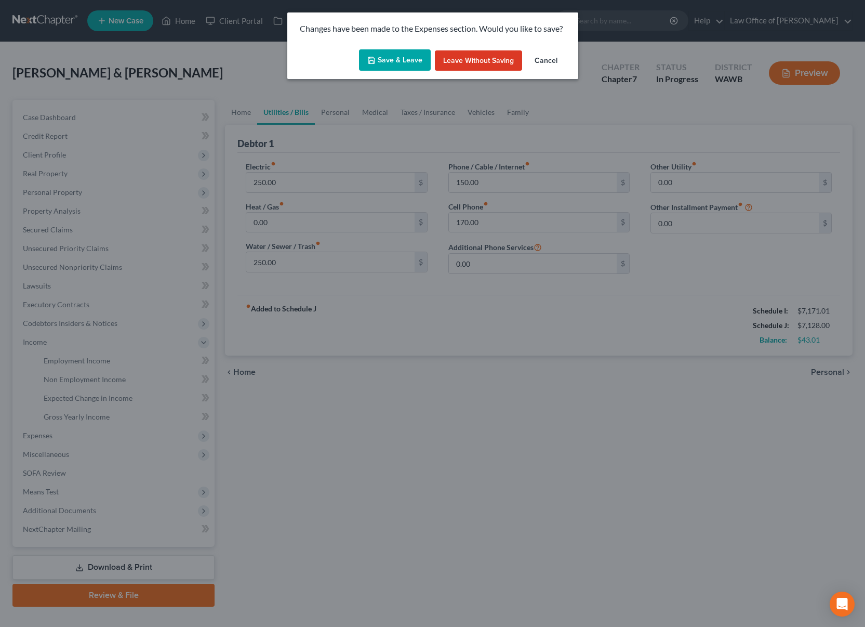
click at [395, 57] on button "Save & Leave" at bounding box center [395, 60] width 72 height 22
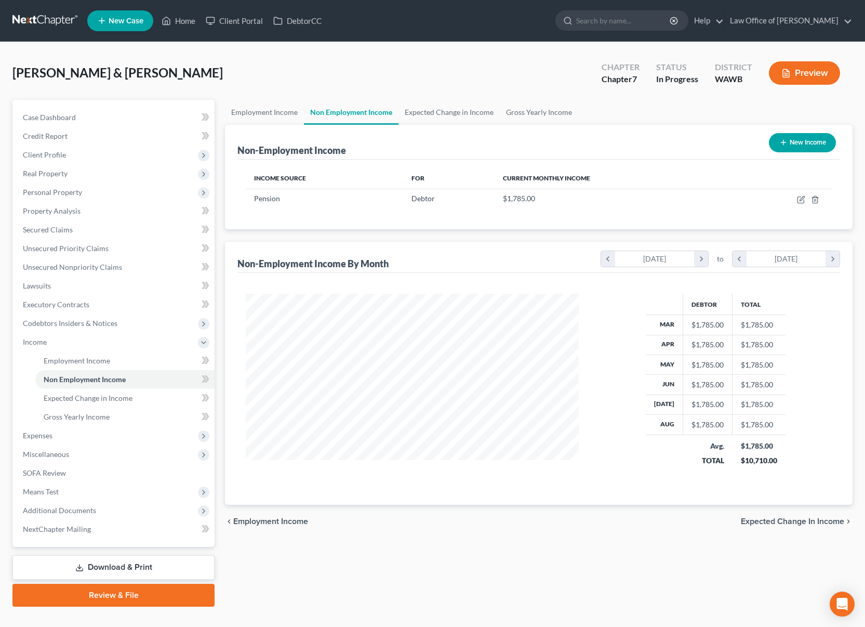
scroll to position [187, 354]
click at [800, 198] on icon "button" at bounding box center [801, 199] width 8 height 8
select select "2"
select select "0"
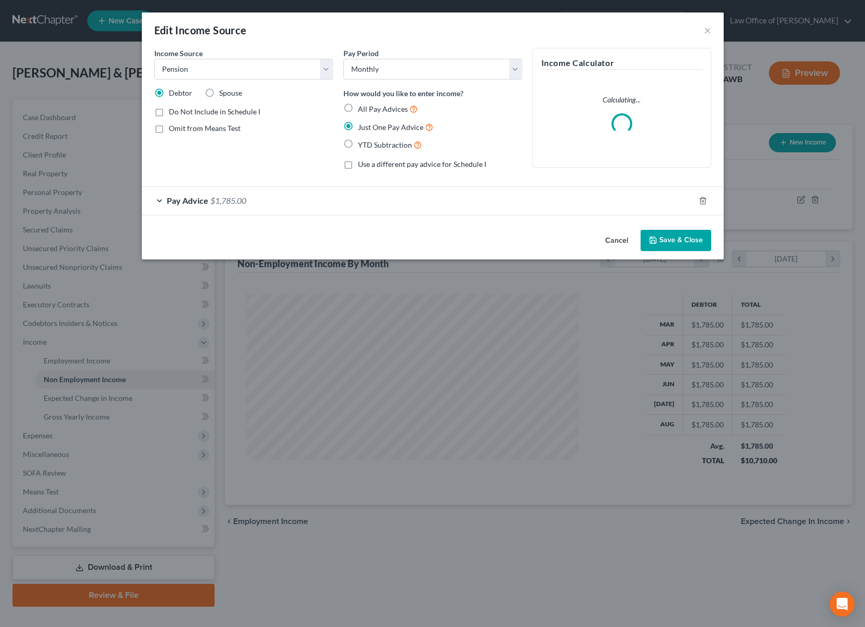
click at [378, 211] on div "Pay Advice $1,785.00" at bounding box center [418, 201] width 553 height 28
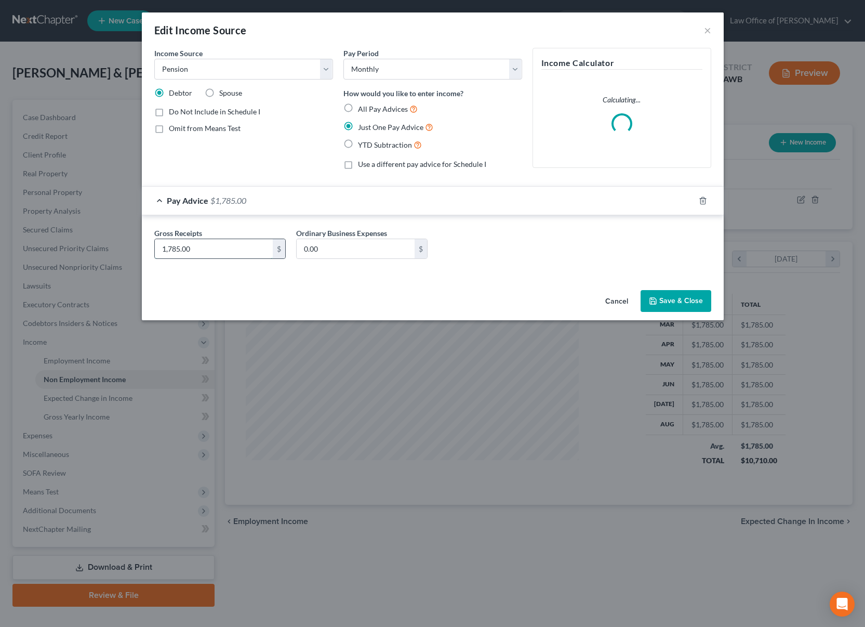
click at [258, 255] on input "1,785.00" at bounding box center [214, 249] width 118 height 20
type input "1,735"
click at [670, 298] on button "Save & Close" at bounding box center [676, 301] width 71 height 22
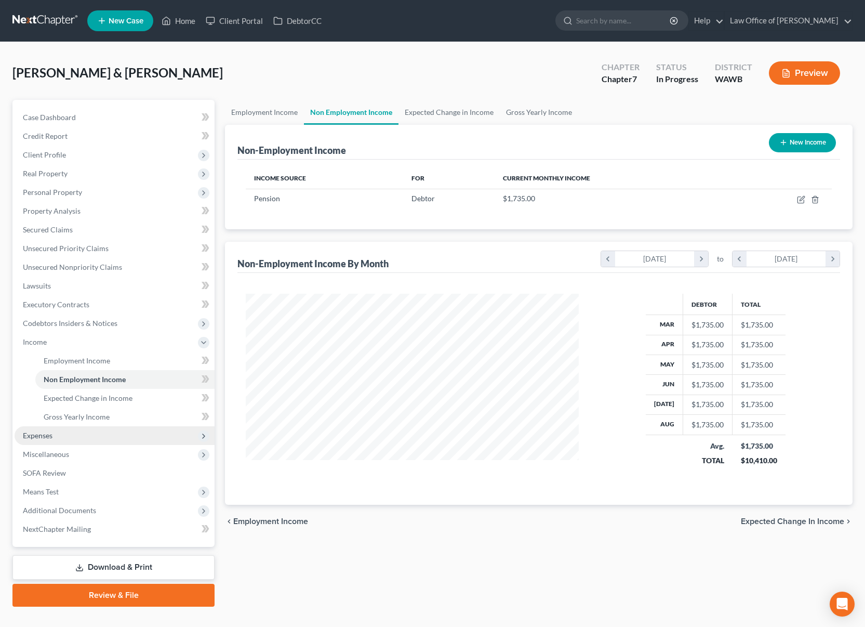
click at [102, 437] on span "Expenses" at bounding box center [115, 435] width 200 height 19
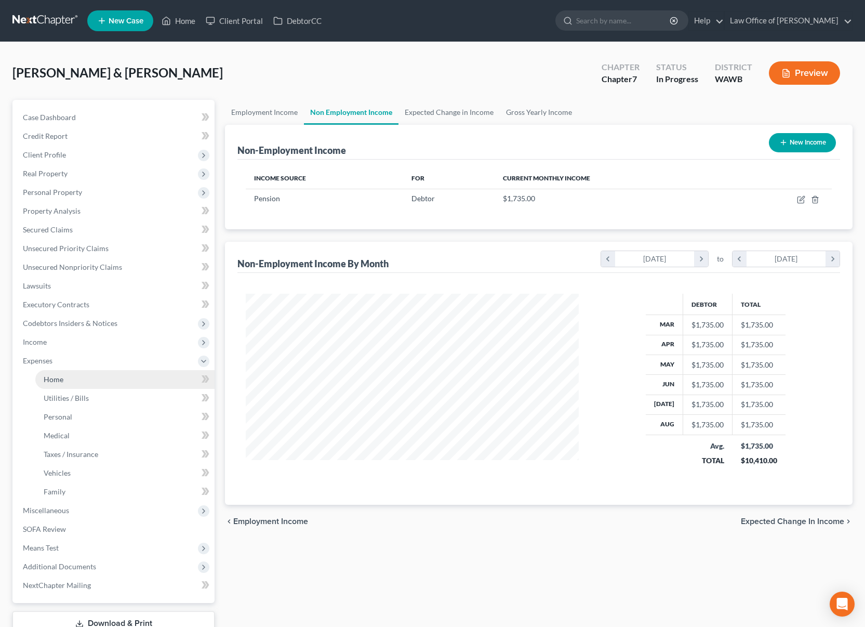
click at [107, 380] on link "Home" at bounding box center [124, 379] width 179 height 19
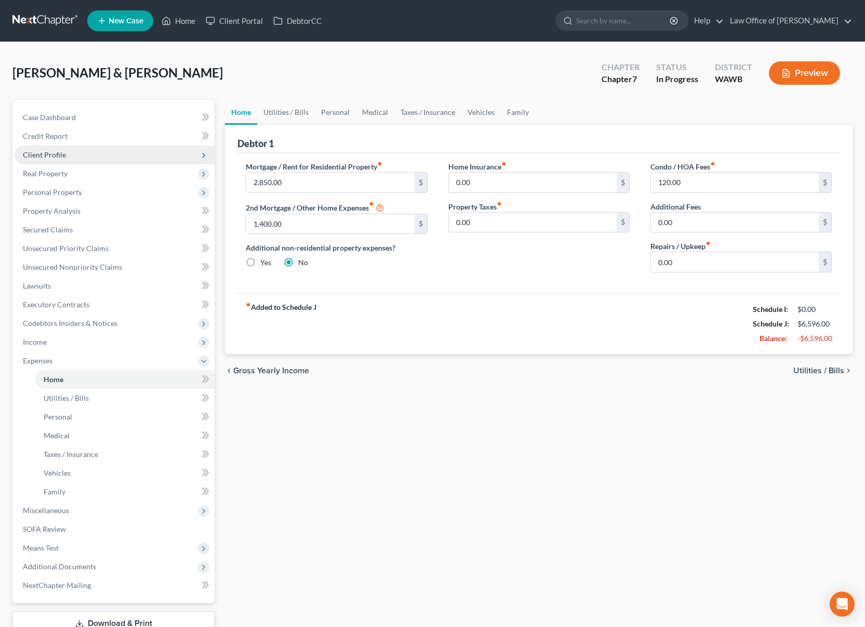
click at [83, 157] on span "Client Profile" at bounding box center [115, 155] width 200 height 19
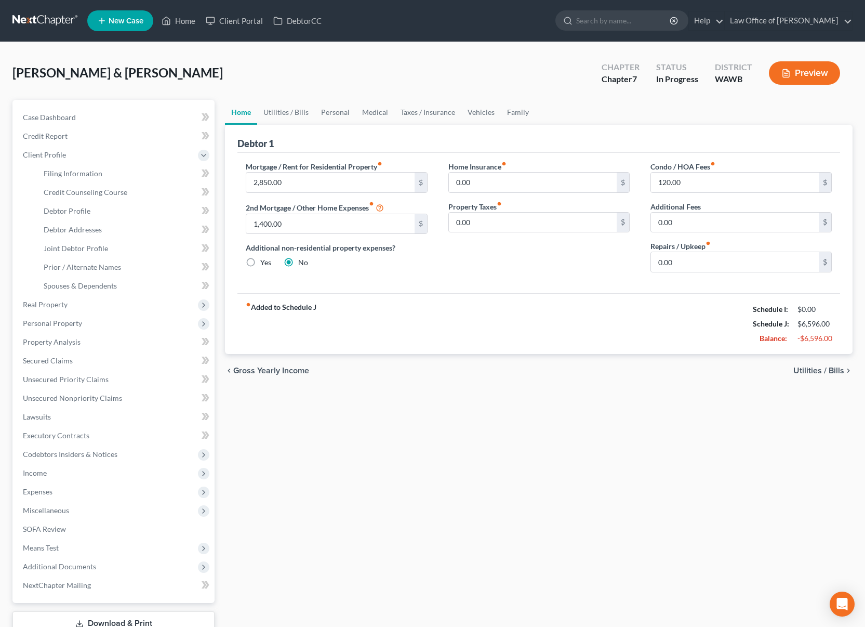
click at [803, 82] on button "Preview" at bounding box center [804, 72] width 71 height 23
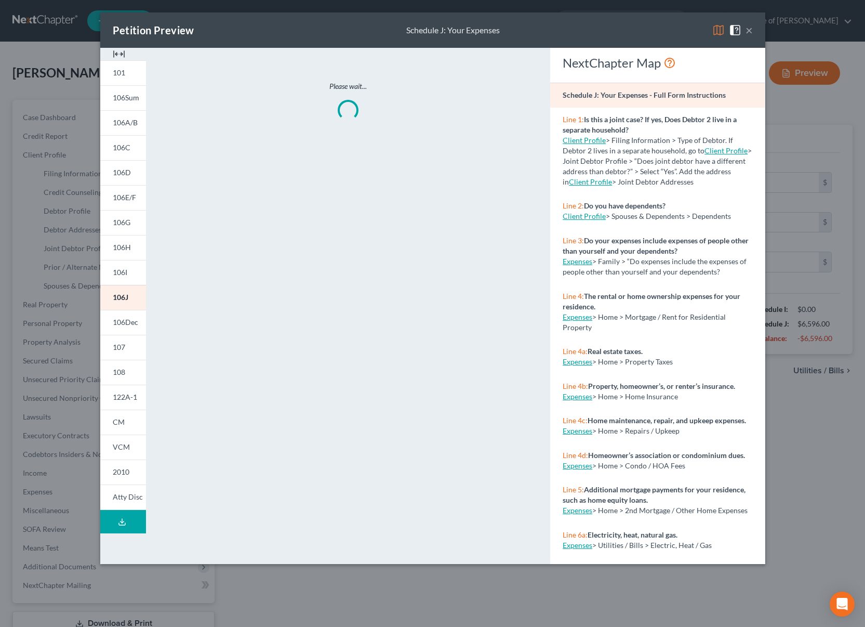
click at [751, 32] on button "×" at bounding box center [749, 30] width 7 height 12
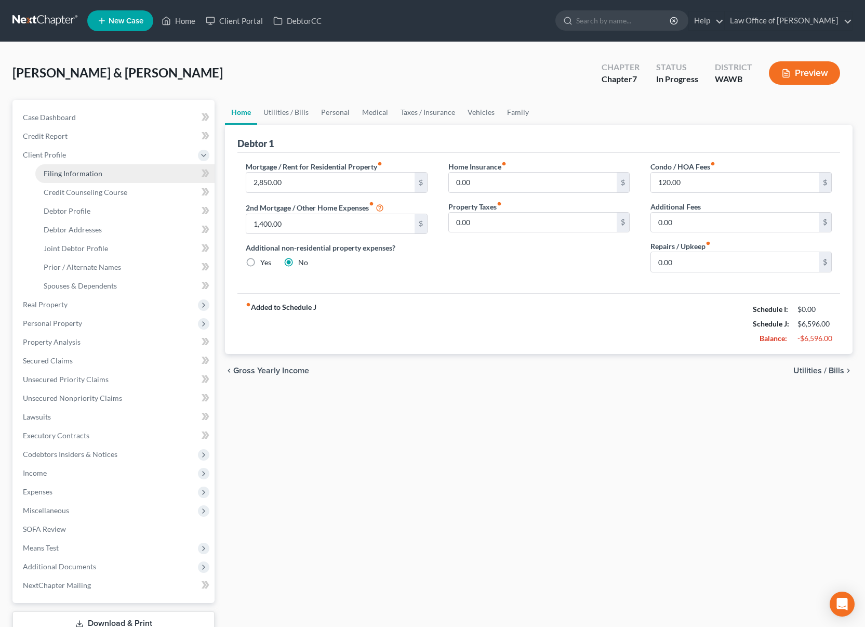
click at [115, 176] on link "Filing Information" at bounding box center [124, 173] width 179 height 19
select select "1"
select select "0"
select select "50"
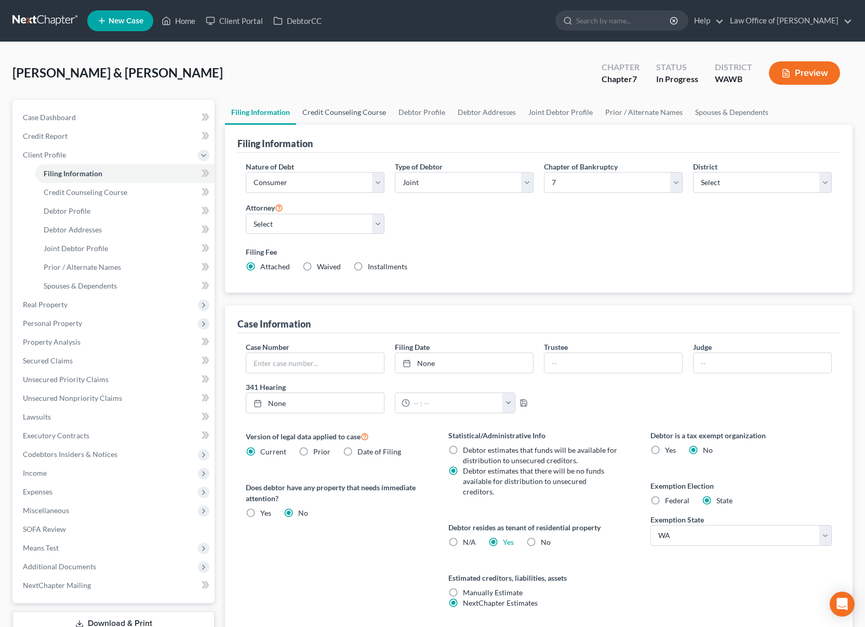
click at [346, 114] on link "Credit Counseling Course" at bounding box center [344, 112] width 96 height 25
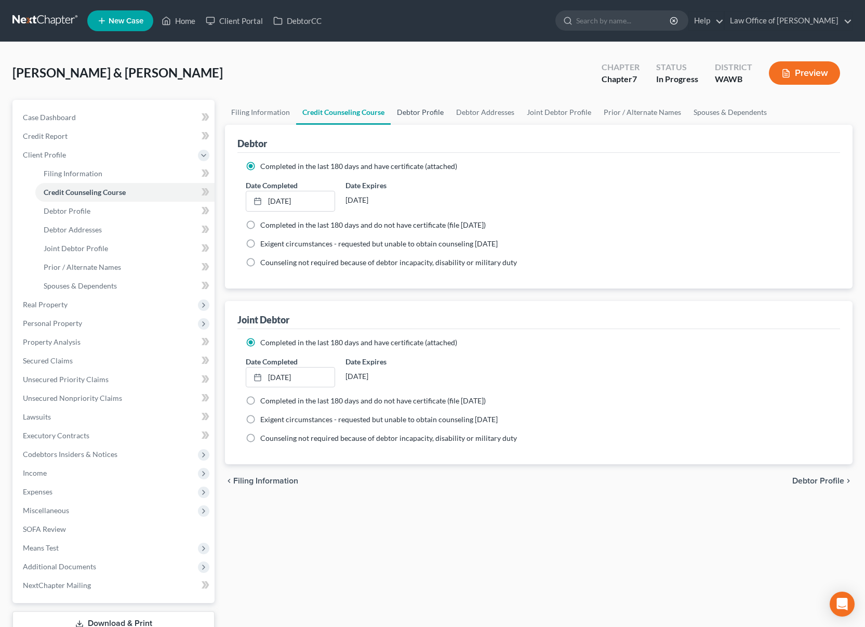
click at [442, 110] on link "Debtor Profile" at bounding box center [420, 112] width 59 height 25
select select "1"
select select "3"
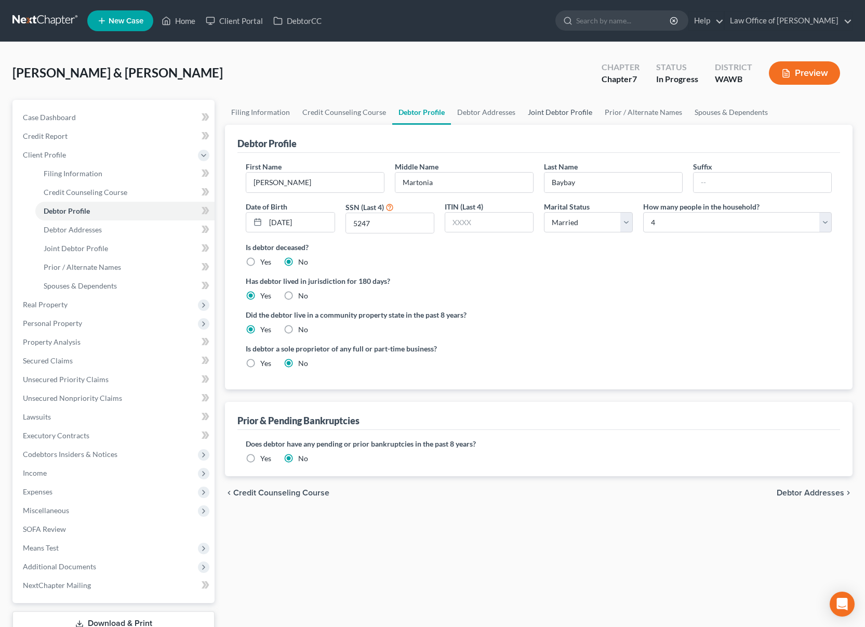
click at [539, 114] on link "Joint Debtor Profile" at bounding box center [560, 112] width 77 height 25
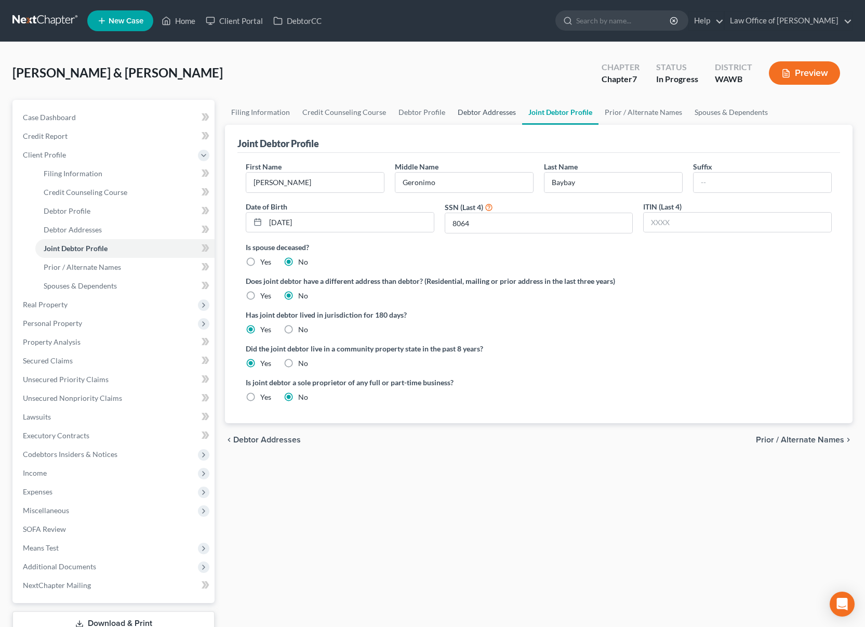
click at [496, 110] on link "Debtor Addresses" at bounding box center [487, 112] width 71 height 25
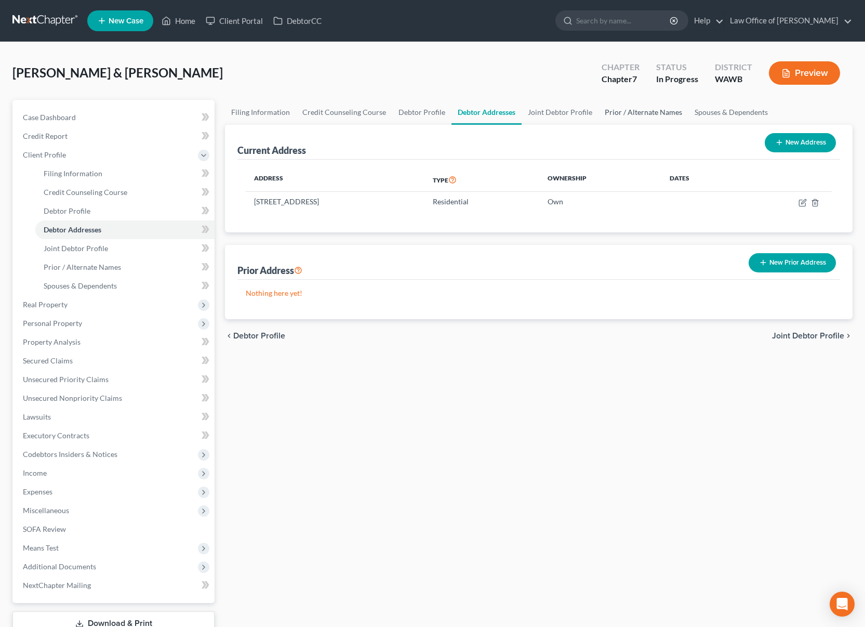
click at [646, 114] on link "Prior / Alternate Names" at bounding box center [644, 112] width 90 height 25
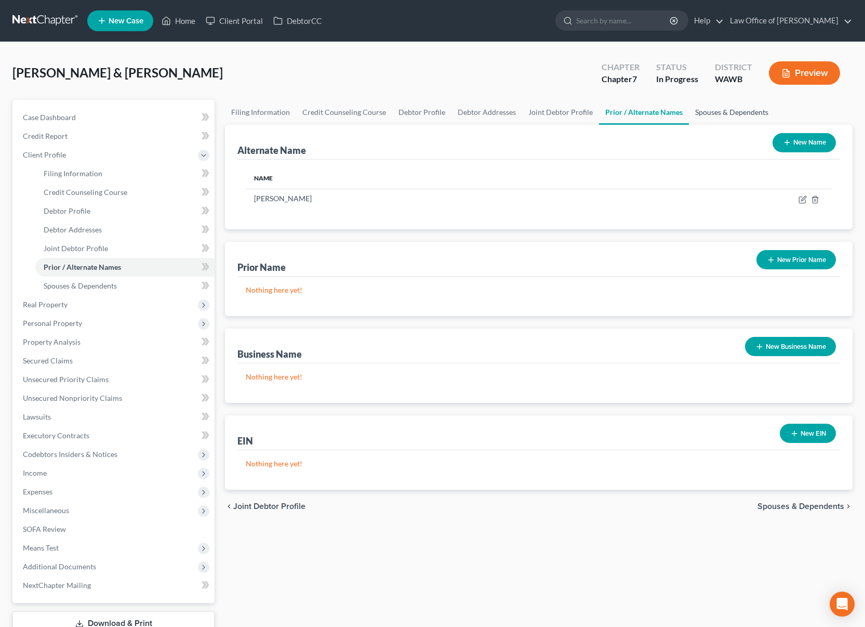
click at [696, 114] on link "Spouses & Dependents" at bounding box center [732, 112] width 86 height 25
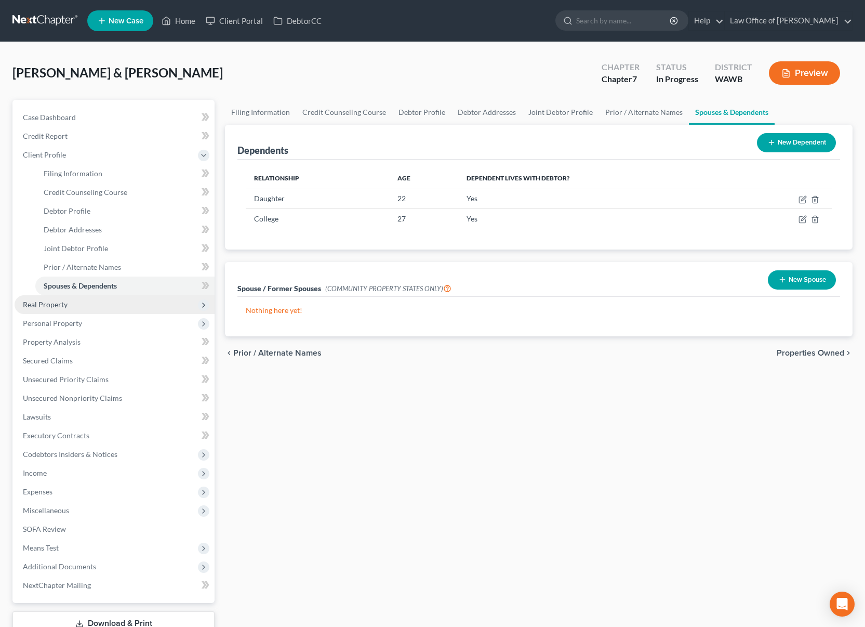
click at [136, 308] on span "Real Property" at bounding box center [115, 304] width 200 height 19
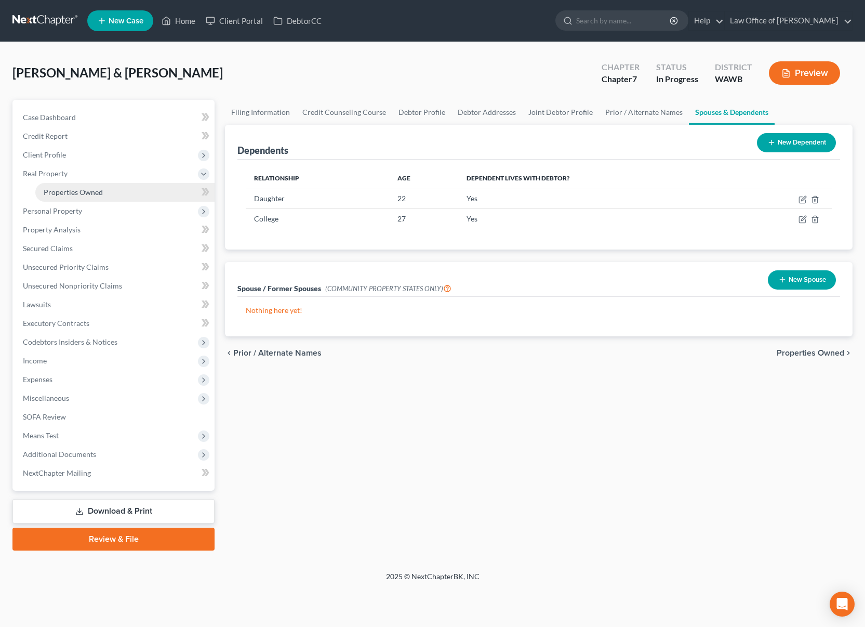
click at [121, 195] on link "Properties Owned" at bounding box center [124, 192] width 179 height 19
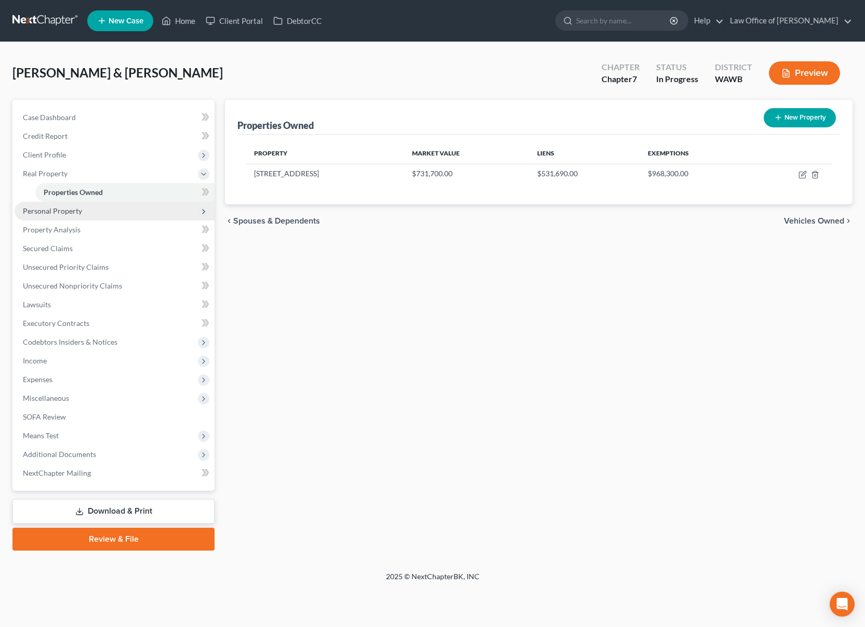
click at [147, 214] on span "Personal Property" at bounding box center [115, 211] width 200 height 19
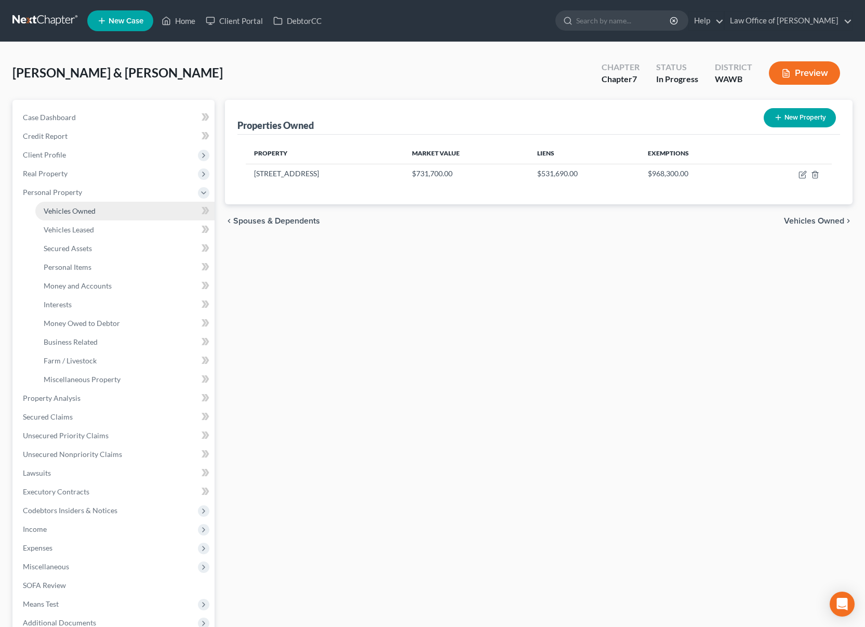
click at [140, 211] on link "Vehicles Owned" at bounding box center [124, 211] width 179 height 19
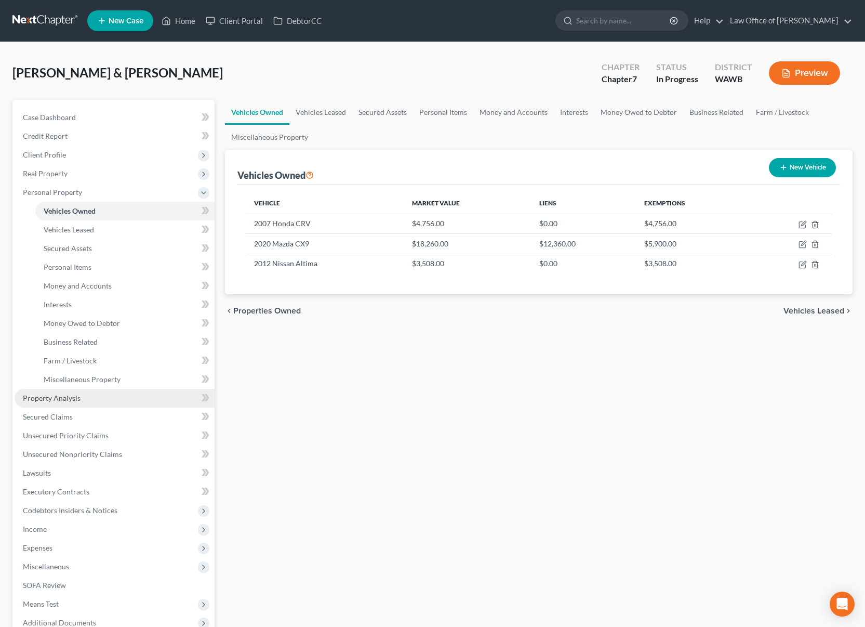
click at [82, 396] on link "Property Analysis" at bounding box center [115, 398] width 200 height 19
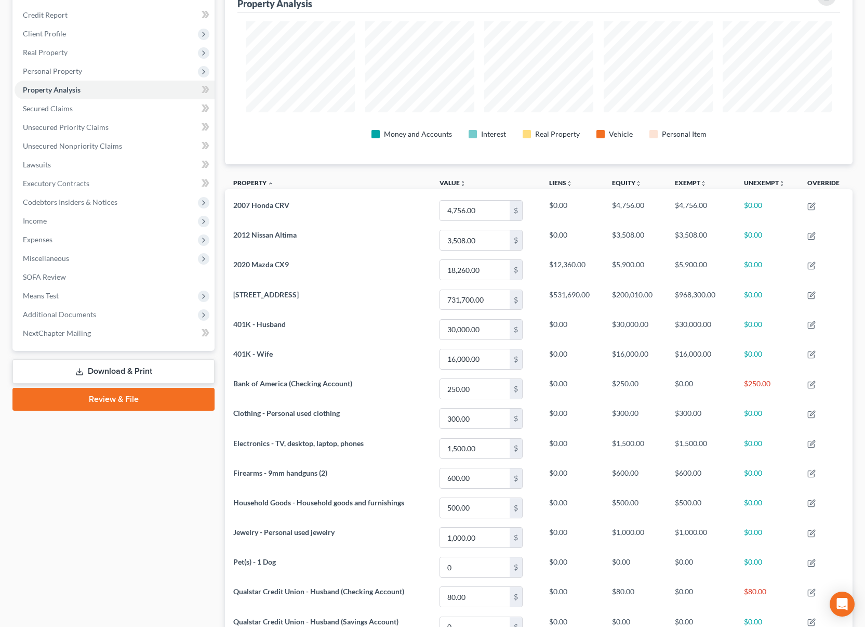
scroll to position [68, 0]
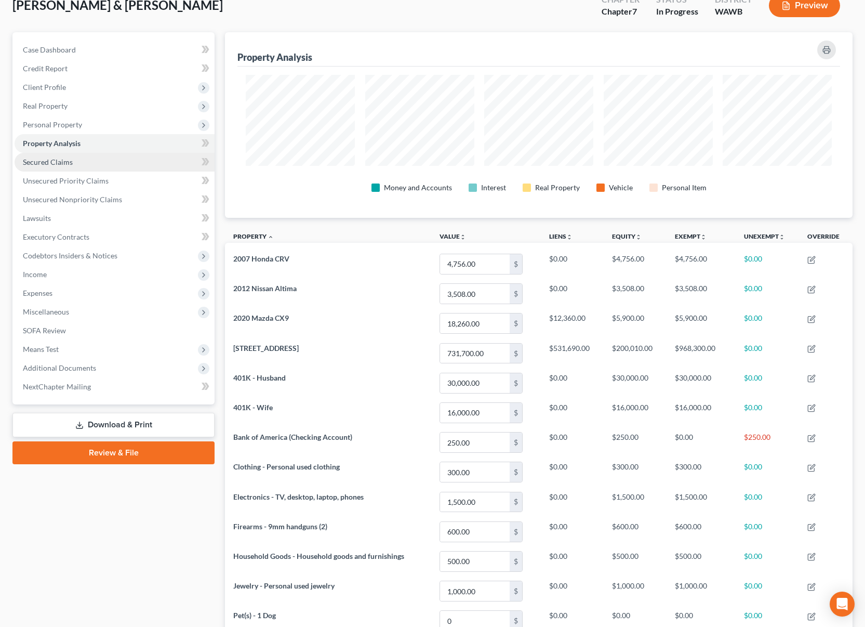
click at [95, 168] on link "Secured Claims" at bounding box center [115, 162] width 200 height 19
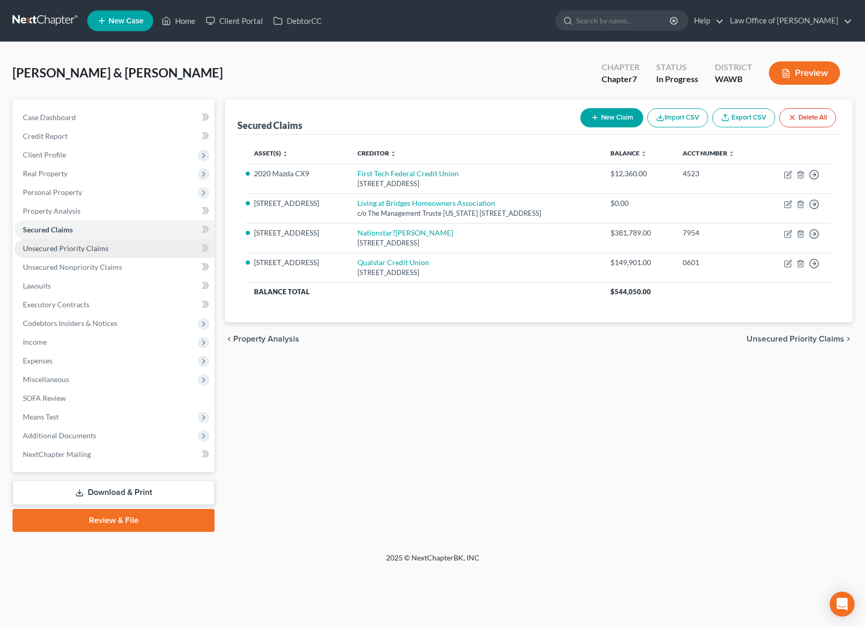
click at [101, 250] on span "Unsecured Priority Claims" at bounding box center [66, 248] width 86 height 9
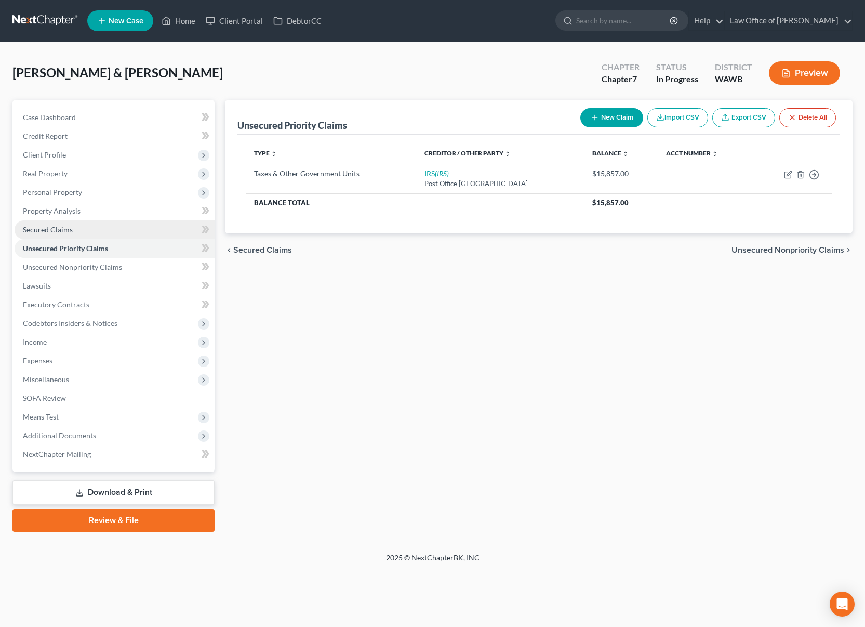
click at [93, 231] on link "Secured Claims" at bounding box center [115, 229] width 200 height 19
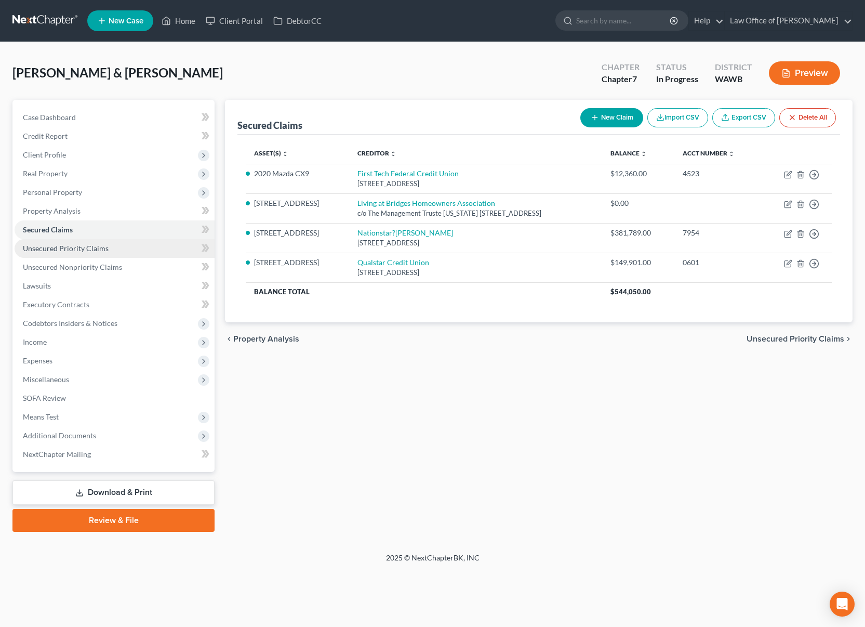
click at [93, 248] on span "Unsecured Priority Claims" at bounding box center [66, 248] width 86 height 9
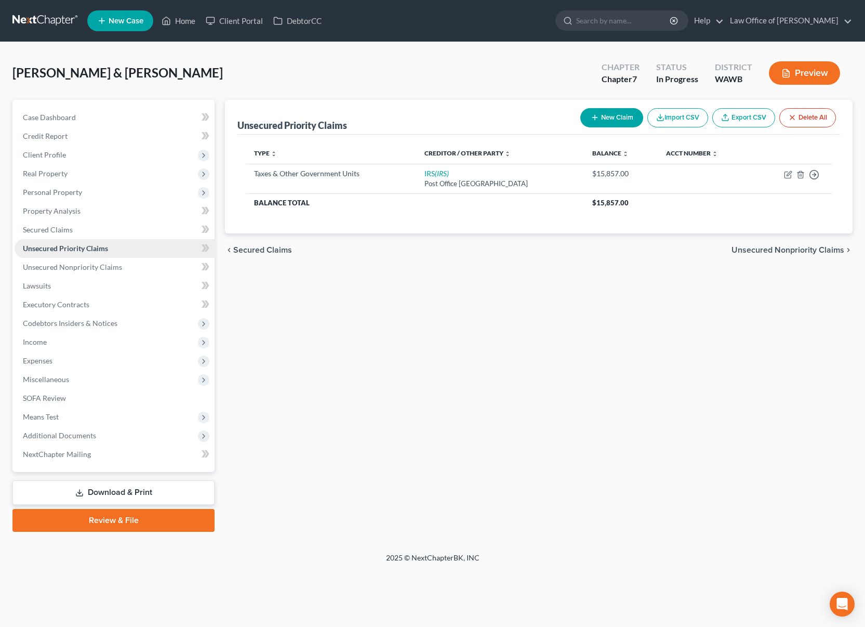
click at [89, 239] on link "Unsecured Priority Claims" at bounding box center [115, 248] width 200 height 19
click at [88, 229] on link "Secured Claims" at bounding box center [115, 229] width 200 height 19
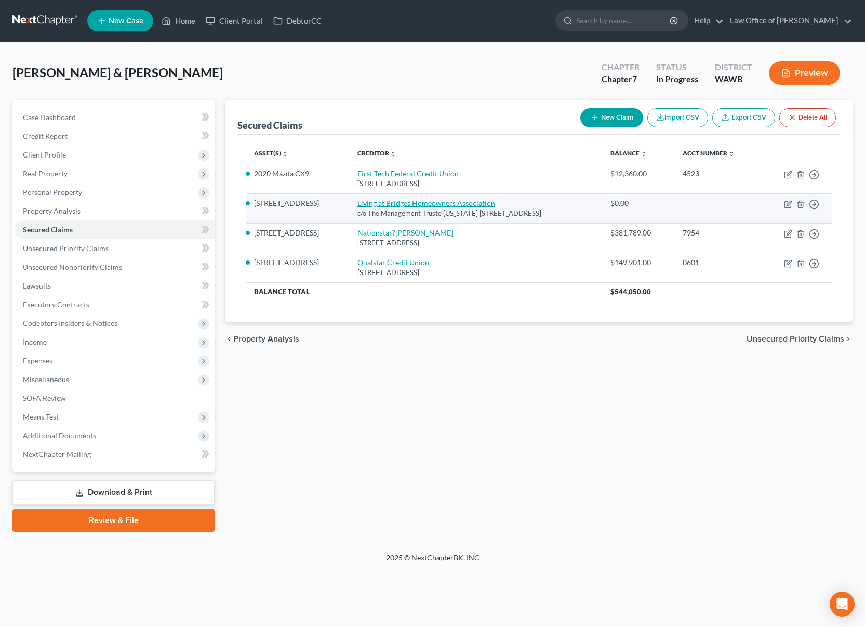
click at [421, 202] on link "Living at Bridges Homeowners Association" at bounding box center [427, 203] width 138 height 9
select select "50"
select select "4"
select select "2"
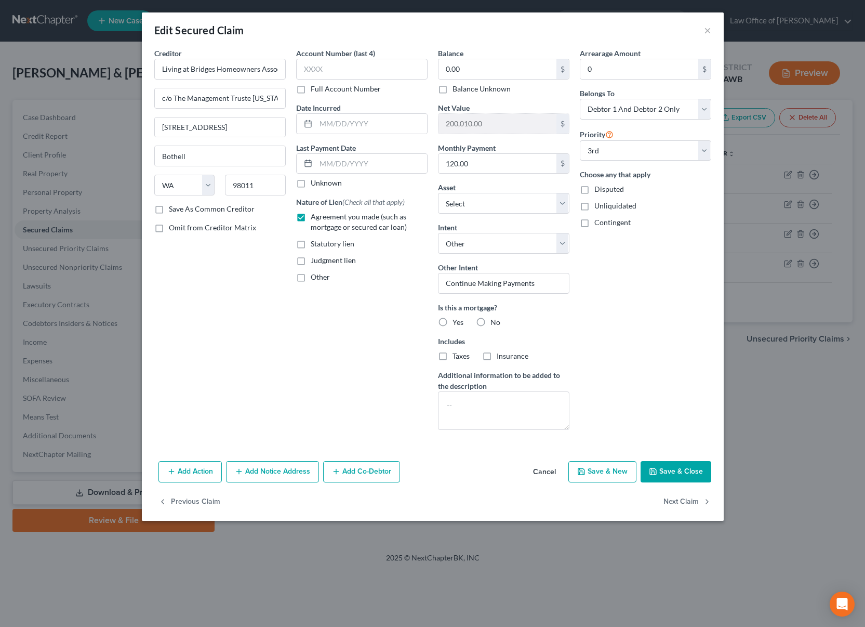
click at [668, 466] on button "Save & Close" at bounding box center [676, 472] width 71 height 22
select select "2"
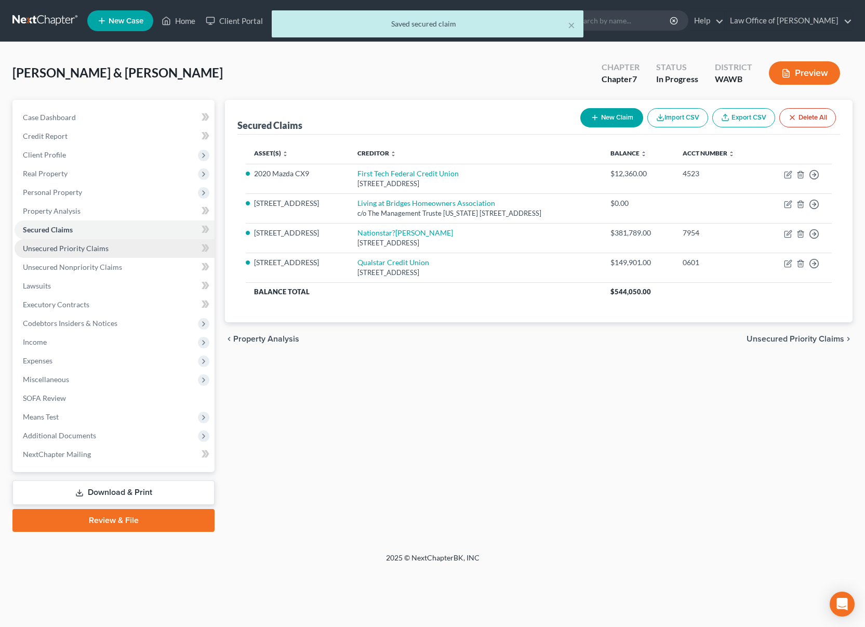
click at [133, 250] on link "Unsecured Priority Claims" at bounding box center [115, 248] width 200 height 19
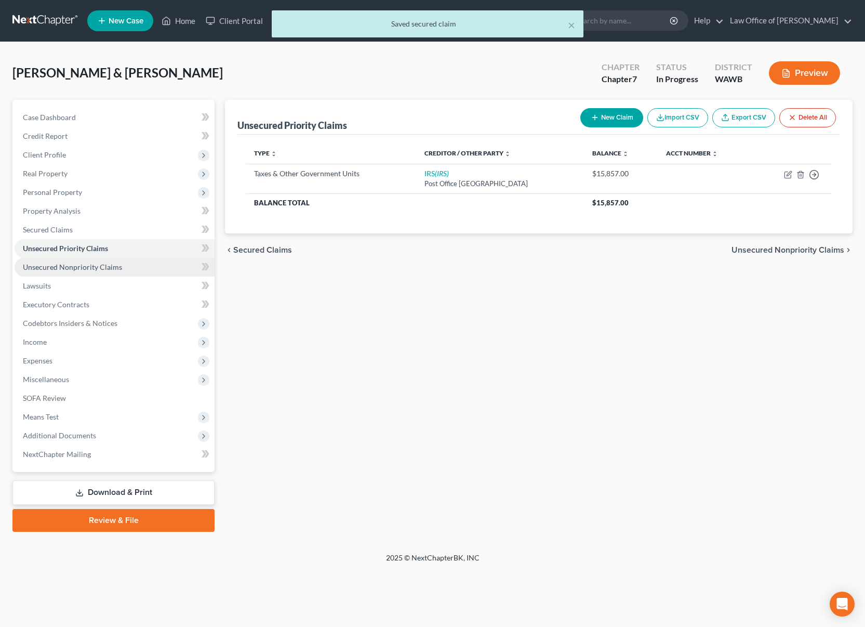
click at [127, 263] on link "Unsecured Nonpriority Claims" at bounding box center [115, 267] width 200 height 19
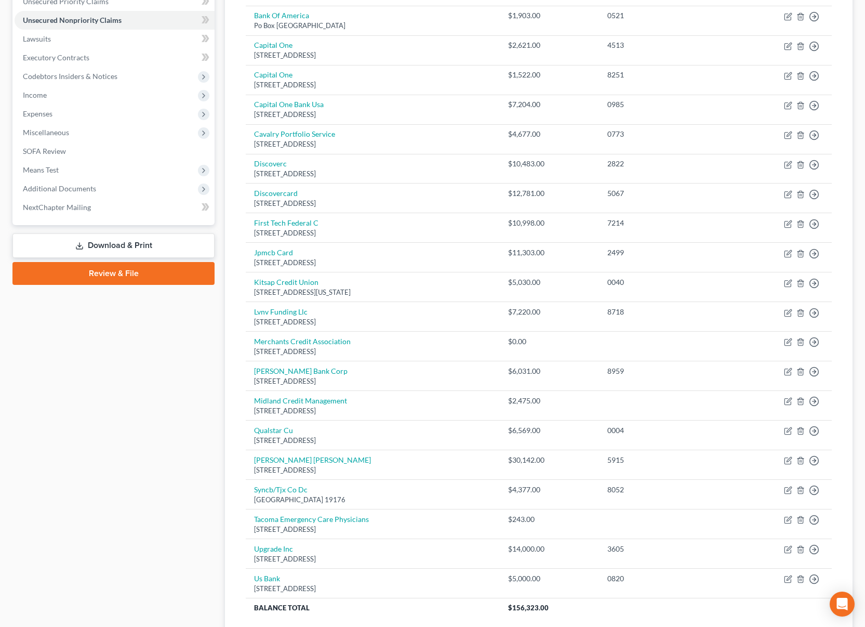
scroll to position [200, 0]
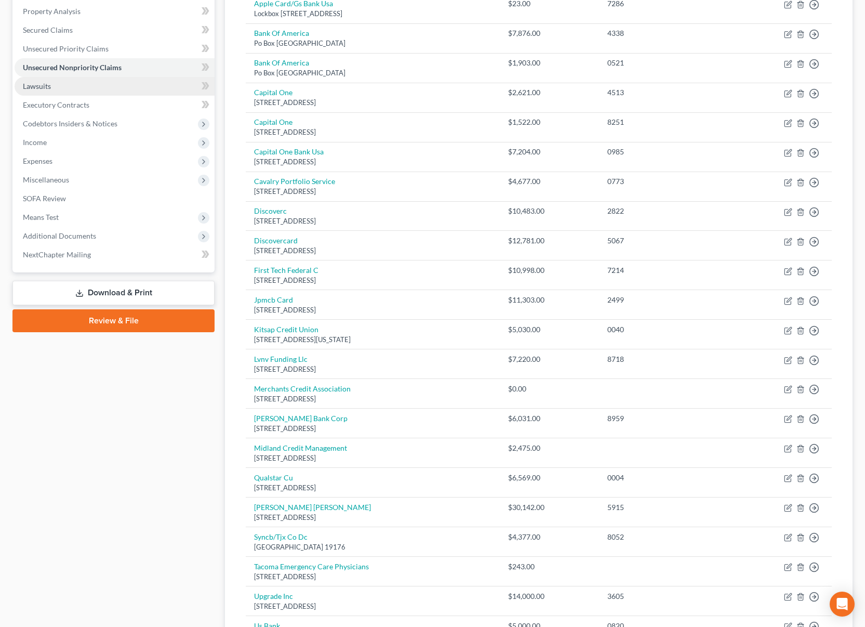
click at [91, 88] on link "Lawsuits" at bounding box center [115, 86] width 200 height 19
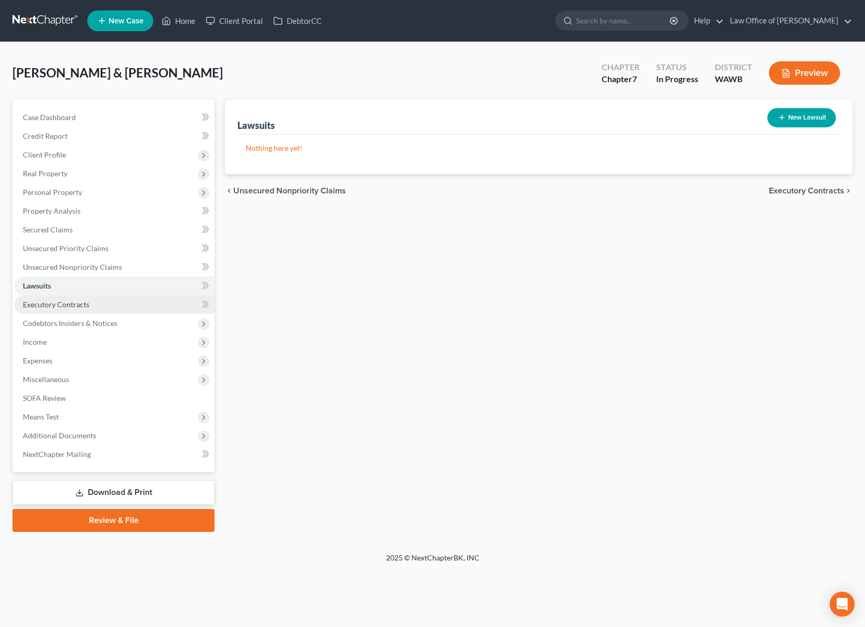
click at [89, 301] on link "Executory Contracts" at bounding box center [115, 304] width 200 height 19
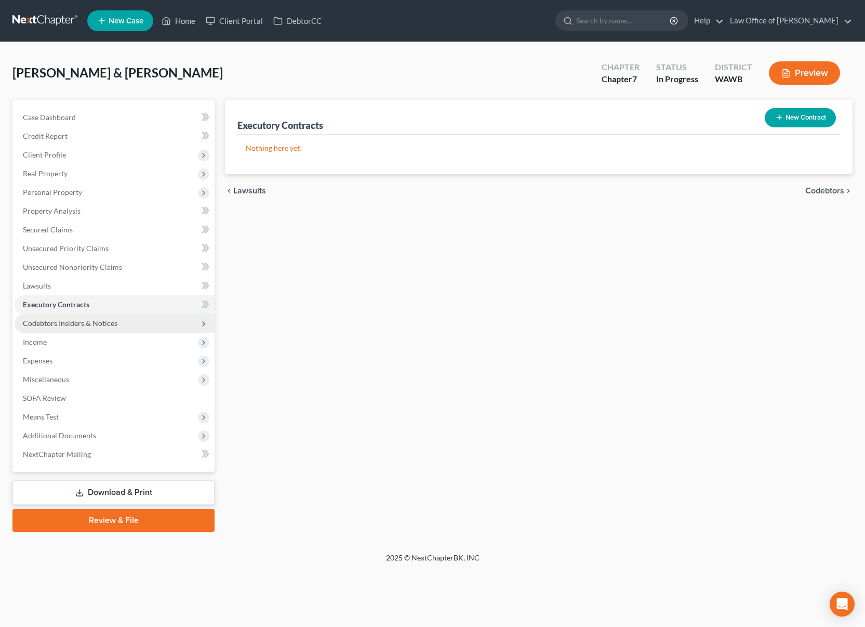
click at [89, 317] on span "Codebtors Insiders & Notices" at bounding box center [115, 323] width 200 height 19
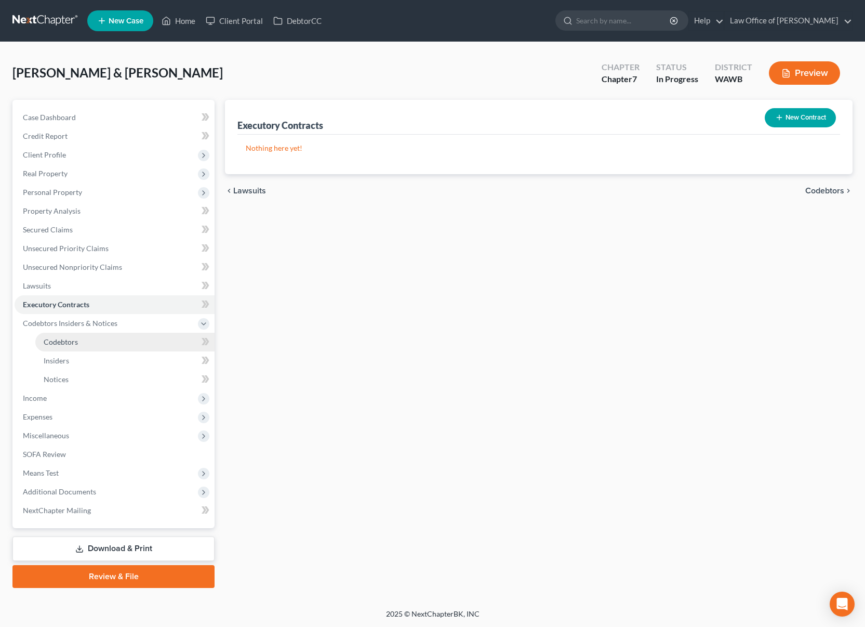
click at [88, 335] on link "Codebtors" at bounding box center [124, 342] width 179 height 19
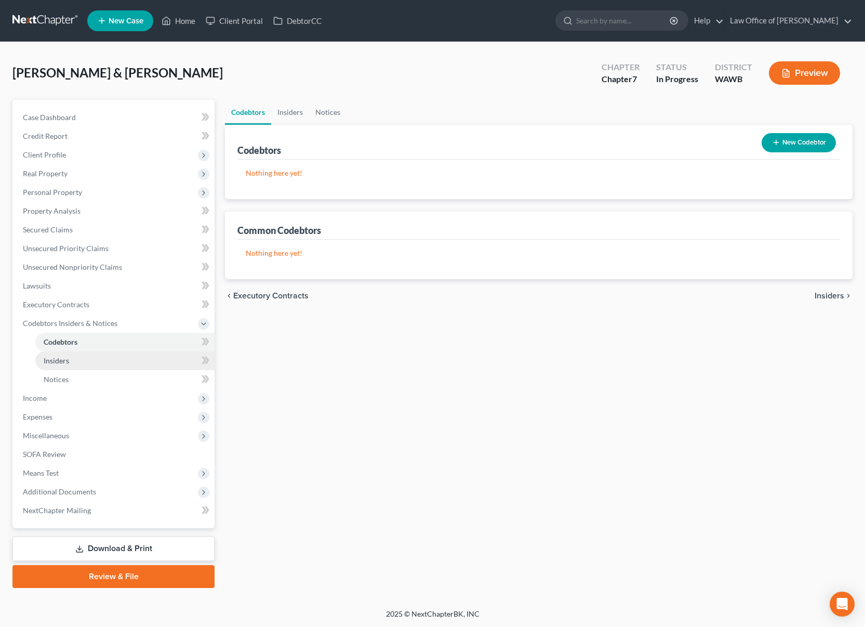
click at [86, 356] on link "Insiders" at bounding box center [124, 360] width 179 height 19
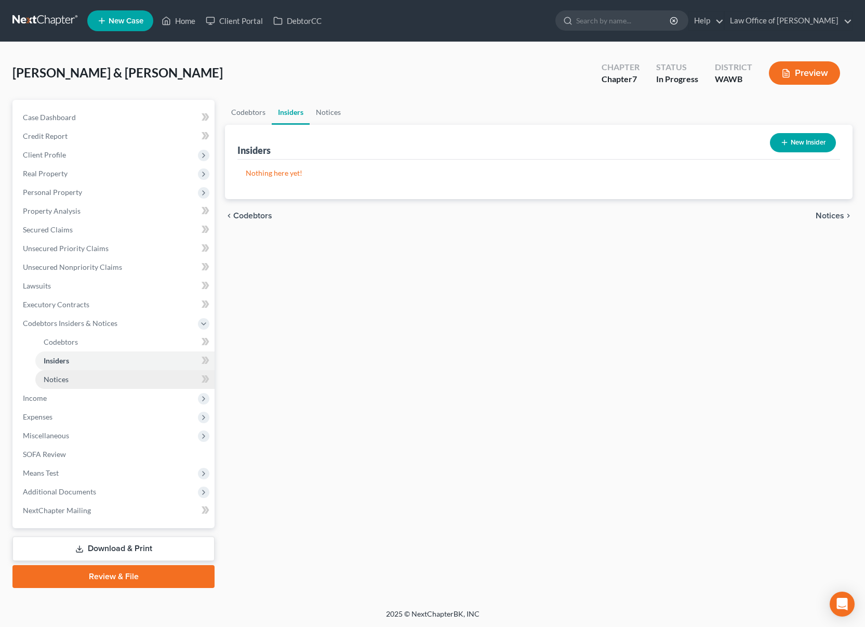
click at [85, 382] on link "Notices" at bounding box center [124, 379] width 179 height 19
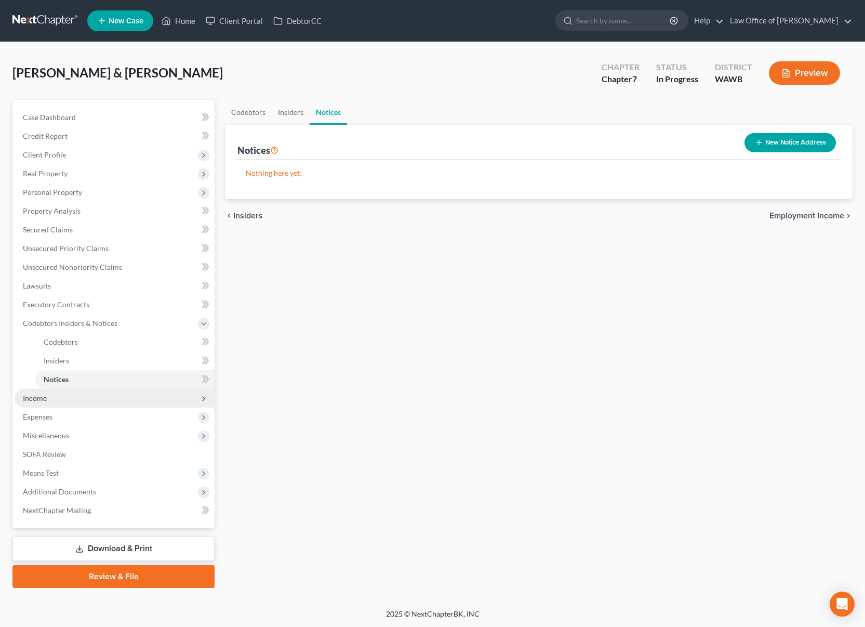
click at [84, 393] on span "Income" at bounding box center [115, 398] width 200 height 19
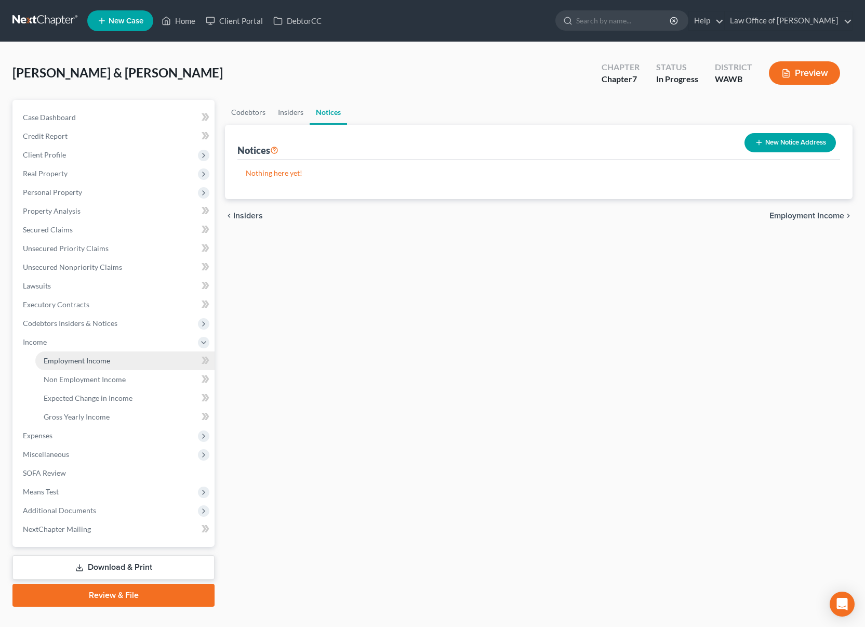
click at [90, 361] on span "Employment Income" at bounding box center [77, 360] width 67 height 9
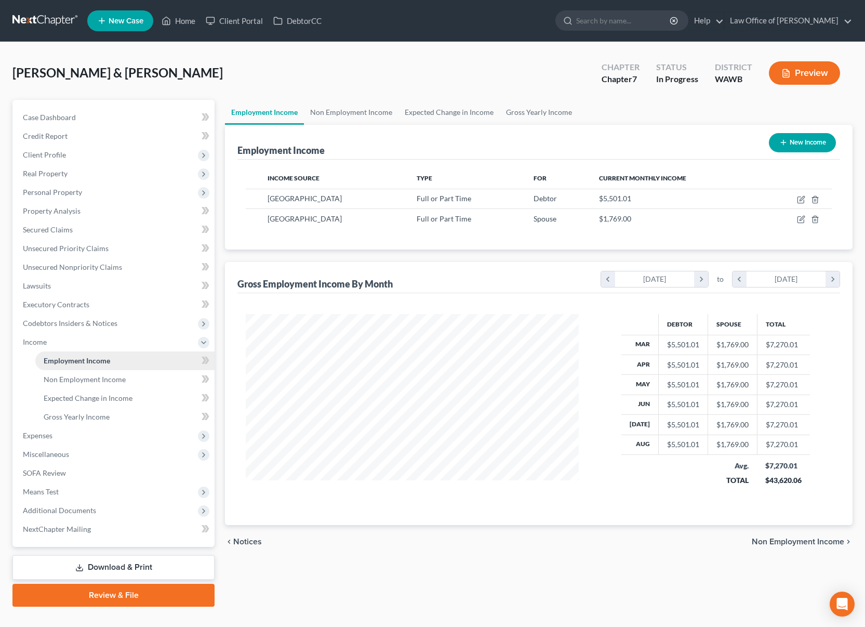
scroll to position [187, 354]
click at [344, 113] on link "Non Employment Income" at bounding box center [351, 112] width 95 height 25
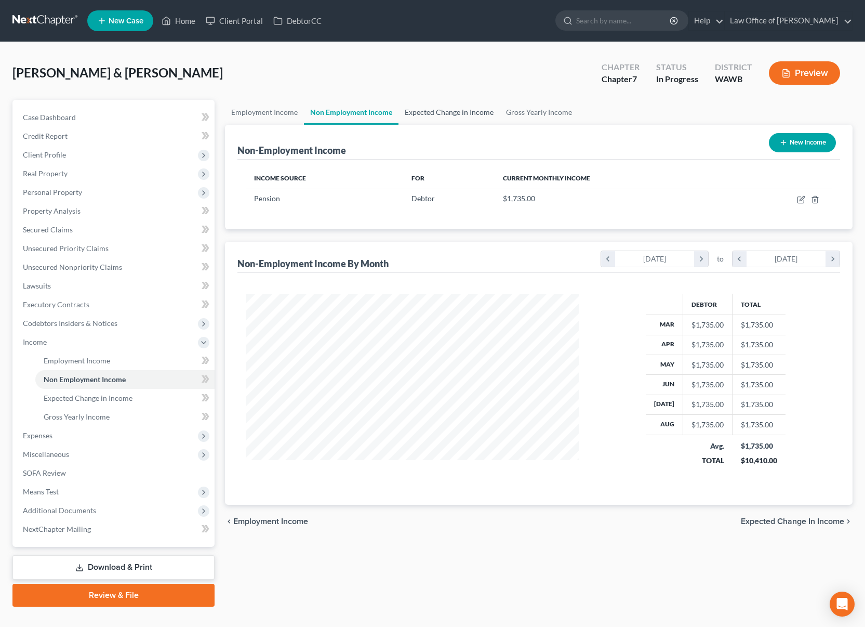
scroll to position [187, 354]
click at [409, 119] on link "Expected Change in Income" at bounding box center [449, 112] width 101 height 25
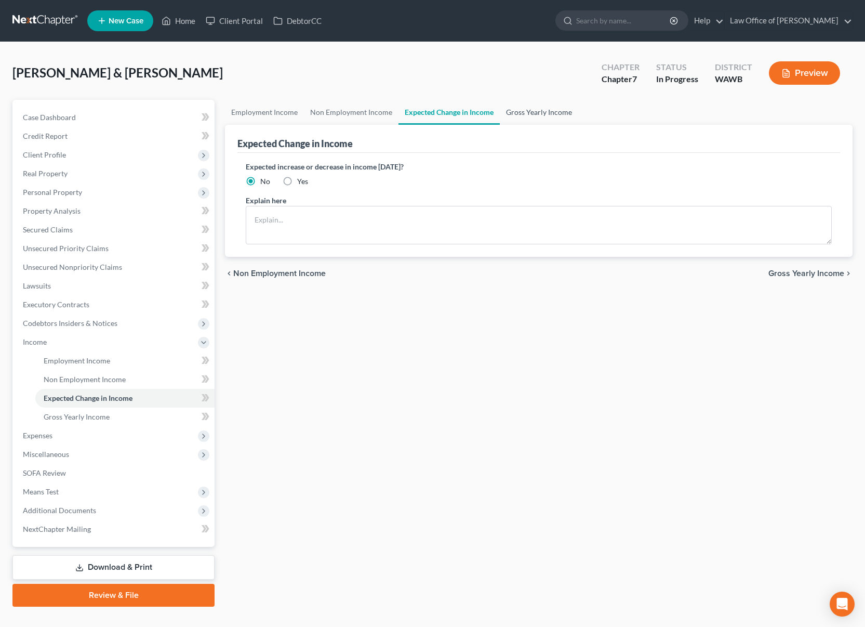
click at [528, 117] on link "Gross Yearly Income" at bounding box center [539, 112] width 78 height 25
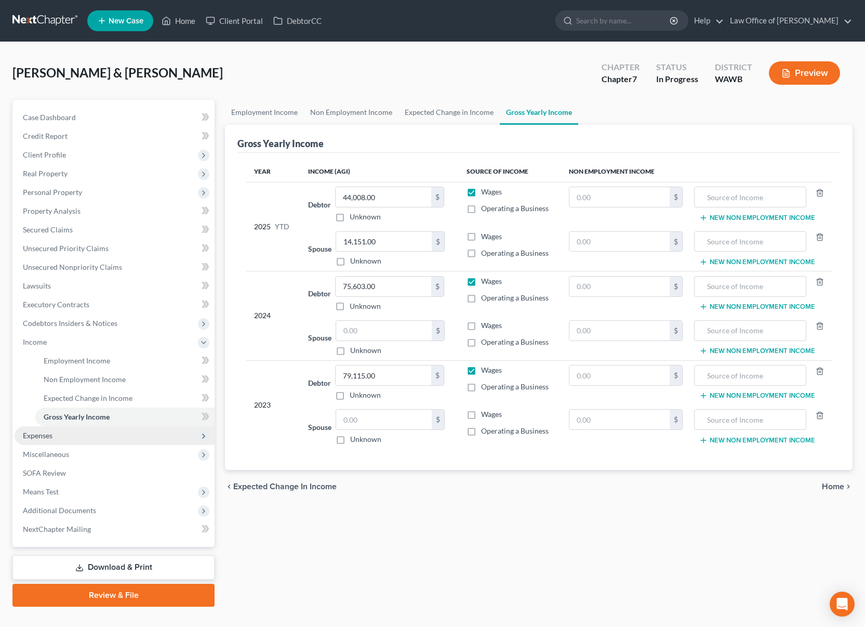
click at [84, 439] on span "Expenses" at bounding box center [115, 435] width 200 height 19
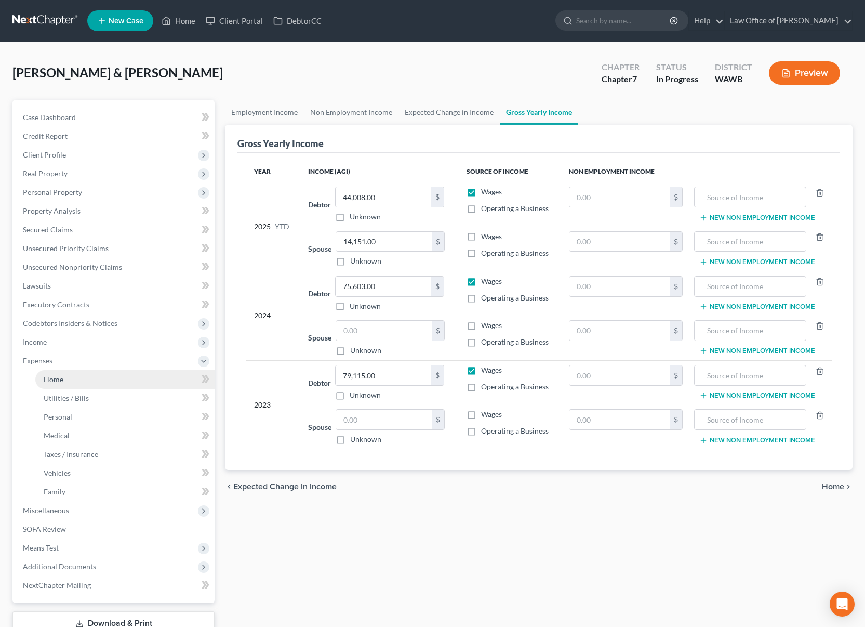
click at [89, 379] on link "Home" at bounding box center [124, 379] width 179 height 19
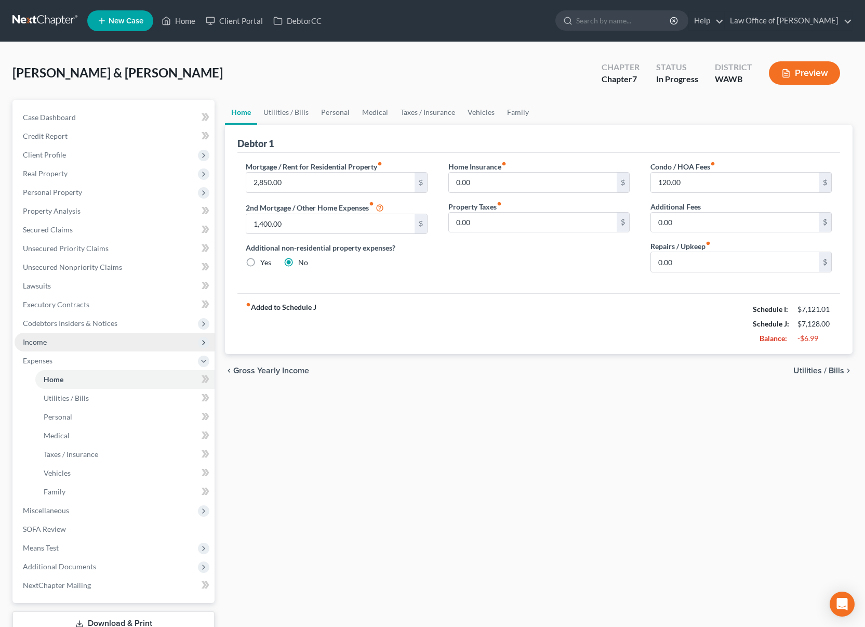
click at [87, 343] on span "Income" at bounding box center [115, 342] width 200 height 19
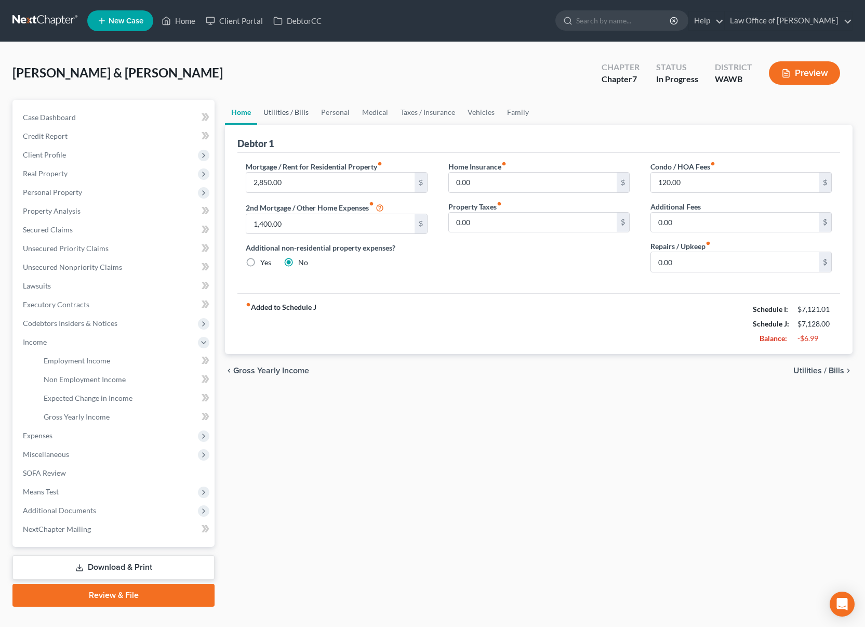
click at [286, 112] on link "Utilities / Bills" at bounding box center [286, 112] width 58 height 25
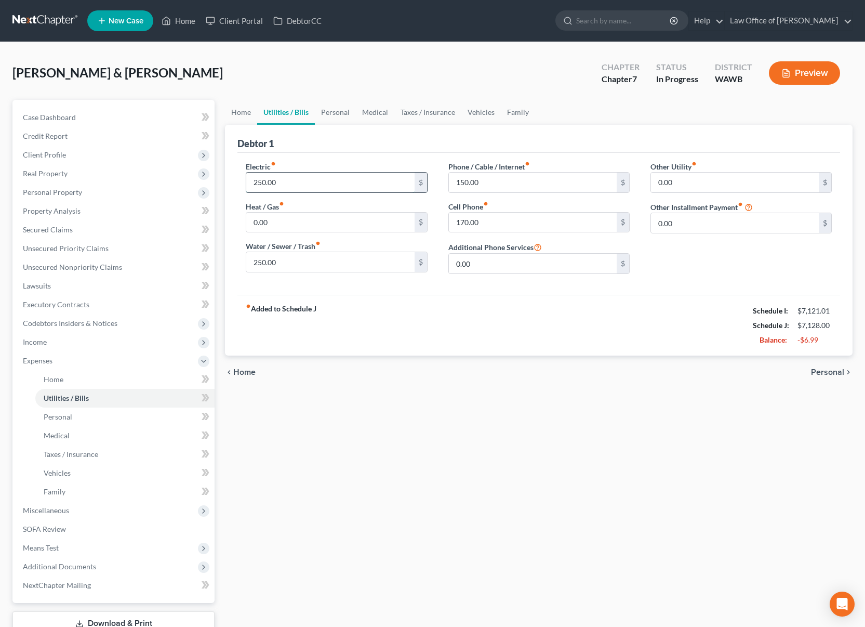
click at [294, 177] on input "250.00" at bounding box center [330, 183] width 168 height 20
type input "220.00"
click at [115, 339] on span "Income" at bounding box center [115, 342] width 200 height 19
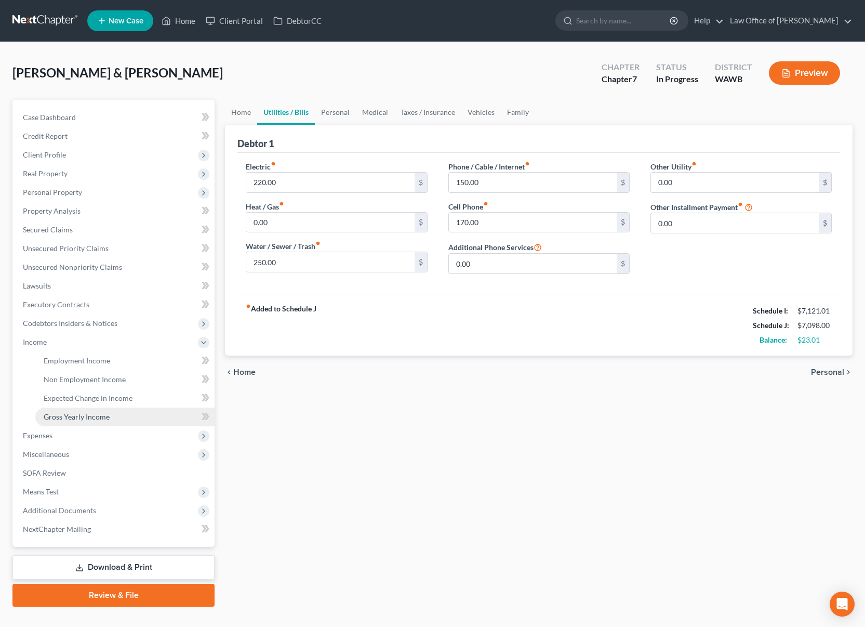
click at [91, 414] on span "Gross Yearly Income" at bounding box center [77, 416] width 66 height 9
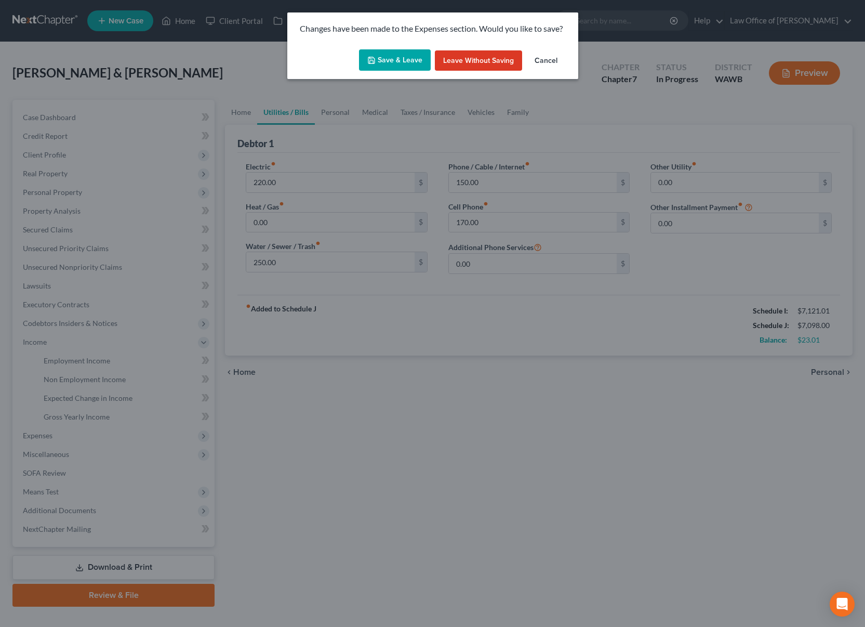
click at [401, 57] on button "Save & Leave" at bounding box center [395, 60] width 72 height 22
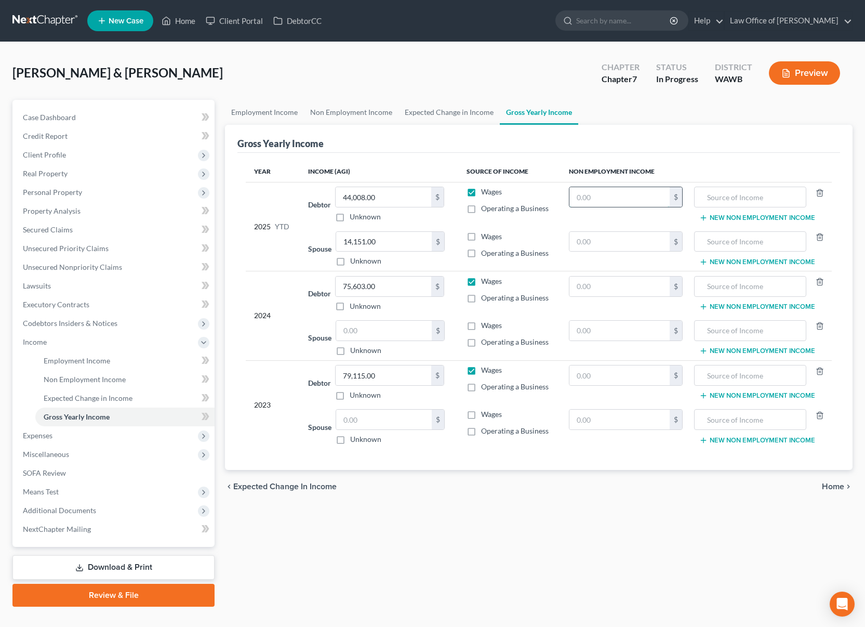
click at [605, 194] on input "text" at bounding box center [620, 197] width 100 height 20
type input "13,880"
drag, startPoint x: 783, startPoint y: 198, endPoint x: 501, endPoint y: 162, distance: 285.0
click at [501, 162] on table "Year Income (AGI) Source of Income Non Employment Income 2025 YTD Debtor 44,008…" at bounding box center [539, 305] width 586 height 288
type input "Pension Income"
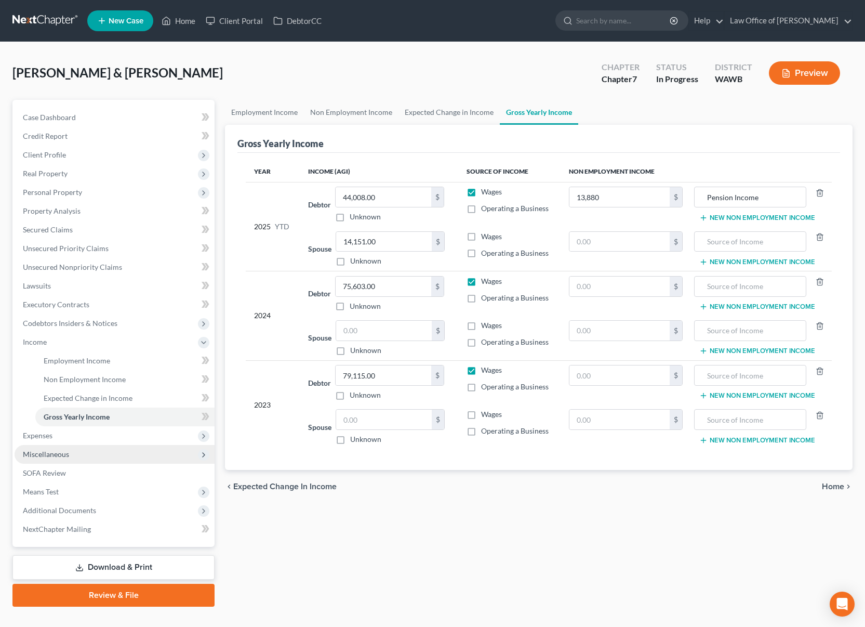
click at [99, 451] on span "Miscellaneous" at bounding box center [115, 454] width 200 height 19
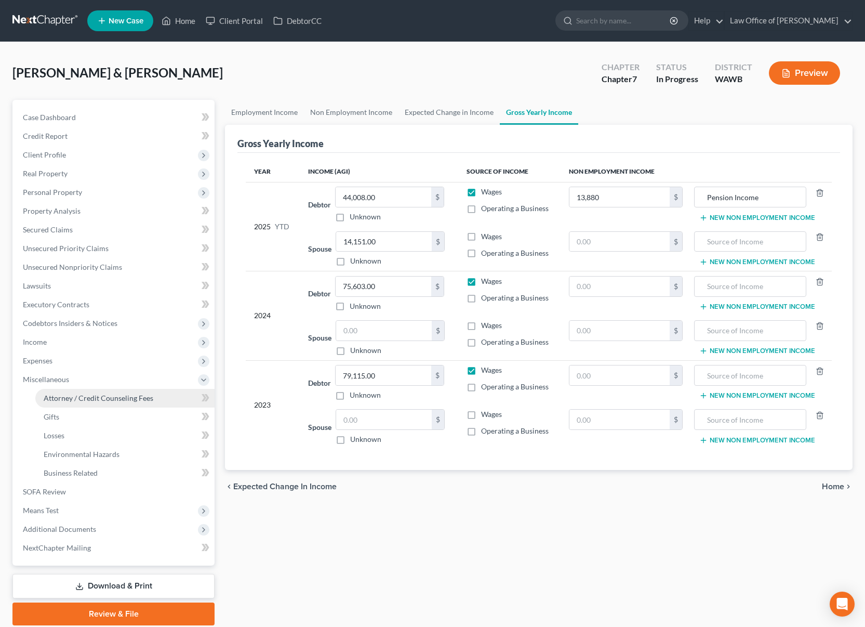
click at [99, 394] on span "Attorney / Credit Counseling Fees" at bounding box center [99, 397] width 110 height 9
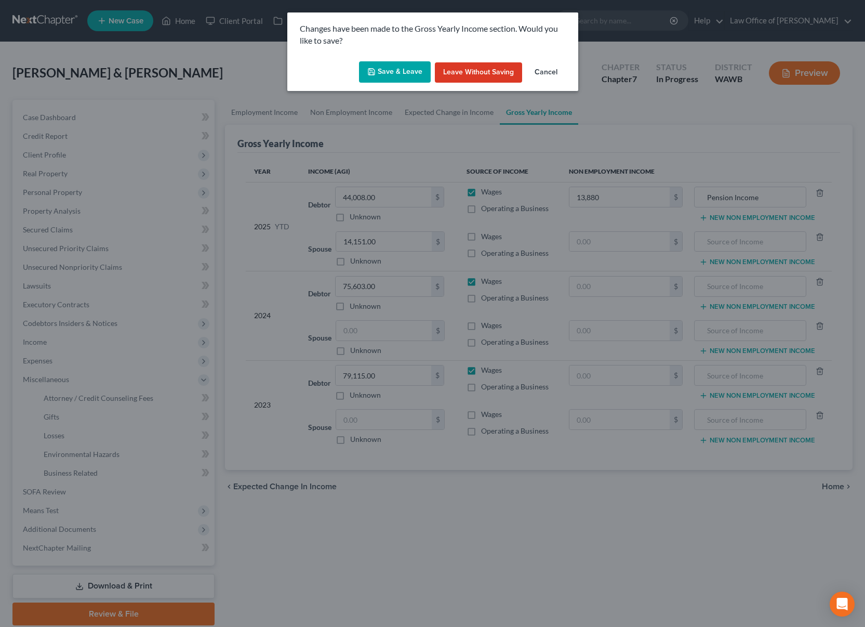
click at [405, 73] on button "Save & Leave" at bounding box center [395, 72] width 72 height 22
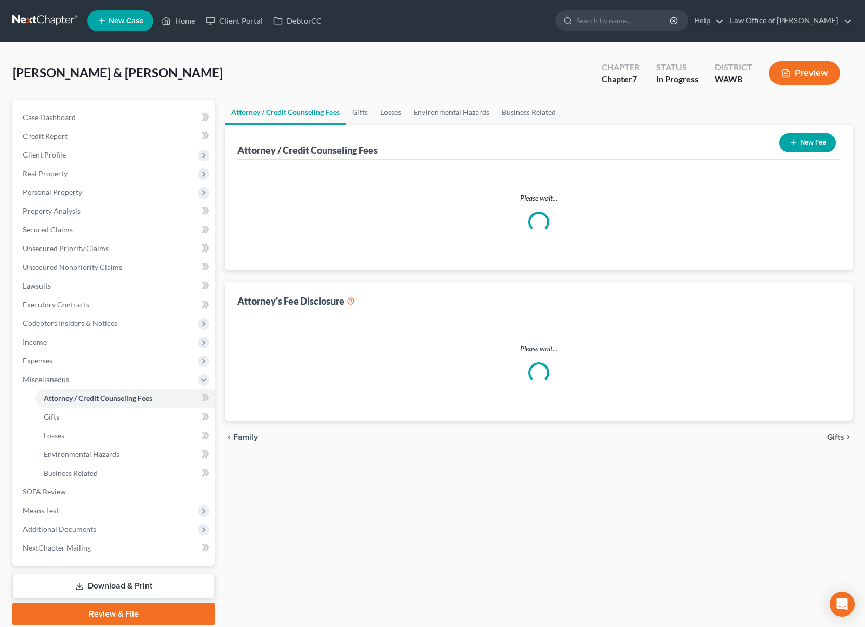
select select "0"
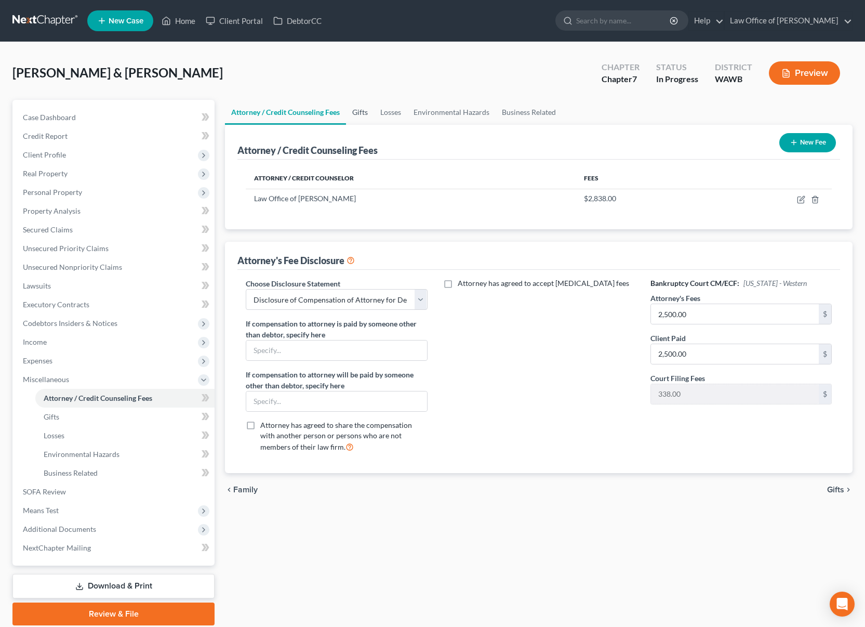
click at [358, 111] on link "Gifts" at bounding box center [360, 112] width 28 height 25
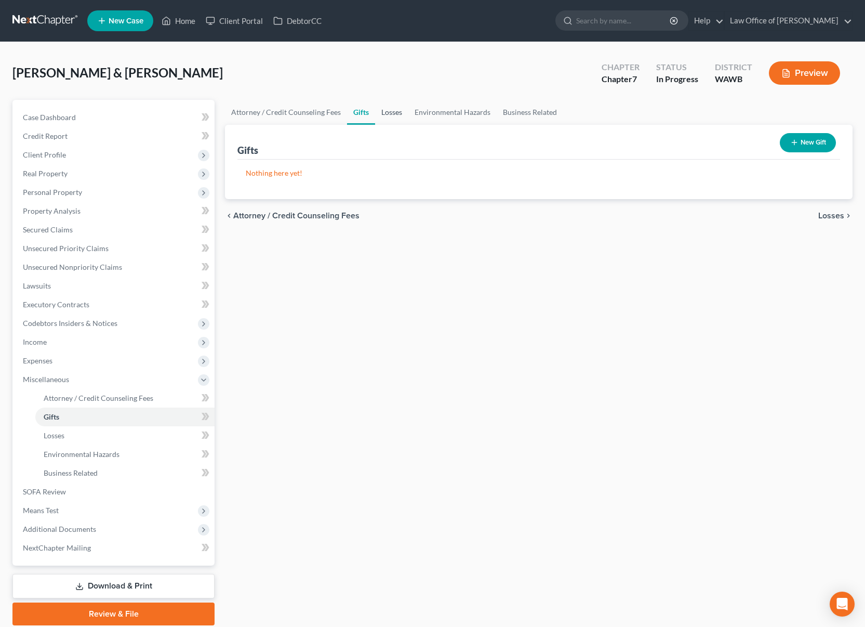
click at [397, 115] on link "Losses" at bounding box center [391, 112] width 33 height 25
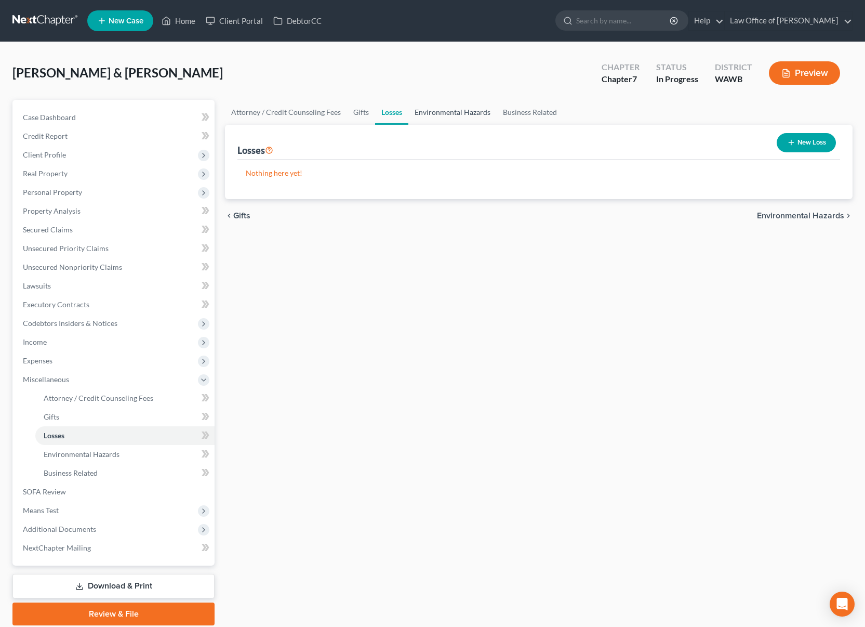
click at [456, 115] on link "Environmental Hazards" at bounding box center [453, 112] width 88 height 25
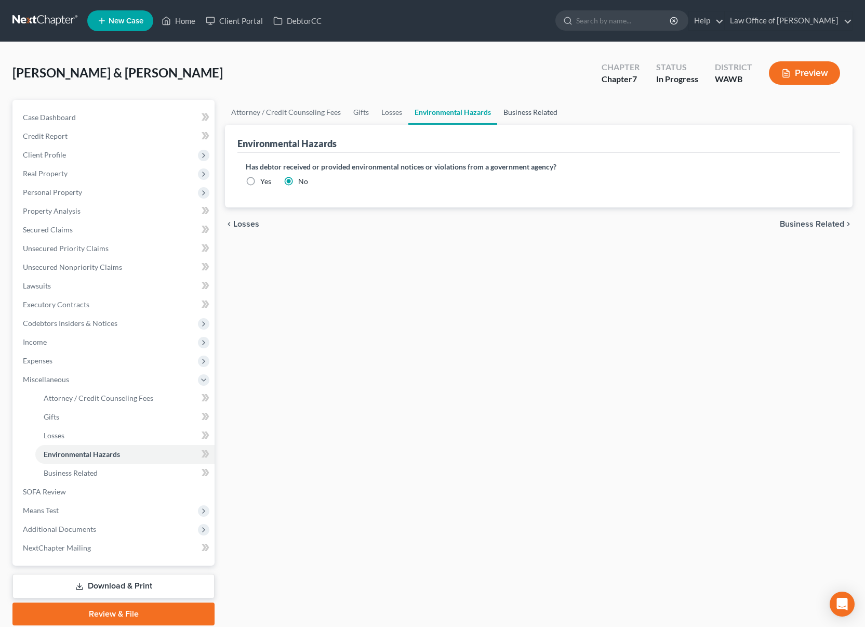
click at [528, 114] on link "Business Related" at bounding box center [530, 112] width 67 height 25
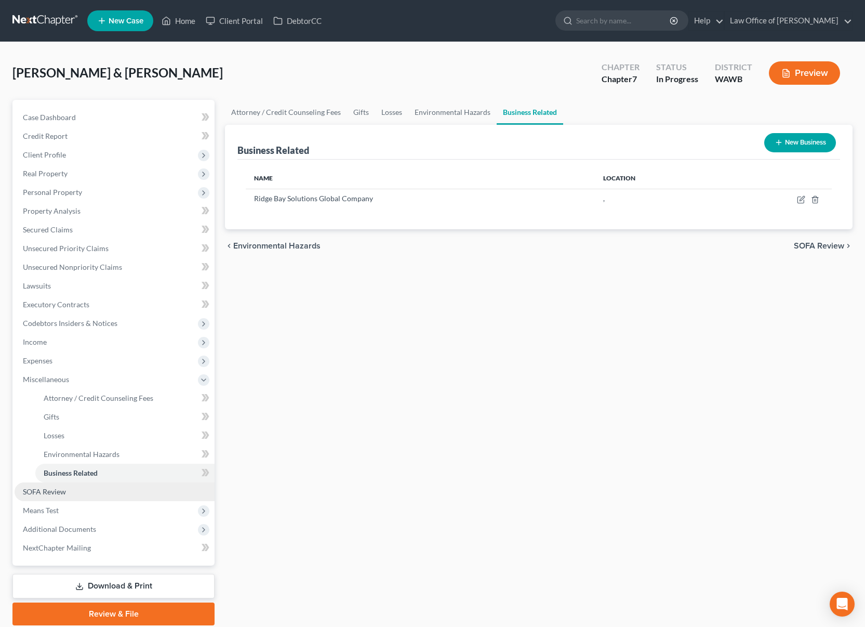
click at [147, 483] on link "SOFA Review" at bounding box center [115, 491] width 200 height 19
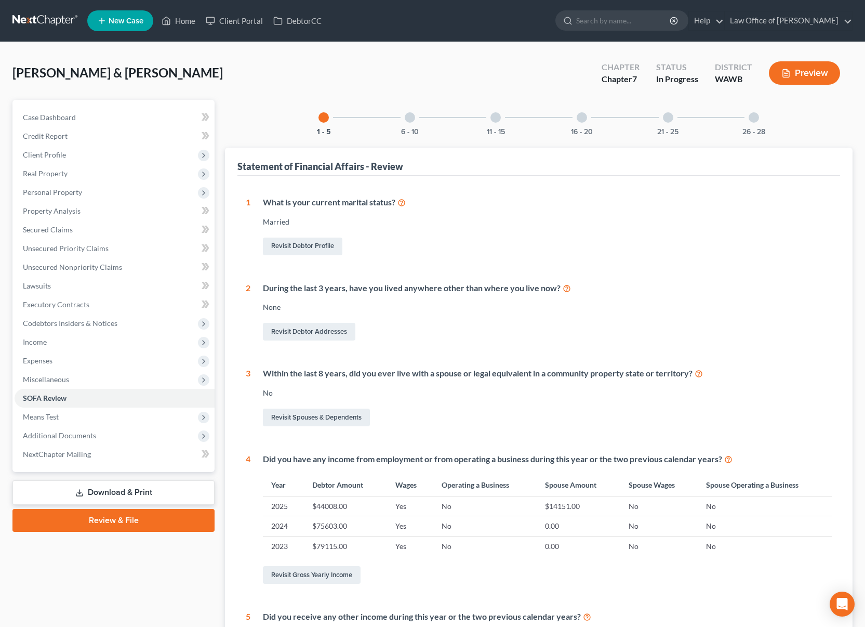
click at [410, 124] on div "6 - 10" at bounding box center [409, 117] width 35 height 35
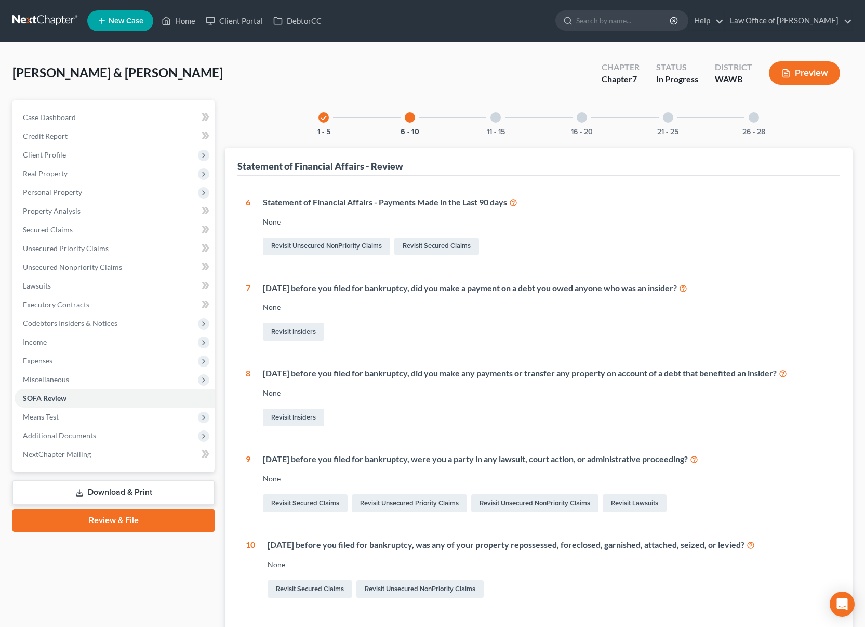
click at [494, 123] on div "11 - 15" at bounding box center [495, 117] width 35 height 35
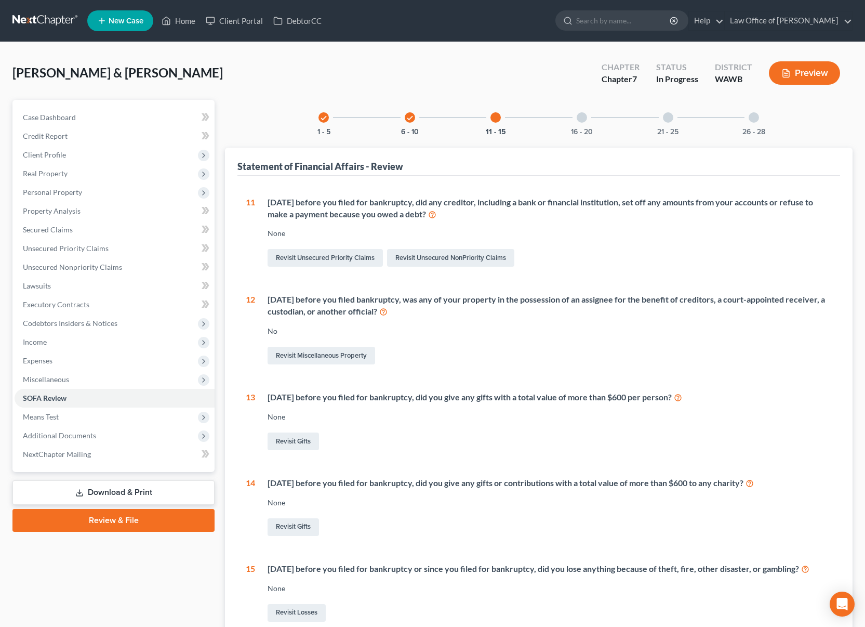
click at [586, 119] on div at bounding box center [582, 117] width 10 height 10
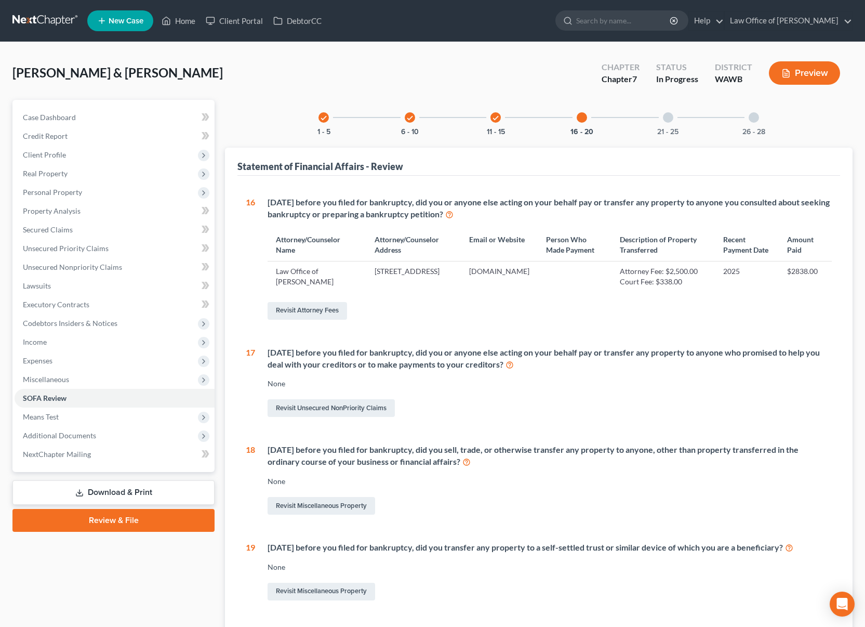
click at [663, 121] on div "21 - 25" at bounding box center [668, 117] width 35 height 35
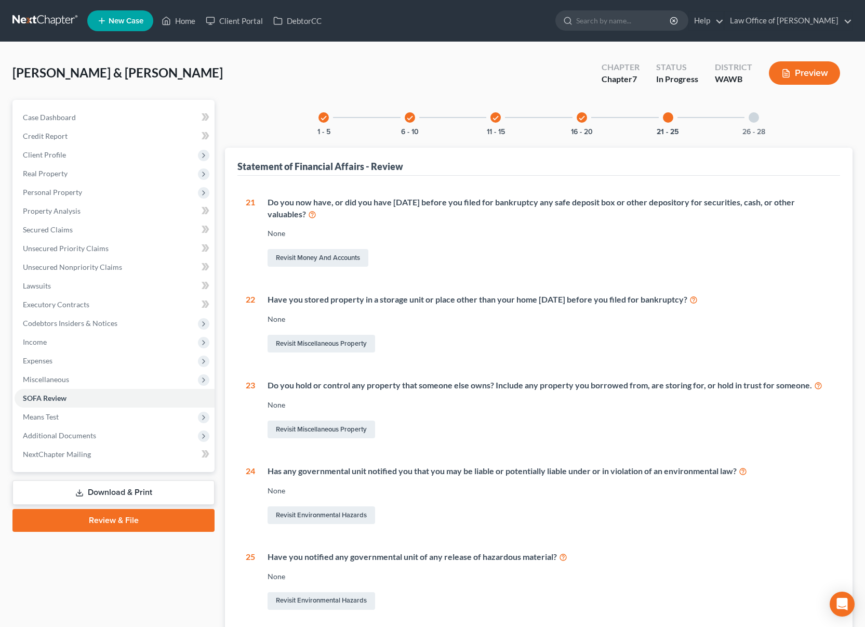
click at [754, 116] on div at bounding box center [754, 117] width 10 height 10
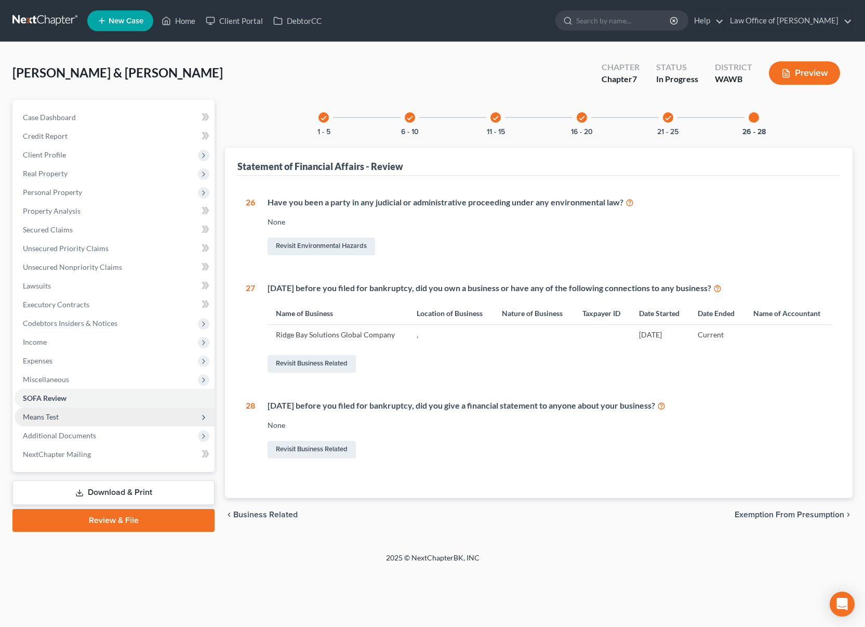
click at [145, 411] on span "Means Test" at bounding box center [115, 417] width 200 height 19
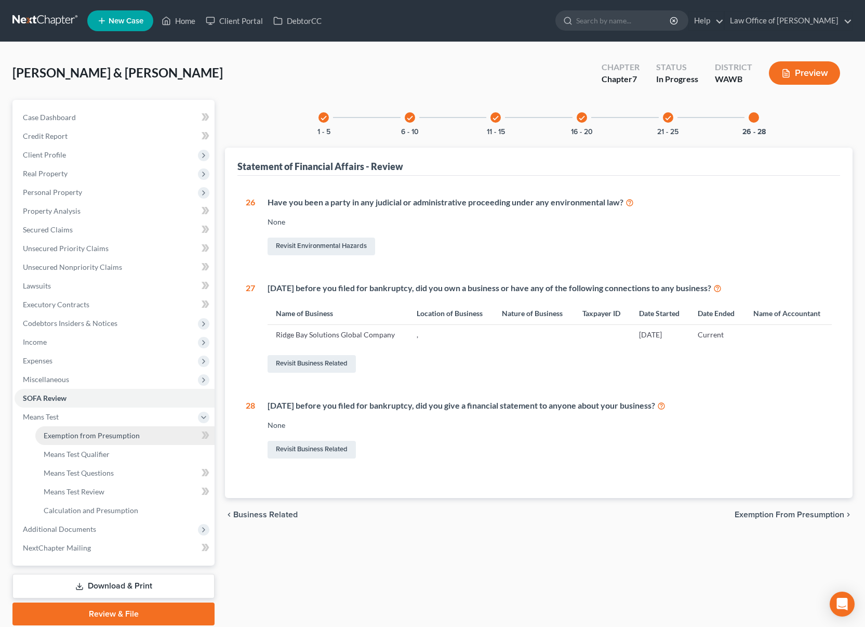
click at [125, 432] on span "Exemption from Presumption" at bounding box center [92, 435] width 96 height 9
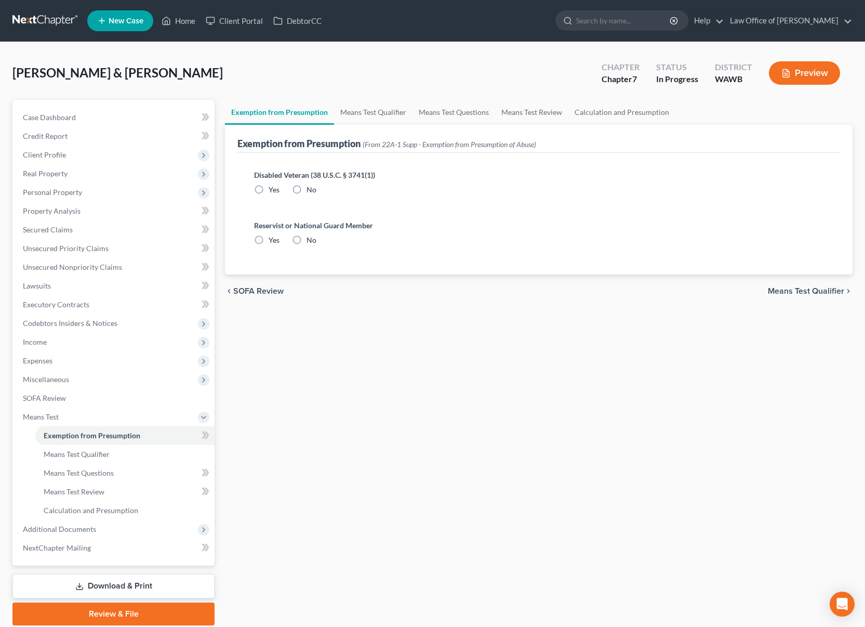
radio input "true"
click at [387, 114] on link "Means Test Qualifier" at bounding box center [373, 112] width 78 height 25
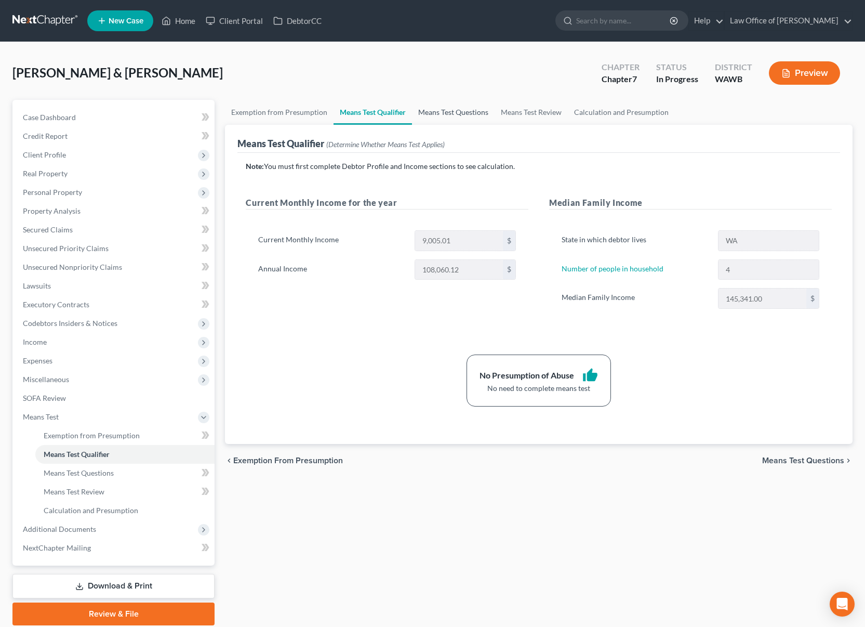
click at [435, 113] on link "Means Test Questions" at bounding box center [453, 112] width 83 height 25
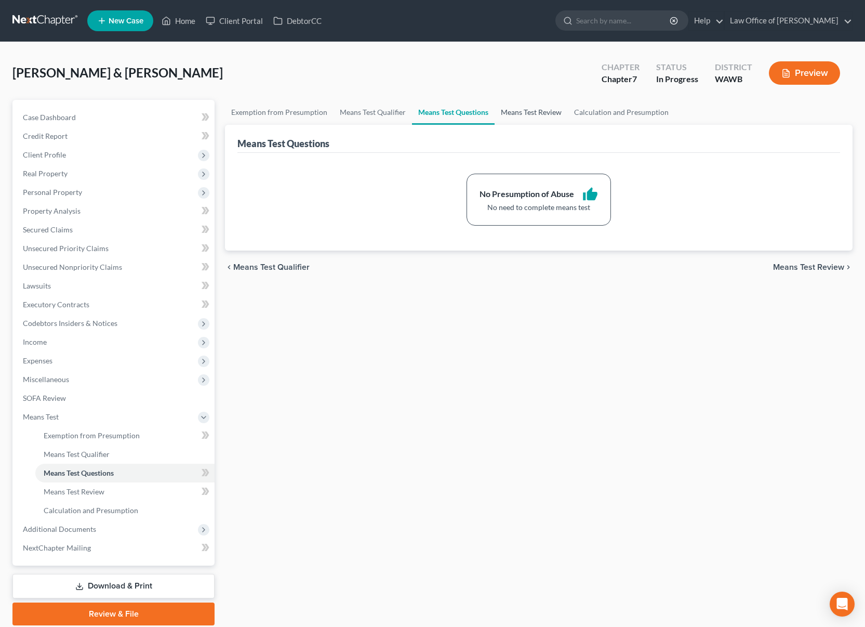
click at [512, 116] on link "Means Test Review" at bounding box center [531, 112] width 73 height 25
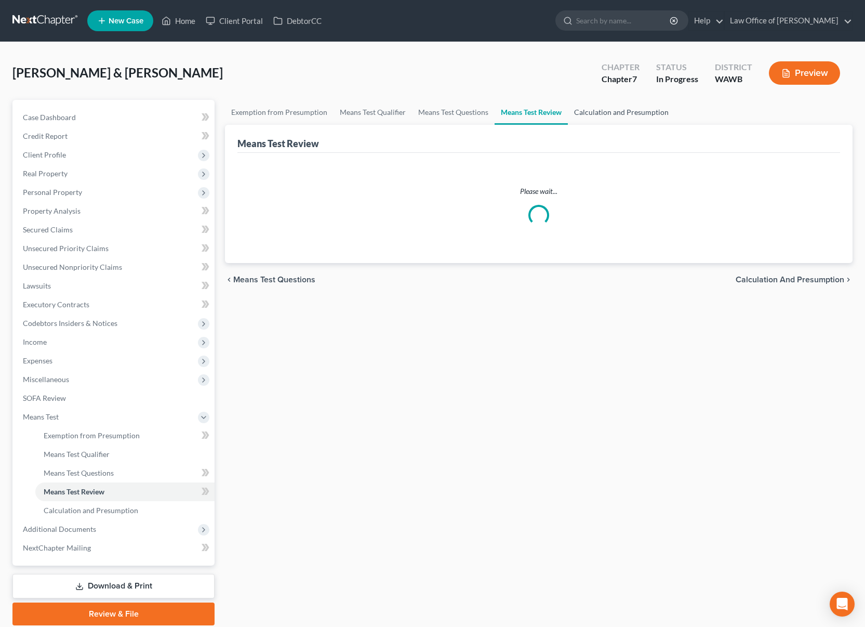
click at [601, 114] on link "Calculation and Presumption" at bounding box center [621, 112] width 107 height 25
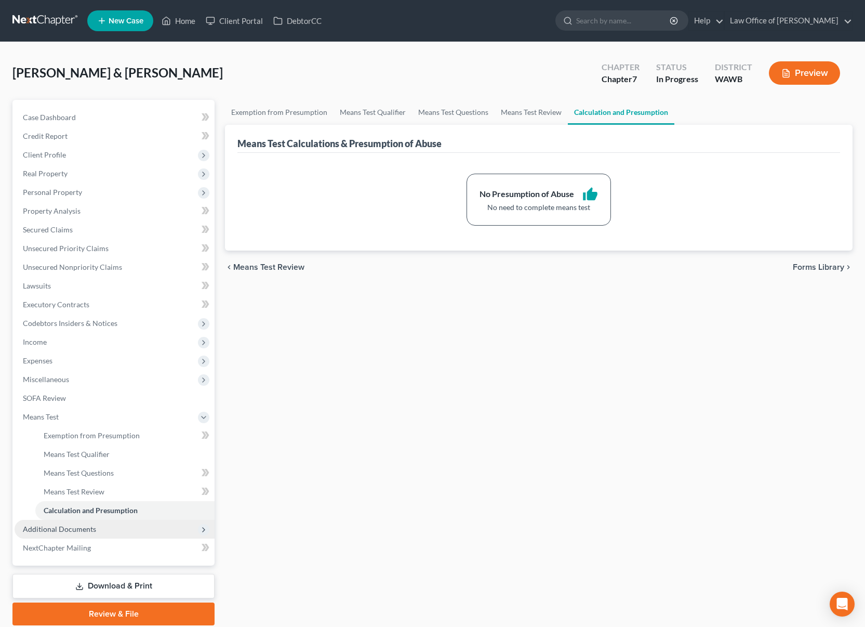
click at [126, 531] on span "Additional Documents" at bounding box center [115, 529] width 200 height 19
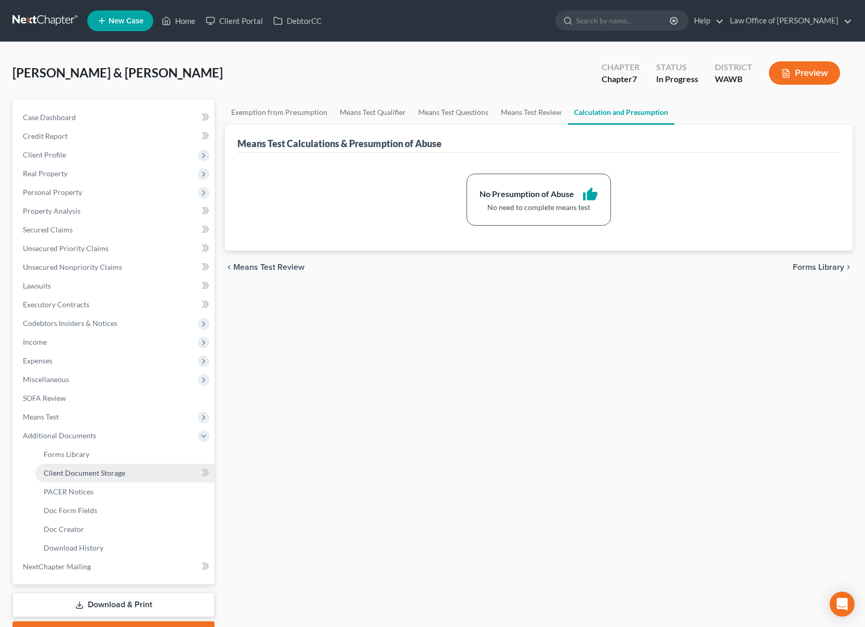
click at [104, 471] on span "Client Document Storage" at bounding box center [85, 472] width 82 height 9
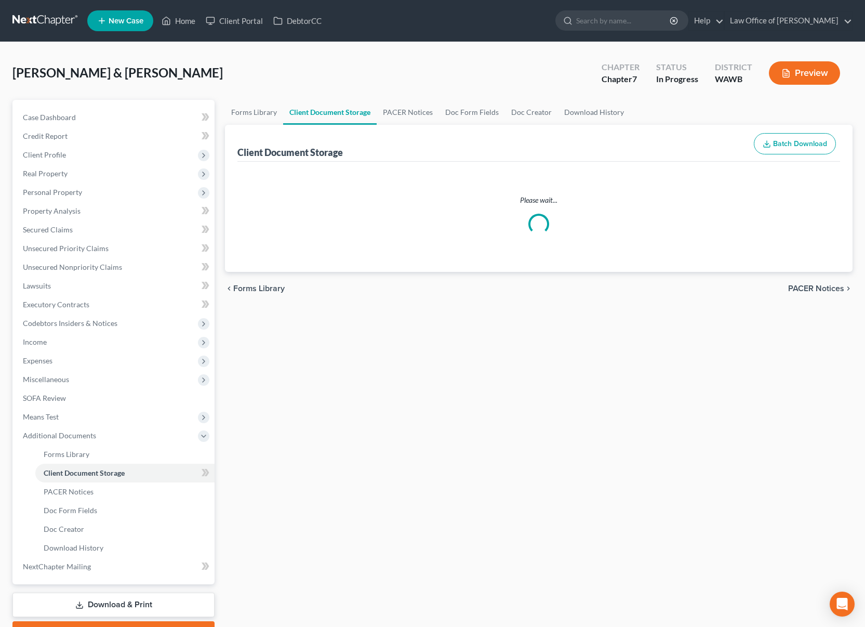
select select "1"
select select "0"
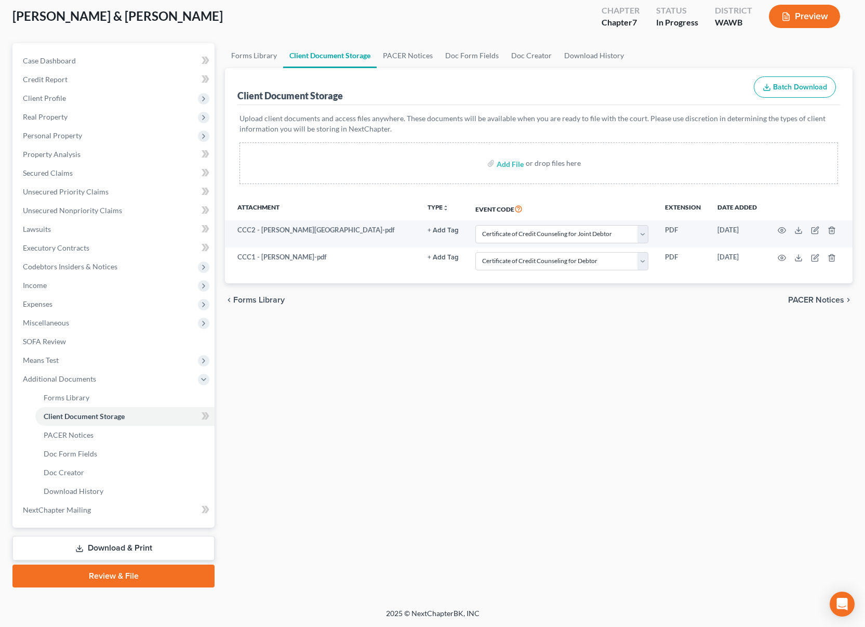
click at [139, 546] on link "Download & Print" at bounding box center [113, 548] width 202 height 24
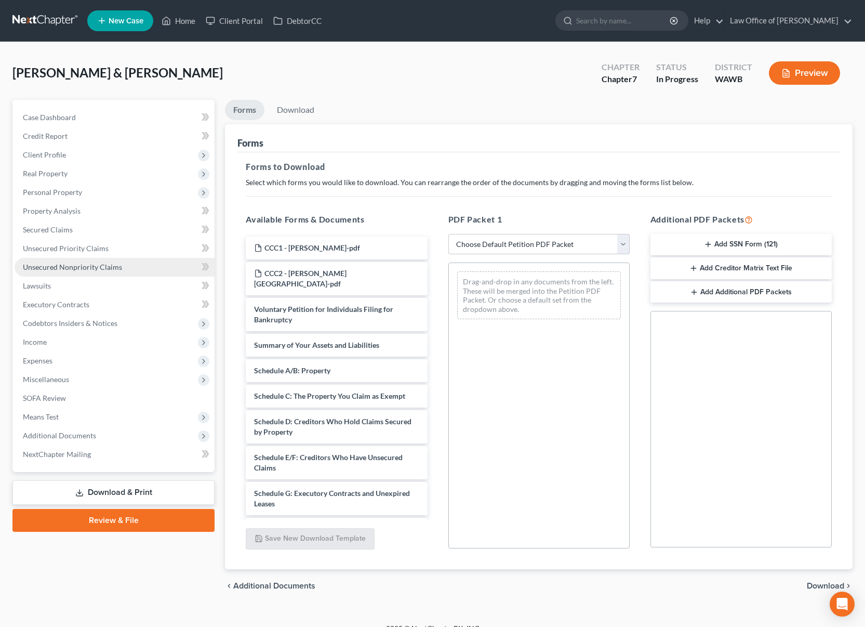
click at [143, 267] on link "Unsecured Nonpriority Claims" at bounding box center [115, 267] width 200 height 19
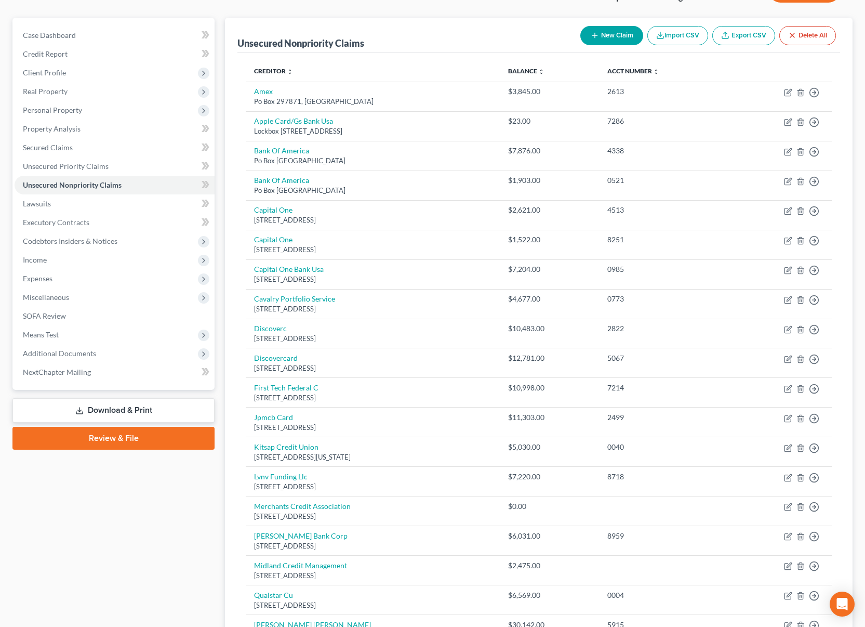
click at [118, 412] on link "Download & Print" at bounding box center [113, 410] width 202 height 24
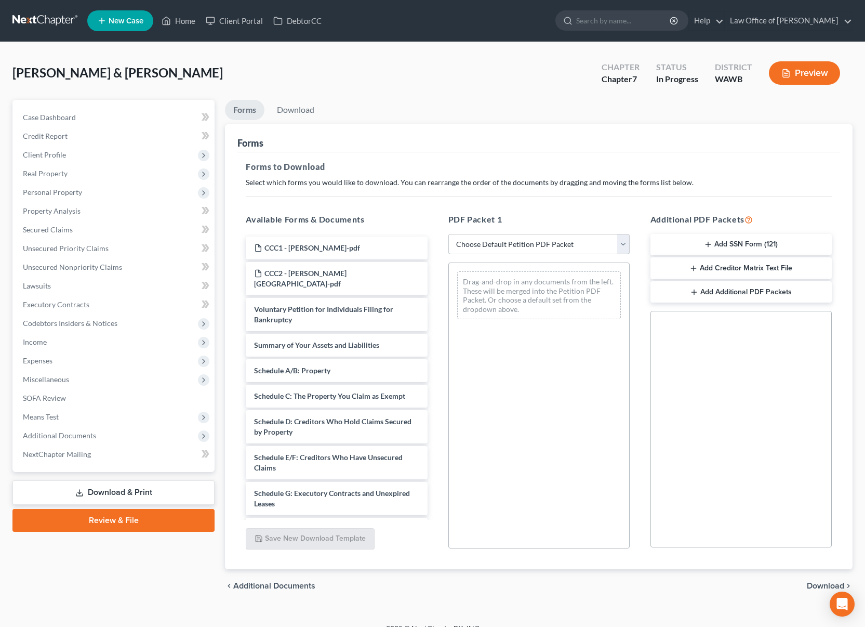
click at [530, 251] on select "Choose Default Petition PDF Packet Complete Bankruptcy Petition (all forms and …" at bounding box center [539, 244] width 181 height 21
select select "0"
click at [449, 234] on select "Choose Default Petition PDF Packet Complete Bankruptcy Petition (all forms and …" at bounding box center [539, 244] width 181 height 21
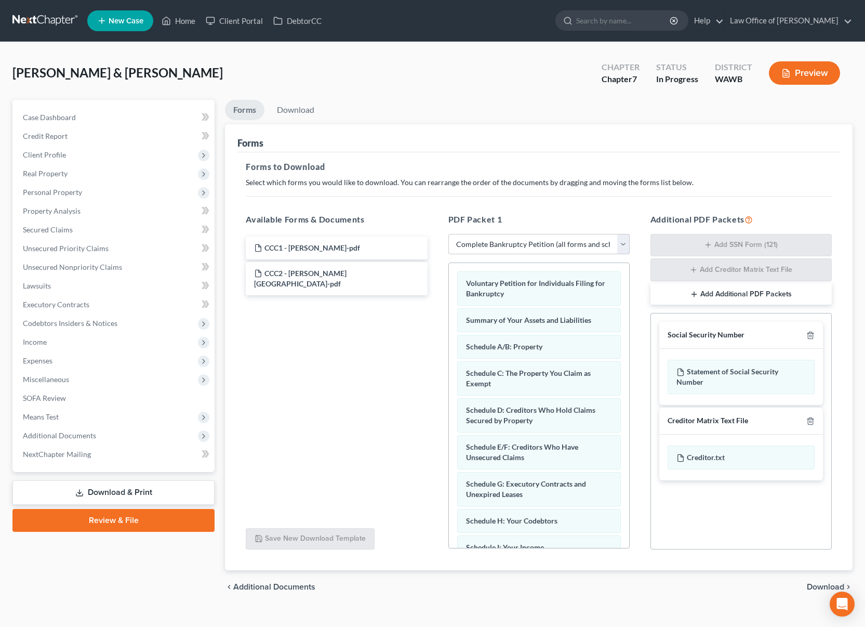
click at [823, 587] on span "Download" at bounding box center [825, 587] width 37 height 8
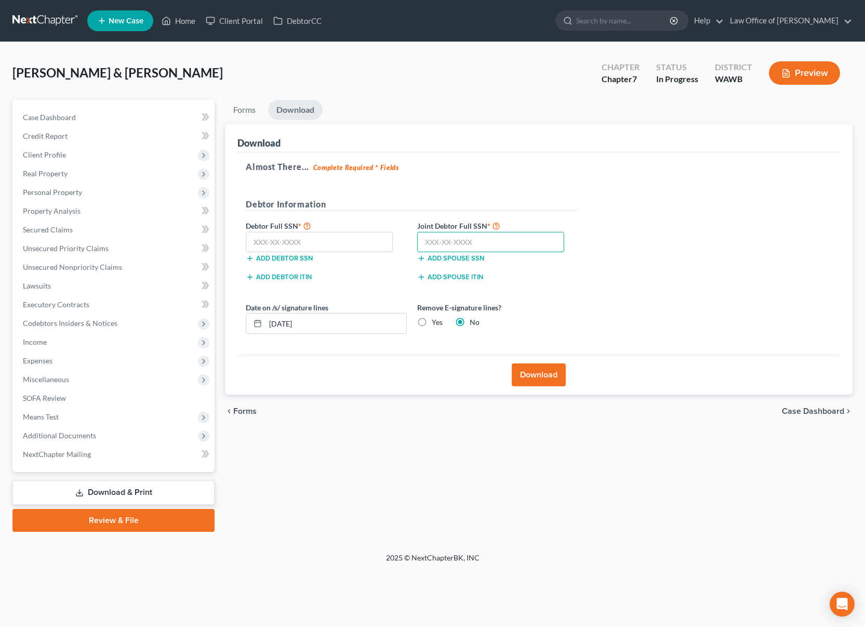
click at [459, 241] on input "text" at bounding box center [490, 242] width 147 height 21
type input "536-57-8064"
click at [311, 241] on input "text" at bounding box center [319, 242] width 147 height 21
type input "618-20-5247"
click at [432, 321] on label "Yes" at bounding box center [437, 322] width 11 height 10
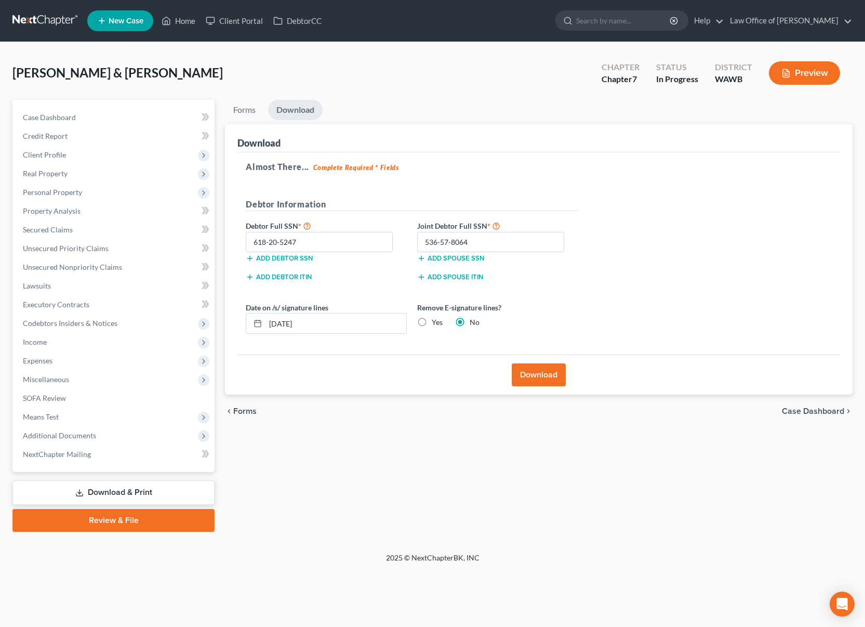
click at [436, 321] on input "Yes" at bounding box center [439, 320] width 7 height 7
radio input "true"
radio input "false"
drag, startPoint x: 400, startPoint y: 323, endPoint x: 243, endPoint y: 322, distance: 156.5
click at [243, 322] on div "Date on /s/ signature lines 09/09/2025" at bounding box center [327, 318] width 172 height 32
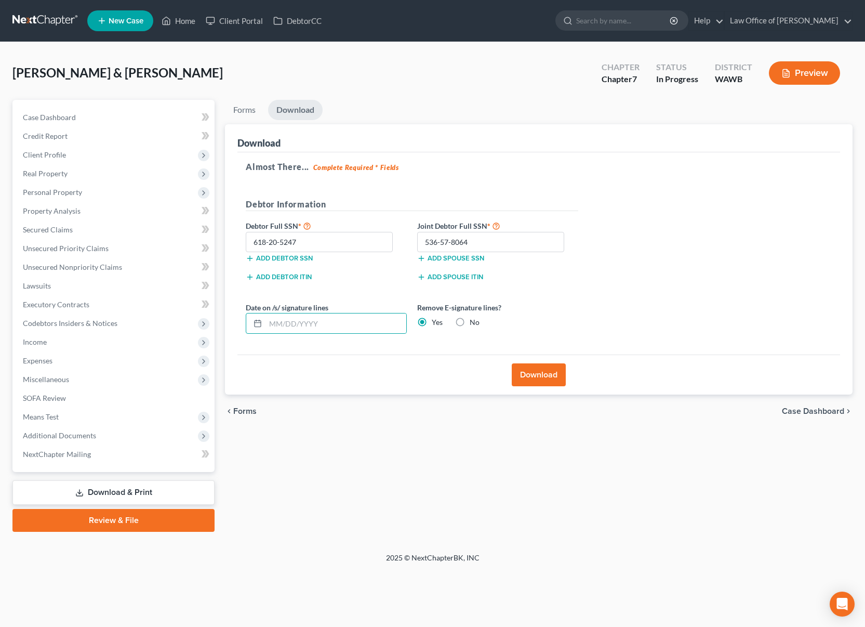
click at [543, 380] on button "Download" at bounding box center [539, 374] width 54 height 23
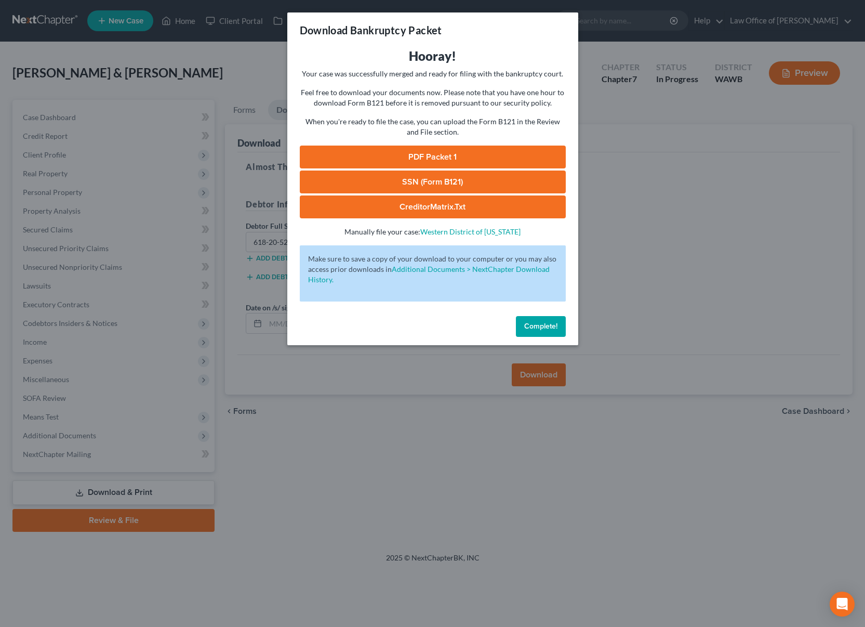
click at [352, 154] on link "PDF Packet 1" at bounding box center [433, 157] width 266 height 23
click at [410, 185] on link "SSN (Form B121)" at bounding box center [433, 181] width 266 height 23
click at [389, 206] on link "CreditorMatrix.txt" at bounding box center [433, 206] width 266 height 23
click at [562, 330] on button "Complete!" at bounding box center [541, 326] width 50 height 21
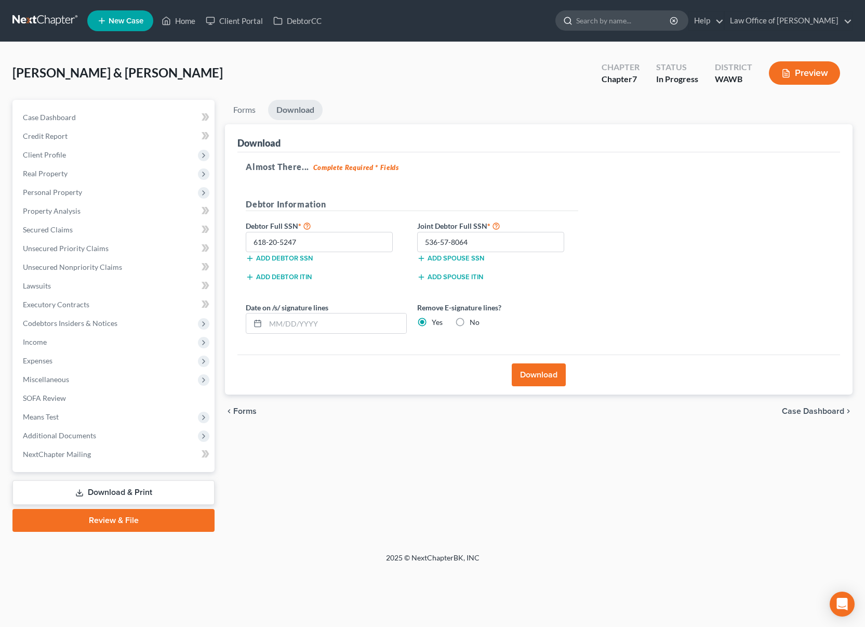
click at [624, 22] on input "search" at bounding box center [623, 20] width 95 height 19
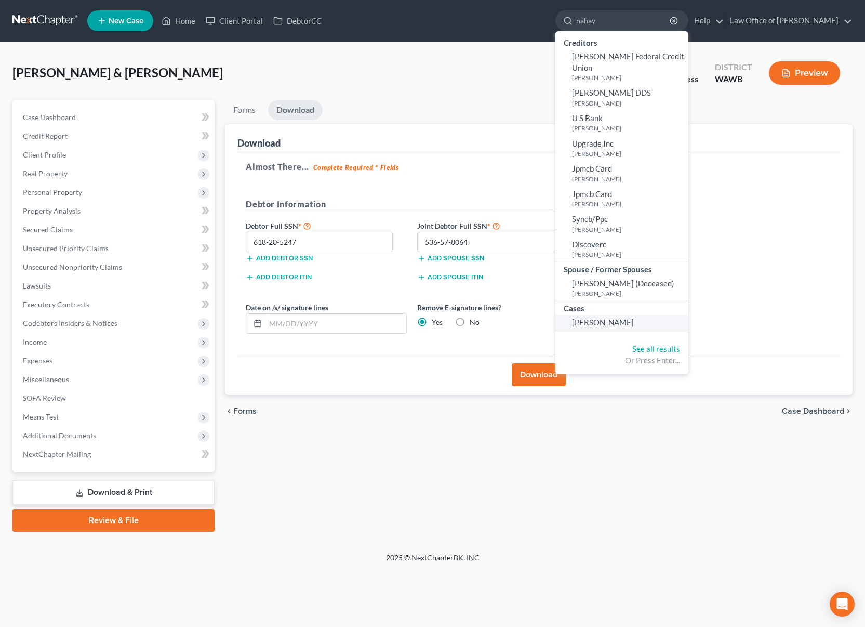
type input "nahay"
click at [622, 314] on link "[PERSON_NAME]" at bounding box center [622, 322] width 133 height 16
select select "6"
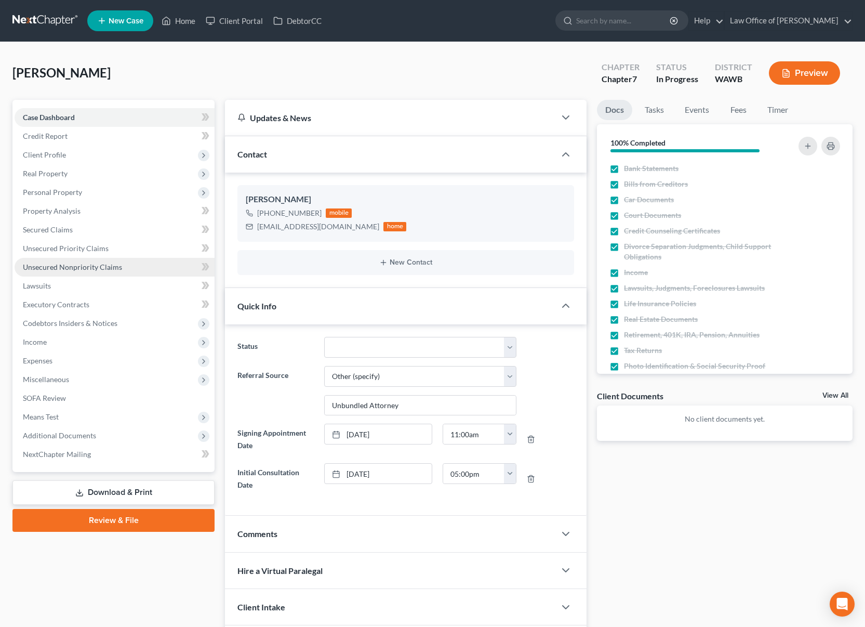
click at [119, 267] on span "Unsecured Nonpriority Claims" at bounding box center [72, 266] width 99 height 9
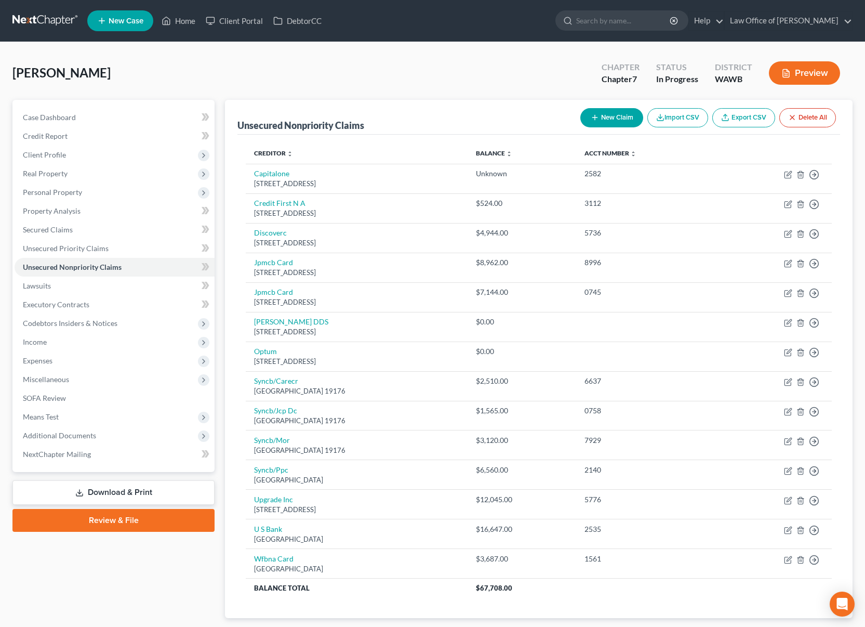
click at [601, 120] on button "New Claim" at bounding box center [612, 117] width 63 height 19
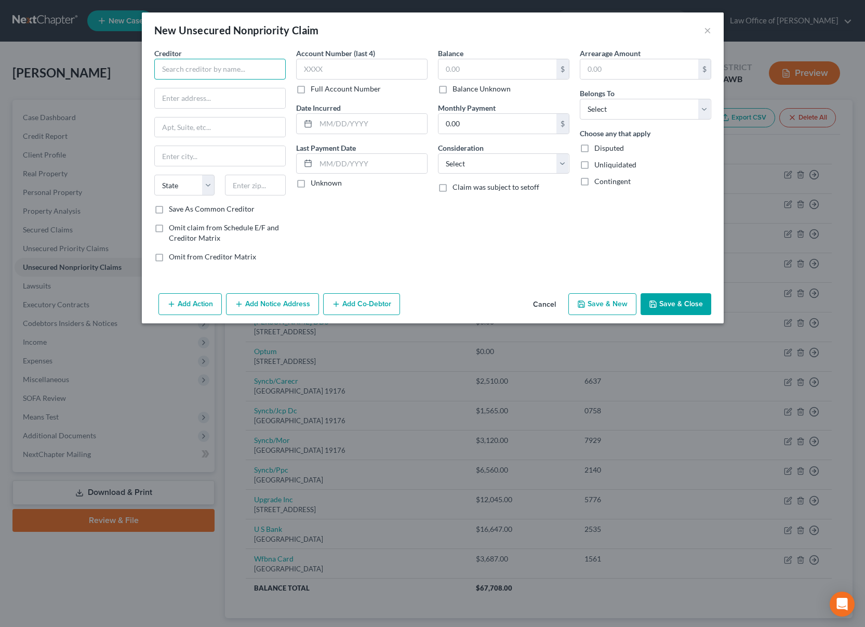
click at [232, 64] on input "text" at bounding box center [220, 69] width 132 height 21
type input "Evergreen Health"
click at [468, 65] on input "text" at bounding box center [498, 69] width 118 height 20
type input "2,189"
click at [657, 104] on select "Select Debtor 1 Only Debtor 2 Only Debtor 1 And Debtor 2 Only At Least One Of T…" at bounding box center [646, 109] width 132 height 21
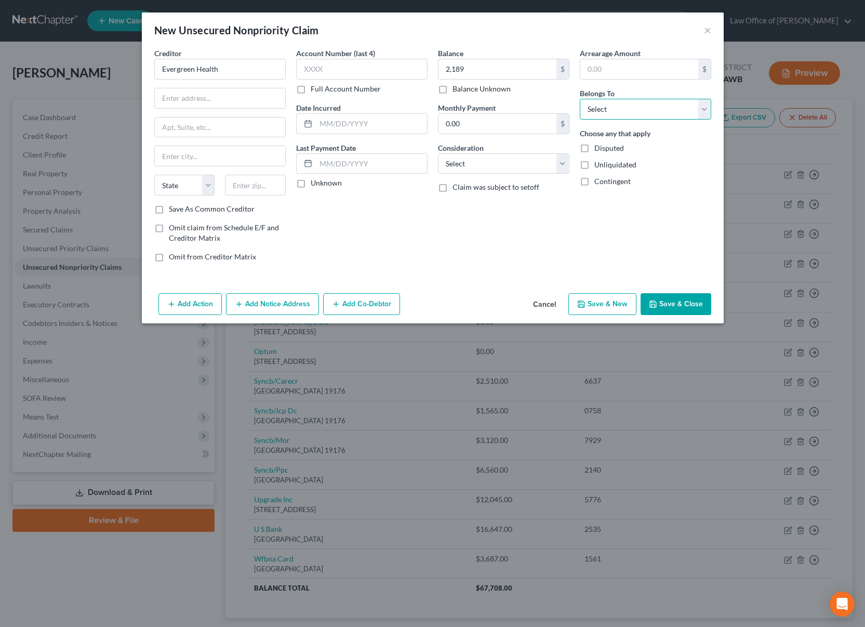
select select "0"
click at [580, 99] on select "Select Debtor 1 Only Debtor 2 Only Debtor 1 And Debtor 2 Only At Least One Of T…" at bounding box center [646, 109] width 132 height 21
click at [245, 92] on input "text" at bounding box center [220, 98] width 130 height 20
type input "12040 NE 128th Street MS#55"
click at [248, 191] on input "text" at bounding box center [255, 185] width 61 height 21
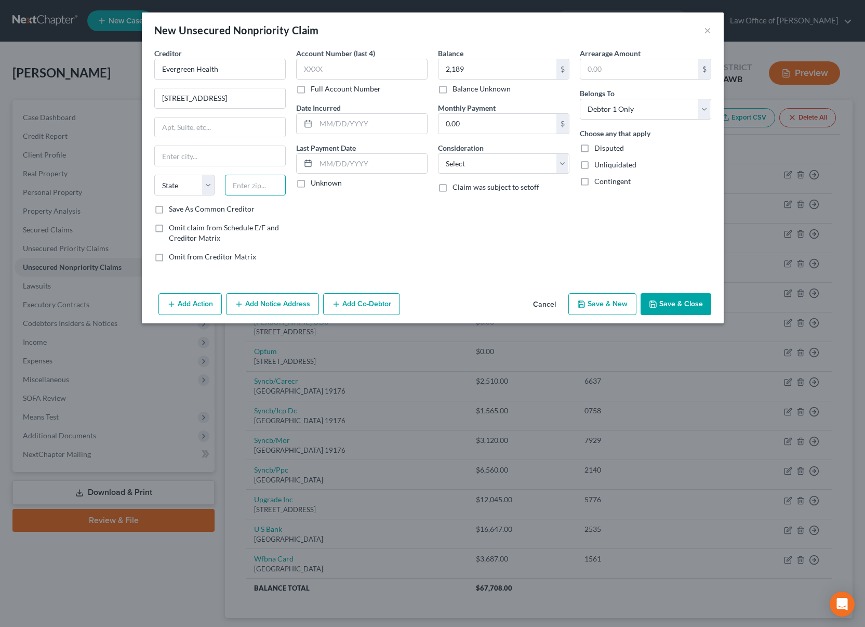
click at [248, 191] on input "text" at bounding box center [255, 185] width 61 height 21
type input "98034"
type input "Kirkland"
select select "50"
click at [668, 311] on button "Save & Close" at bounding box center [676, 304] width 71 height 22
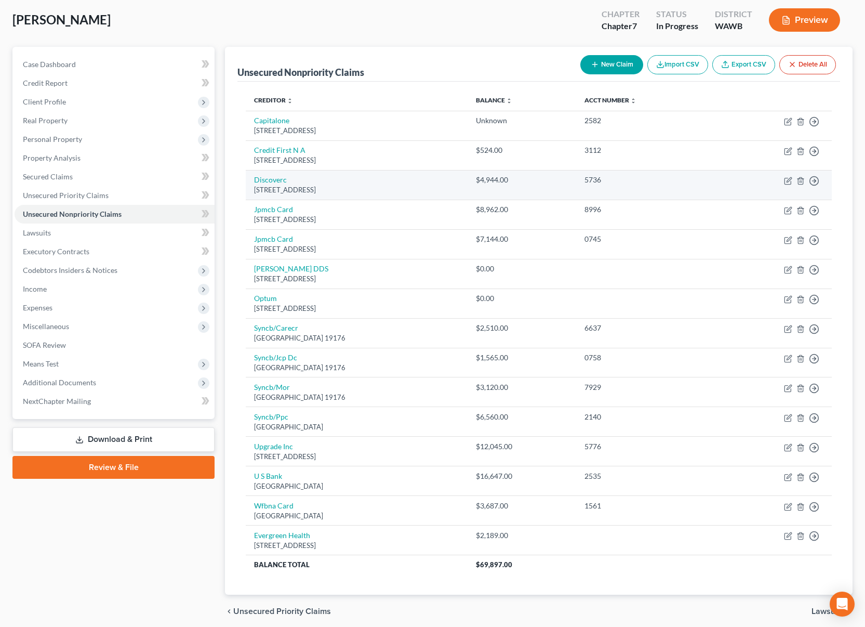
scroll to position [94, 0]
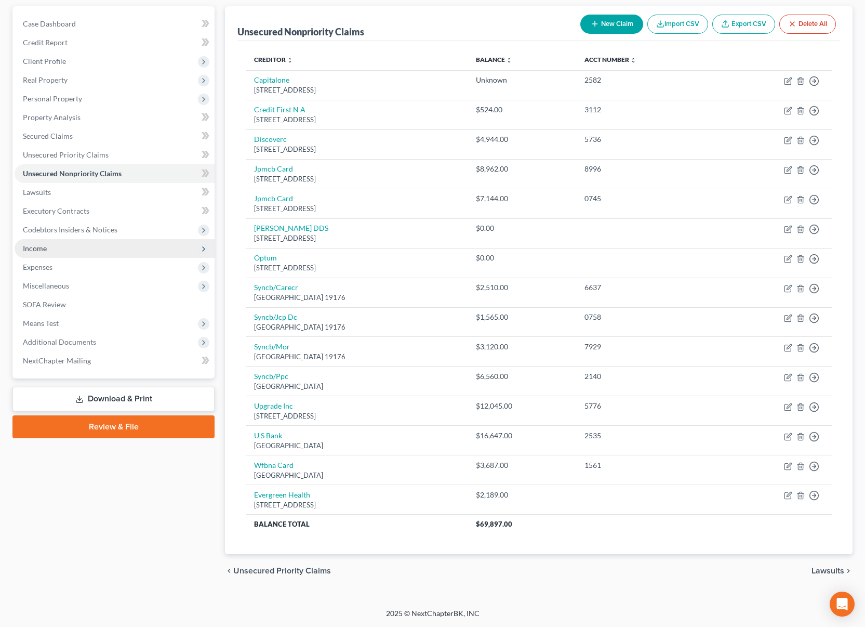
click at [95, 240] on span "Income" at bounding box center [115, 248] width 200 height 19
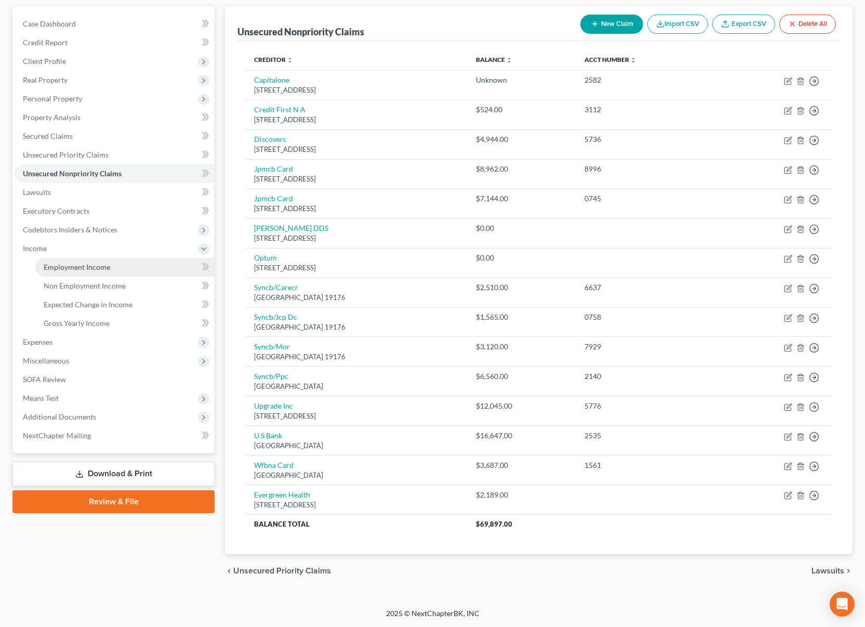
click at [89, 271] on link "Employment Income" at bounding box center [124, 267] width 179 height 19
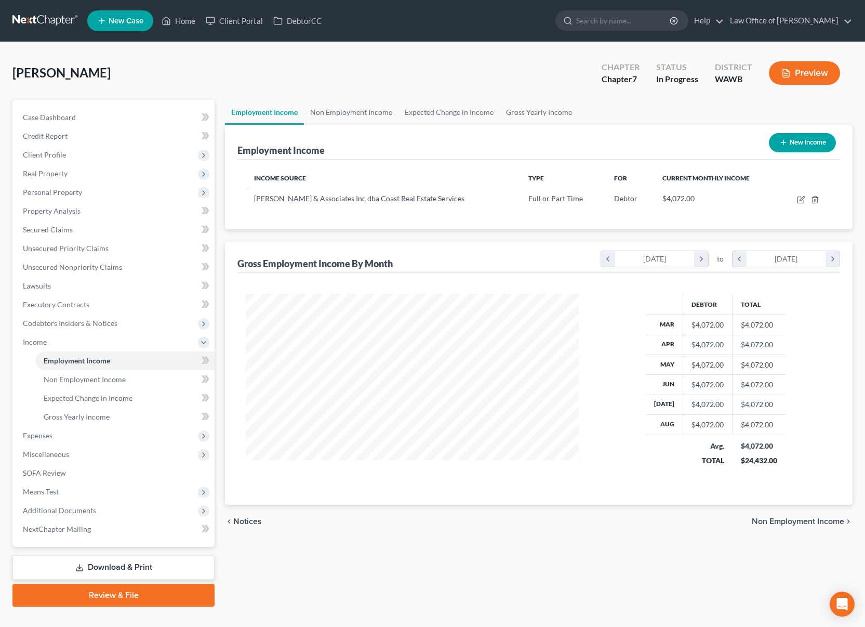
scroll to position [187, 354]
click at [801, 199] on icon "button" at bounding box center [802, 198] width 5 height 5
select select "0"
select select "50"
select select "0"
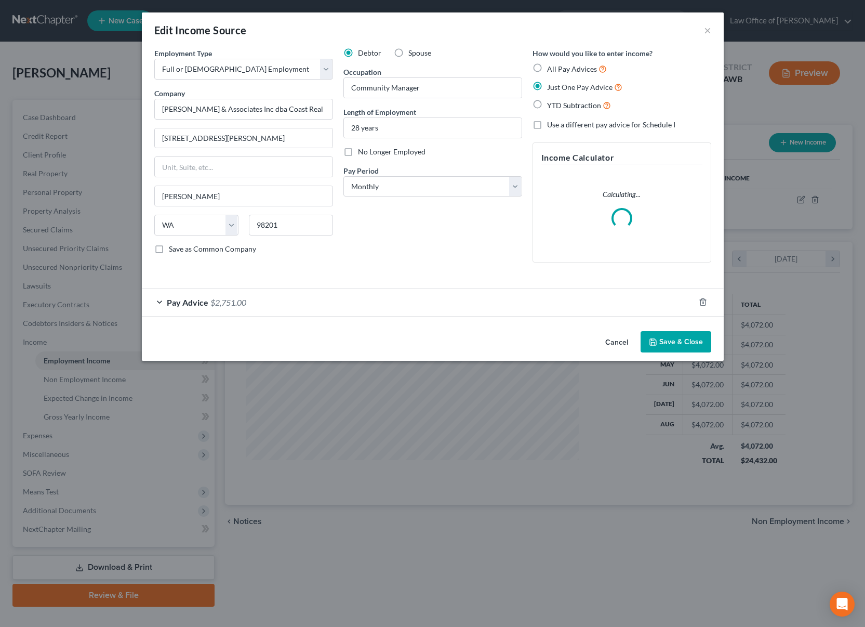
click at [423, 290] on div "Pay Advice $2,751.00" at bounding box center [418, 302] width 553 height 28
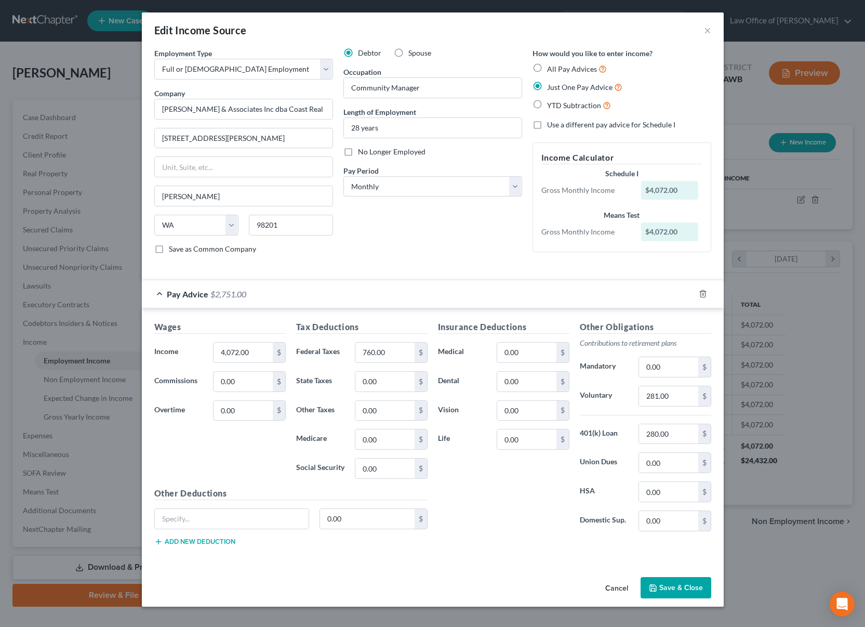
click at [679, 588] on button "Save & Close" at bounding box center [676, 588] width 71 height 22
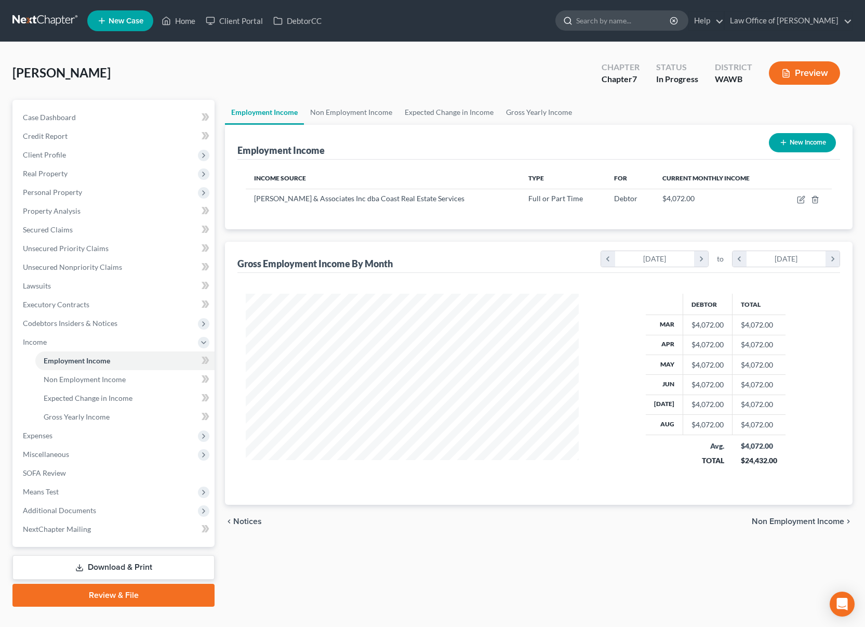
click at [620, 22] on input "search" at bounding box center [623, 20] width 95 height 19
drag, startPoint x: 642, startPoint y: 24, endPoint x: 542, endPoint y: 16, distance: 100.7
click at [542, 16] on ul "New Case Home Client Portal DebtorCC babay - No Result - See all results Or Pre…" at bounding box center [470, 20] width 766 height 27
type input "baybay"
click at [48, 20] on link at bounding box center [45, 20] width 67 height 19
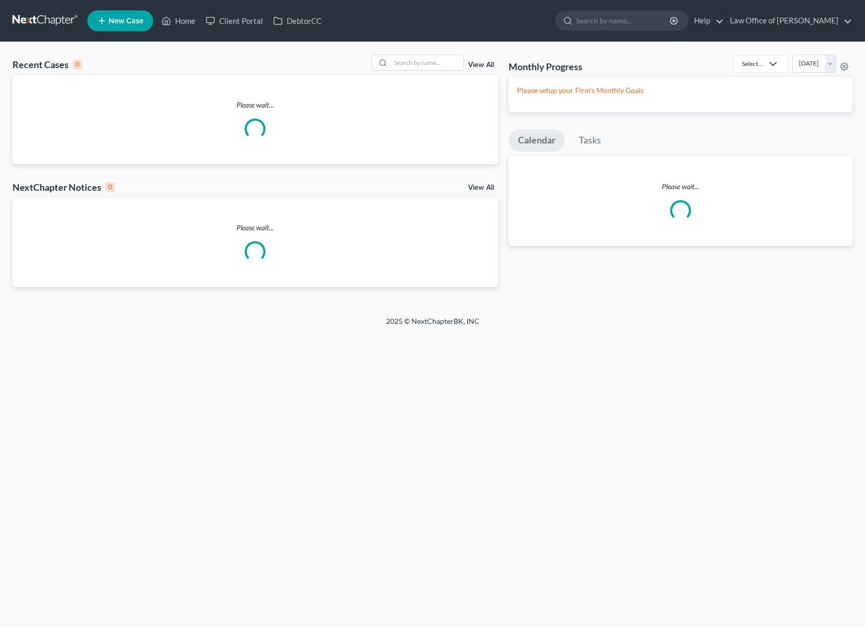
click at [65, 20] on link at bounding box center [45, 20] width 67 height 19
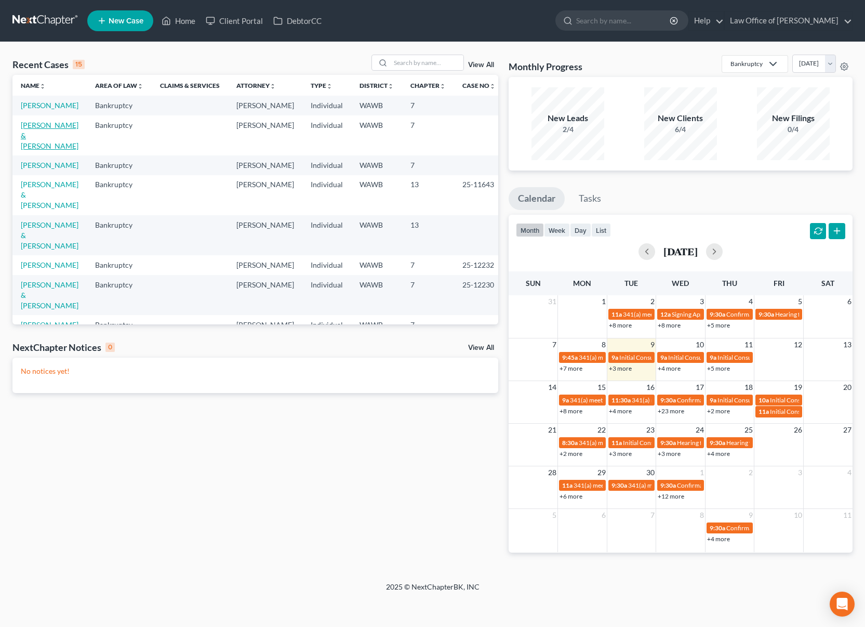
click at [58, 123] on link "[PERSON_NAME] & [PERSON_NAME]" at bounding box center [50, 136] width 58 height 30
select select "6"
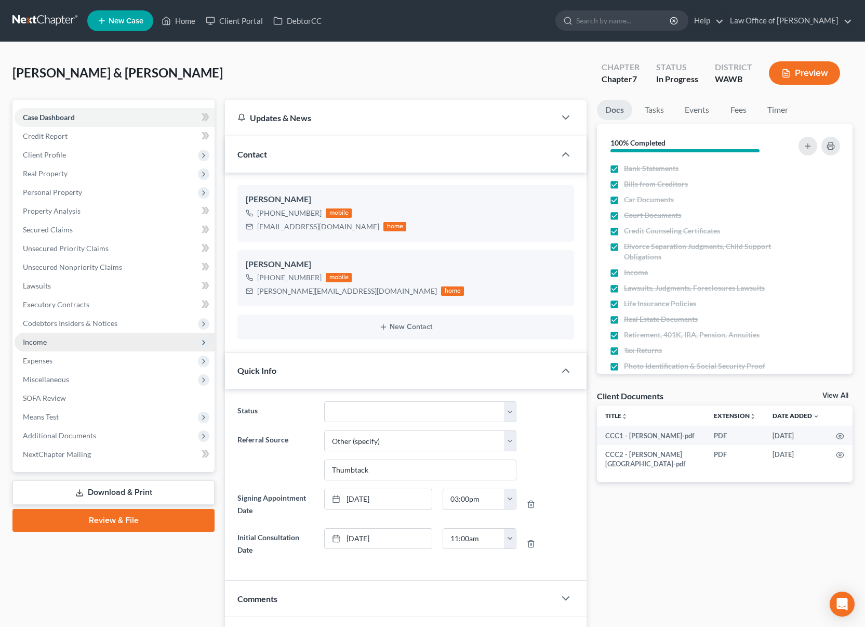
click at [109, 345] on span "Income" at bounding box center [115, 342] width 200 height 19
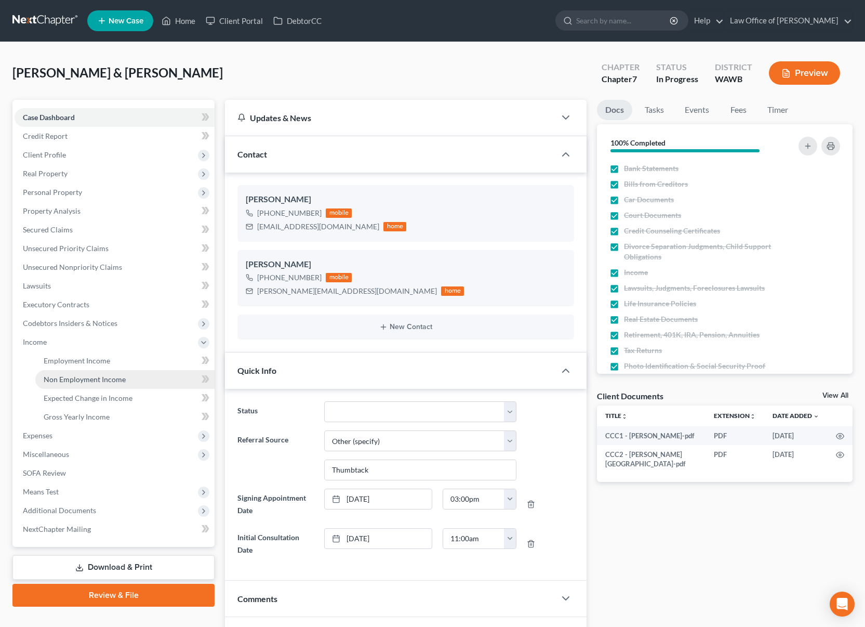
click at [110, 382] on span "Non Employment Income" at bounding box center [85, 379] width 82 height 9
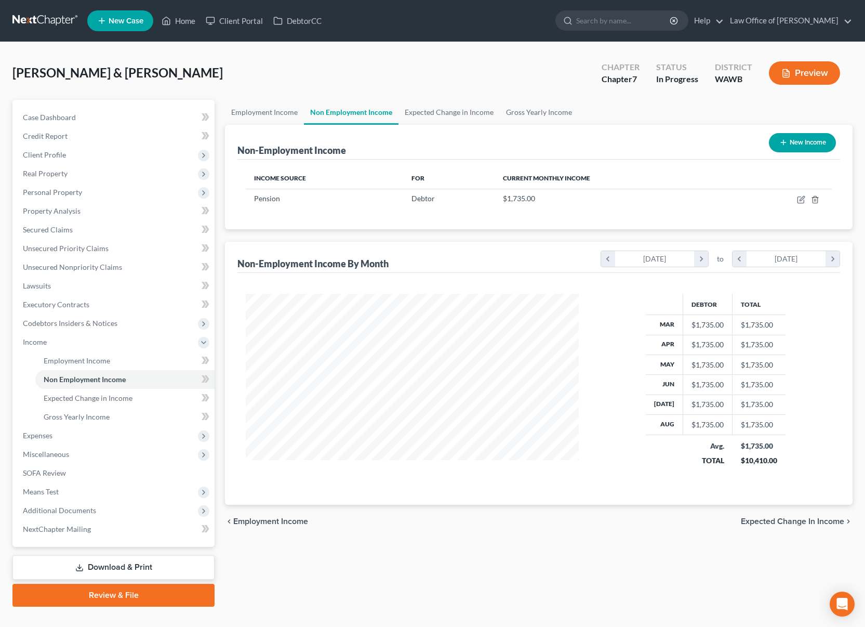
scroll to position [187, 354]
click at [780, 136] on button "New Income" at bounding box center [802, 142] width 67 height 19
select select "0"
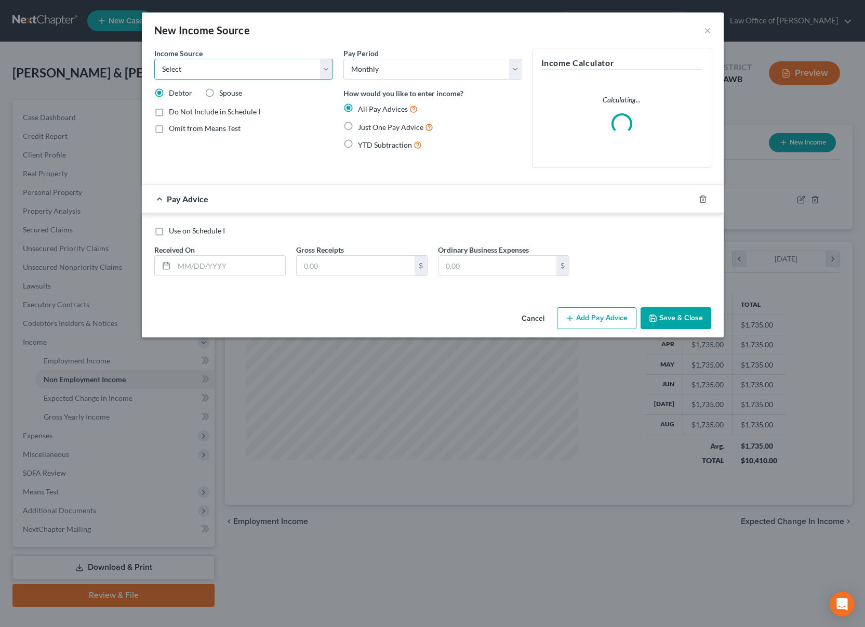
click at [216, 69] on select "Select Unemployment Disability (from employer) Pension Retirement Social Securi…" at bounding box center [243, 69] width 179 height 21
select select "2"
click at [154, 59] on select "Select Unemployment Disability (from employer) Pension Retirement Social Securi…" at bounding box center [243, 69] width 179 height 21
click at [366, 128] on span "Just One Pay Advice" at bounding box center [390, 127] width 65 height 9
click at [366, 128] on input "Just One Pay Advice" at bounding box center [365, 124] width 7 height 7
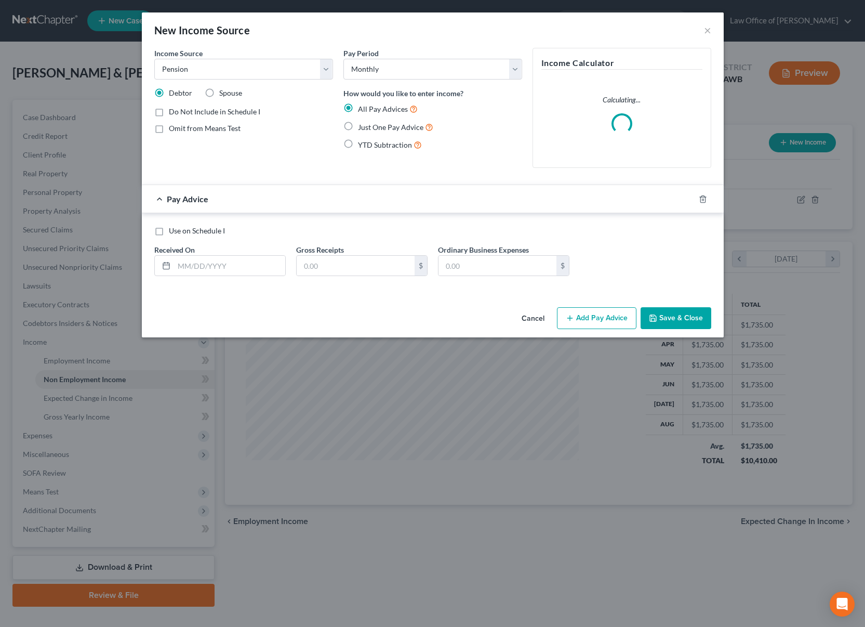
radio input "true"
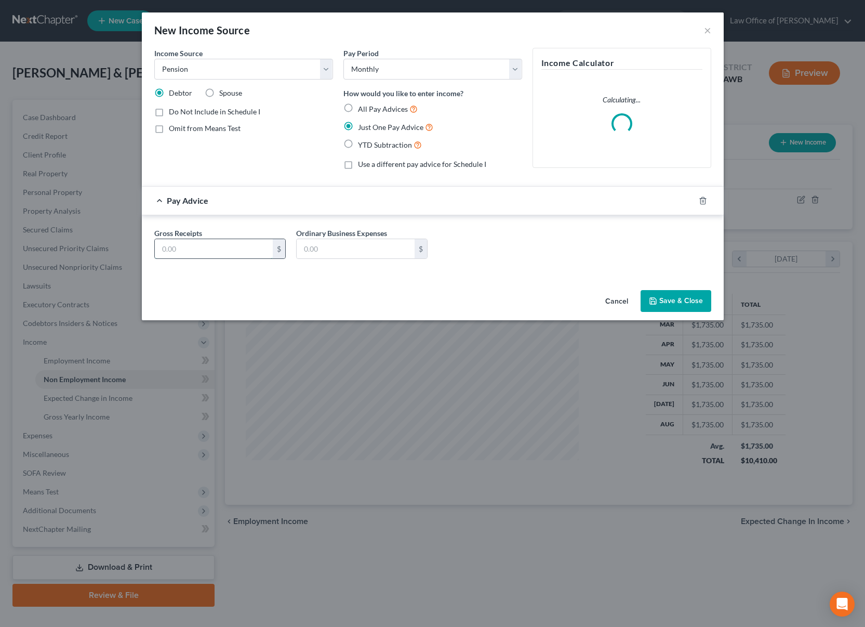
click at [255, 250] on input "text" at bounding box center [214, 249] width 118 height 20
type input "134"
click at [669, 294] on button "Save & Close" at bounding box center [676, 301] width 71 height 22
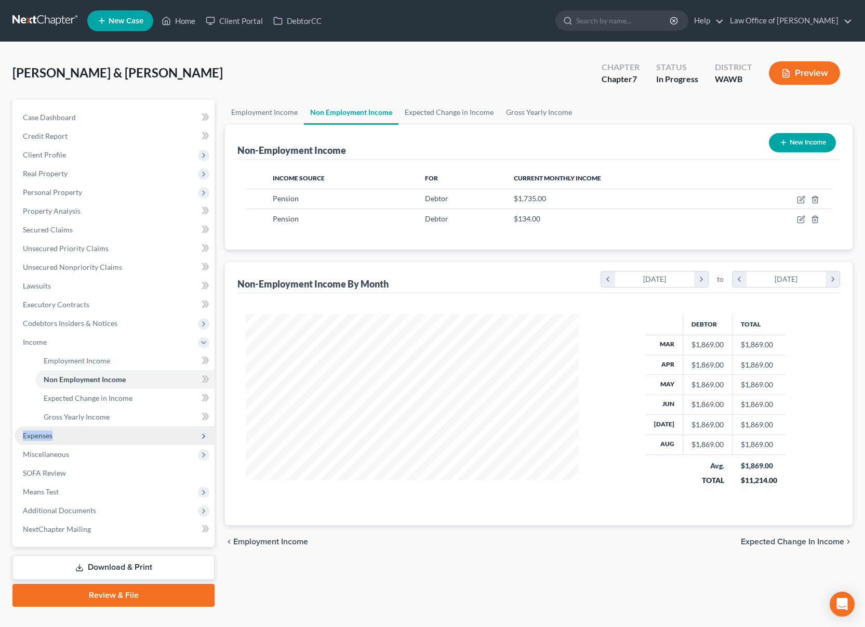
click at [170, 430] on span "Expenses" at bounding box center [115, 435] width 200 height 19
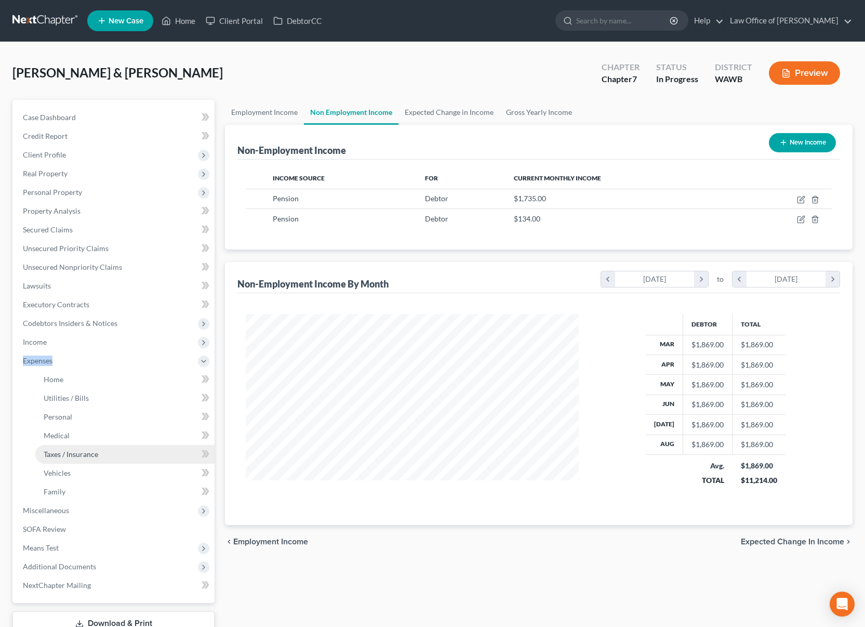
click at [160, 447] on link "Taxes / Insurance" at bounding box center [124, 454] width 179 height 19
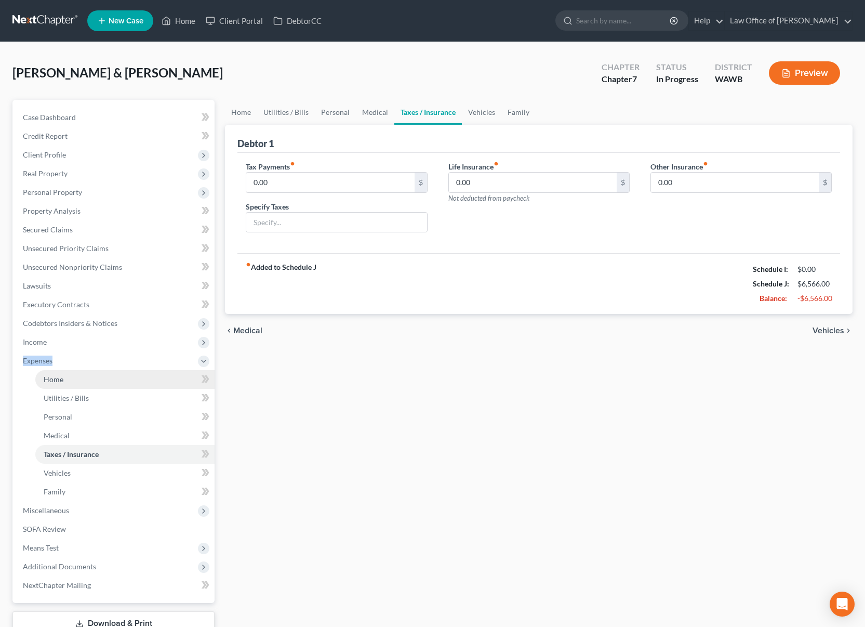
click at [143, 372] on link "Home" at bounding box center [124, 379] width 179 height 19
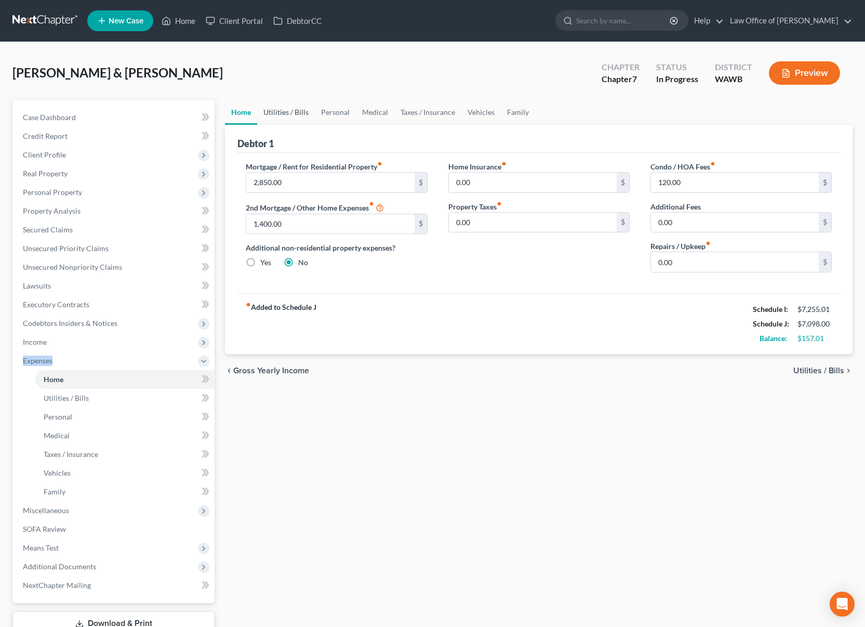
click at [301, 114] on link "Utilities / Bills" at bounding box center [286, 112] width 58 height 25
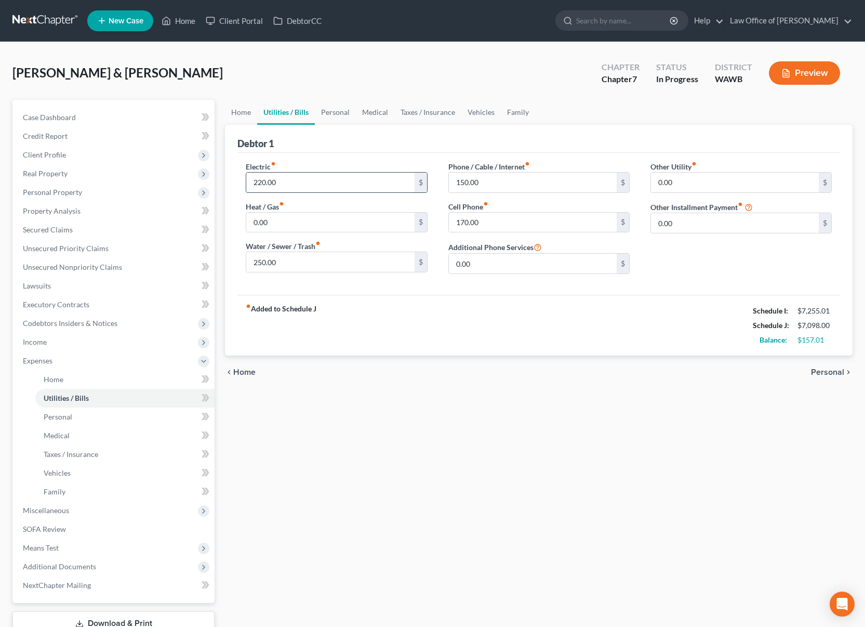
click at [300, 190] on input "220.00" at bounding box center [330, 183] width 168 height 20
type input "250"
click at [338, 112] on link "Personal" at bounding box center [335, 112] width 41 height 25
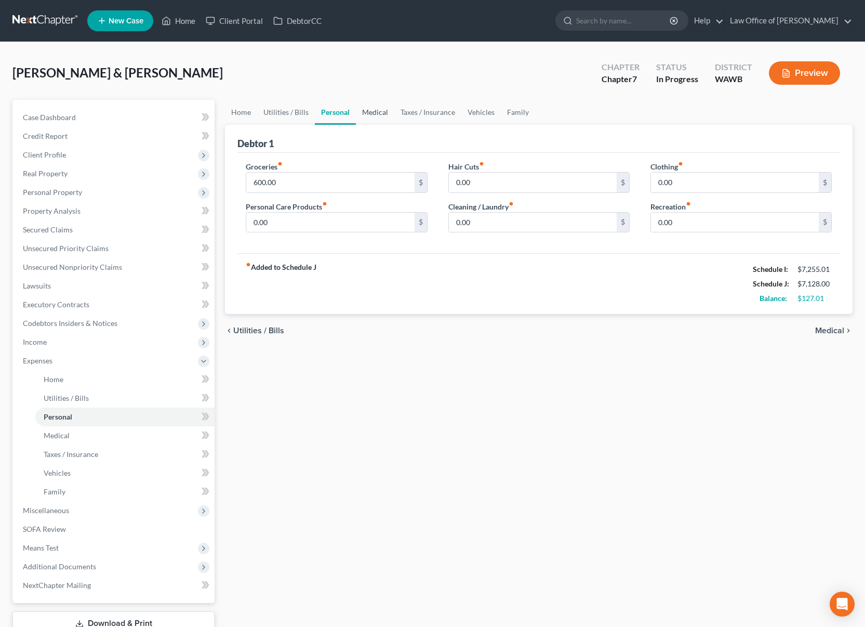
click at [364, 112] on link "Medical" at bounding box center [375, 112] width 38 height 25
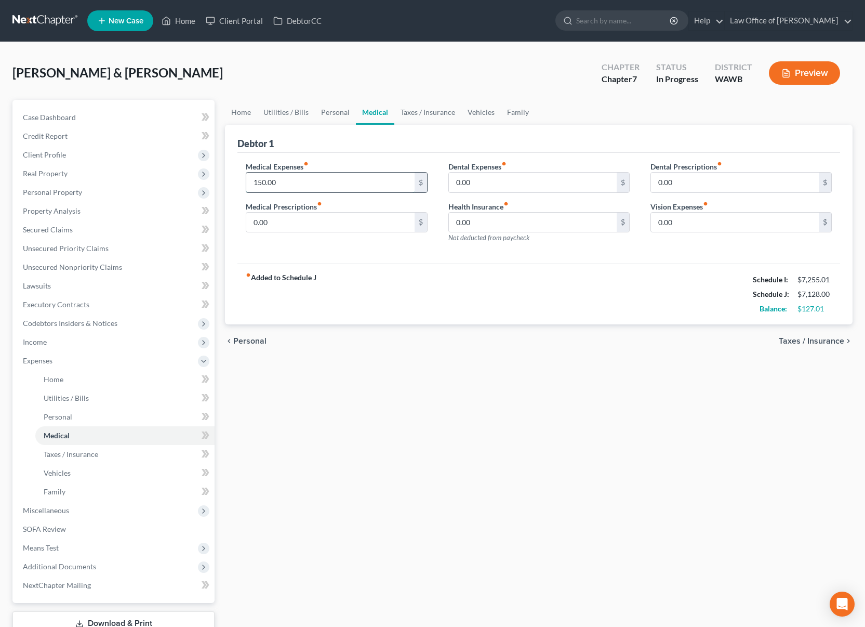
click at [297, 189] on input "150.00" at bounding box center [330, 183] width 168 height 20
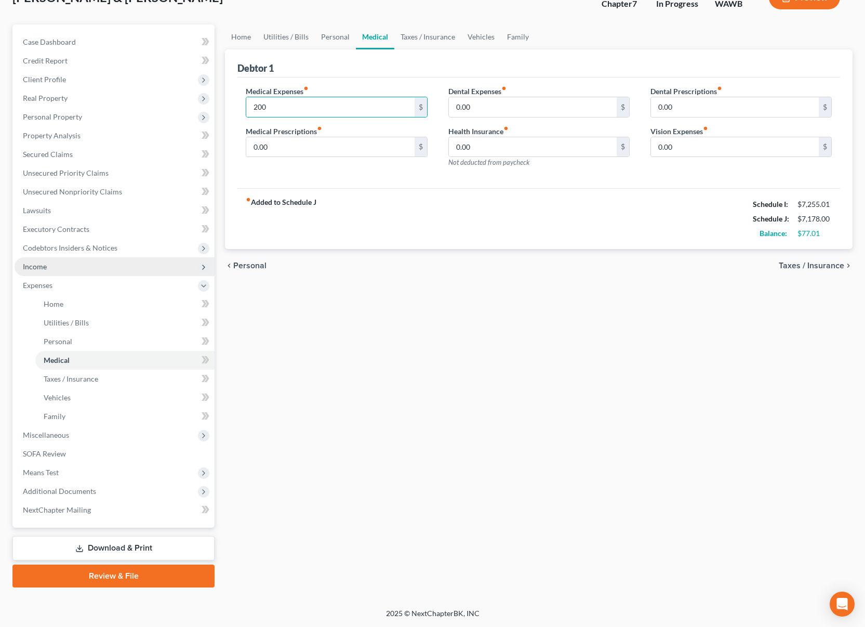
click at [97, 269] on span "Income" at bounding box center [115, 266] width 200 height 19
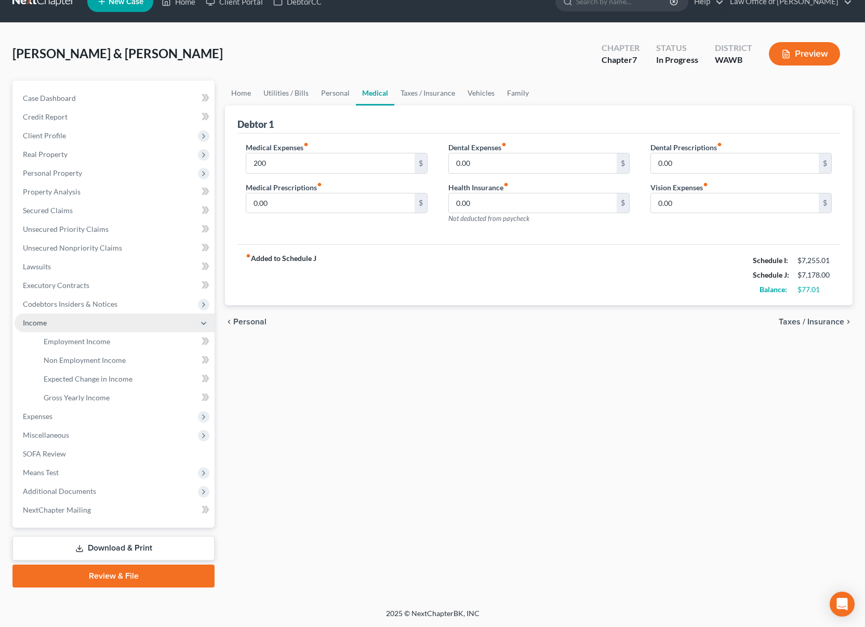
scroll to position [19, 0]
click at [123, 342] on link "Employment Income" at bounding box center [124, 341] width 179 height 19
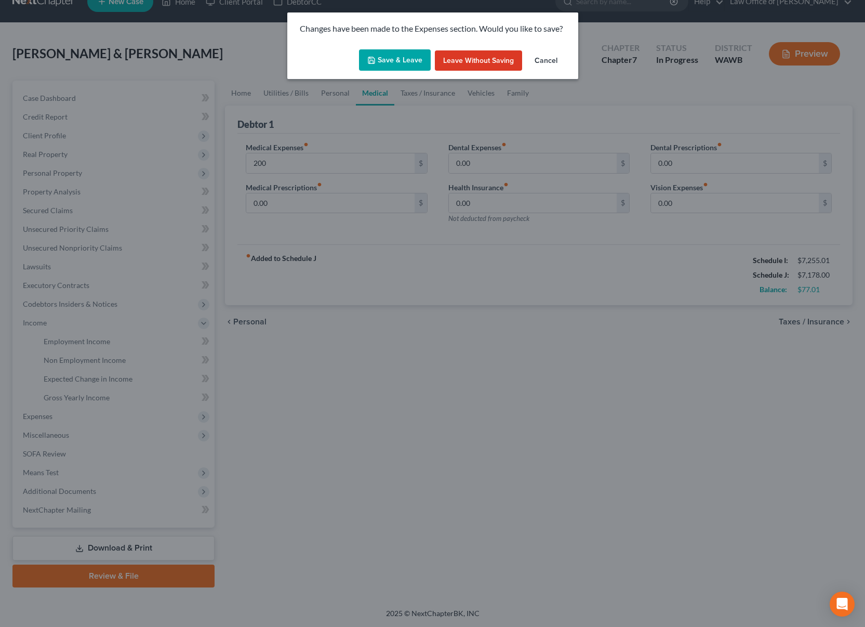
click at [394, 59] on button "Save & Leave" at bounding box center [395, 60] width 72 height 22
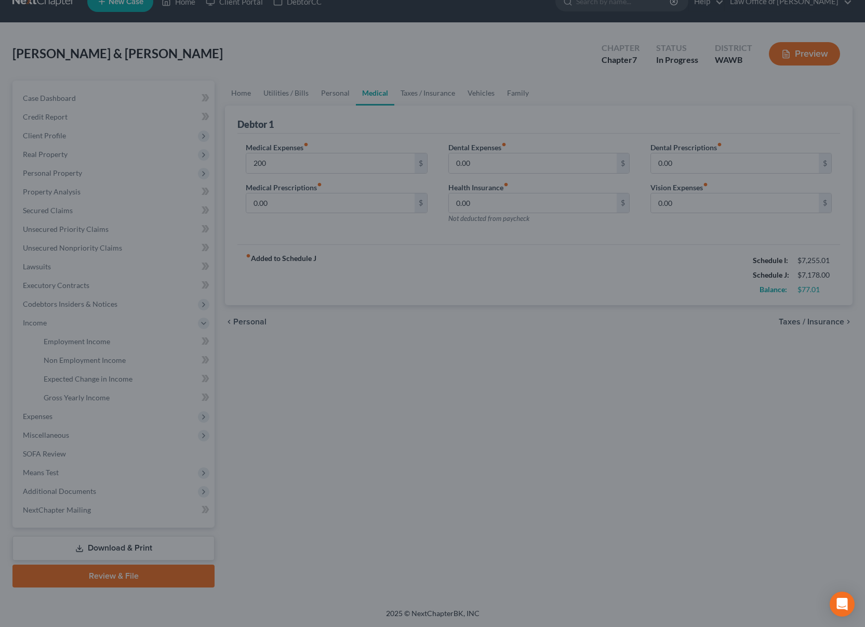
type input "200.00"
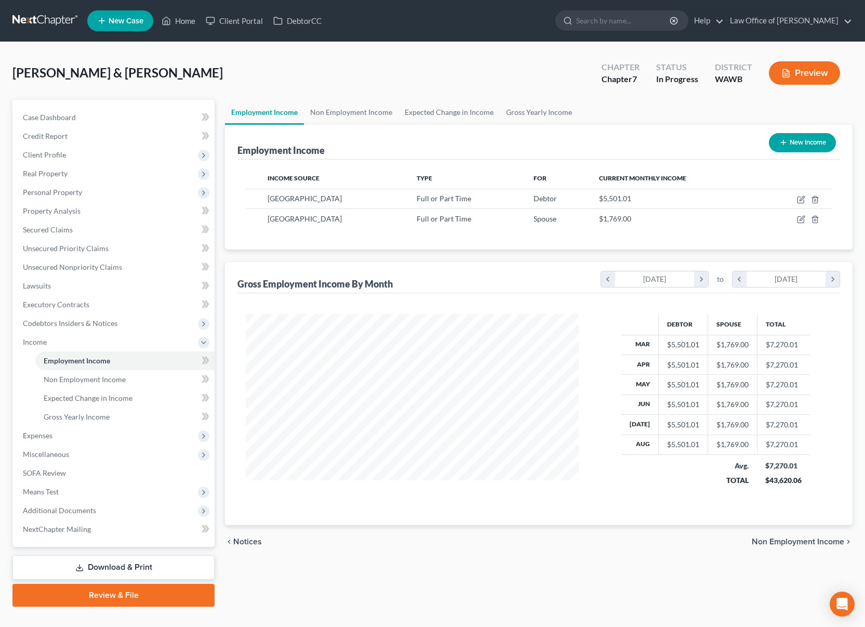
scroll to position [187, 354]
click at [372, 112] on link "Non Employment Income" at bounding box center [351, 112] width 95 height 25
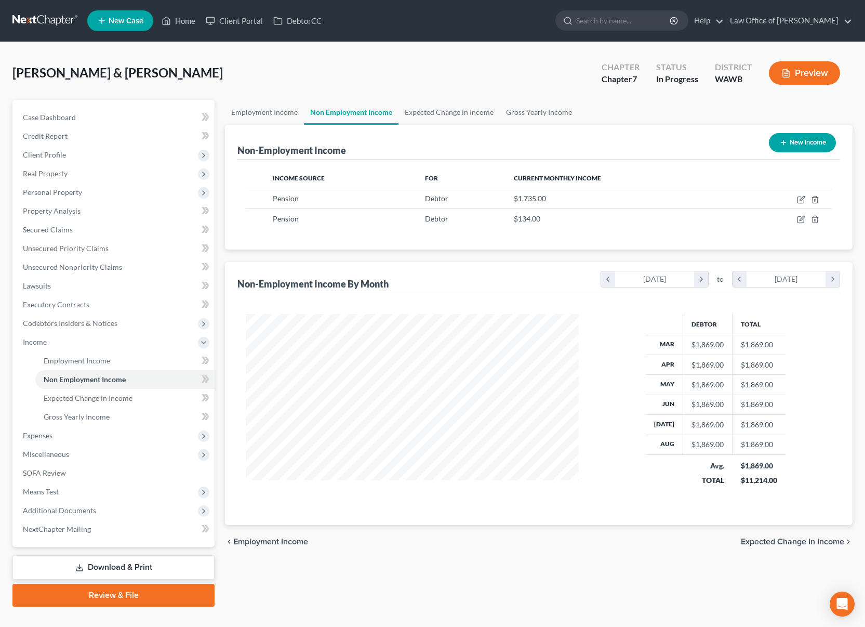
scroll to position [187, 354]
click at [816, 220] on line "button" at bounding box center [816, 220] width 0 height 2
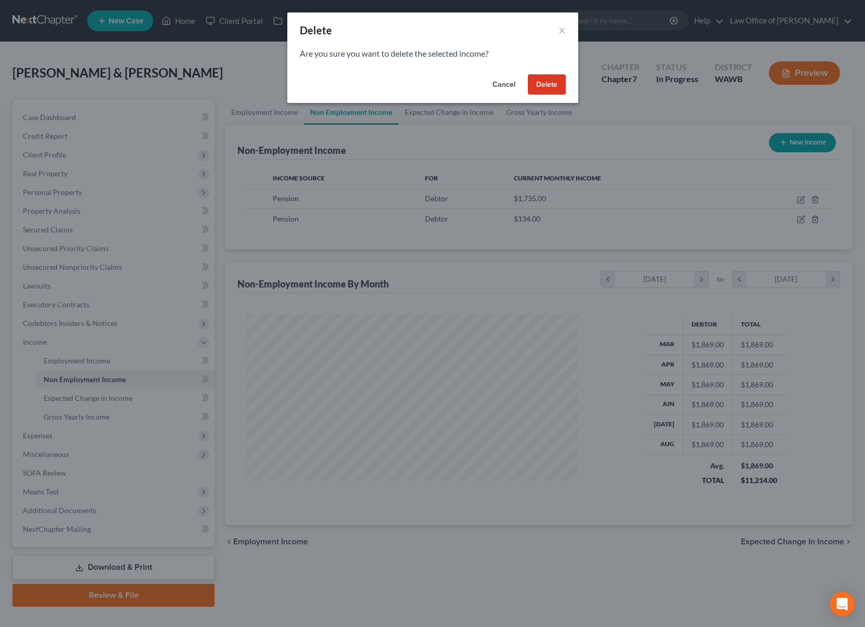
click at [554, 85] on button "Delete" at bounding box center [547, 84] width 38 height 21
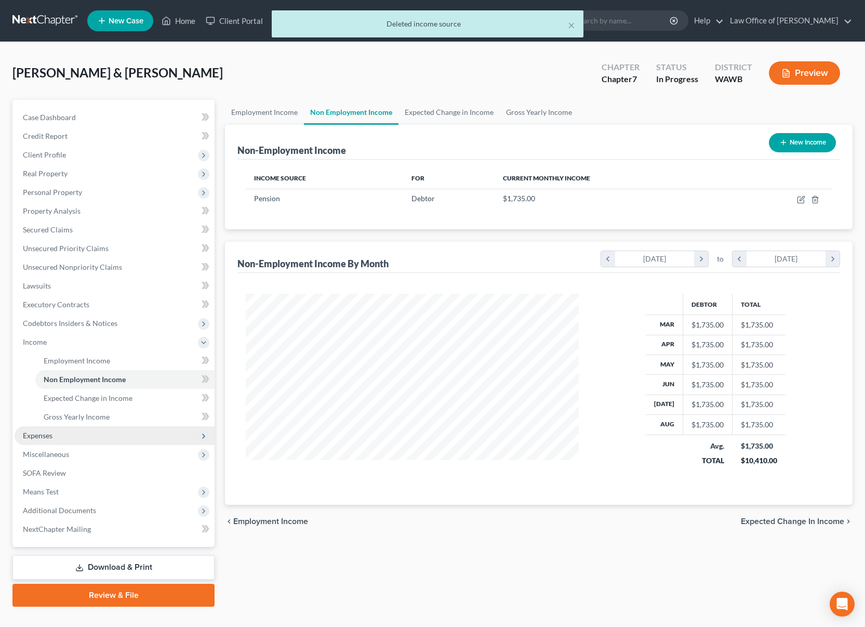
click at [132, 442] on span "Expenses" at bounding box center [115, 435] width 200 height 19
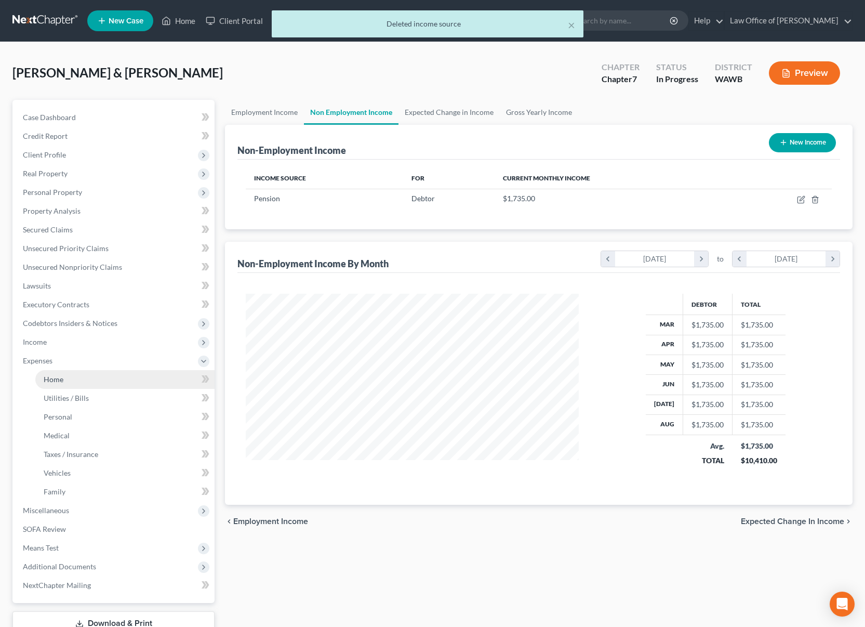
click at [122, 375] on link "Home" at bounding box center [124, 379] width 179 height 19
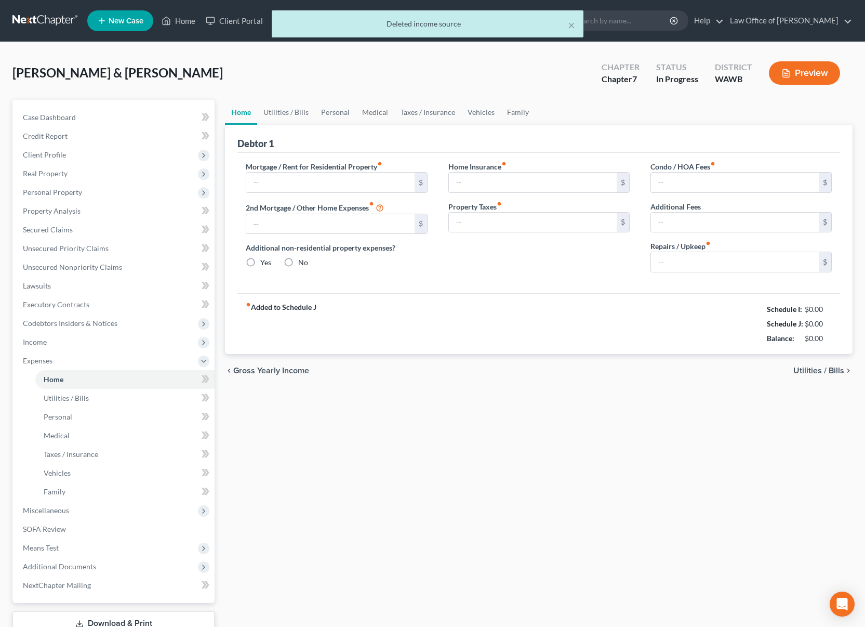
type input "2,850.00"
type input "1,400.00"
radio input "true"
type input "0.00"
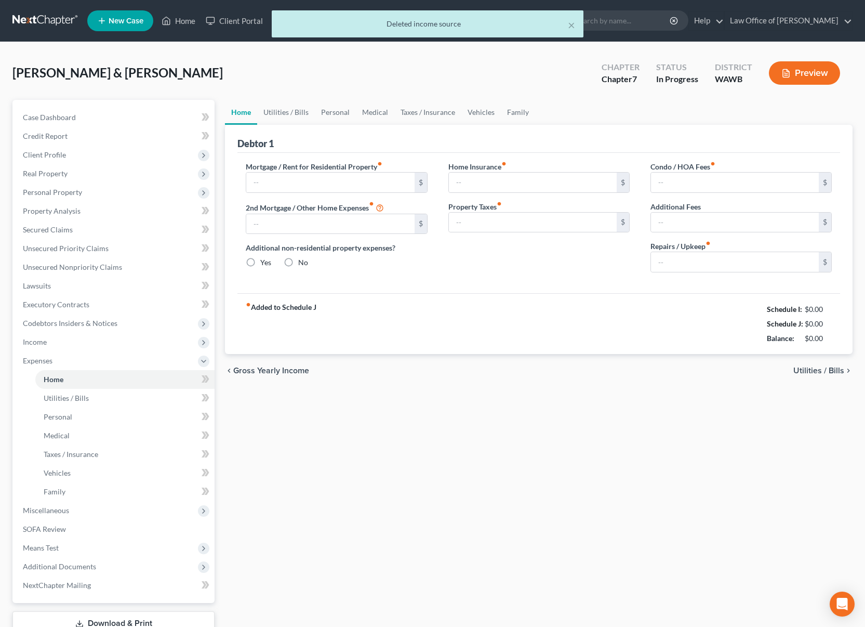
type input "120.00"
type input "0.00"
click at [292, 113] on link "Utilities / Bills" at bounding box center [286, 112] width 58 height 25
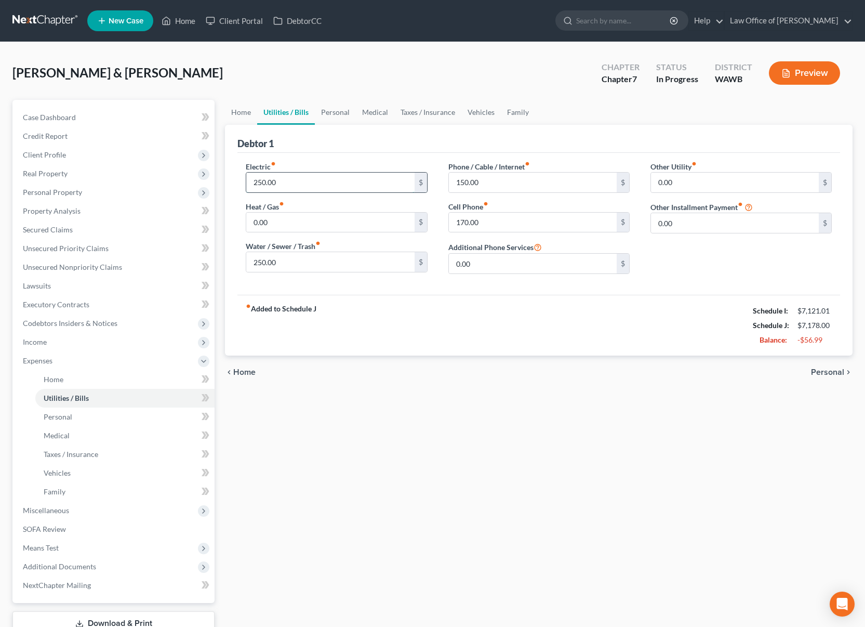
click at [295, 185] on input "250.00" at bounding box center [330, 183] width 168 height 20
type input "220"
click at [371, 115] on link "Medical" at bounding box center [375, 112] width 38 height 25
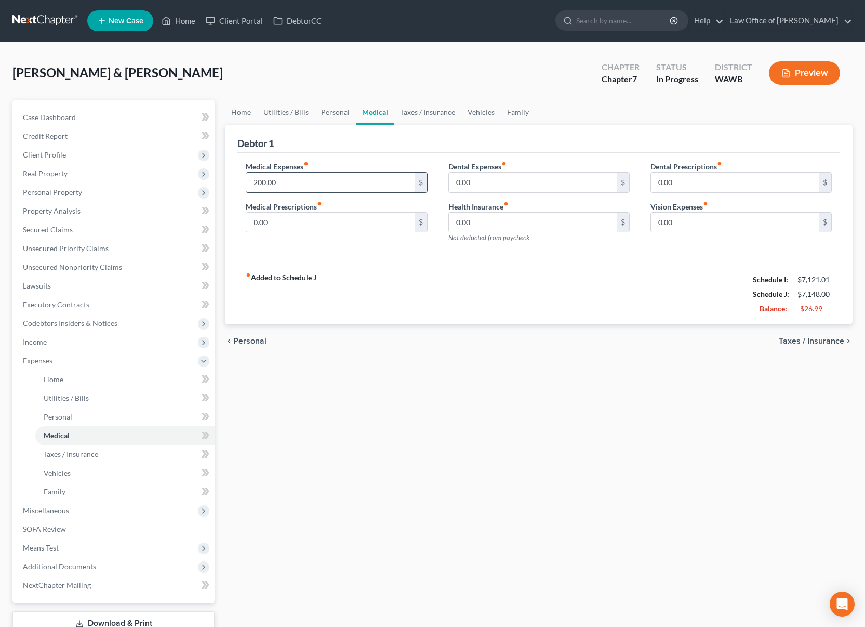
click at [321, 183] on input "200.00" at bounding box center [330, 183] width 168 height 20
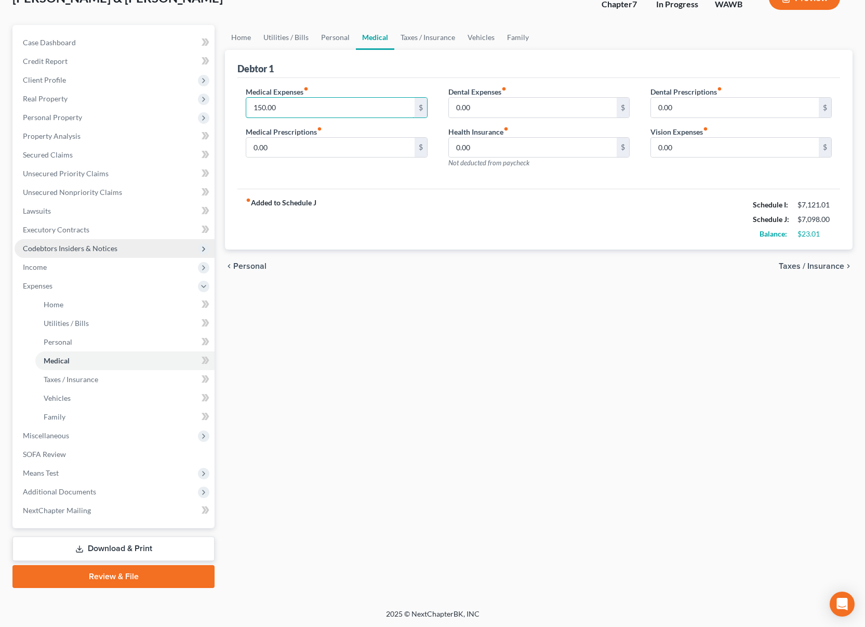
scroll to position [75, 0]
type input "150.00"
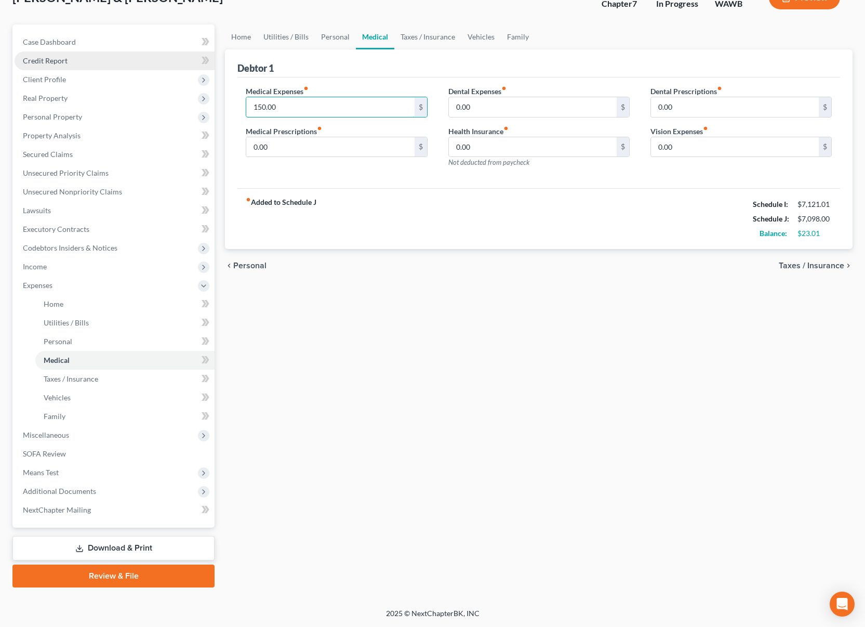
scroll to position [0, 0]
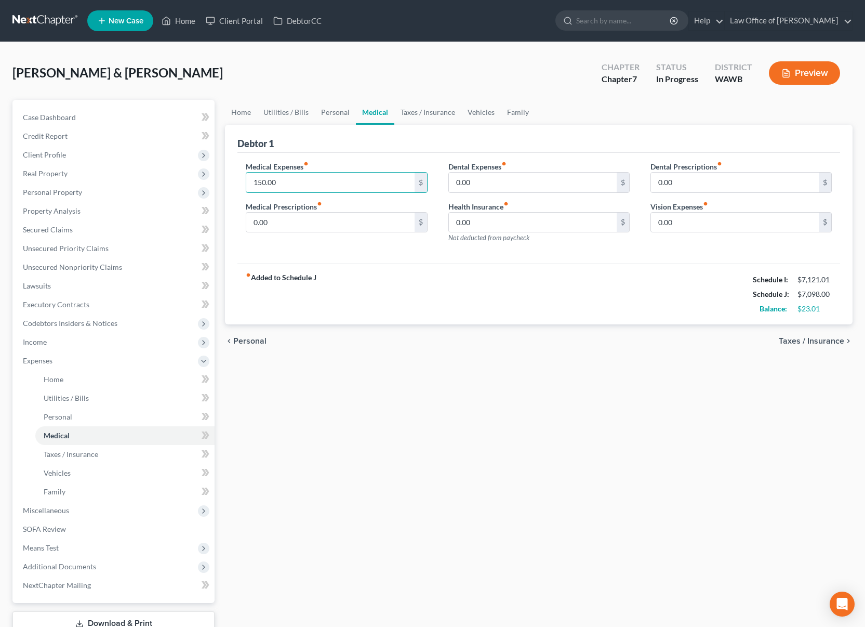
click at [47, 23] on link at bounding box center [45, 20] width 67 height 19
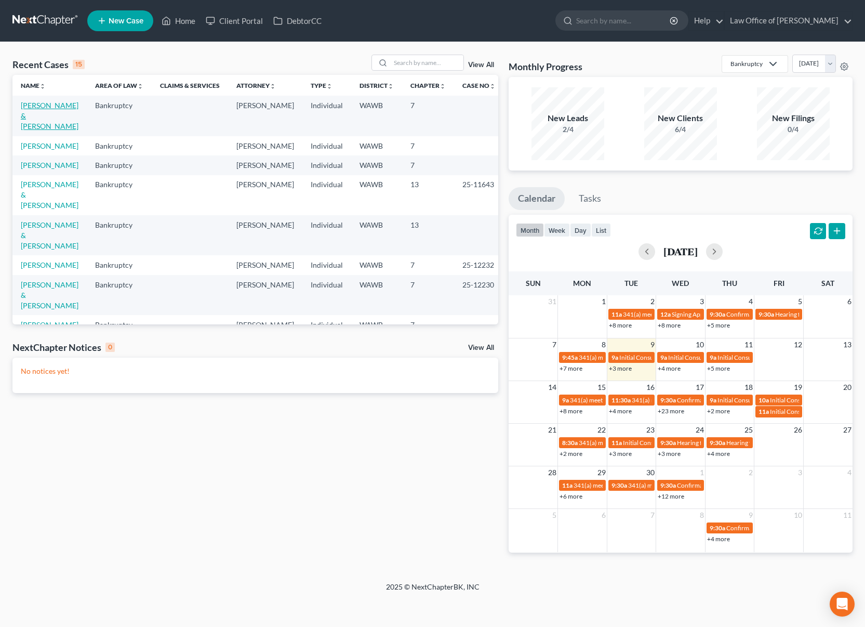
click at [35, 102] on link "[PERSON_NAME] & [PERSON_NAME]" at bounding box center [50, 116] width 58 height 30
select select "6"
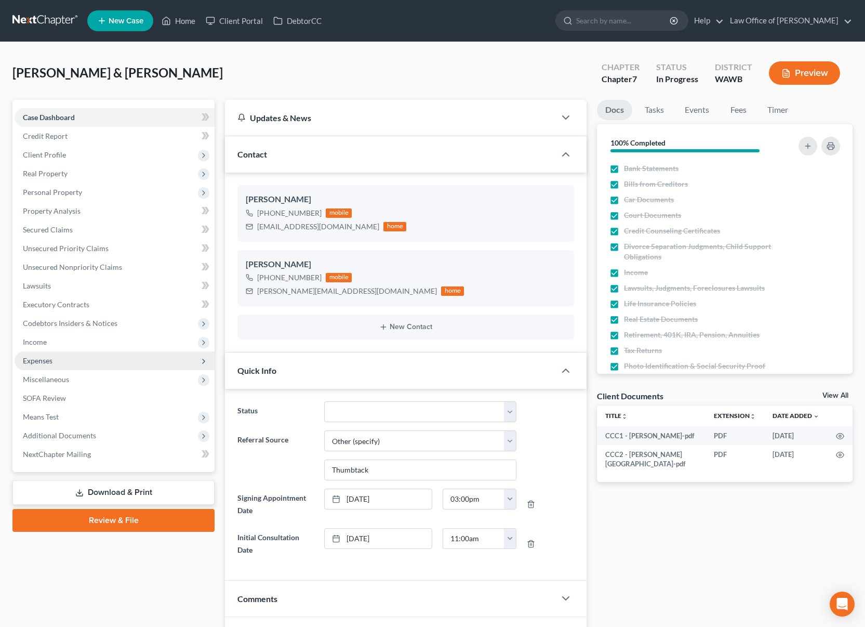
click at [67, 366] on span "Expenses" at bounding box center [115, 360] width 200 height 19
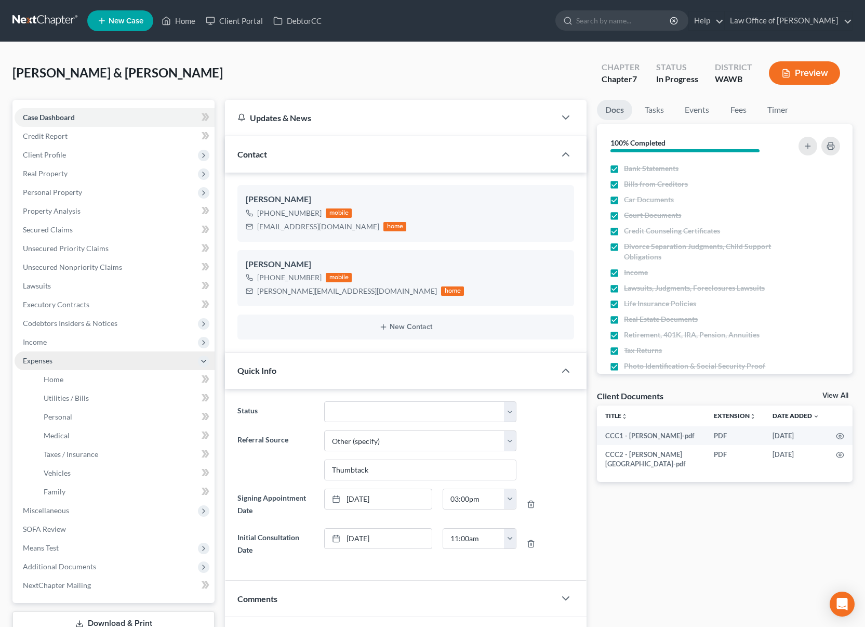
click at [67, 366] on span "Expenses" at bounding box center [115, 360] width 200 height 19
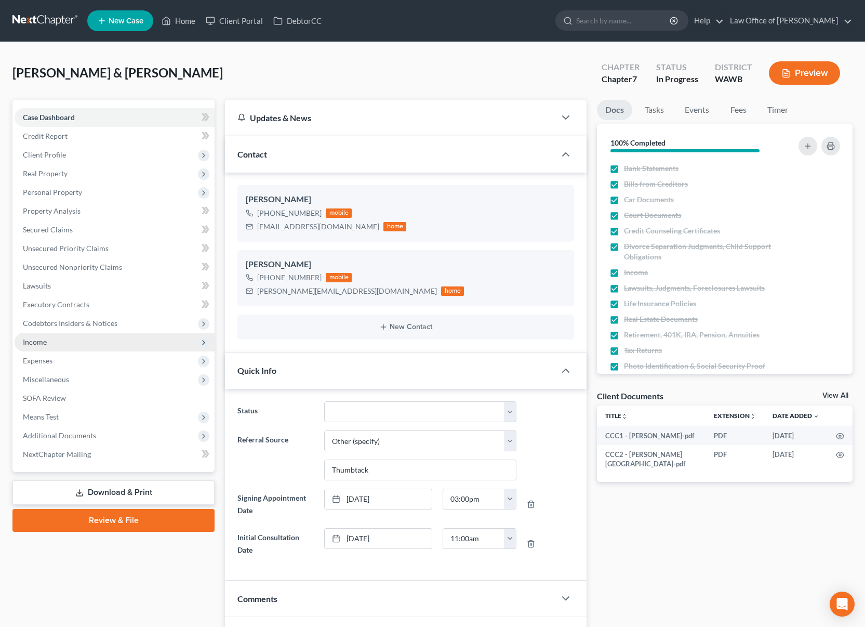
click at [69, 346] on span "Income" at bounding box center [115, 342] width 200 height 19
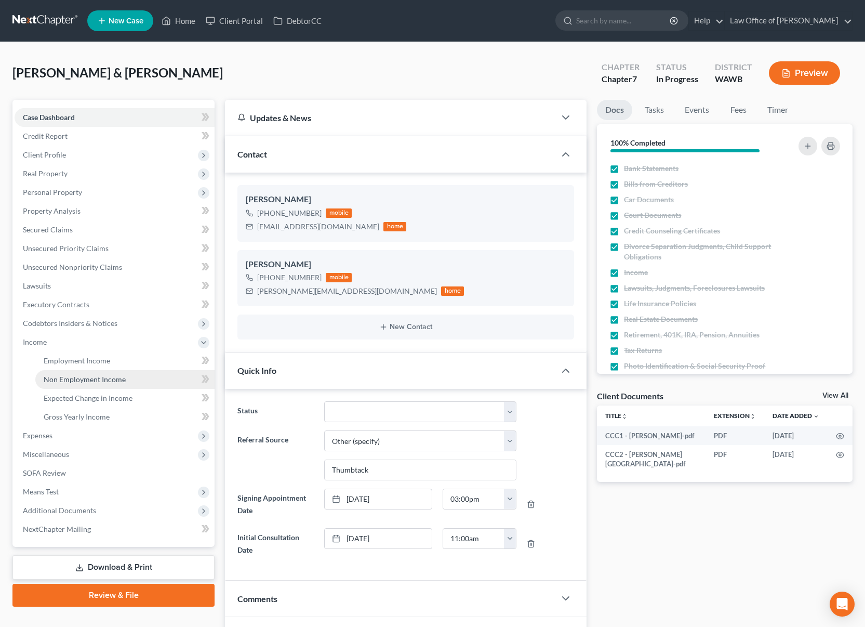
click at [68, 377] on span "Non Employment Income" at bounding box center [85, 379] width 82 height 9
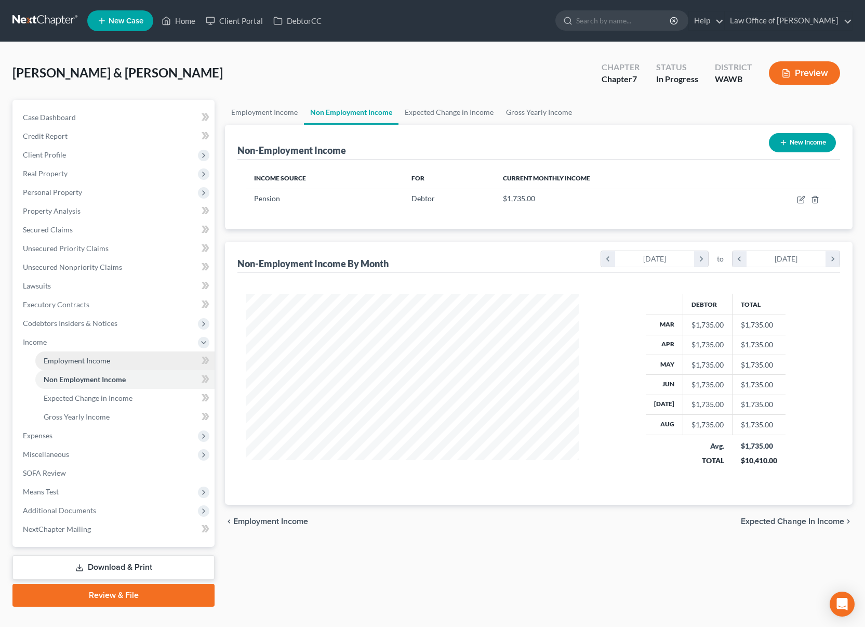
scroll to position [187, 354]
click at [62, 430] on span "Expenses" at bounding box center [115, 435] width 200 height 19
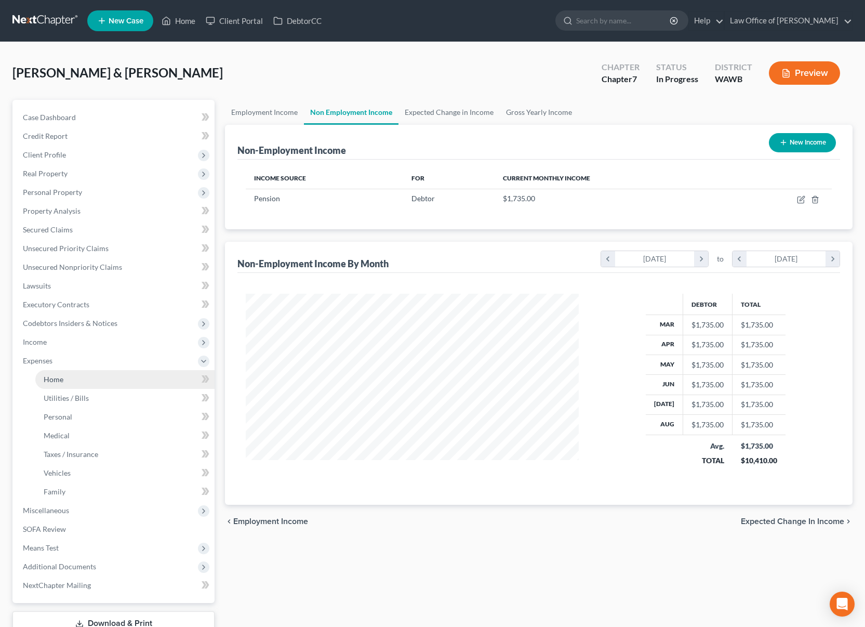
click at [64, 385] on link "Home" at bounding box center [124, 379] width 179 height 19
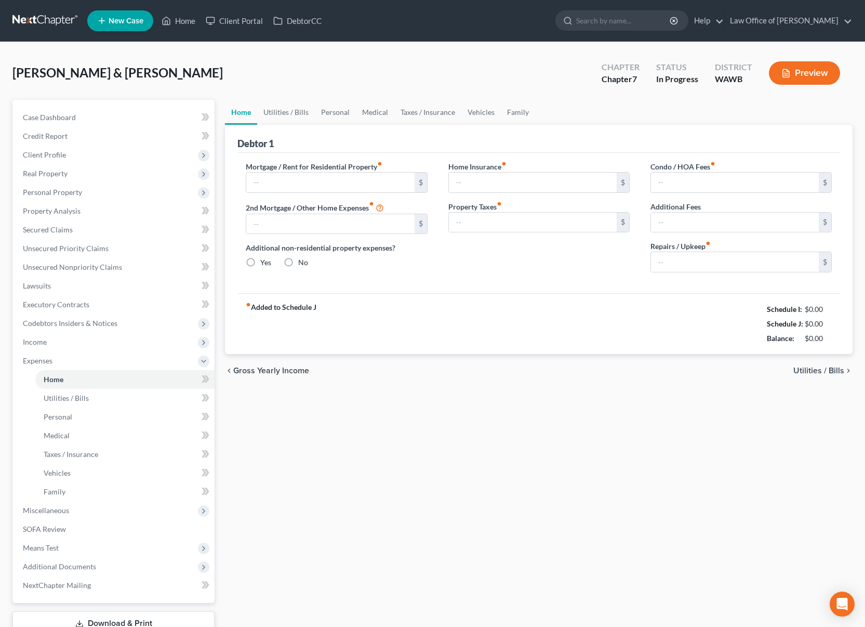
type input "2,850.00"
type input "1,400.00"
radio input "true"
type input "0.00"
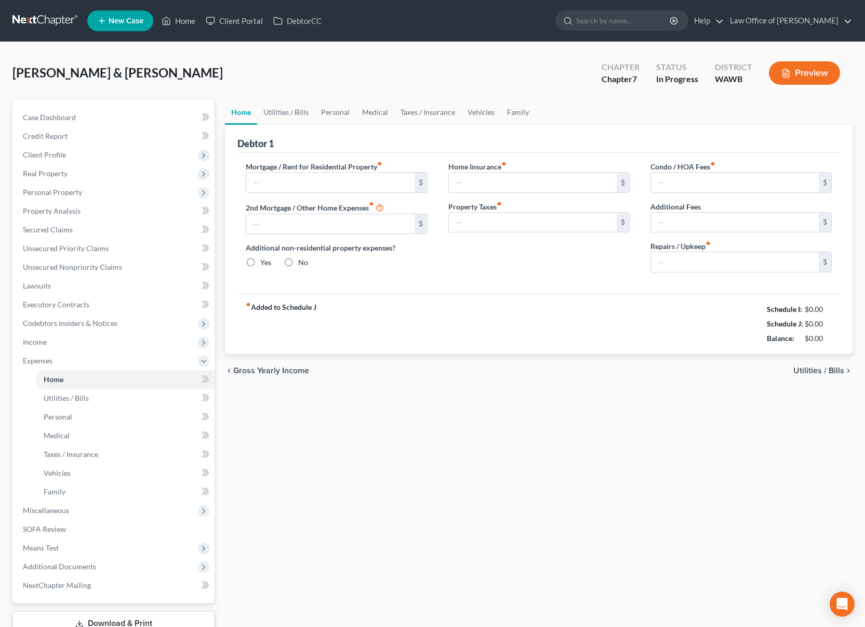
type input "120.00"
type input "0.00"
click at [285, 111] on link "Utilities / Bills" at bounding box center [286, 112] width 58 height 25
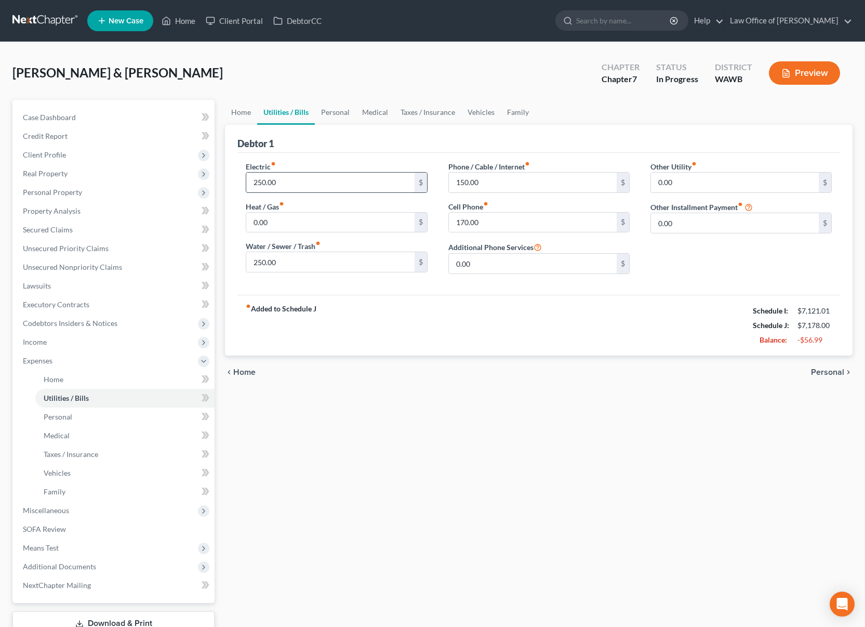
click at [297, 181] on input "250.00" at bounding box center [330, 183] width 168 height 20
type input "220.00"
click at [374, 111] on link "Medical" at bounding box center [375, 112] width 38 height 25
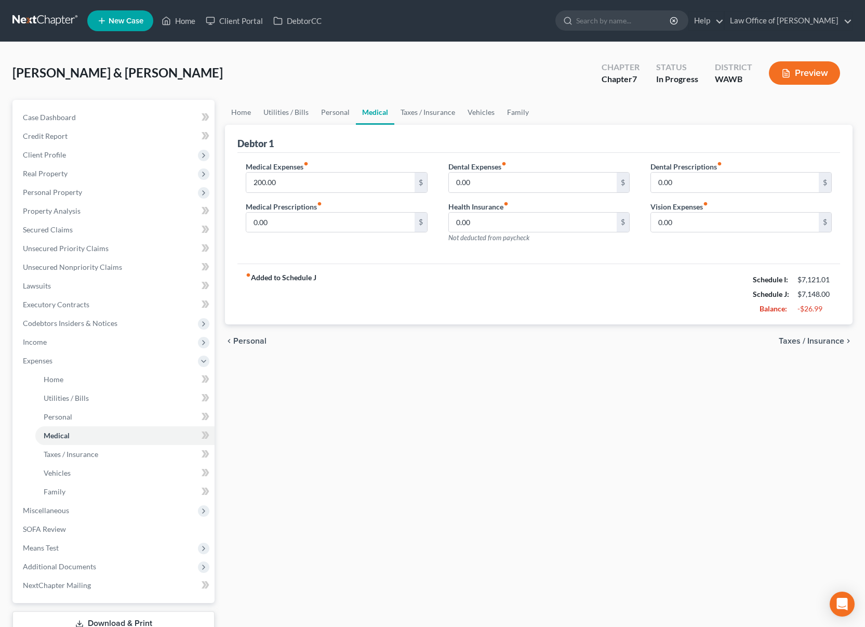
click at [313, 170] on div "Medical Expenses fiber_manual_record 200.00 $" at bounding box center [336, 177] width 181 height 32
click at [312, 179] on input "200.00" at bounding box center [330, 183] width 168 height 20
type input "150.00"
click at [102, 230] on link "Secured Claims" at bounding box center [115, 229] width 200 height 19
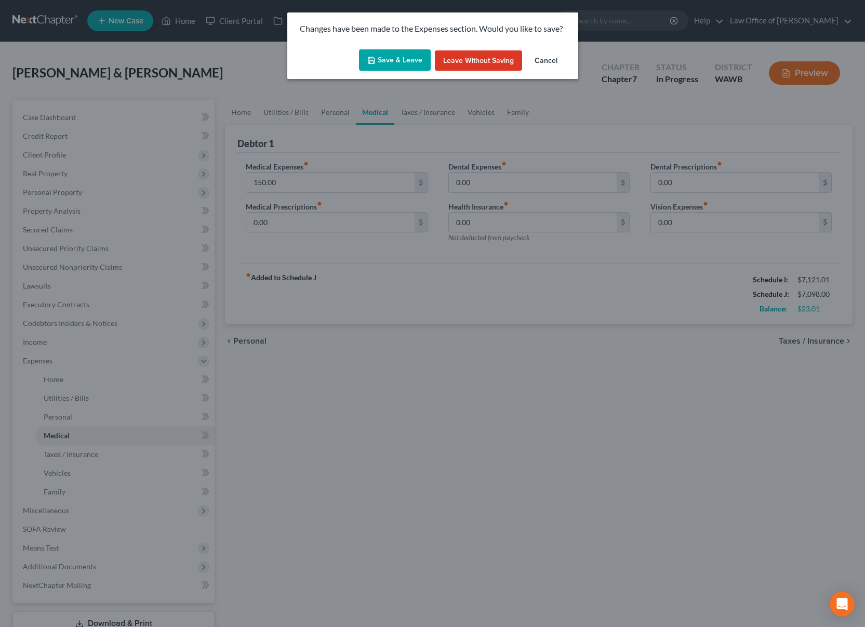
click at [400, 66] on button "Save & Leave" at bounding box center [395, 60] width 72 height 22
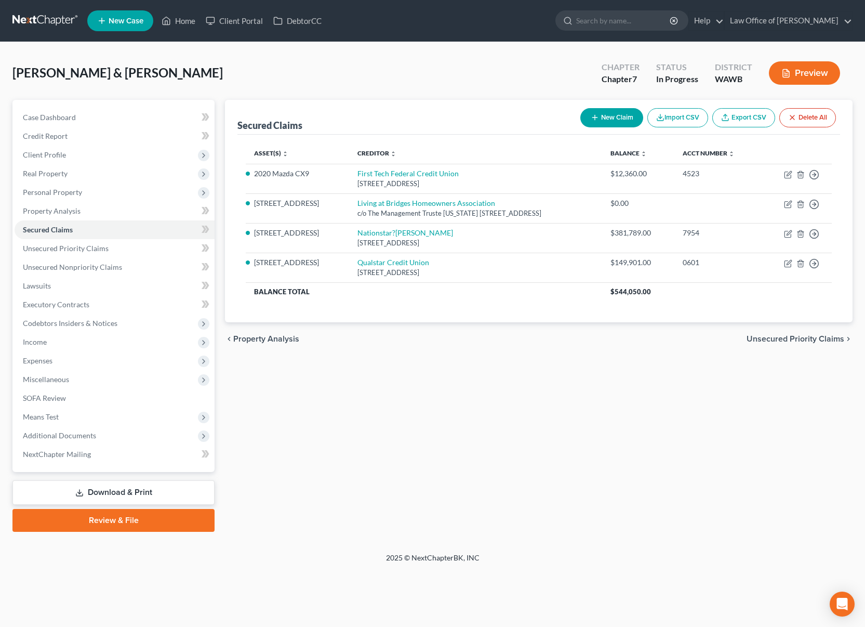
click at [55, 23] on link at bounding box center [45, 20] width 67 height 19
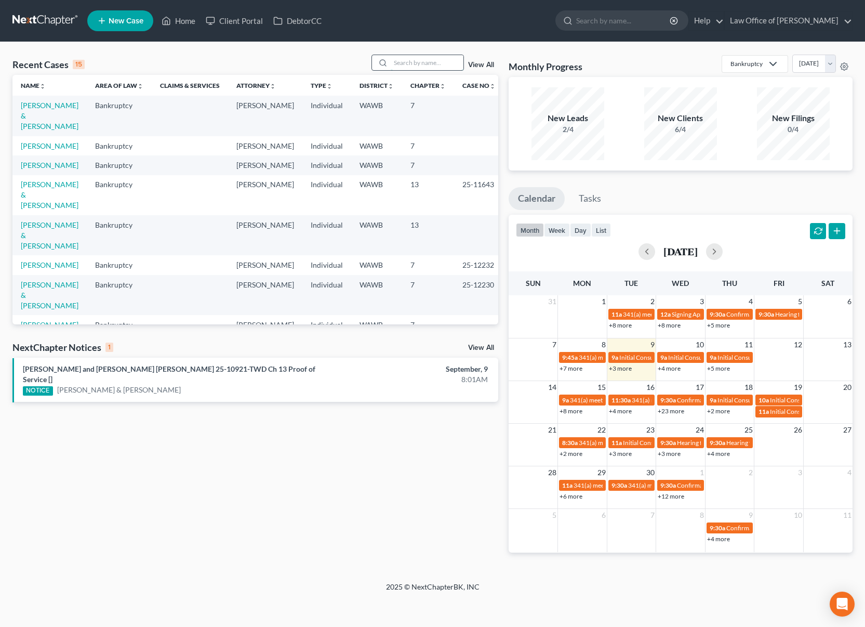
click at [421, 64] on input "search" at bounding box center [427, 62] width 73 height 15
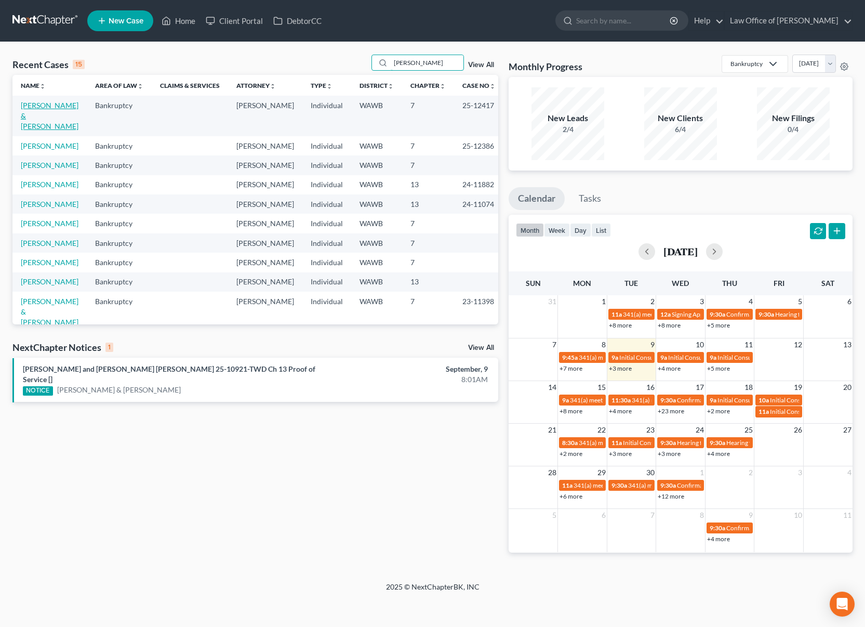
type input "[PERSON_NAME]"
click at [52, 106] on link "[PERSON_NAME] & [PERSON_NAME]" at bounding box center [50, 116] width 58 height 30
select select "6"
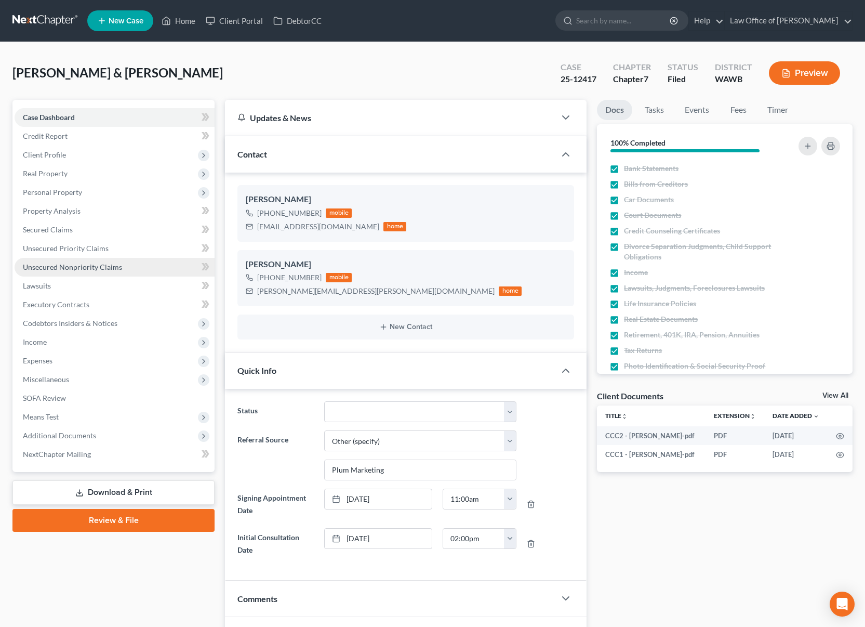
click at [61, 268] on span "Unsecured Nonpriority Claims" at bounding box center [72, 266] width 99 height 9
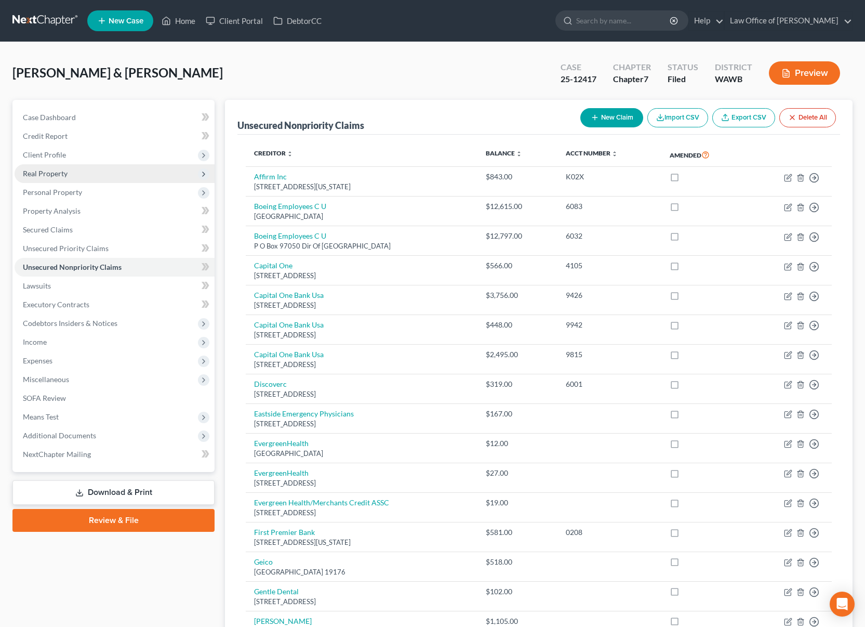
click at [63, 179] on span "Real Property" at bounding box center [115, 173] width 200 height 19
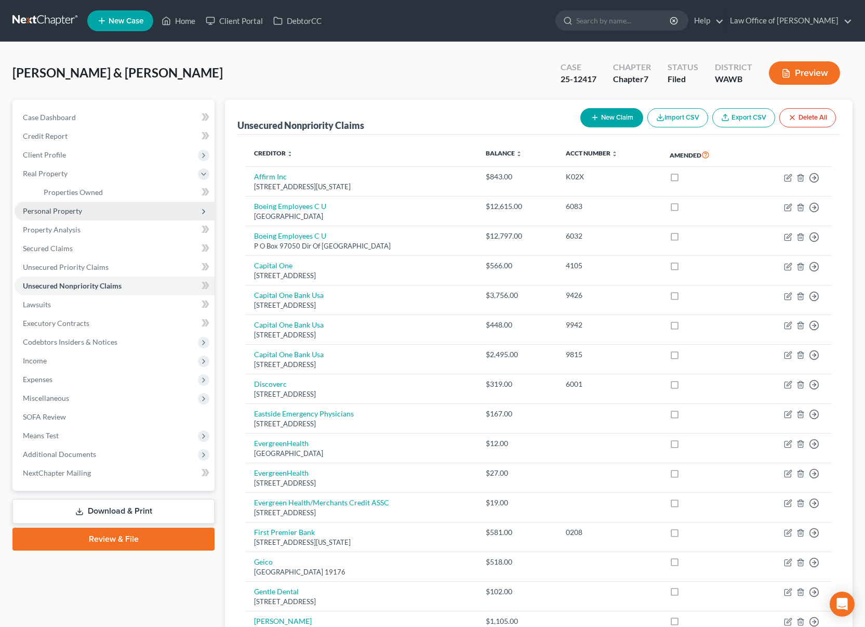
click at [55, 211] on span "Personal Property" at bounding box center [52, 210] width 59 height 9
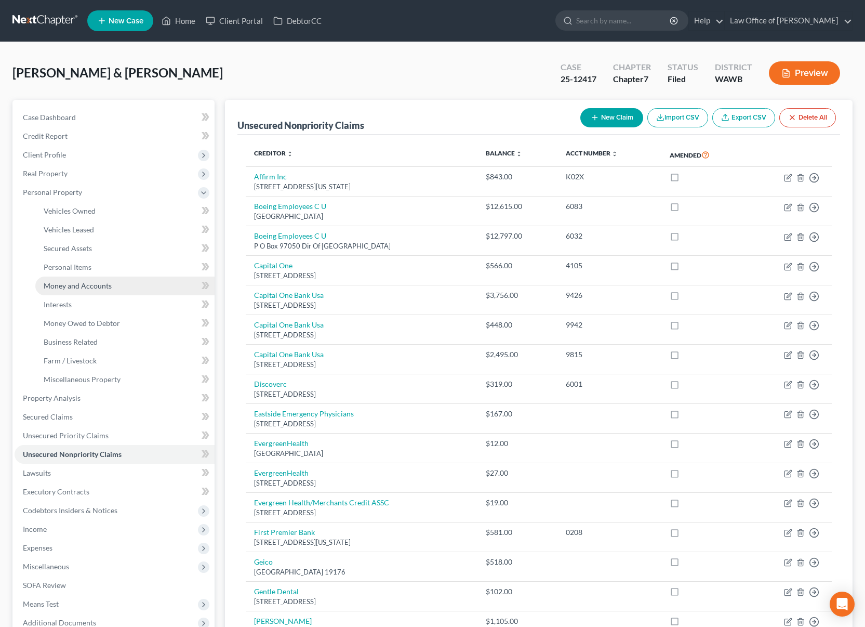
click at [63, 284] on span "Money and Accounts" at bounding box center [78, 285] width 68 height 9
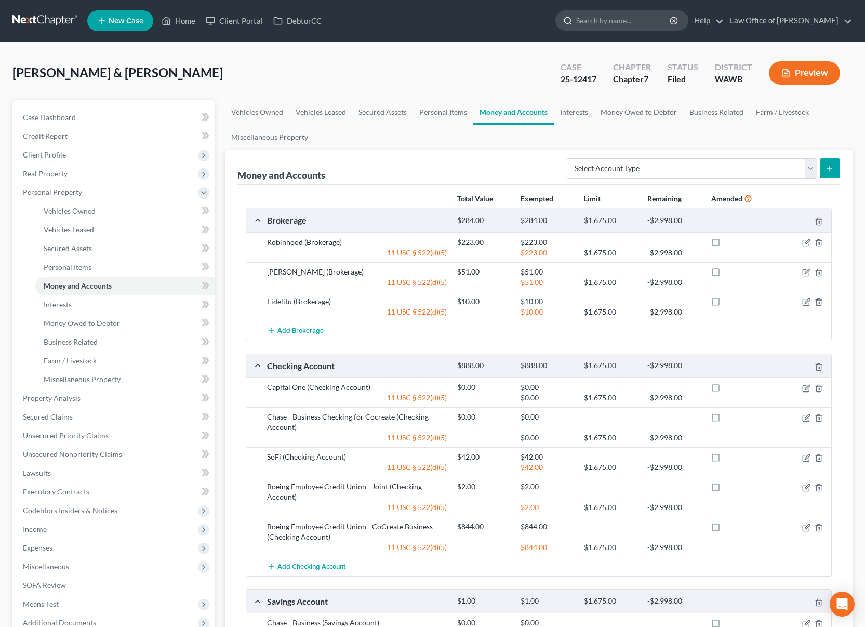
click at [632, 28] on input "search" at bounding box center [623, 20] width 95 height 19
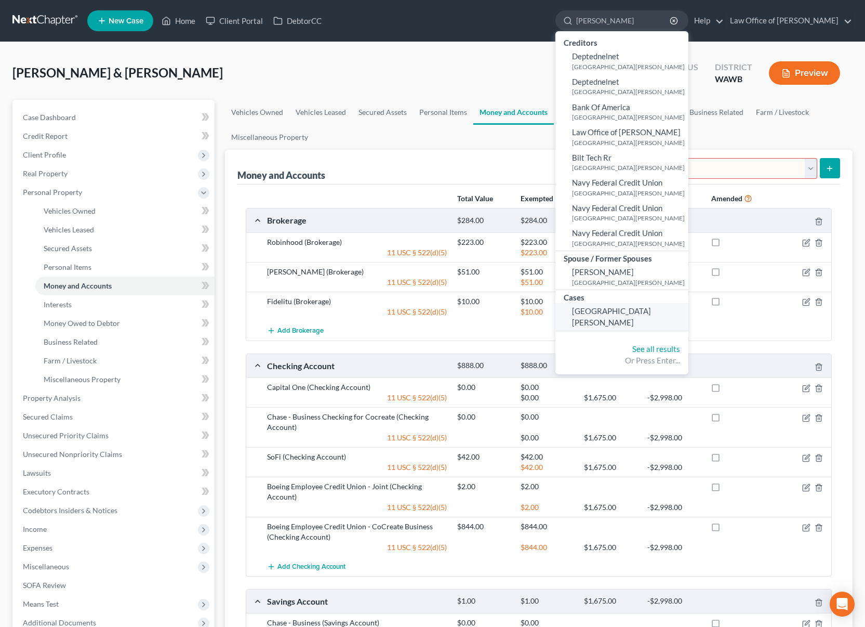
type input "[PERSON_NAME]"
click at [624, 305] on link "[GEOGRAPHIC_DATA][PERSON_NAME]" at bounding box center [622, 317] width 133 height 28
select select "6"
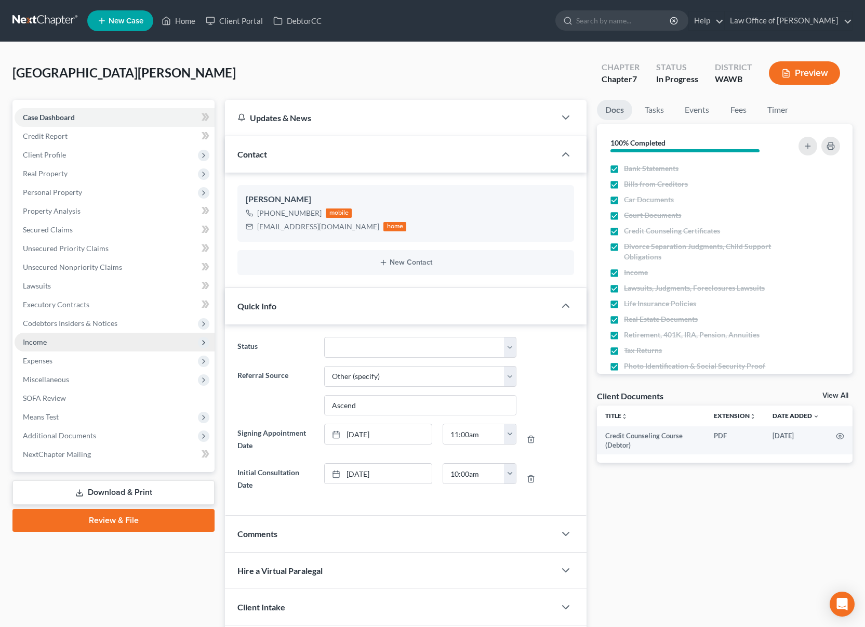
click at [78, 341] on span "Income" at bounding box center [115, 342] width 200 height 19
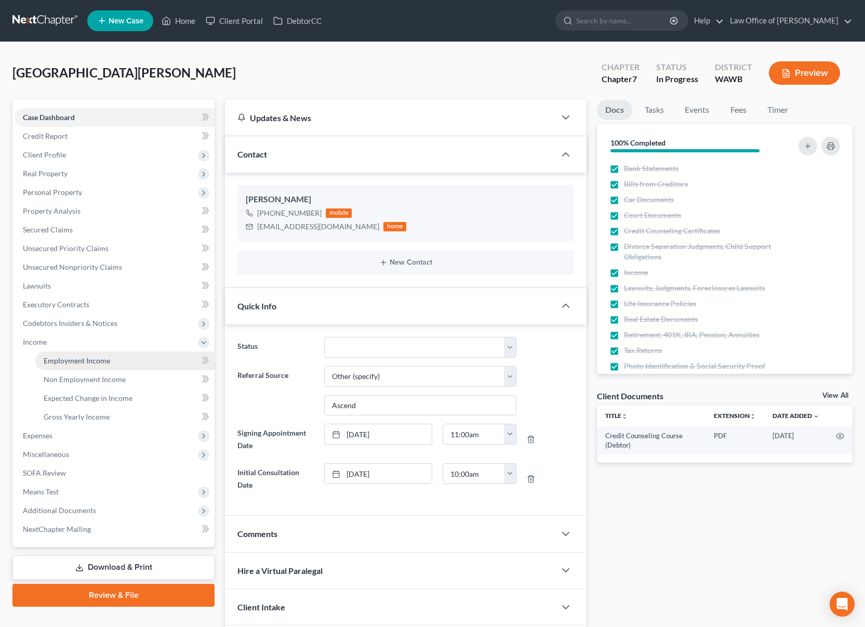
click at [77, 356] on span "Employment Income" at bounding box center [77, 360] width 67 height 9
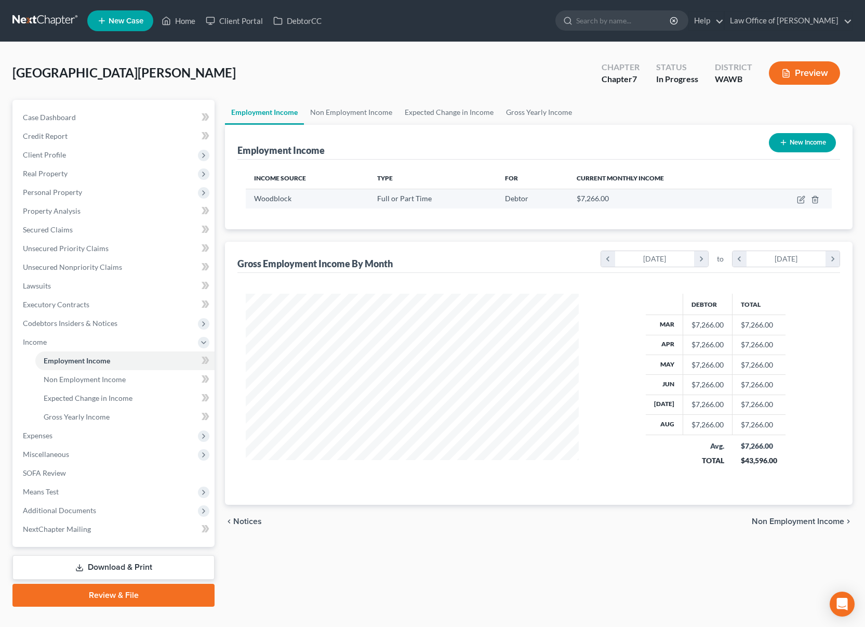
scroll to position [187, 354]
click at [126, 430] on span "Expenses" at bounding box center [115, 435] width 200 height 19
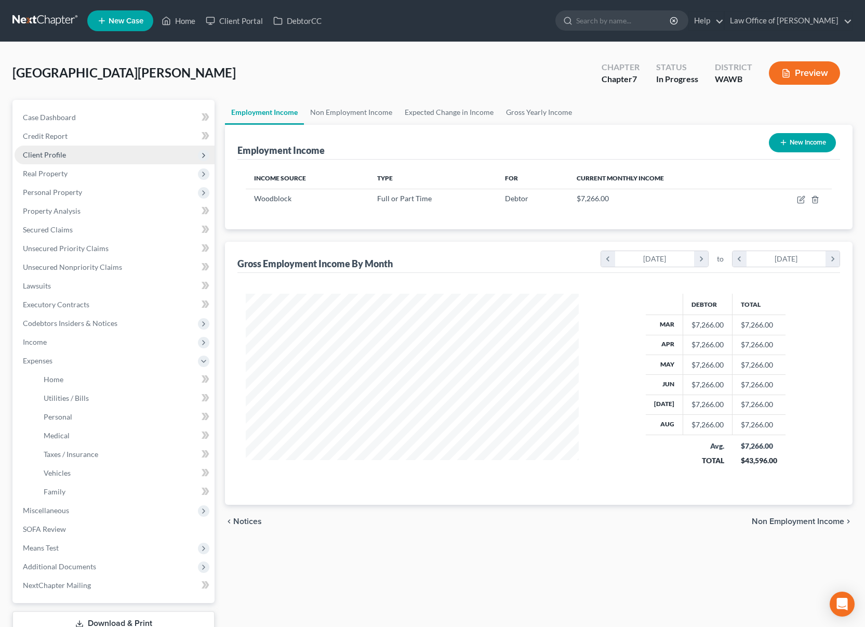
click at [92, 157] on span "Client Profile" at bounding box center [115, 155] width 200 height 19
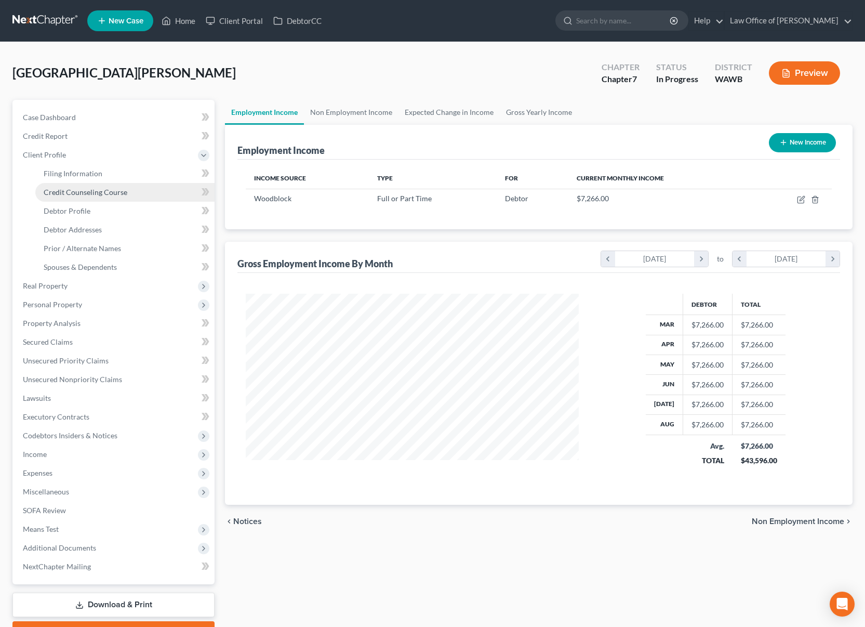
click at [89, 198] on link "Credit Counseling Course" at bounding box center [124, 192] width 179 height 19
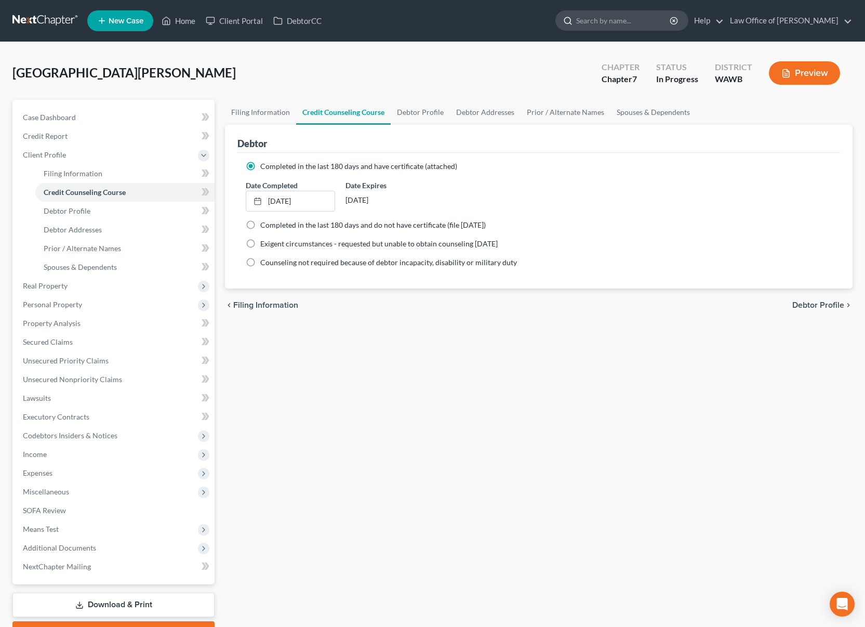
click at [640, 21] on input "search" at bounding box center [623, 20] width 95 height 19
type input "[PERSON_NAME]"
click at [49, 20] on link at bounding box center [45, 20] width 67 height 19
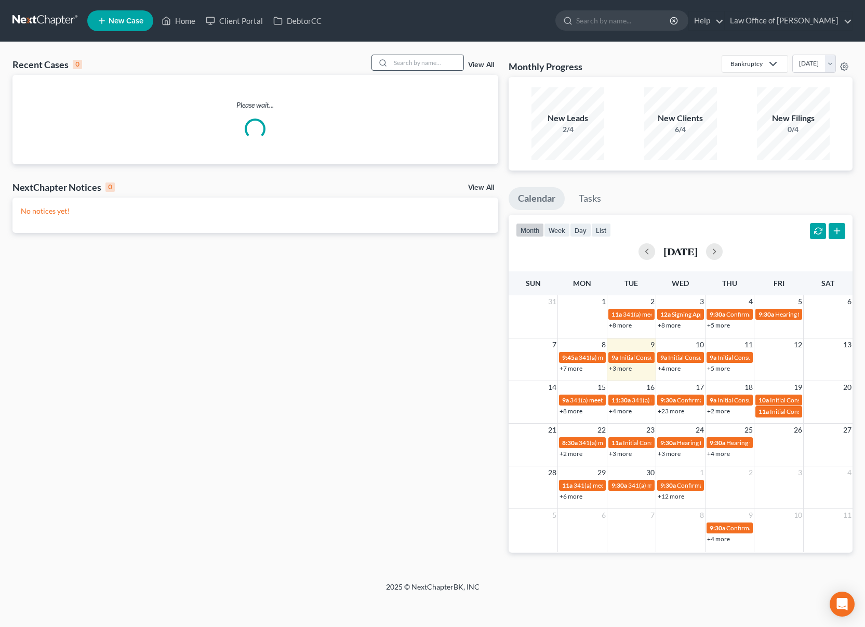
click at [398, 64] on input "search" at bounding box center [427, 62] width 73 height 15
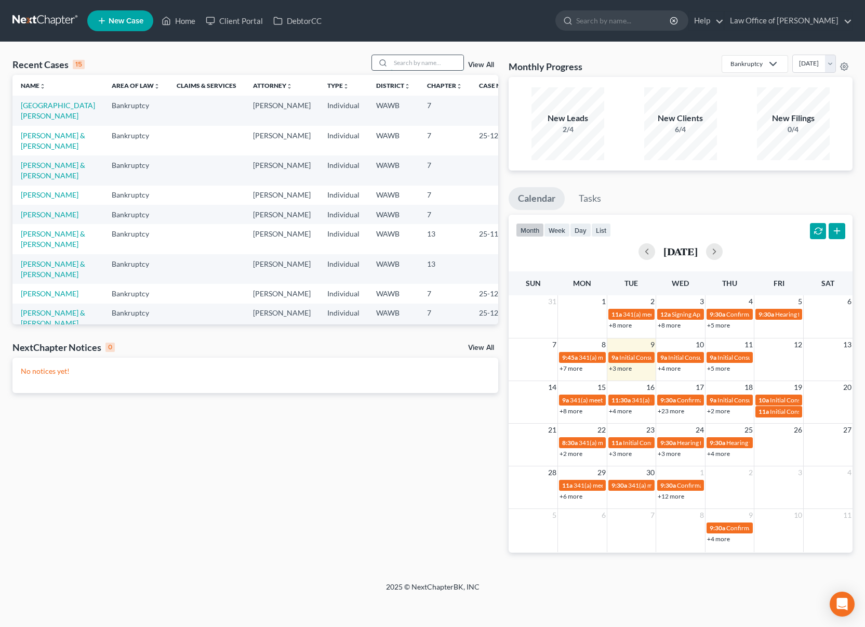
click at [398, 64] on input "search" at bounding box center [427, 62] width 73 height 15
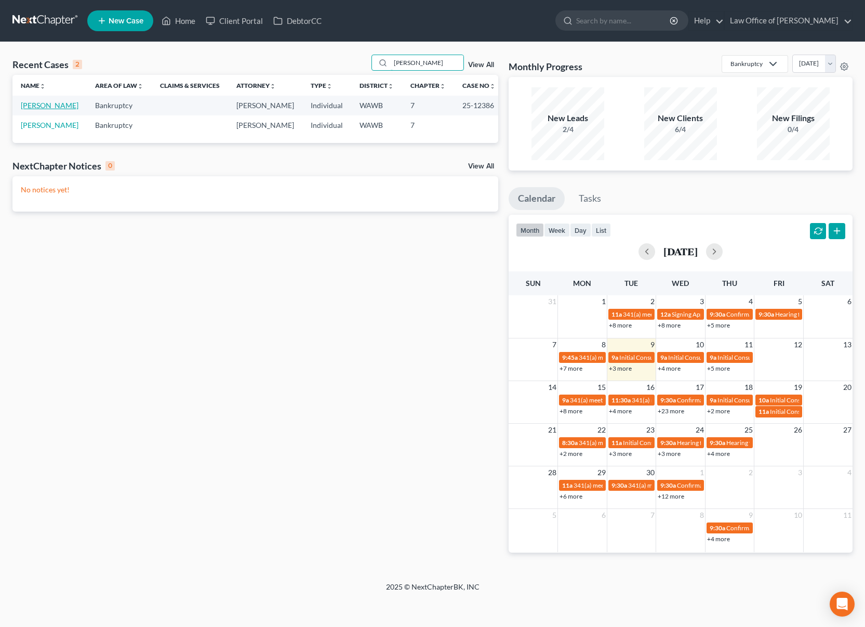
type input "[PERSON_NAME]"
click at [44, 104] on link "[PERSON_NAME]" at bounding box center [50, 105] width 58 height 9
select select "6"
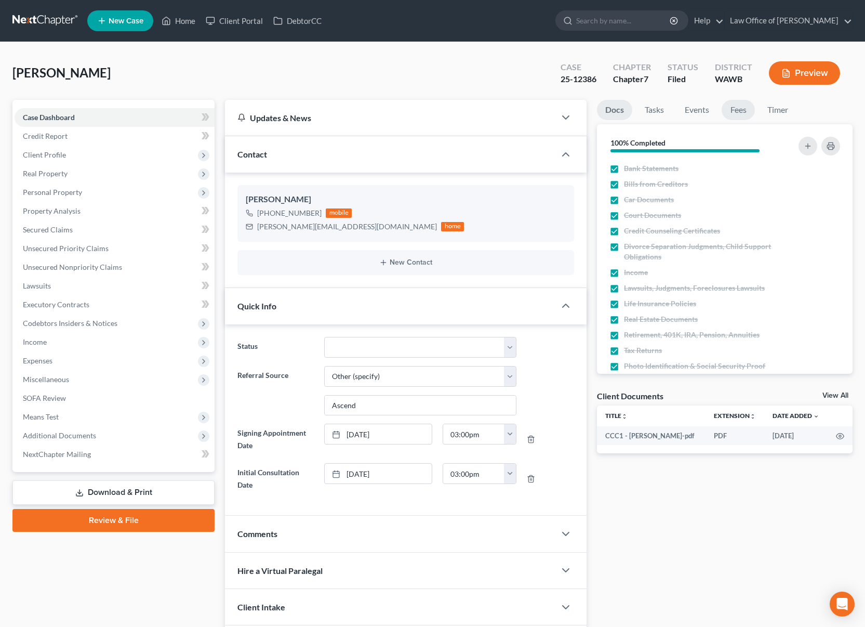
click at [740, 106] on link "Fees" at bounding box center [738, 110] width 33 height 20
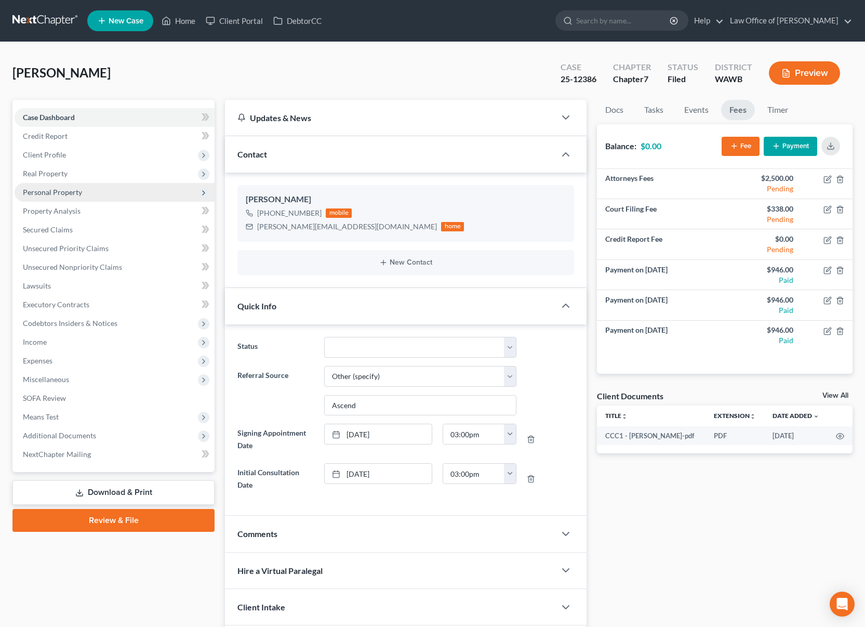
click at [88, 193] on span "Personal Property" at bounding box center [115, 192] width 200 height 19
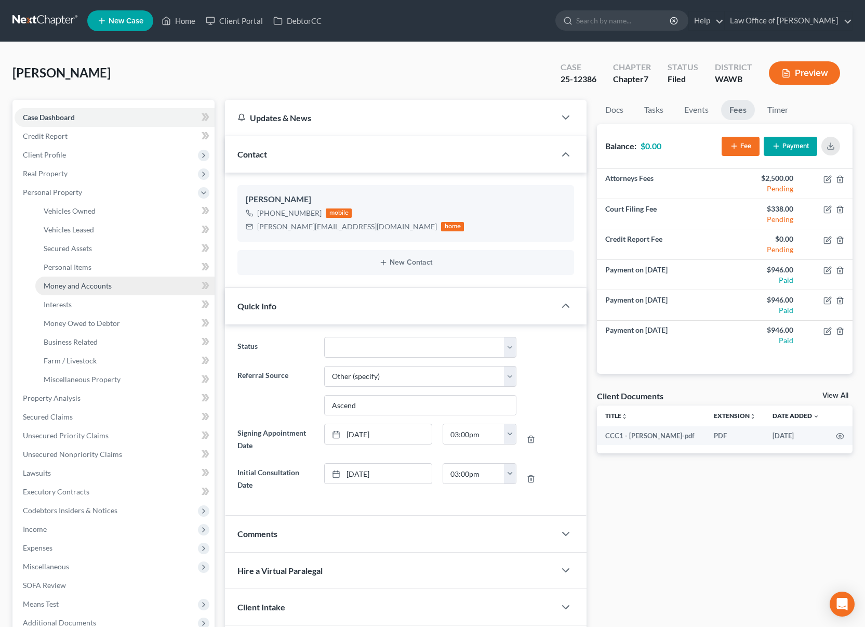
click at [82, 291] on link "Money and Accounts" at bounding box center [124, 286] width 179 height 19
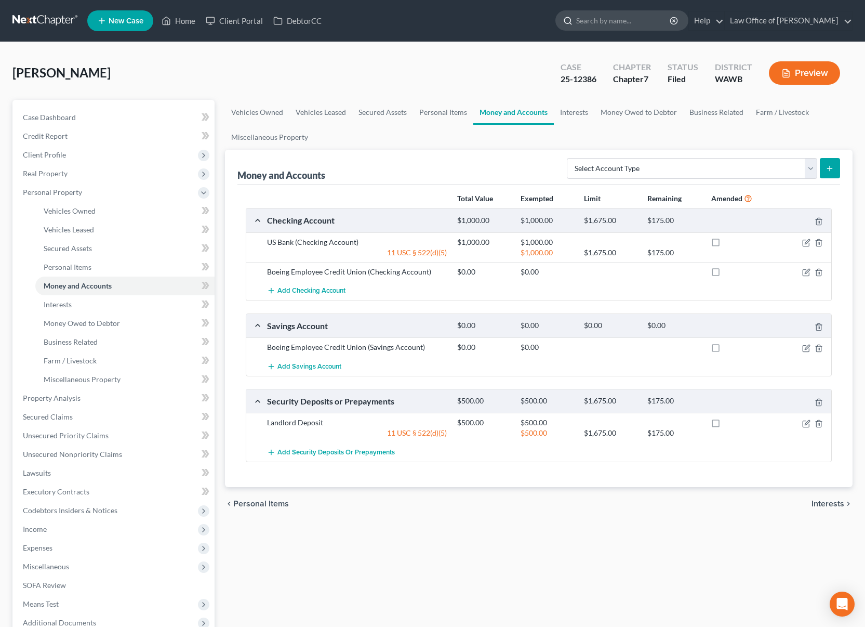
click at [651, 19] on input "search" at bounding box center [623, 20] width 95 height 19
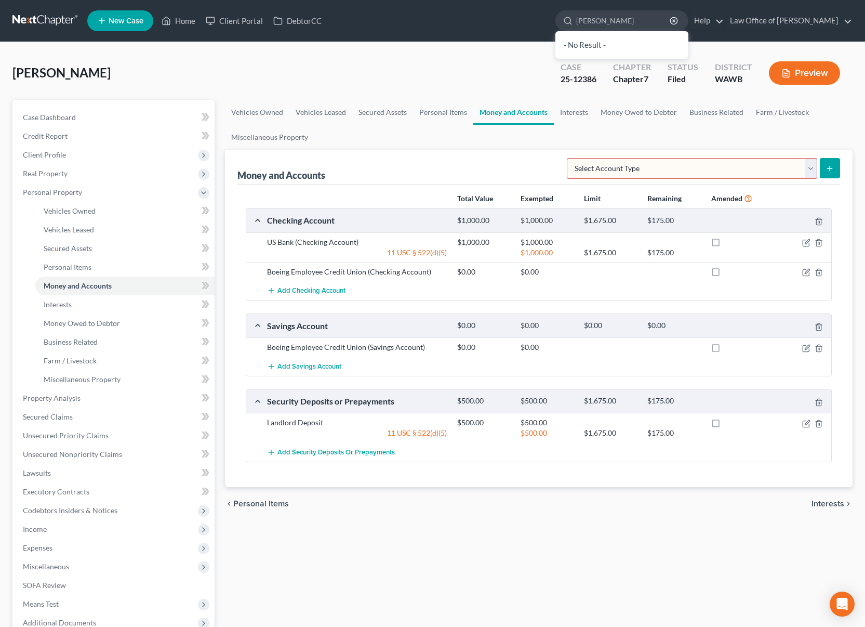
type input "kelly"
click at [56, 17] on link at bounding box center [45, 20] width 67 height 19
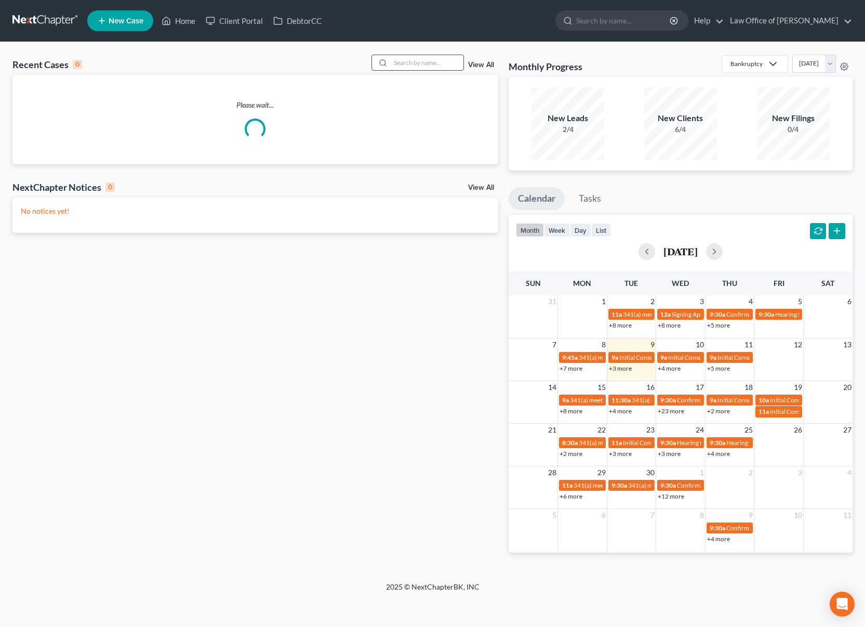
click at [419, 63] on input "search" at bounding box center [427, 62] width 73 height 15
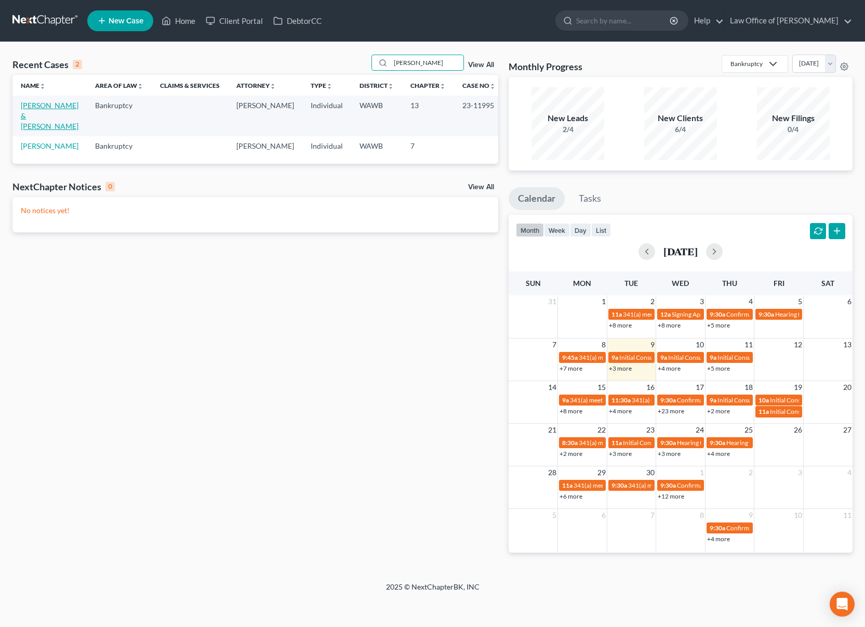
type input "[PERSON_NAME]"
click at [64, 104] on link "[PERSON_NAME] & [PERSON_NAME]" at bounding box center [50, 116] width 58 height 30
select select "3"
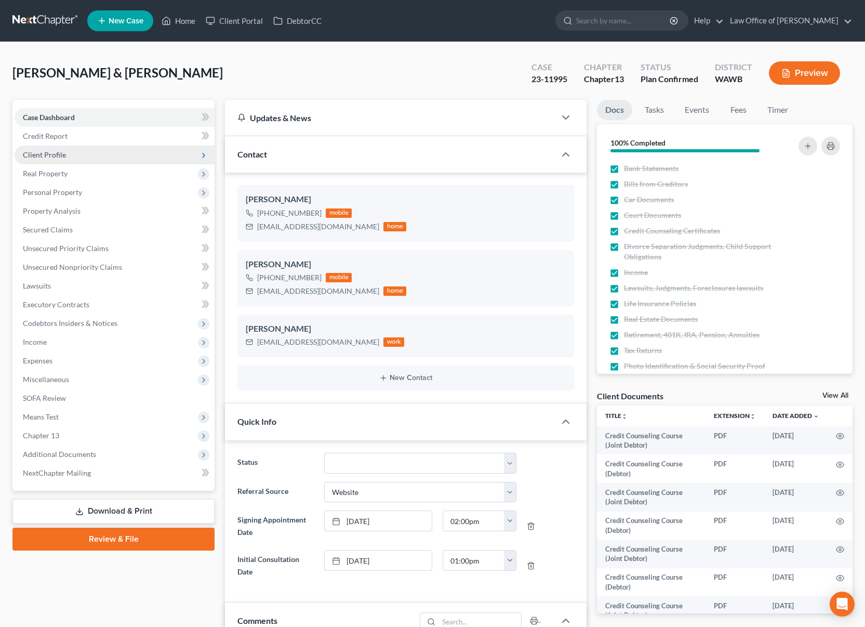
click at [117, 158] on span "Client Profile" at bounding box center [115, 155] width 200 height 19
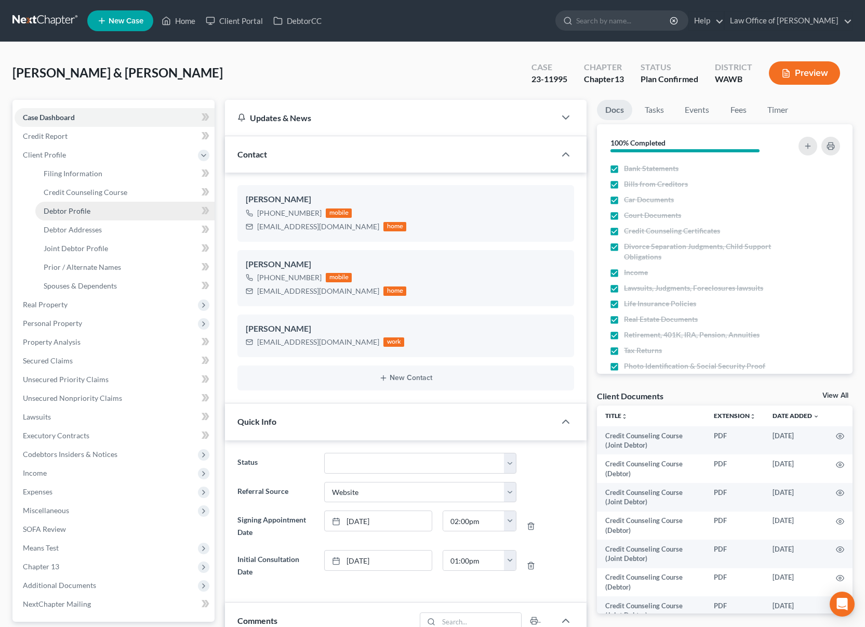
click at [93, 208] on link "Debtor Profile" at bounding box center [124, 211] width 179 height 19
select select "1"
select select "4"
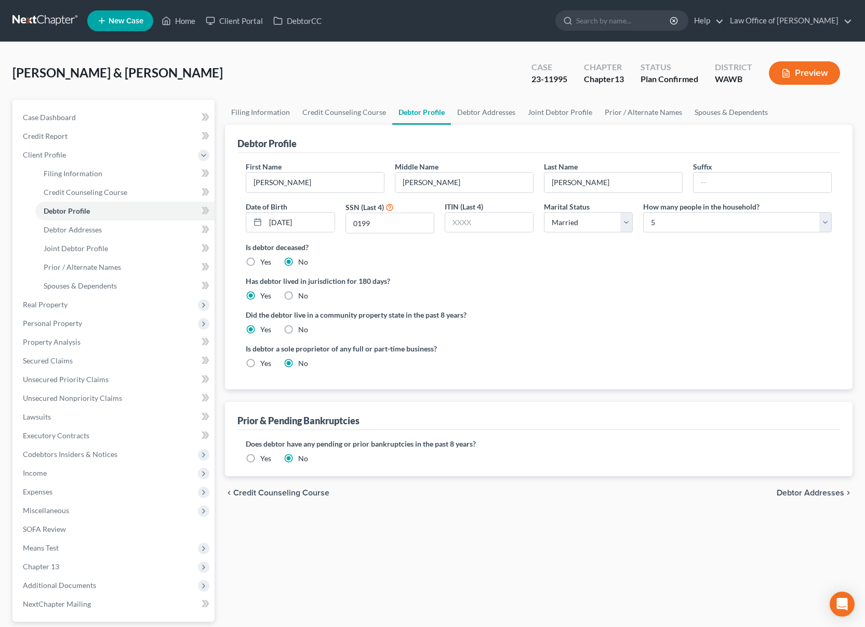
radio input "true"
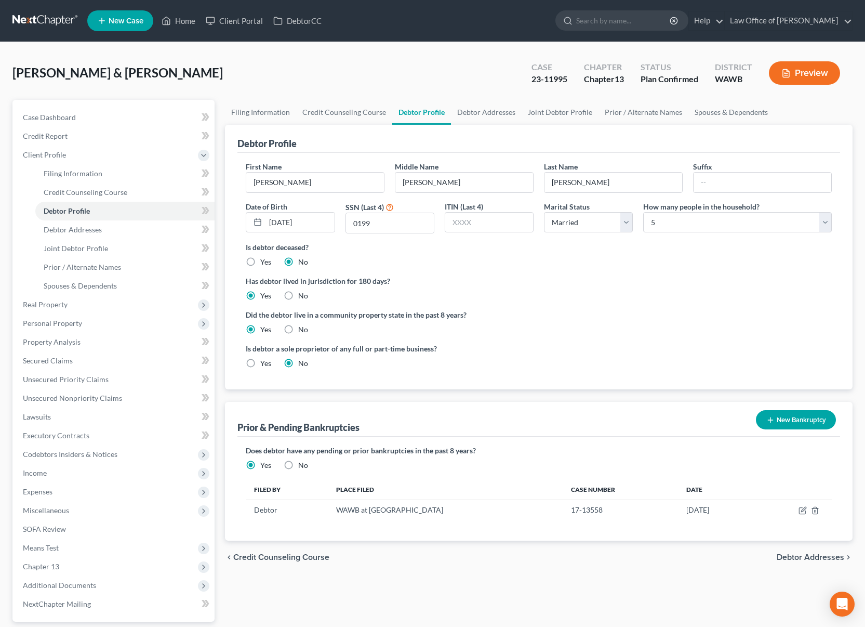
click at [53, 19] on link at bounding box center [45, 20] width 67 height 19
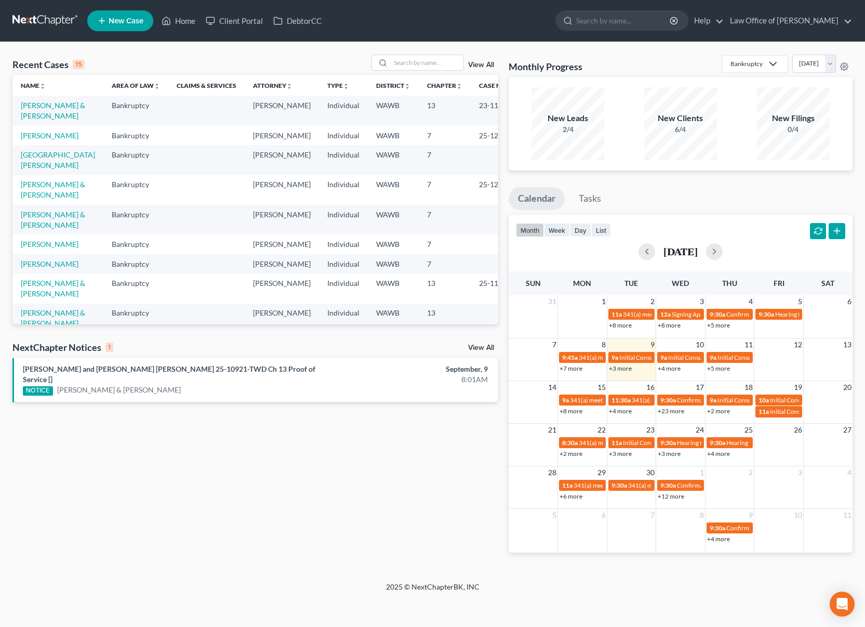
click at [470, 344] on link "View All" at bounding box center [481, 347] width 26 height 7
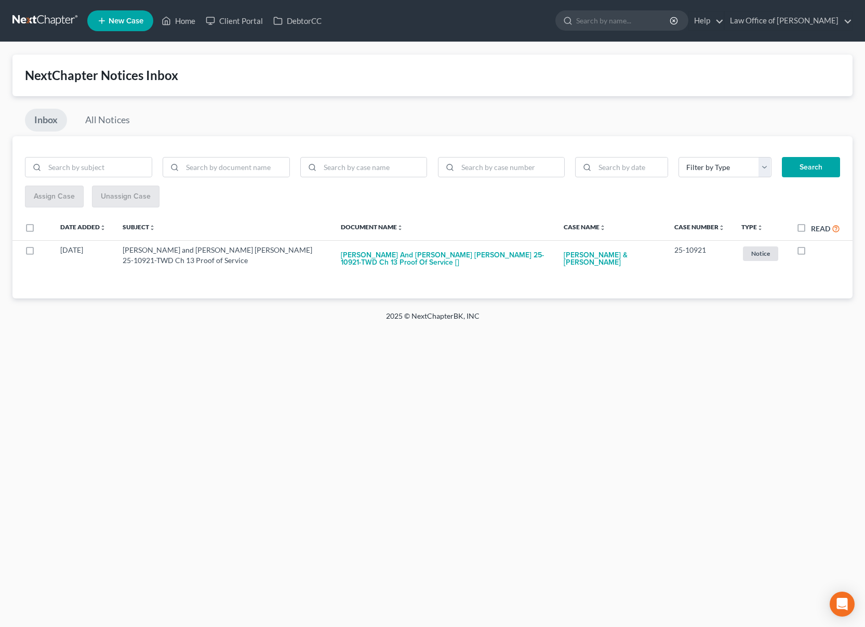
click at [811, 228] on label "Read" at bounding box center [825, 228] width 29 height 12
click at [816, 228] on input "Read" at bounding box center [819, 225] width 7 height 7
checkbox input "true"
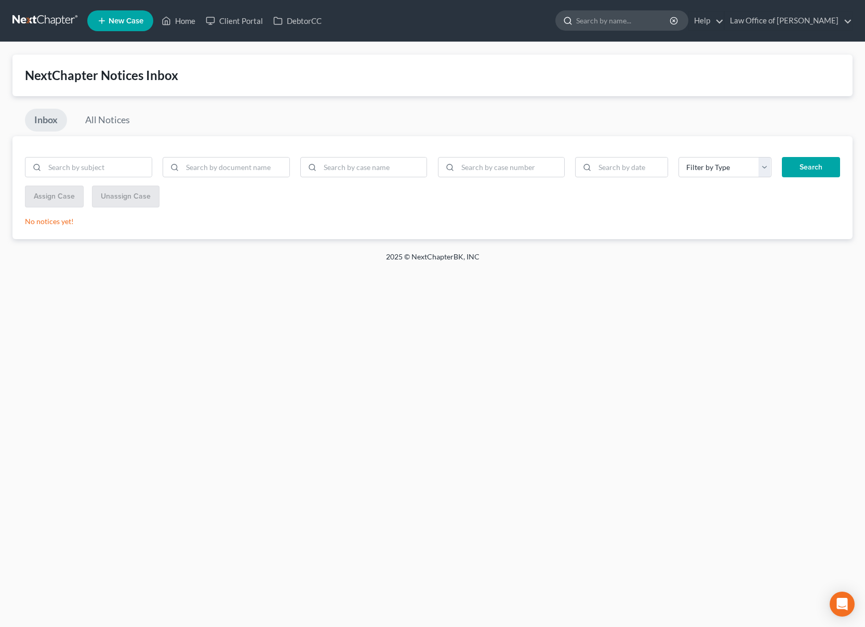
click at [605, 22] on input "search" at bounding box center [623, 20] width 95 height 19
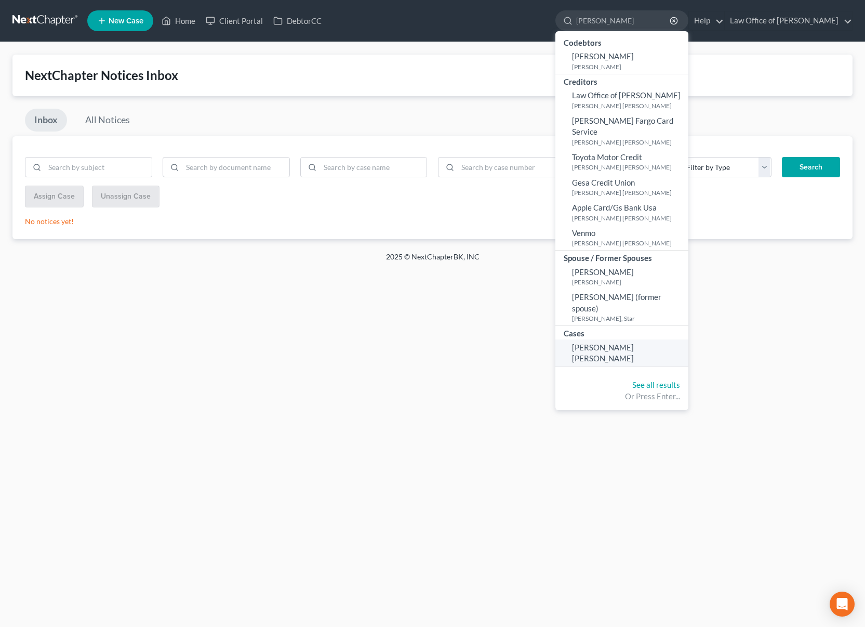
type input "[PERSON_NAME]"
click at [628, 343] on span "[PERSON_NAME] [PERSON_NAME]" at bounding box center [603, 353] width 62 height 20
select select "3"
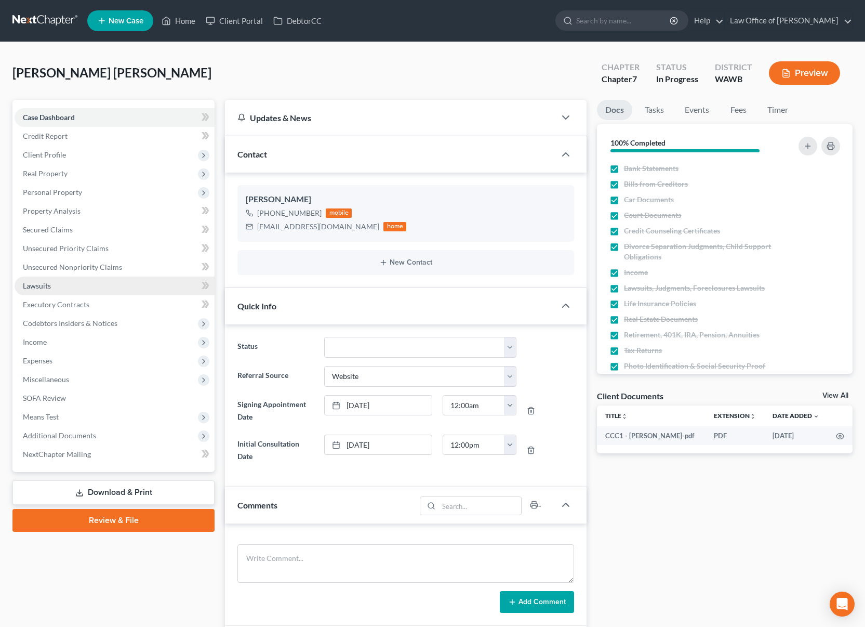
click at [106, 277] on link "Lawsuits" at bounding box center [115, 286] width 200 height 19
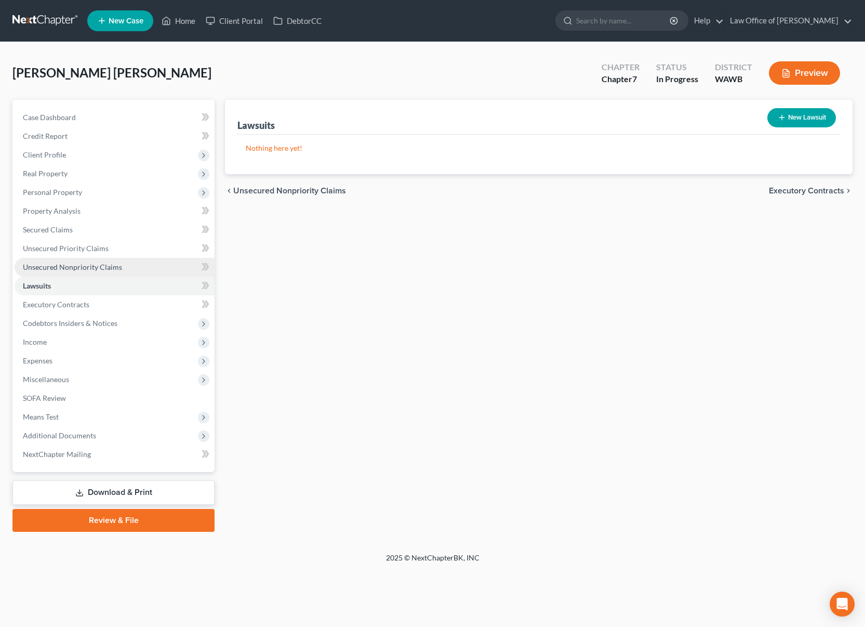
click at [106, 273] on link "Unsecured Nonpriority Claims" at bounding box center [115, 267] width 200 height 19
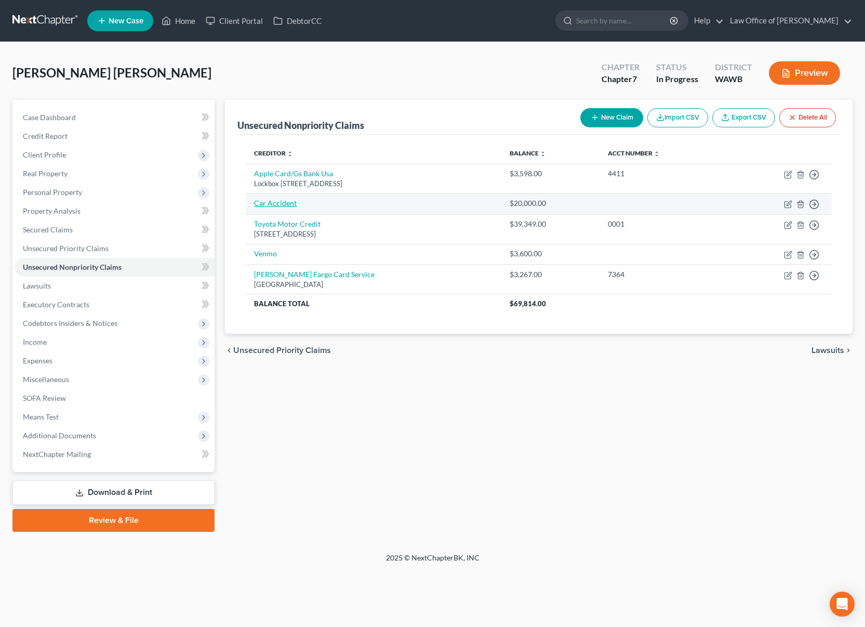
click at [284, 204] on link "Car Accident" at bounding box center [275, 203] width 43 height 9
select select "0"
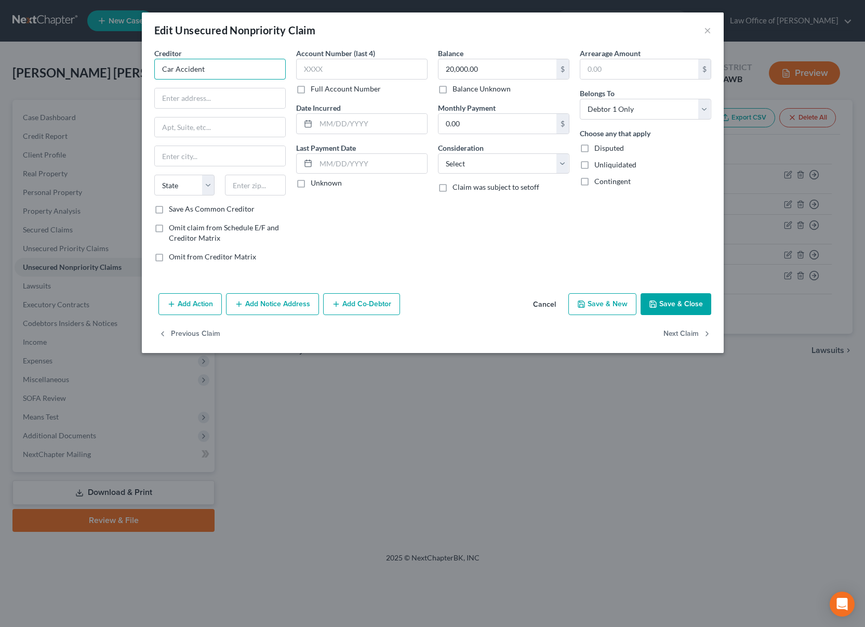
drag, startPoint x: 101, startPoint y: 56, endPoint x: -63, endPoint y: 49, distance: 163.9
click at [0, 49] on html "Home New Case Client Portal DebtorCC Law Office of [PERSON_NAME] Tse [EMAIL_ADD…" at bounding box center [432, 313] width 865 height 627
type input "Afni"
type input "[STREET_ADDRESS][PERSON_NAME]"
type input "PO Box 3068"
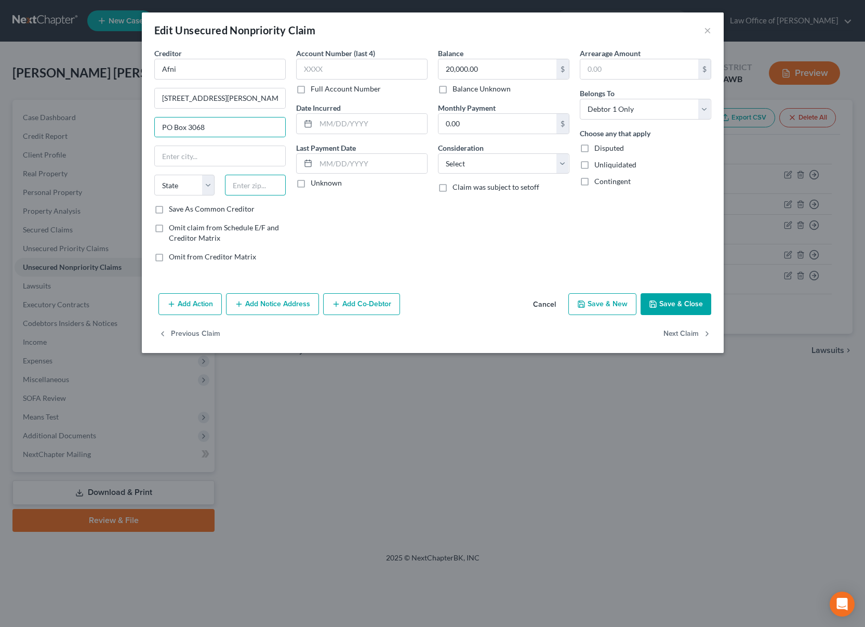
click at [252, 183] on input "text" at bounding box center [255, 185] width 61 height 21
type input "61702"
type input "Bloomington"
select select "14"
click at [487, 72] on input "20,000.00" at bounding box center [498, 69] width 118 height 20
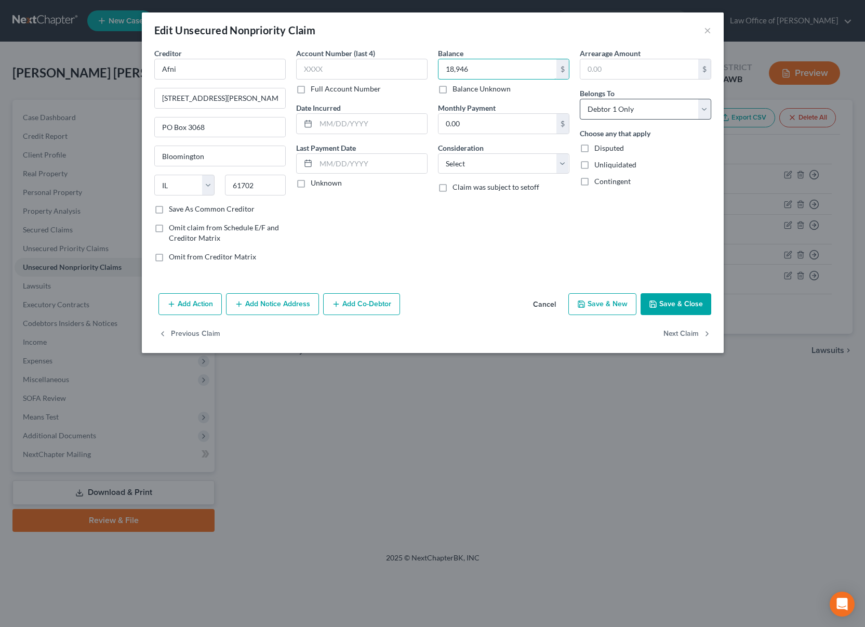
type input "18,946"
click at [622, 110] on select "Select Debtor 1 Only Debtor 2 Only Debtor 1 And Debtor 2 Only At Least One Of T…" at bounding box center [646, 109] width 132 height 21
select select "1"
click at [580, 99] on select "Select Debtor 1 Only Debtor 2 Only Debtor 1 And Debtor 2 Only At Least One Of T…" at bounding box center [646, 109] width 132 height 21
click at [602, 300] on button "Save & New" at bounding box center [603, 304] width 68 height 22
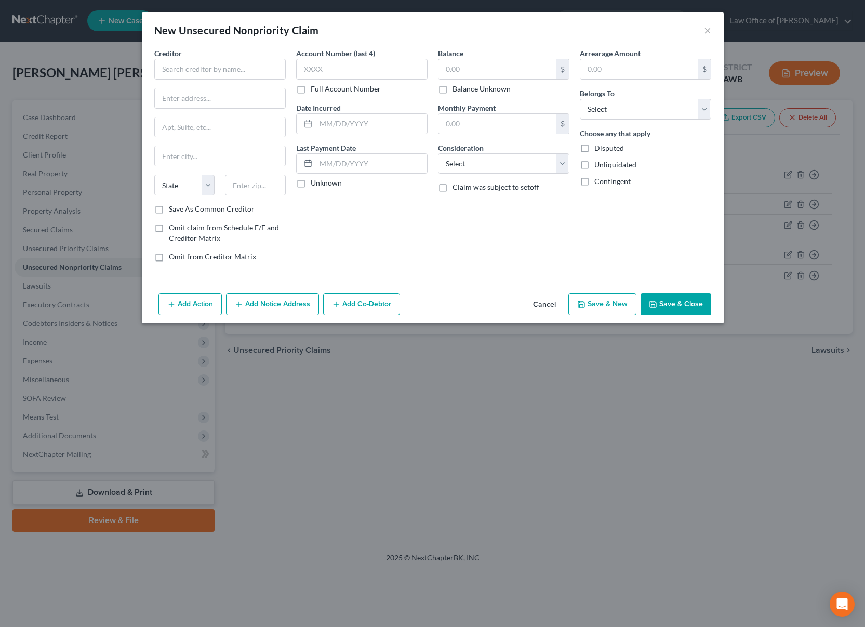
type input "18,946.00"
type input "0"
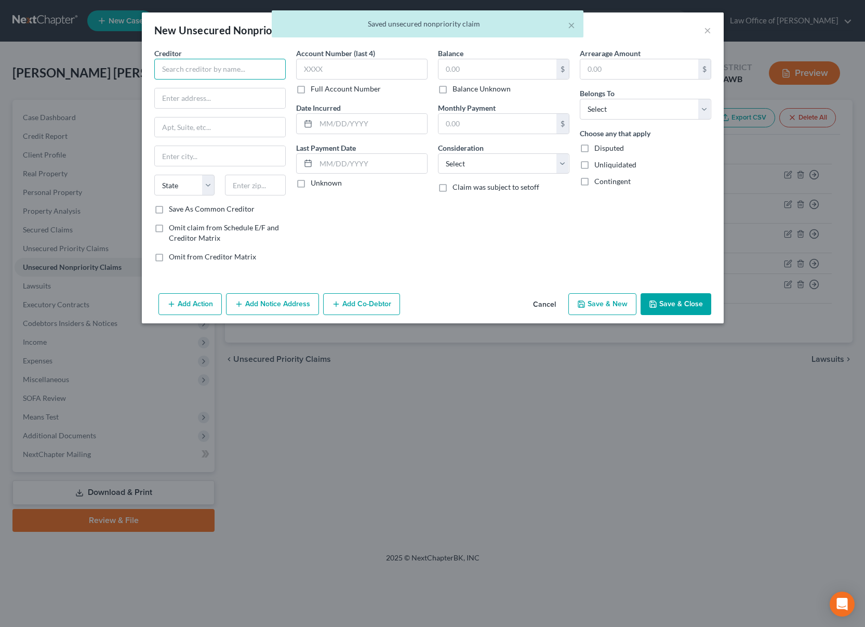
click at [209, 72] on input "text" at bounding box center [220, 69] width 132 height 21
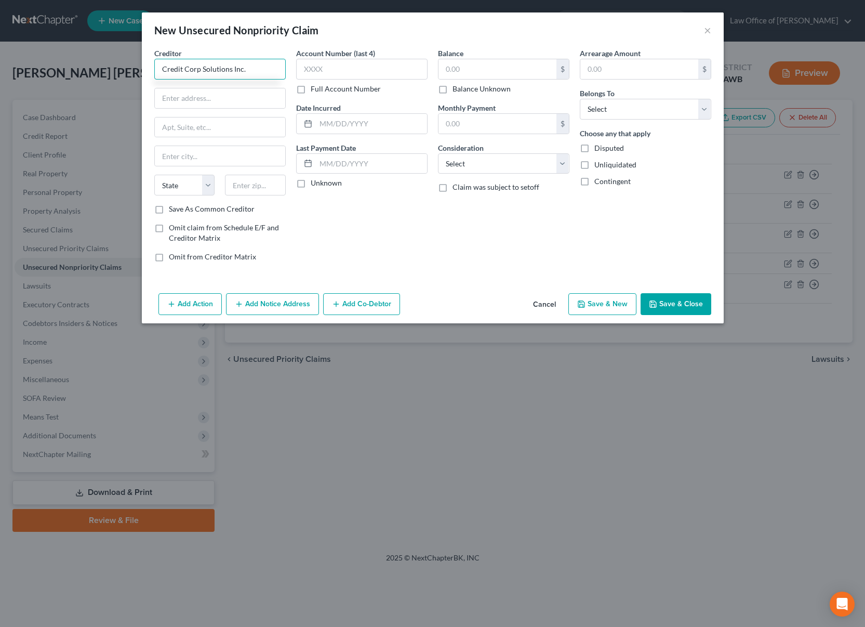
type input "Credit Corp Solutions Inc."
type input "[STREET_ADDRESS]"
click at [254, 188] on input "text" at bounding box center [255, 185] width 61 height 21
type input "84020"
type input "[PERSON_NAME]"
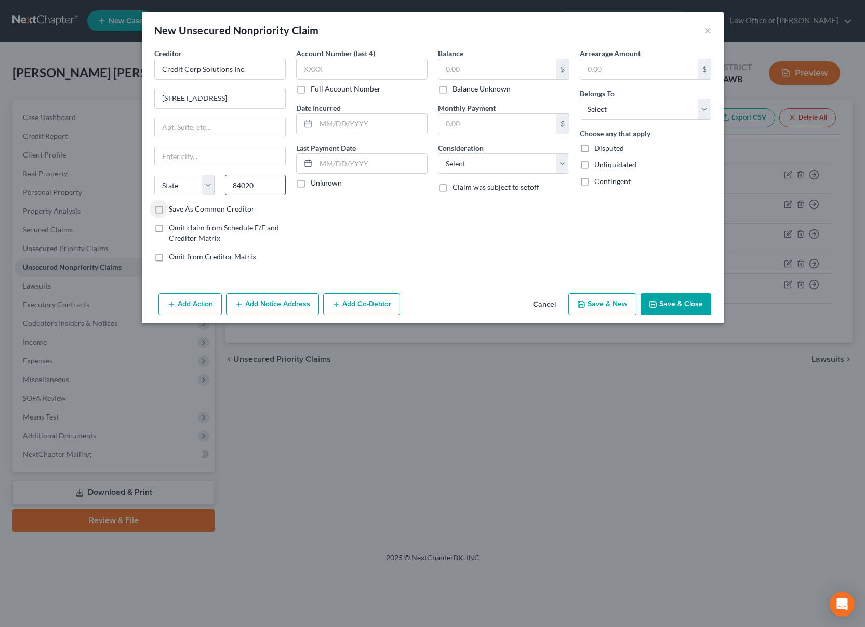
select select "46"
click at [495, 69] on input "text" at bounding box center [498, 69] width 118 height 20
type input "3,705"
click at [627, 112] on select "Select Debtor 1 Only Debtor 2 Only Debtor 1 And Debtor 2 Only At Least One Of T…" at bounding box center [646, 109] width 132 height 21
select select "0"
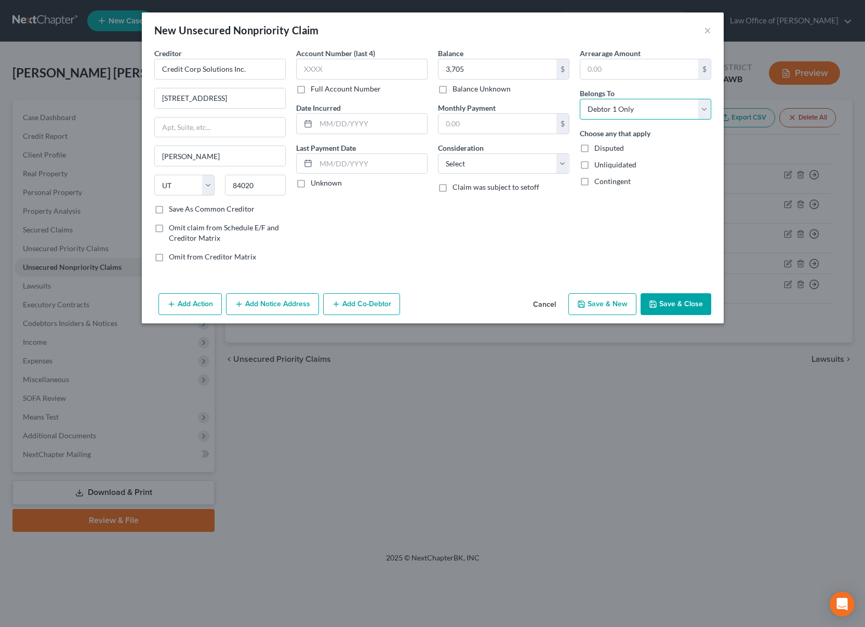
click at [580, 99] on select "Select Debtor 1 Only Debtor 2 Only Debtor 1 And Debtor 2 Only At Least One Of T…" at bounding box center [646, 109] width 132 height 21
click at [674, 311] on button "Save & Close" at bounding box center [676, 304] width 71 height 22
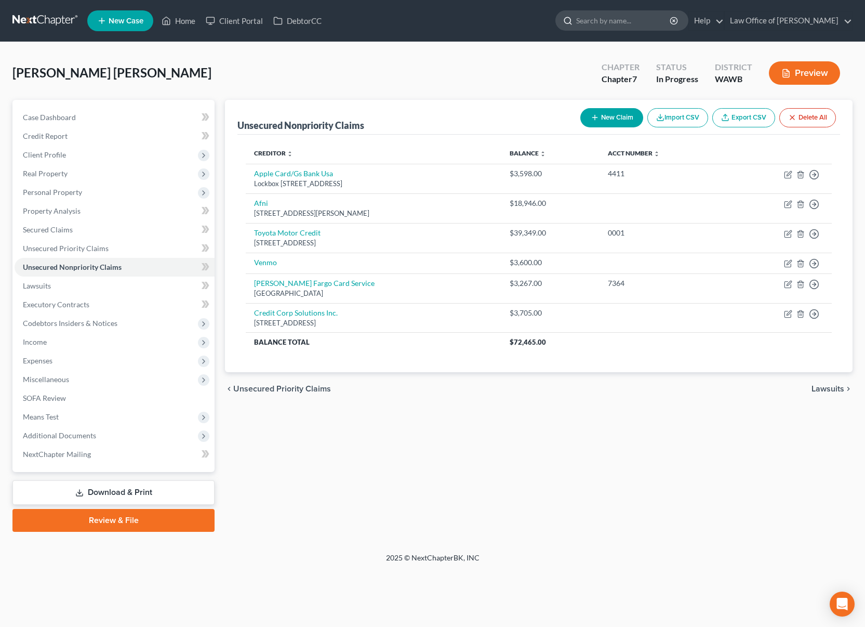
click at [620, 25] on input "search" at bounding box center [623, 20] width 95 height 19
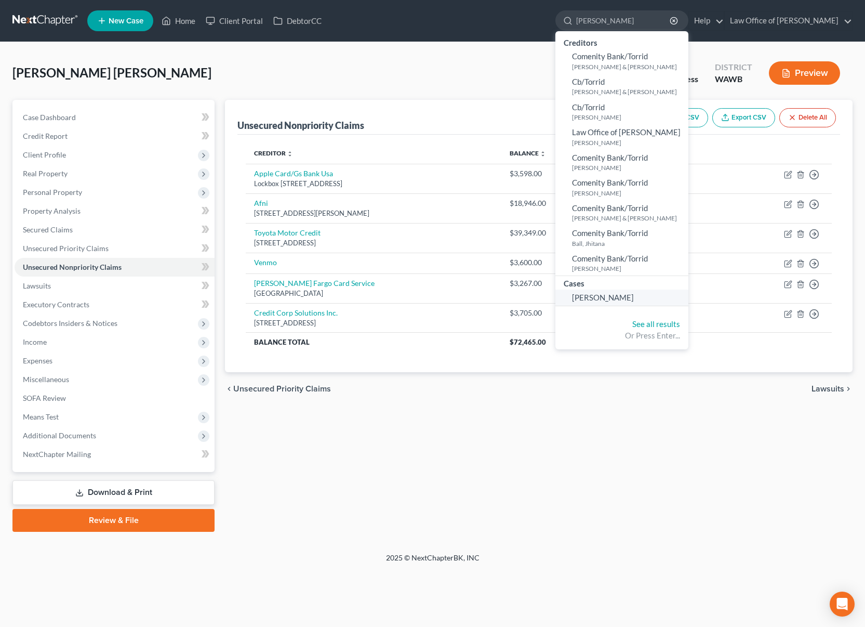
type input "[PERSON_NAME]"
click at [634, 293] on span "[PERSON_NAME]" at bounding box center [603, 297] width 62 height 9
select select "6"
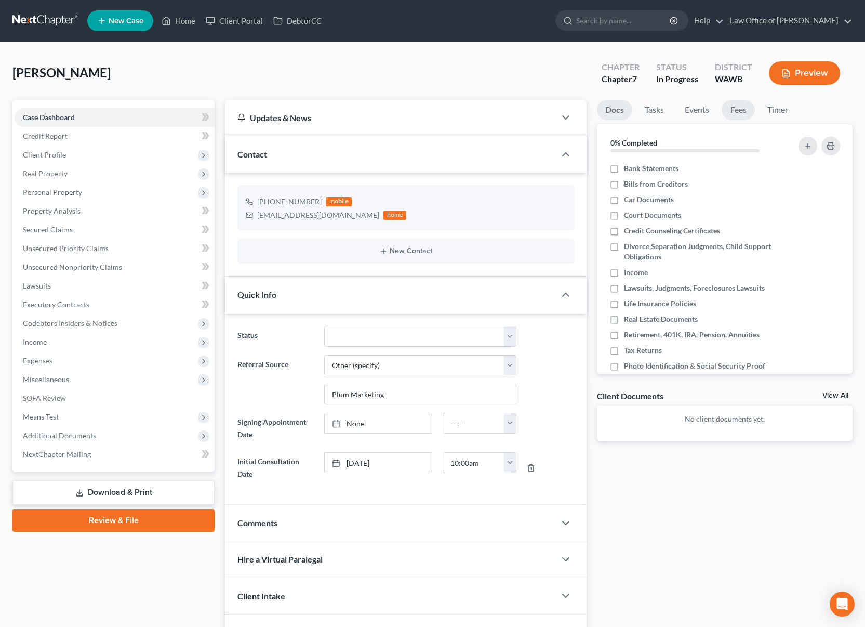
click at [738, 110] on link "Fees" at bounding box center [738, 110] width 33 height 20
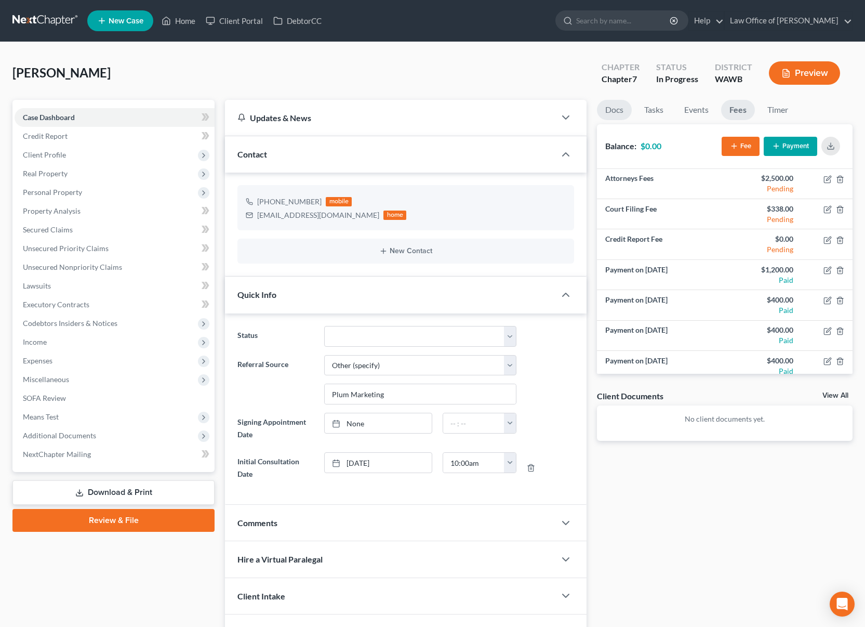
click at [629, 104] on link "Docs" at bounding box center [614, 110] width 35 height 20
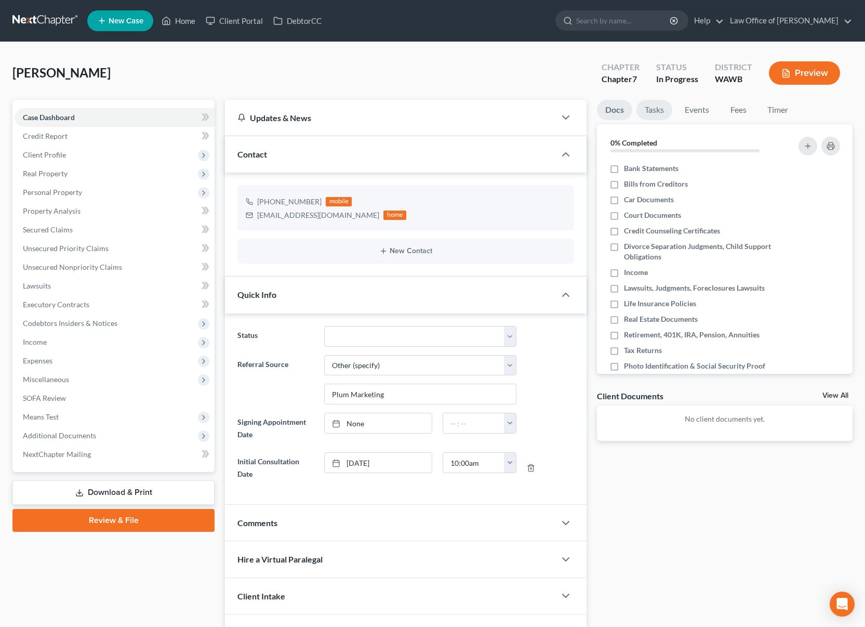
click at [653, 113] on link "Tasks" at bounding box center [655, 110] width 36 height 20
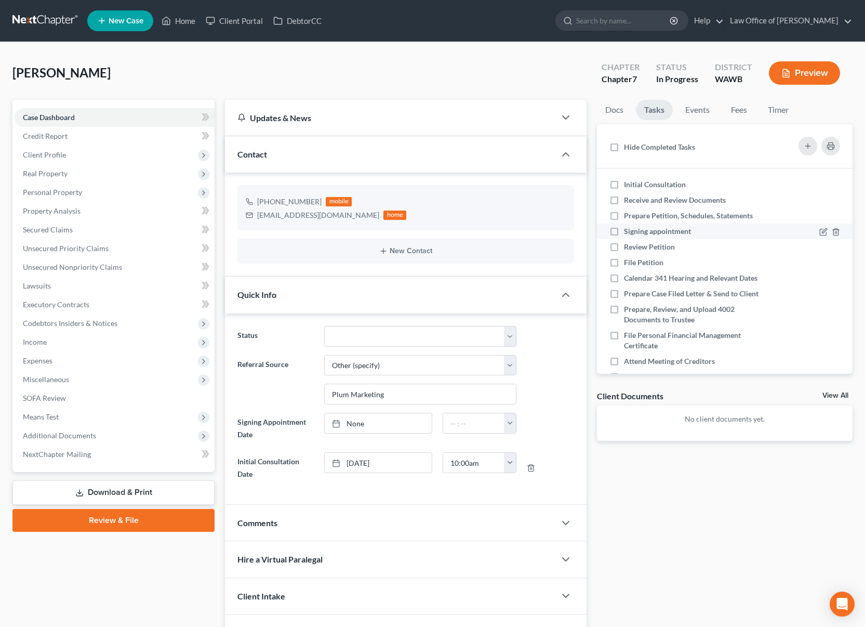
scroll to position [6, 0]
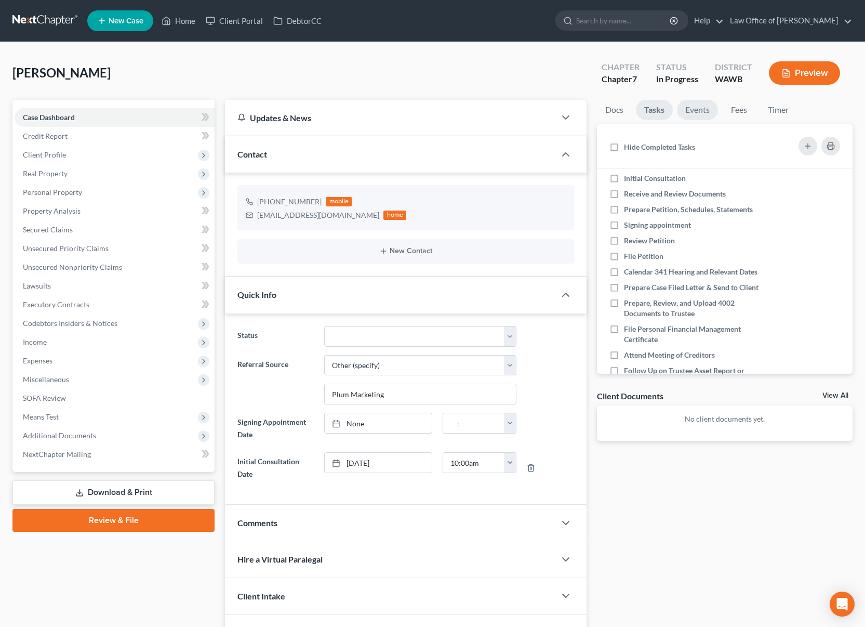
click at [699, 111] on link "Events" at bounding box center [697, 110] width 41 height 20
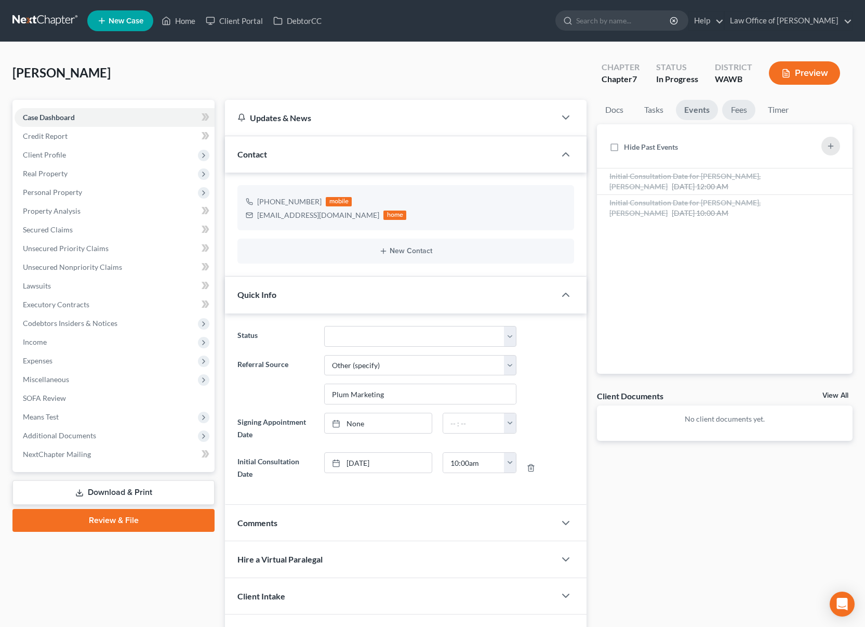
click at [746, 113] on link "Fees" at bounding box center [739, 110] width 33 height 20
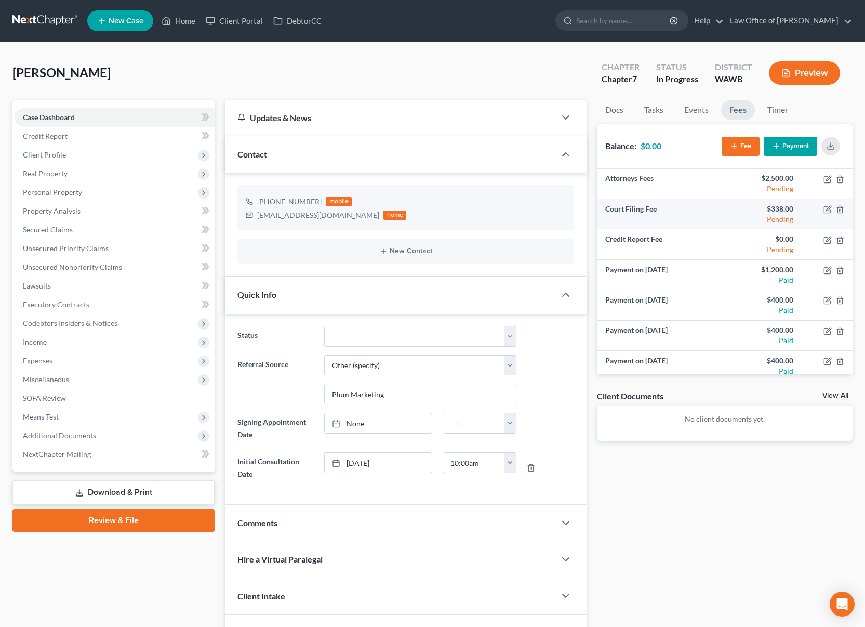
scroll to position [37, 0]
